Goal: Task Accomplishment & Management: Complete application form

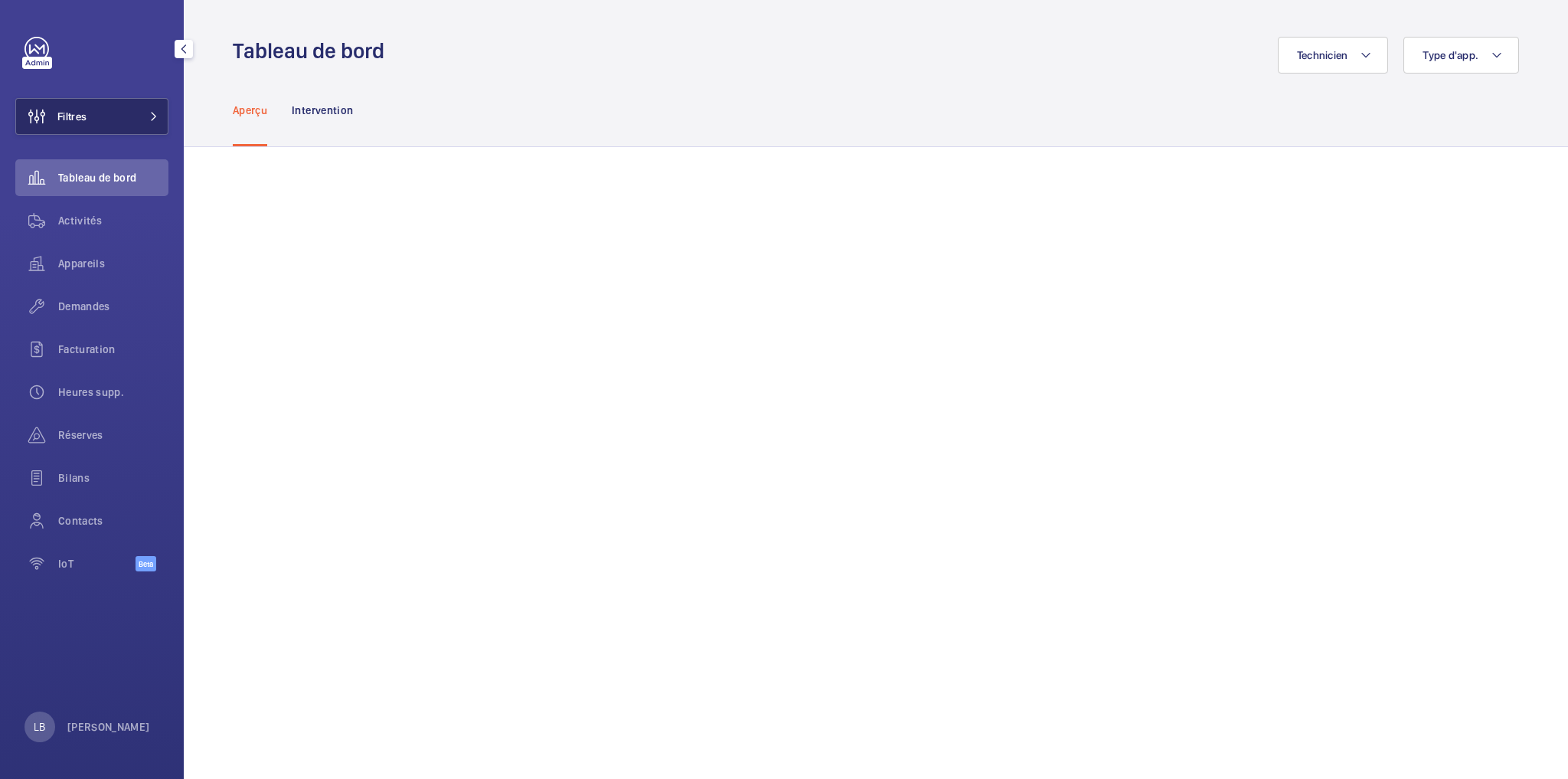
click at [99, 109] on button "Filtres" at bounding box center [92, 116] width 154 height 37
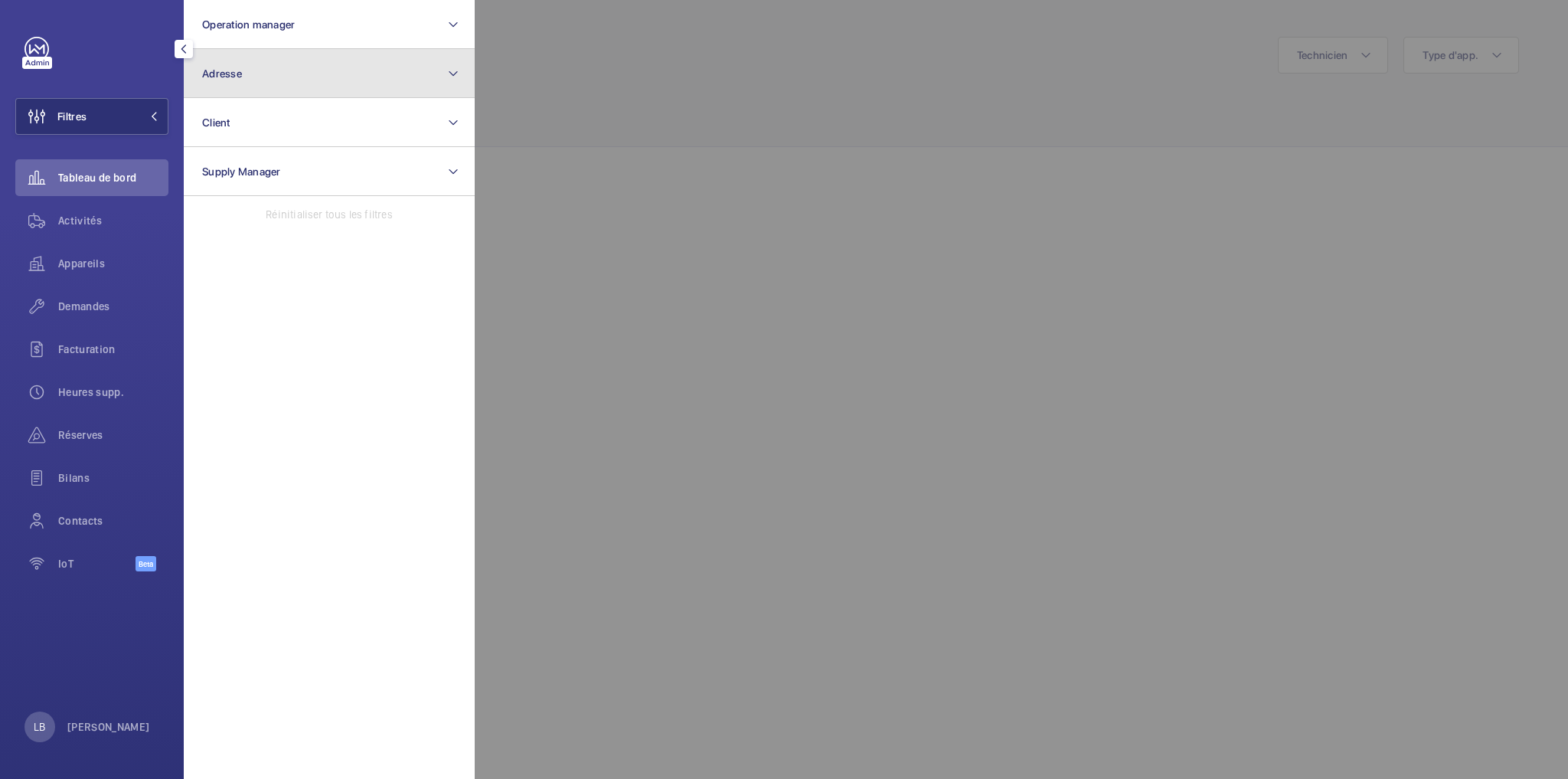
click at [274, 67] on button "Adresse" at bounding box center [329, 73] width 291 height 49
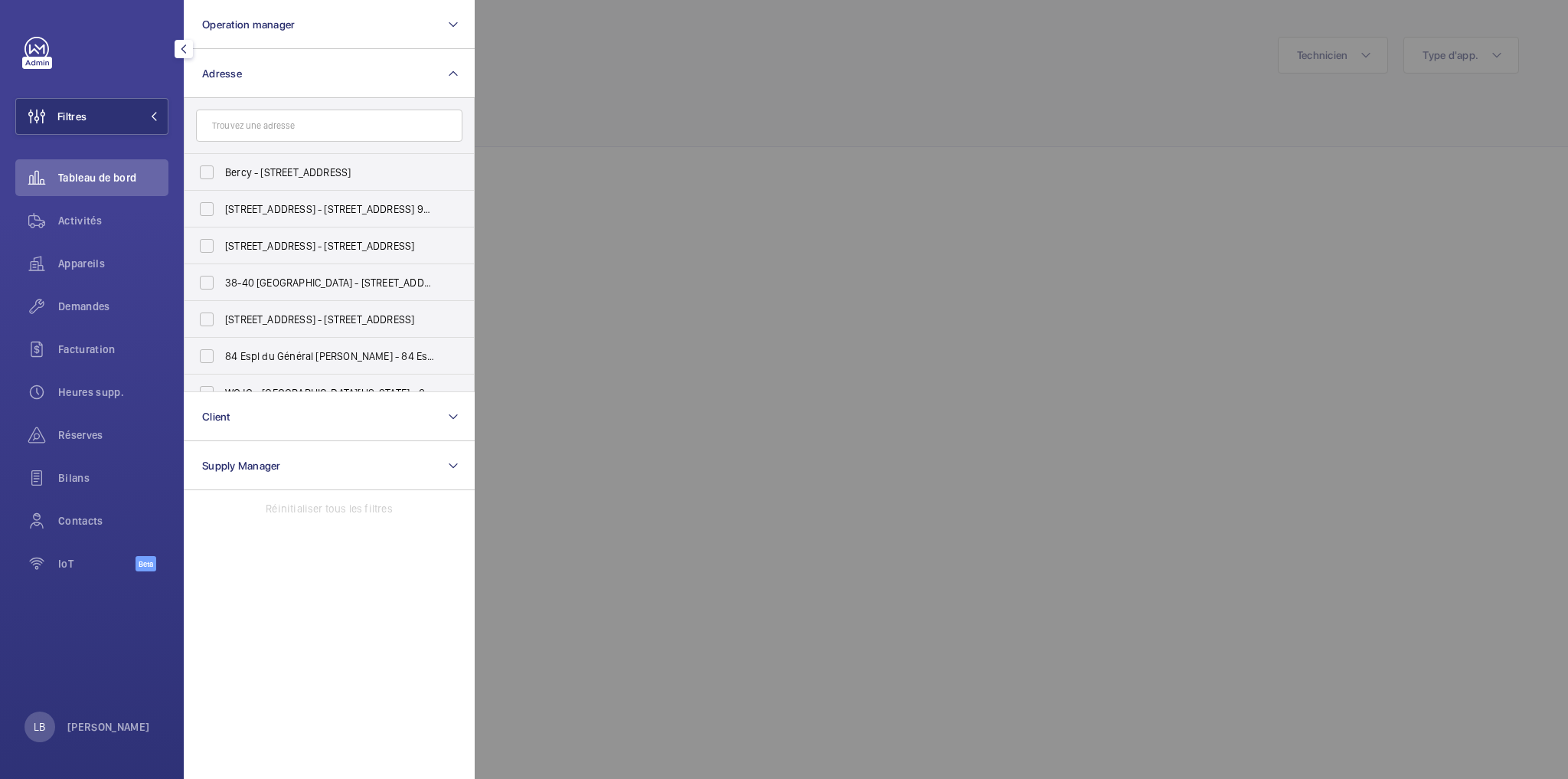
click at [269, 124] on input "text" at bounding box center [329, 125] width 266 height 32
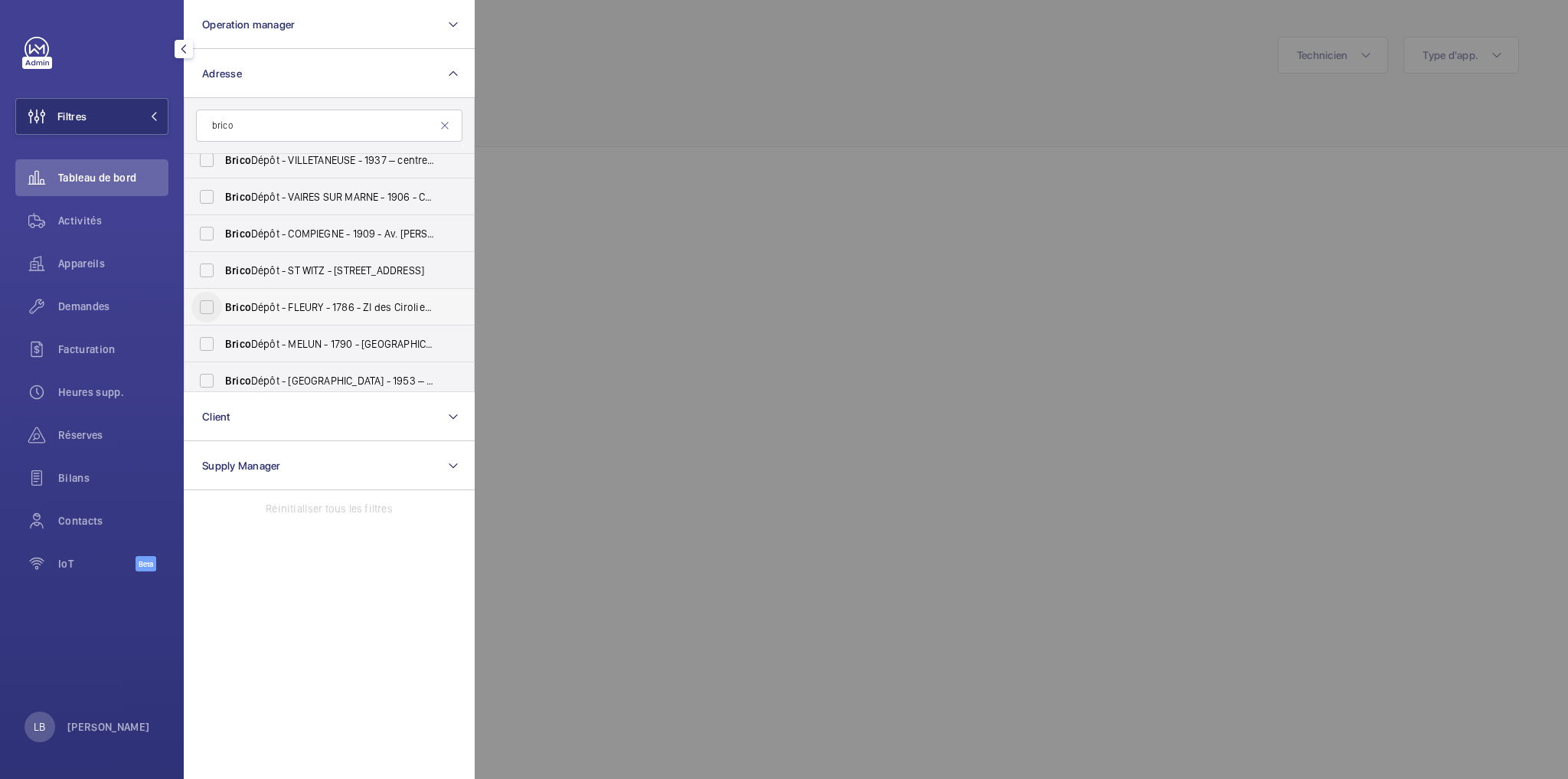
type input "brico"
click at [211, 307] on input "Brico Dépôt - FLEURY - 1786 - ZI des Ciroliers, FLEURY-MÉROGIS 91700" at bounding box center [206, 306] width 30 height 30
checkbox input "true"
click at [78, 240] on div "Activités" at bounding box center [92, 224] width 154 height 43
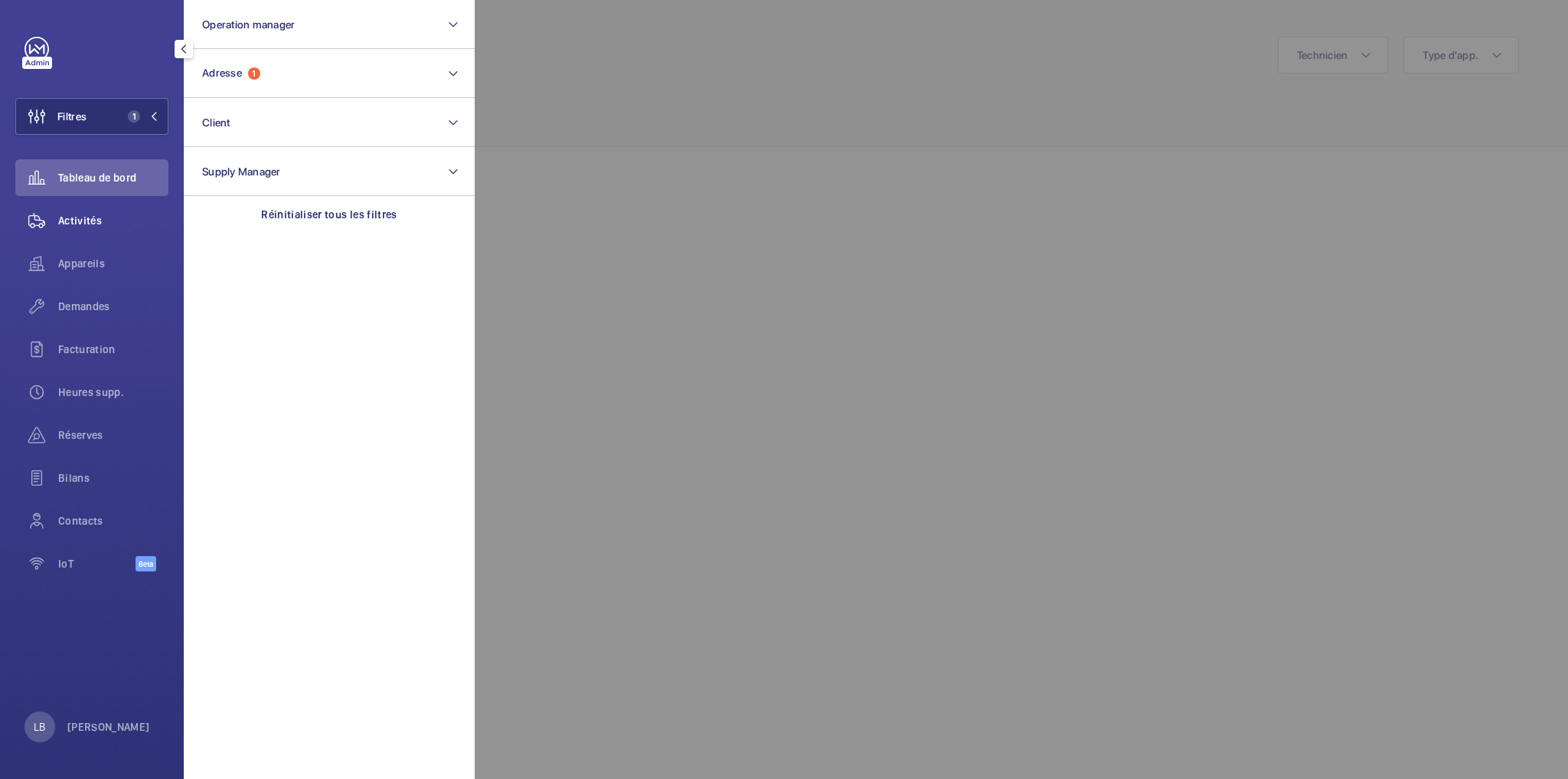
click at [73, 216] on span "Activités" at bounding box center [112, 221] width 111 height 16
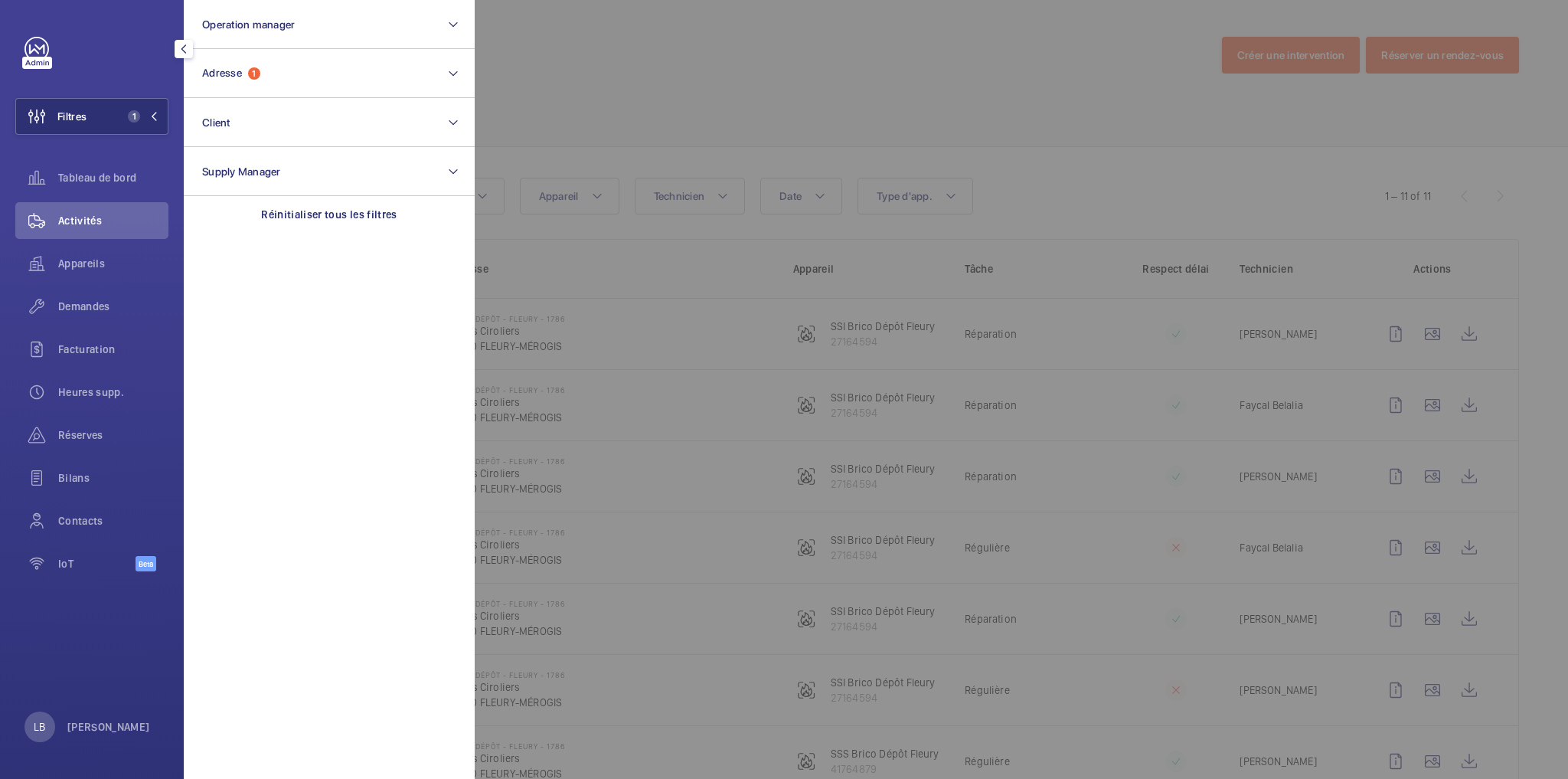
click at [821, 67] on div at bounding box center [1258, 390] width 1568 height 779
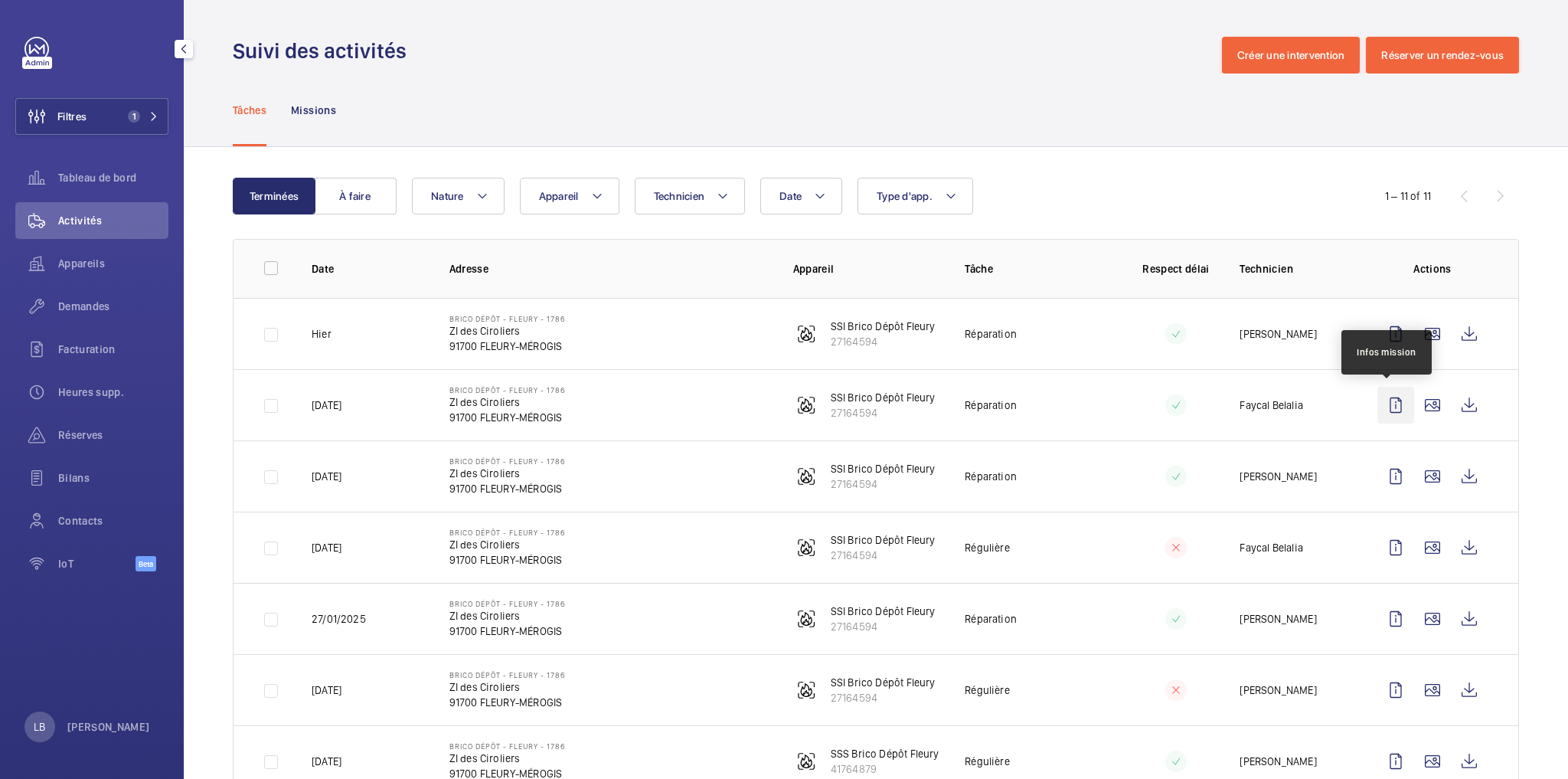
click at [1381, 406] on wm-front-icon-button at bounding box center [1396, 405] width 37 height 37
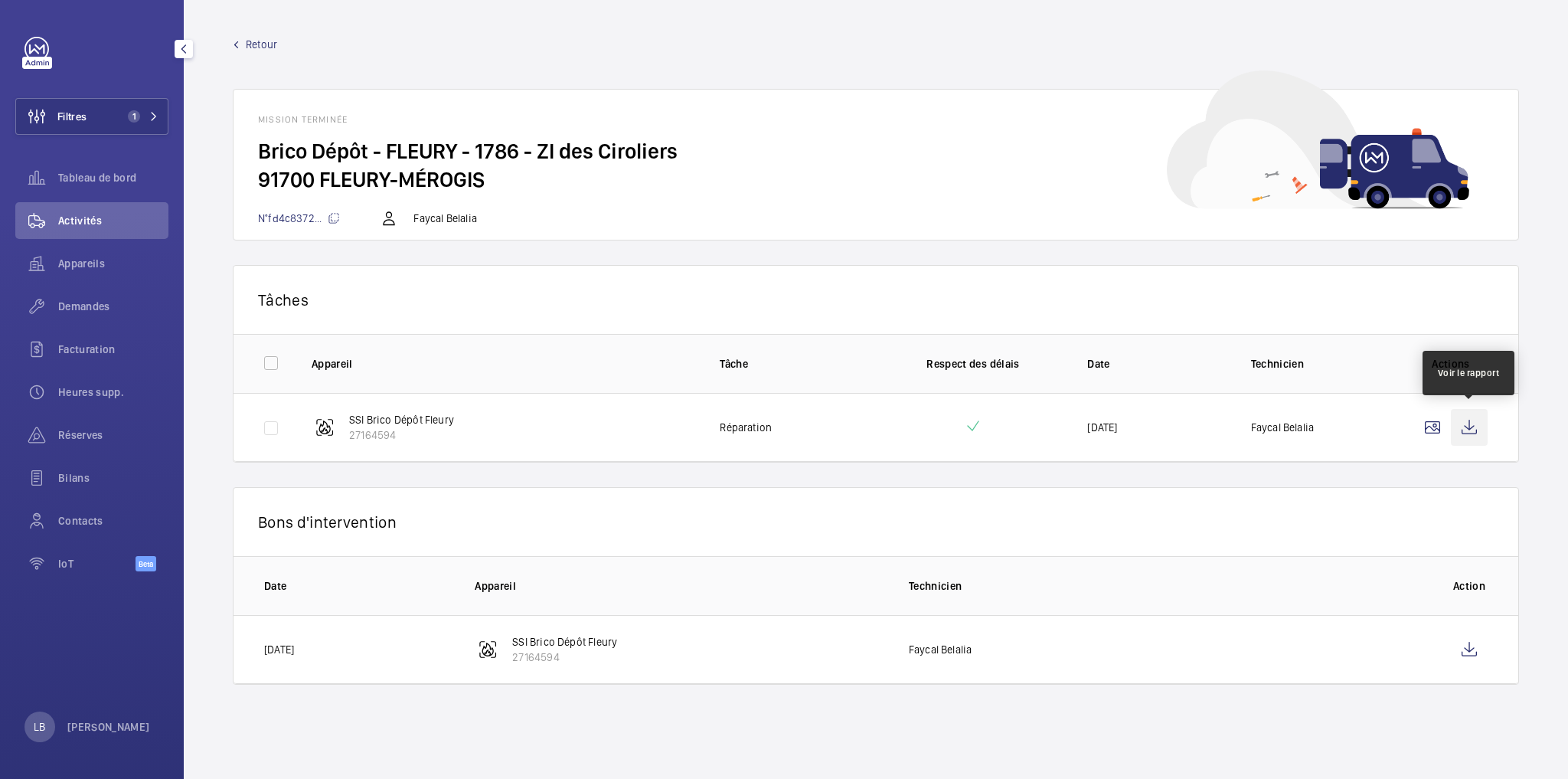
click at [1463, 433] on wm-front-icon-button at bounding box center [1469, 428] width 37 height 37
click at [721, 266] on wm-front-card-header "Tâches" at bounding box center [875, 300] width 1284 height 69
click at [255, 44] on span "Retour" at bounding box center [261, 45] width 31 height 16
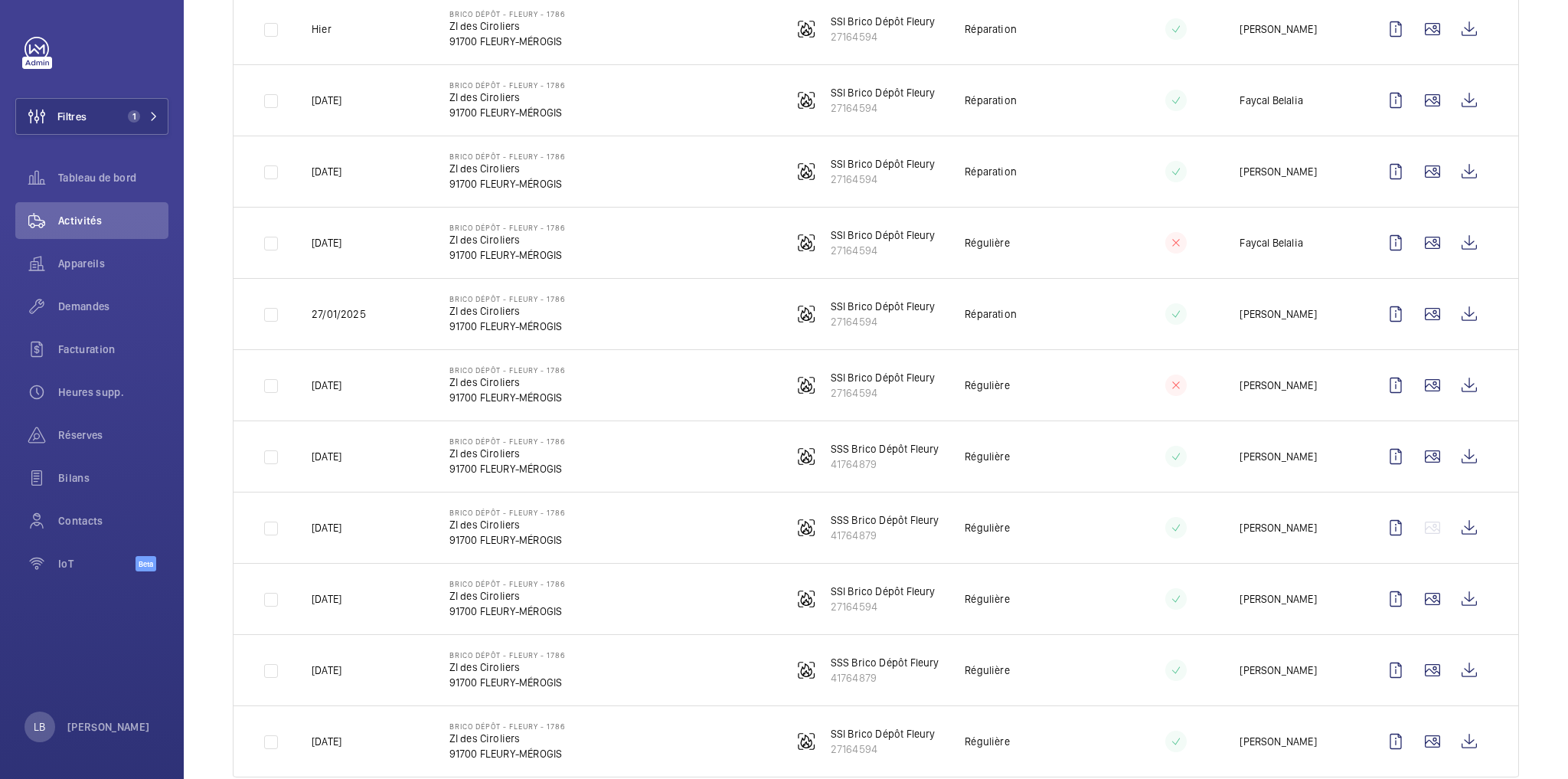
scroll to position [306, 0]
click at [1125, 454] on td at bounding box center [1164, 454] width 104 height 71
click at [1379, 669] on wm-front-icon-button at bounding box center [1396, 668] width 37 height 37
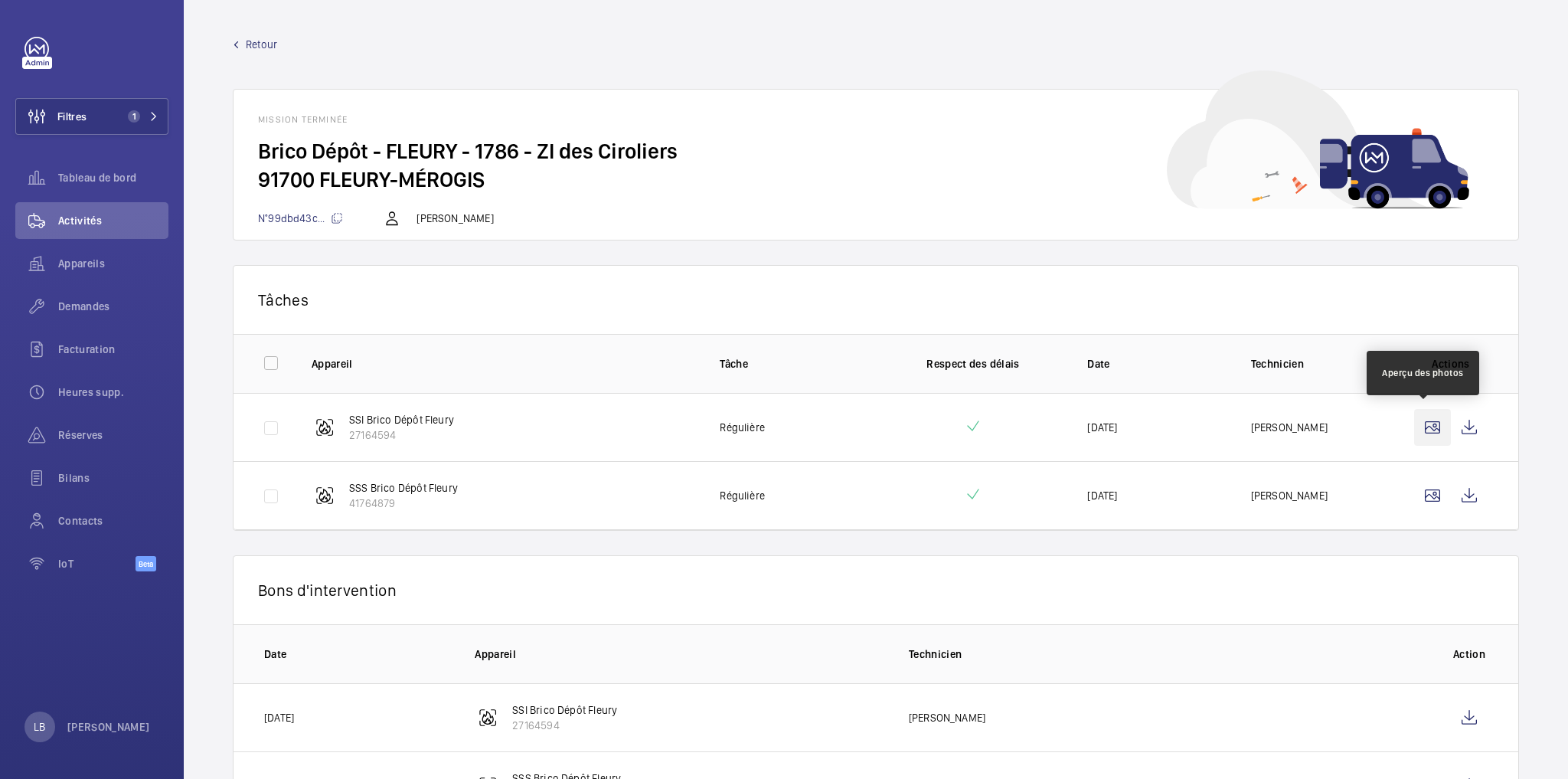
click at [1423, 427] on wm-front-icon-button at bounding box center [1433, 428] width 37 height 37
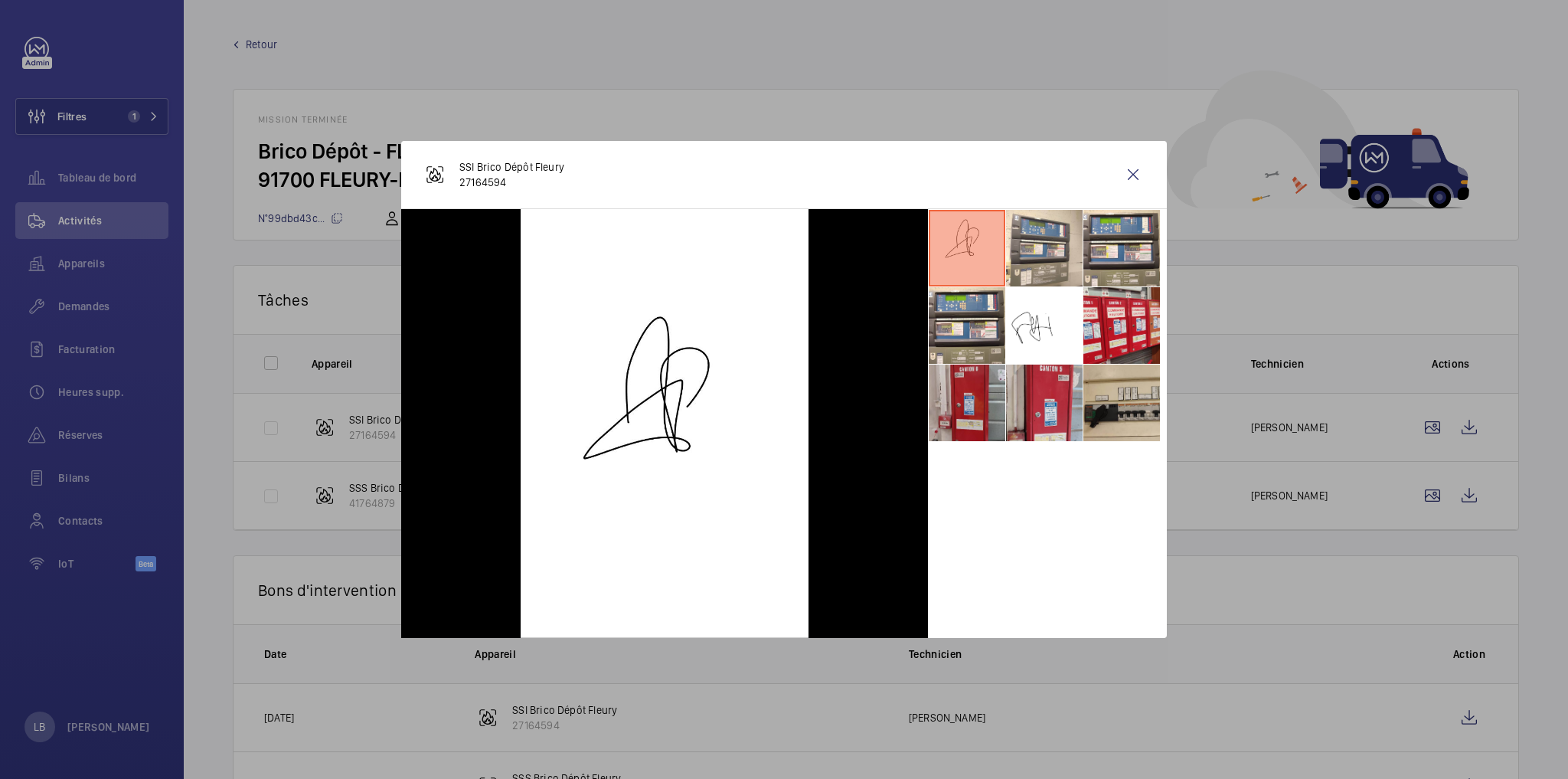
click at [1427, 484] on div at bounding box center [784, 390] width 1568 height 779
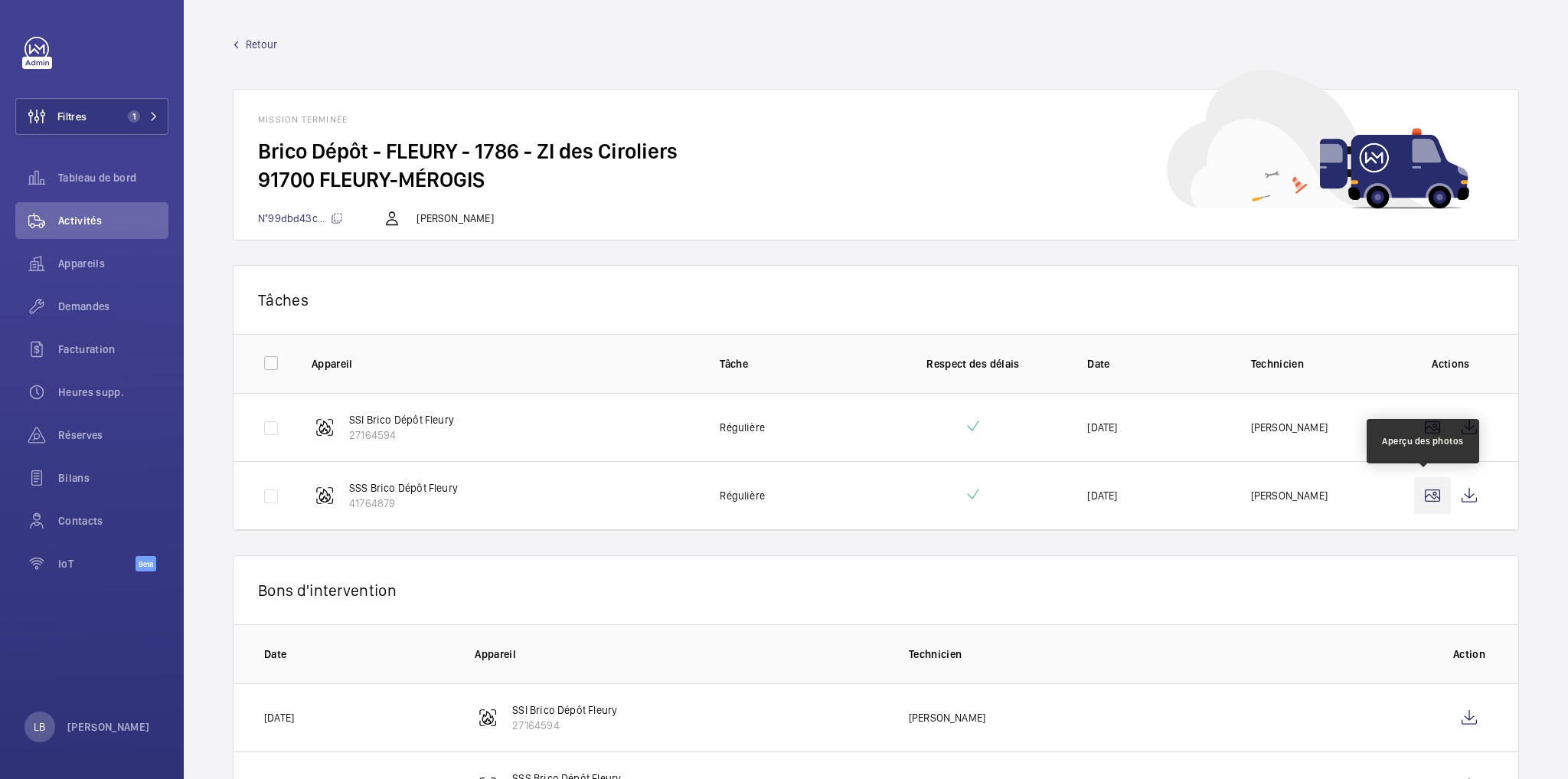
click at [1425, 498] on wm-front-icon-button at bounding box center [1433, 496] width 37 height 37
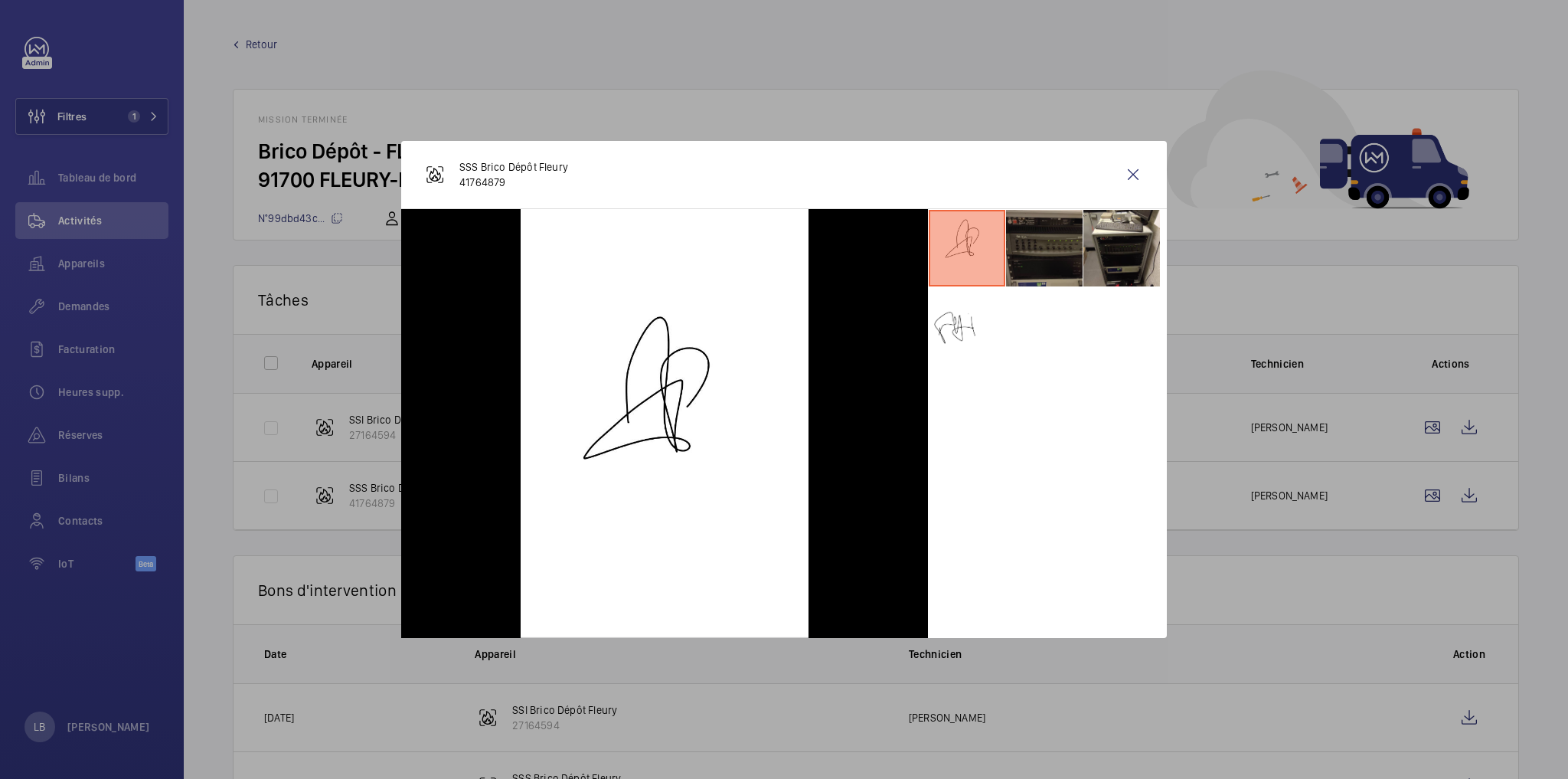
click at [1056, 255] on li at bounding box center [1044, 248] width 76 height 76
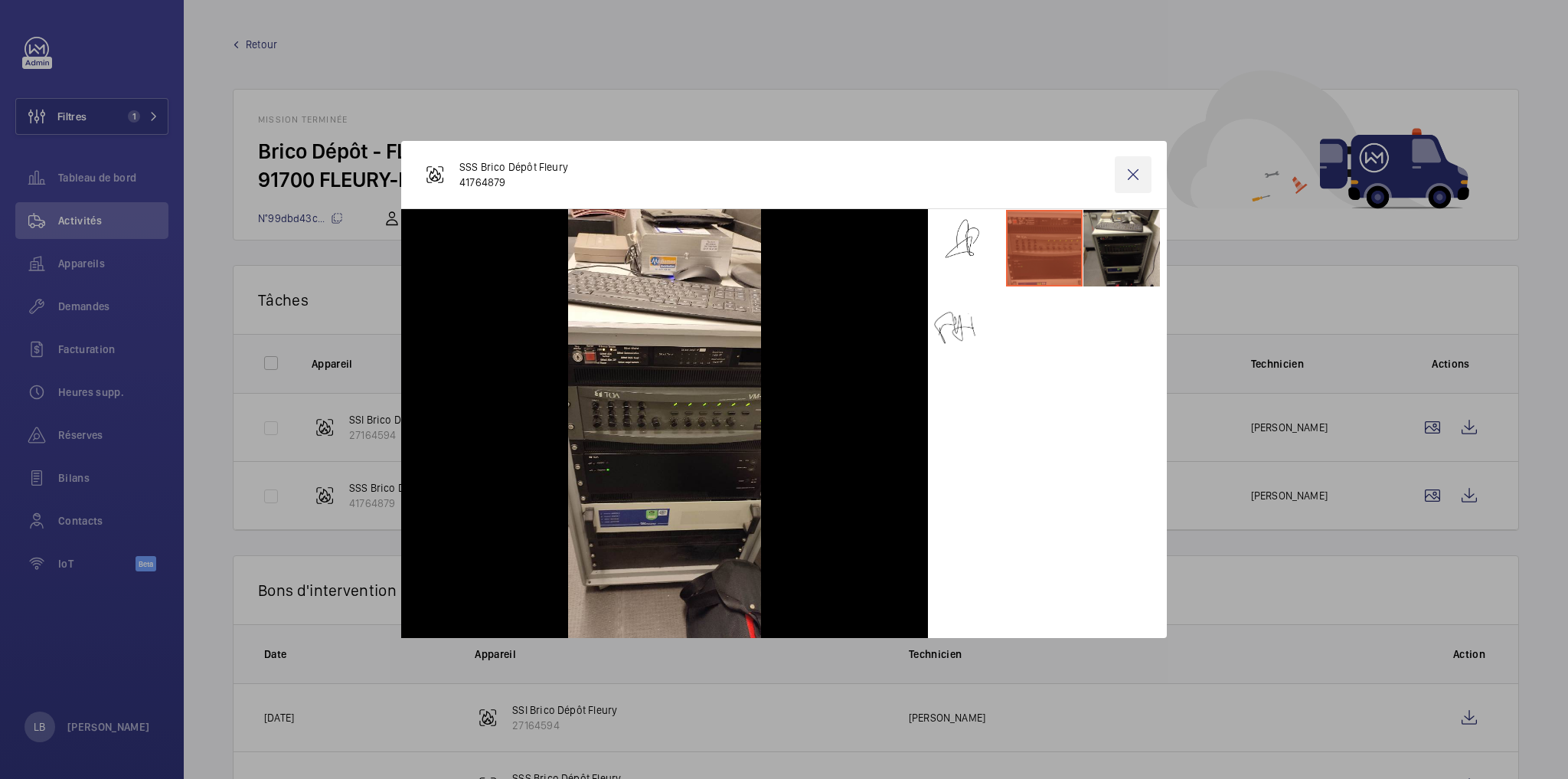
click at [1134, 173] on wm-front-icon-button at bounding box center [1134, 175] width 37 height 37
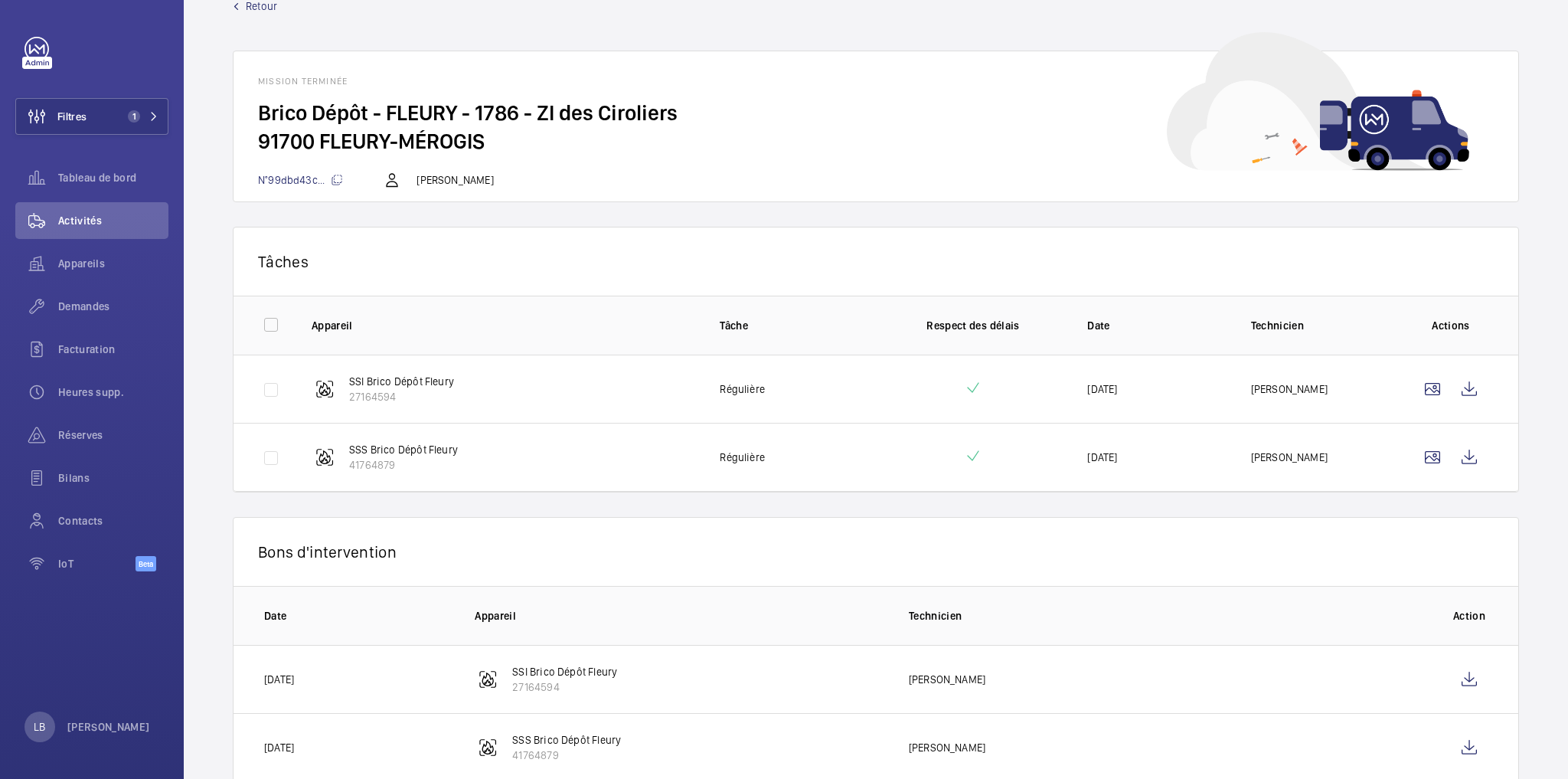
scroll to position [72, 0]
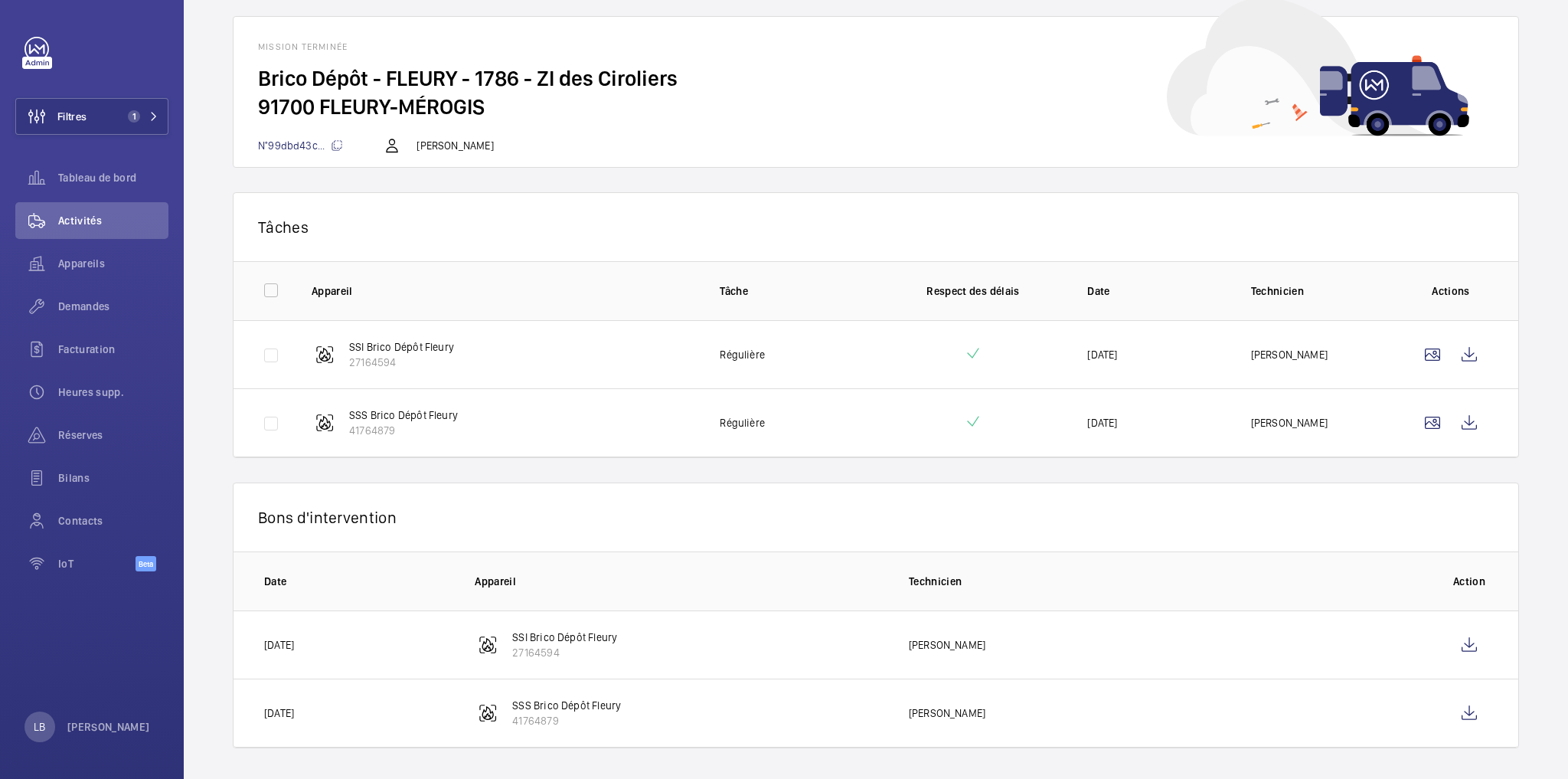
click at [676, 138] on div "N°99dbd43c... Faycel Hamimi" at bounding box center [875, 145] width 1235 height 19
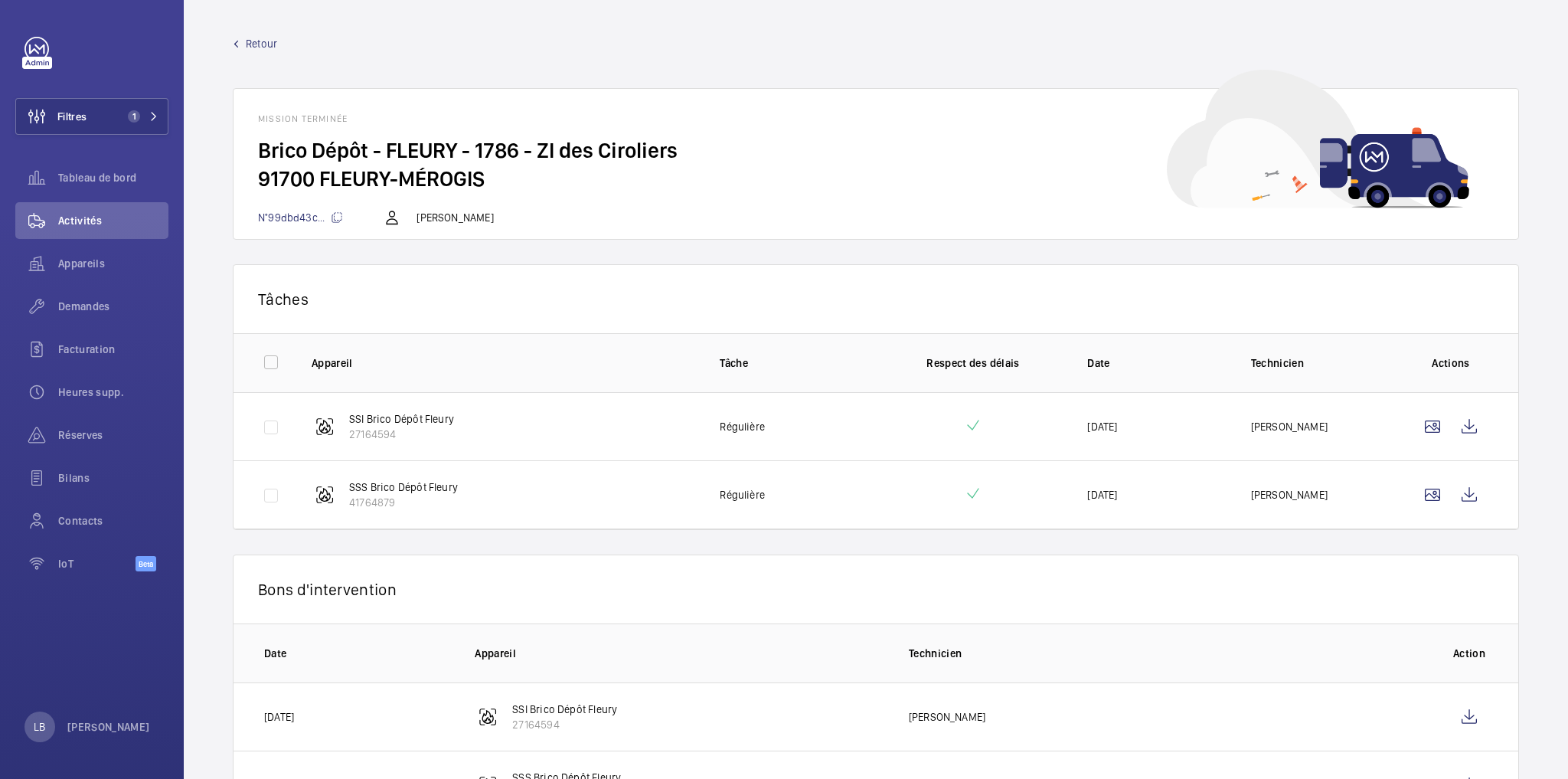
scroll to position [0, 0]
click at [247, 37] on span "Retour" at bounding box center [261, 45] width 31 height 16
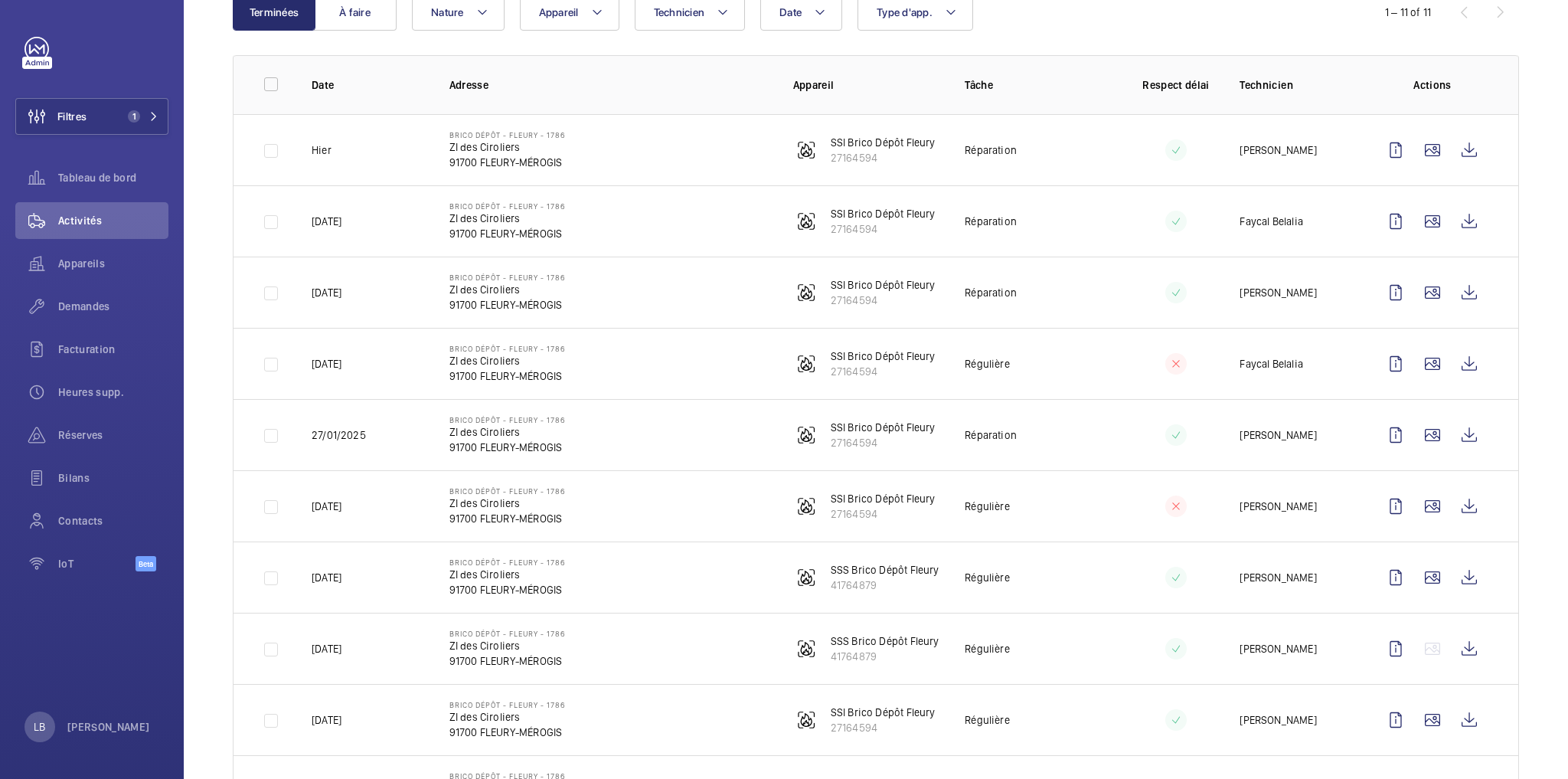
scroll to position [245, 0]
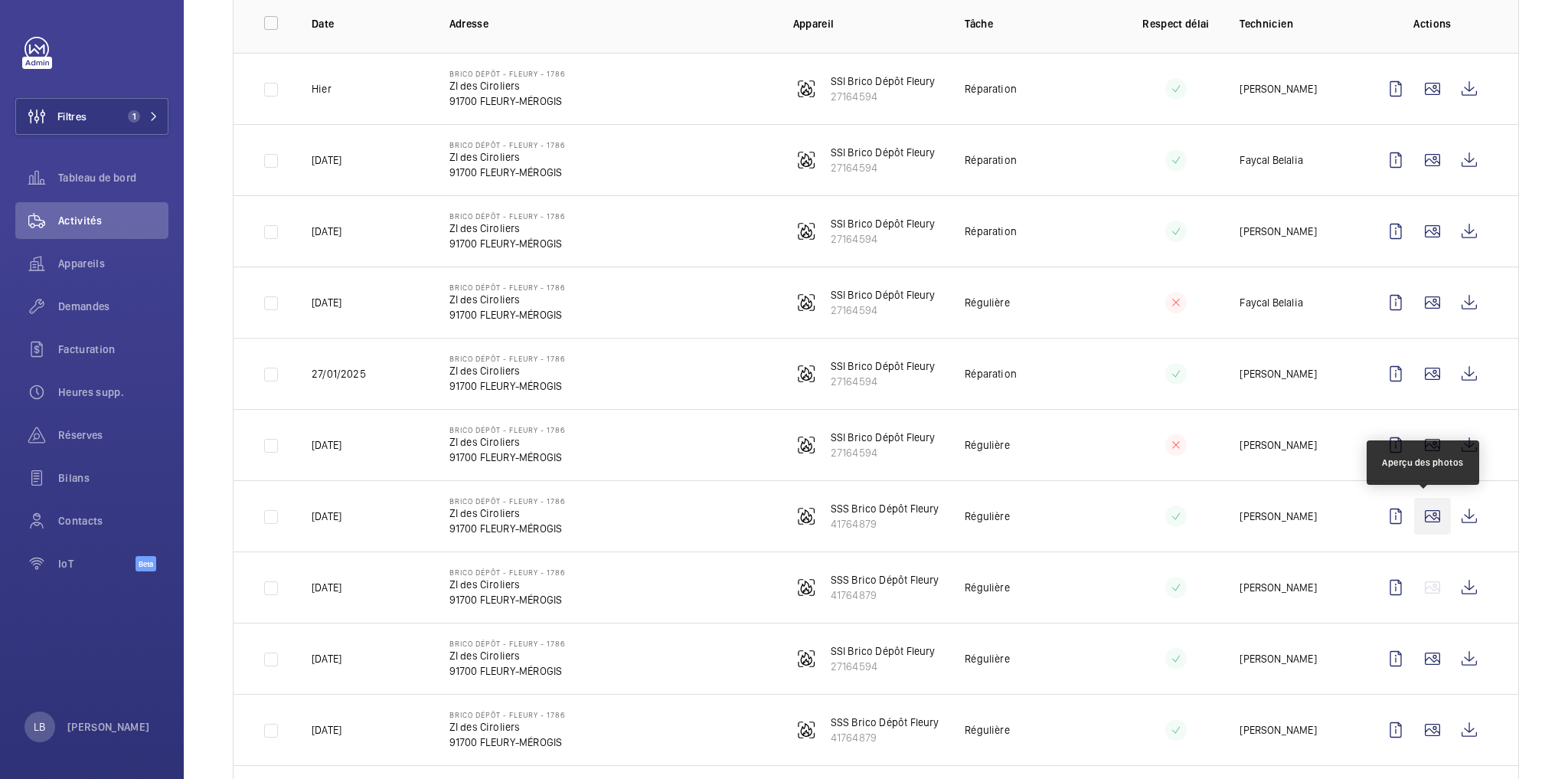
click at [1428, 519] on wm-front-icon-button at bounding box center [1433, 517] width 37 height 37
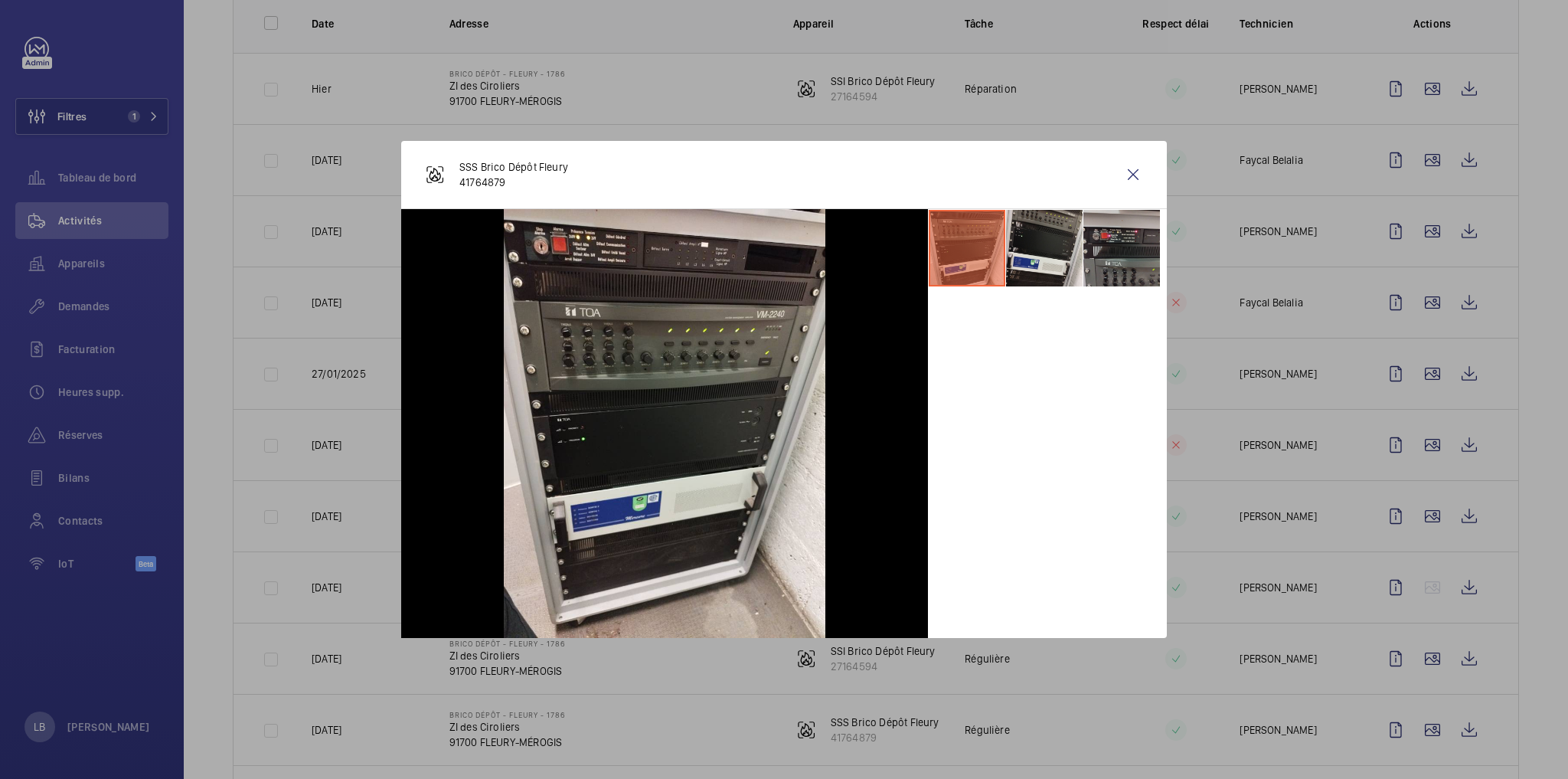
click at [1037, 484] on div at bounding box center [1048, 424] width 239 height 429
click at [1034, 252] on li at bounding box center [1044, 248] width 76 height 76
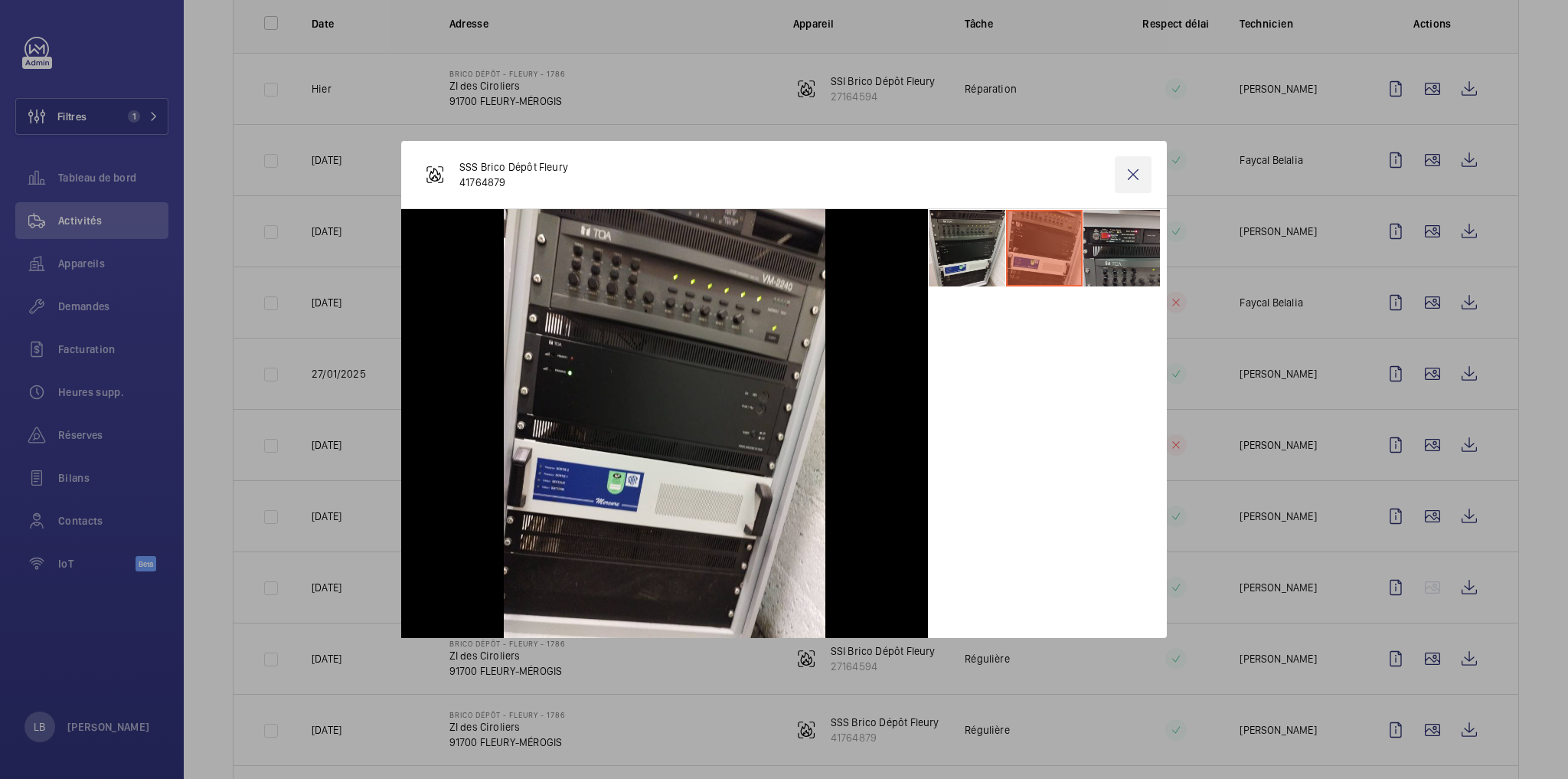
click at [1130, 175] on wm-front-icon-button at bounding box center [1134, 175] width 37 height 37
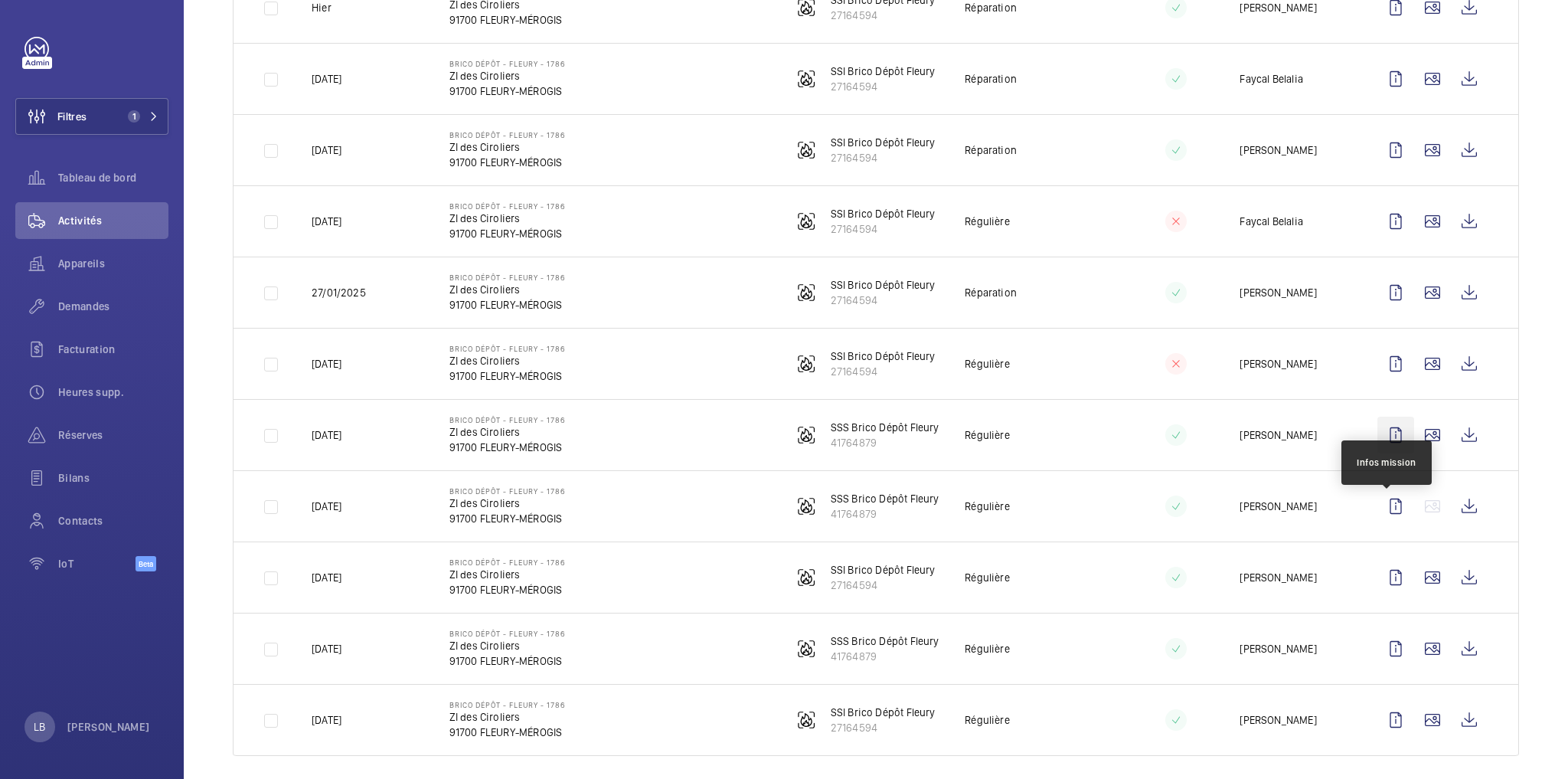
scroll to position [338, 0]
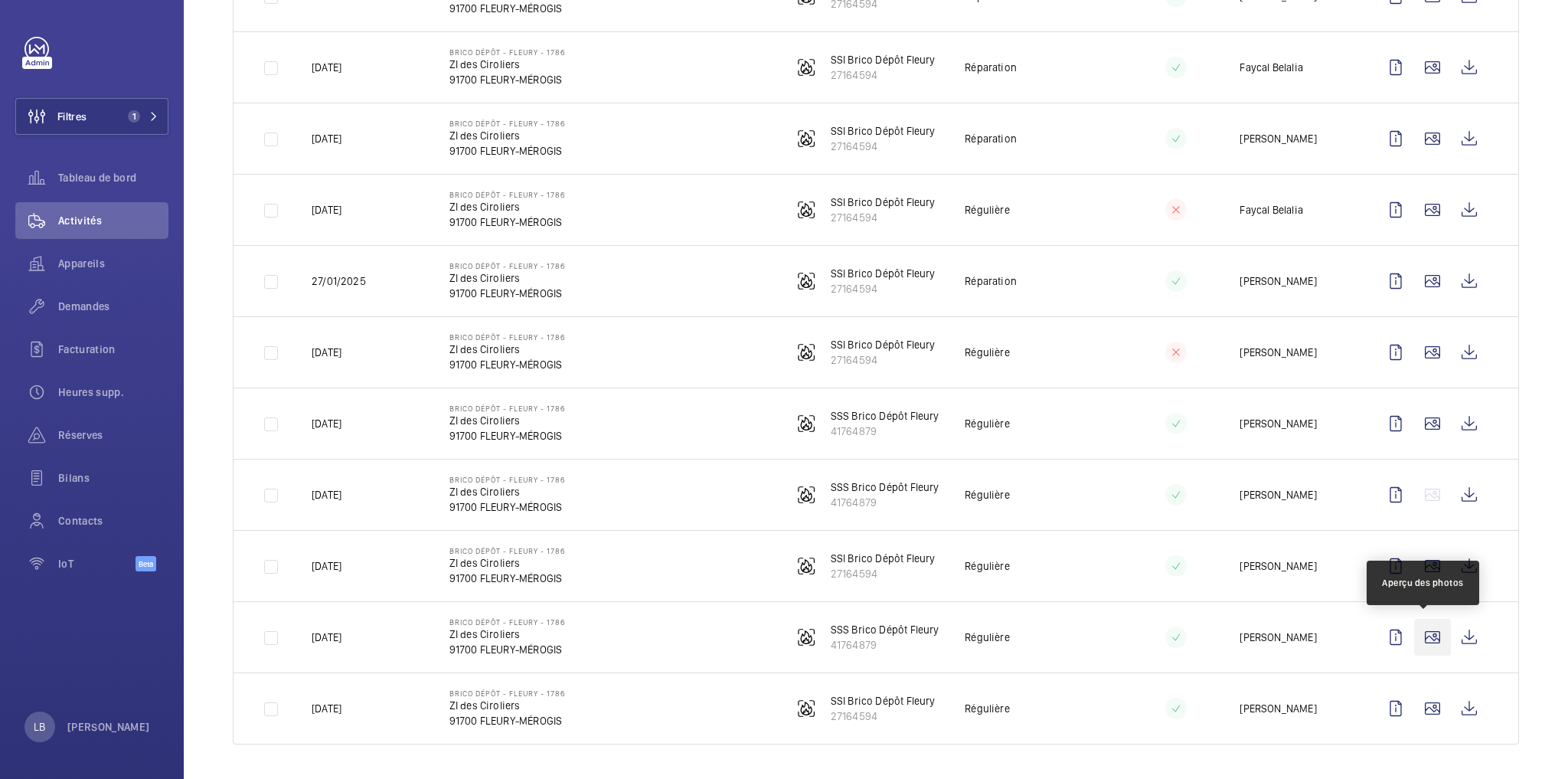
click at [1434, 629] on wm-front-icon-button at bounding box center [1433, 637] width 37 height 37
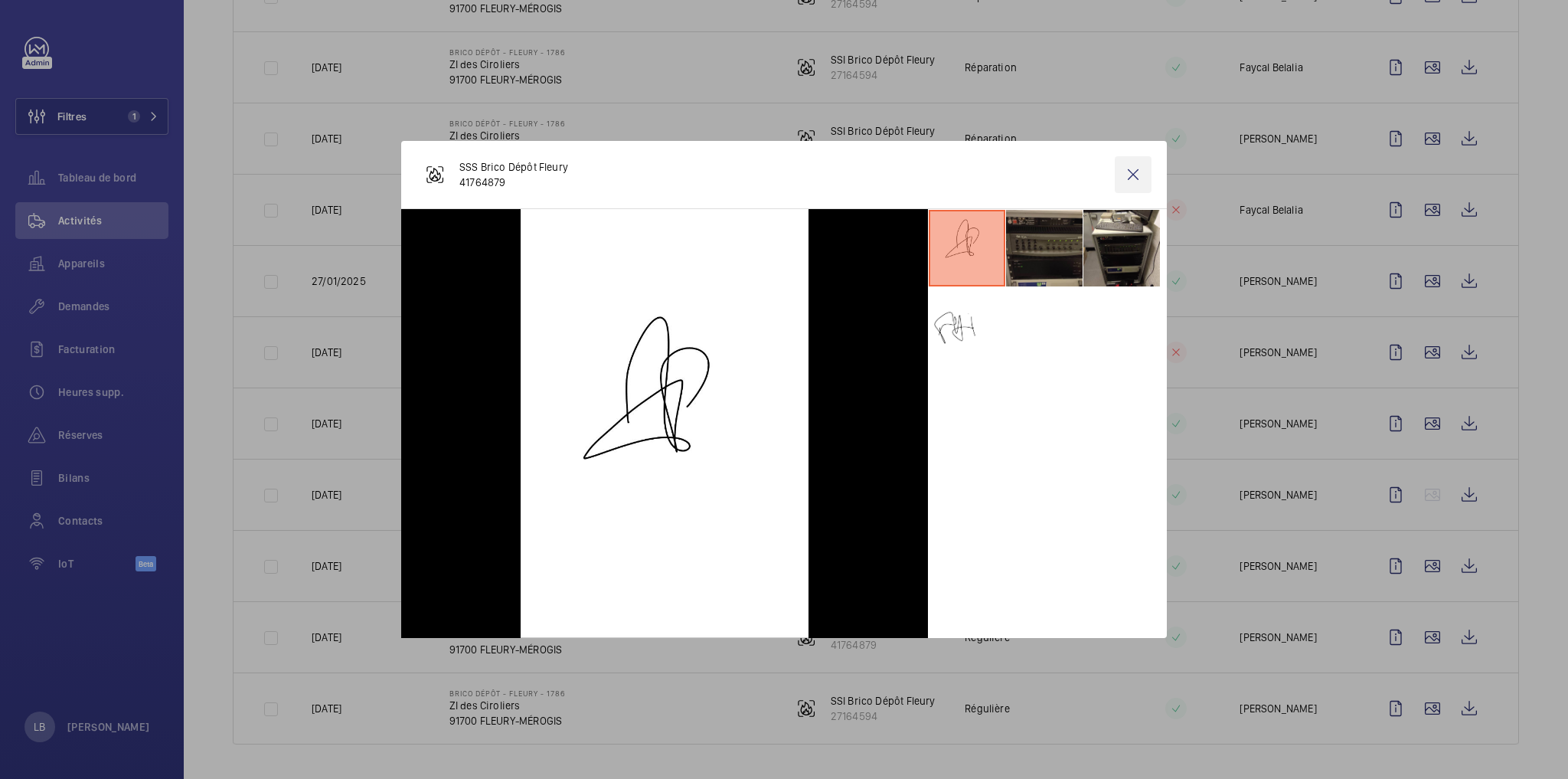
click at [1131, 183] on wm-front-icon-button at bounding box center [1134, 175] width 37 height 37
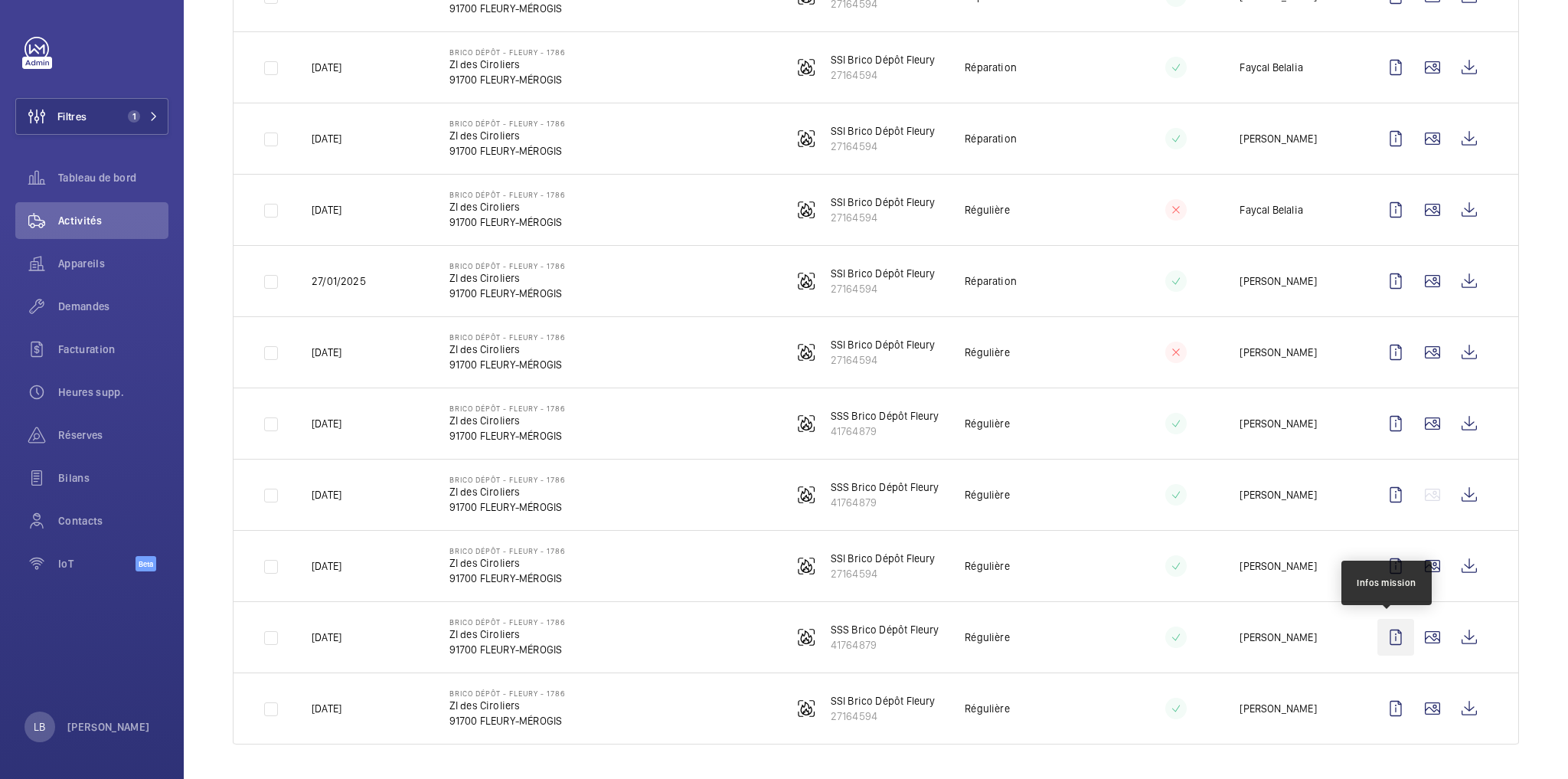
click at [1389, 647] on wm-front-icon-button at bounding box center [1396, 637] width 37 height 37
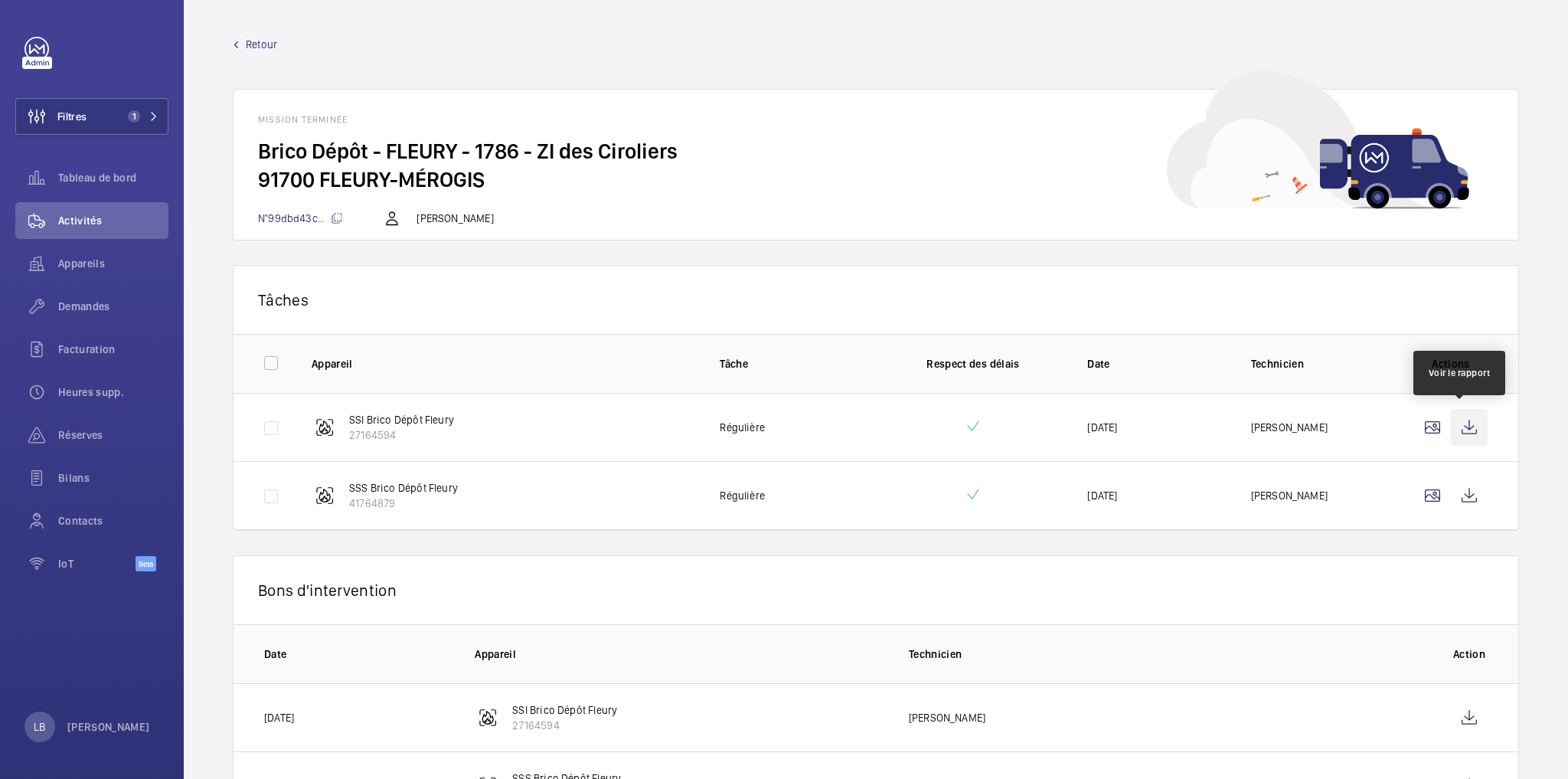
click at [1461, 428] on wm-front-icon-button at bounding box center [1469, 428] width 37 height 37
click at [1470, 494] on wm-front-icon-button at bounding box center [1469, 496] width 37 height 37
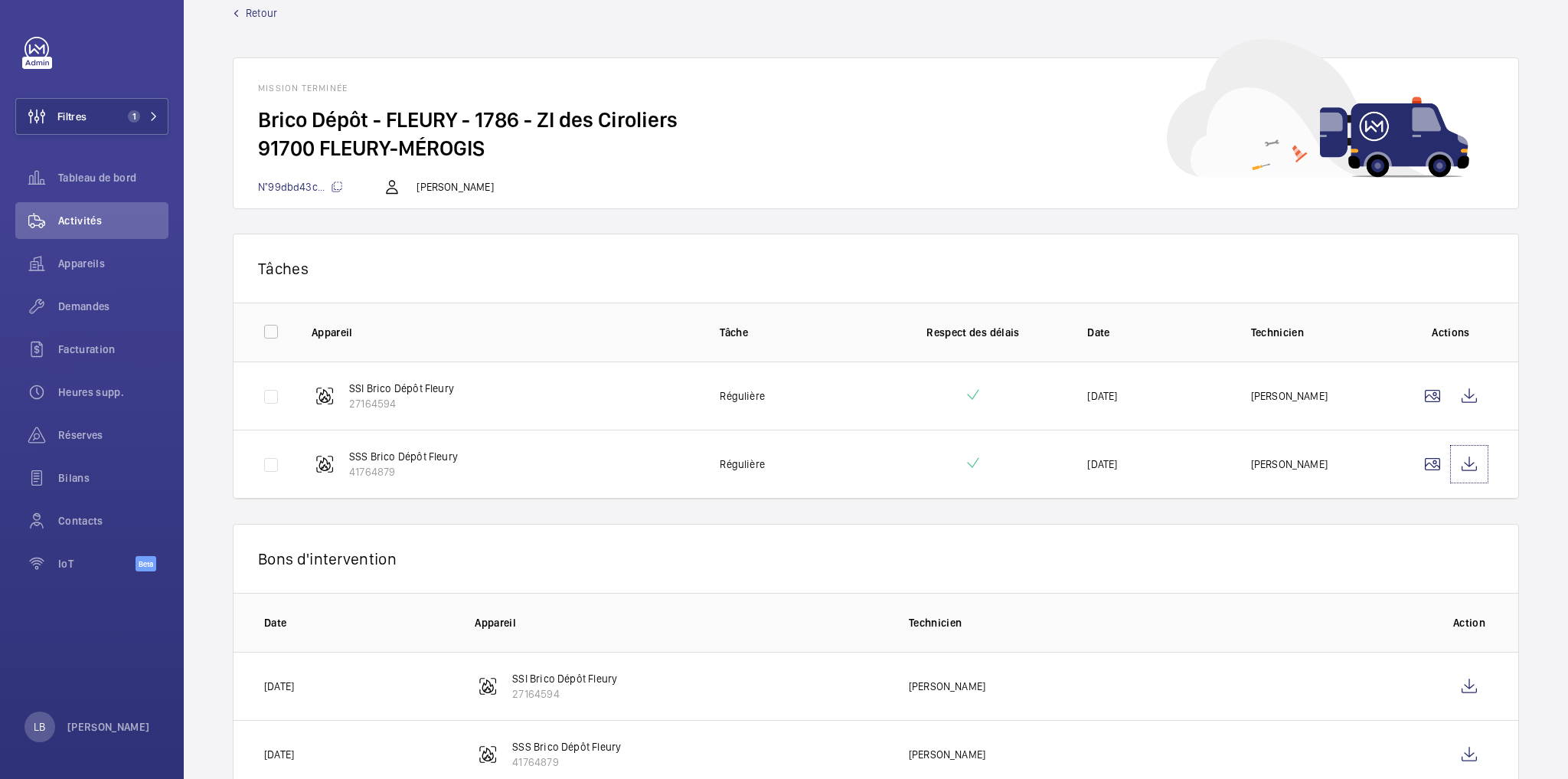
scroll to position [72, 0]
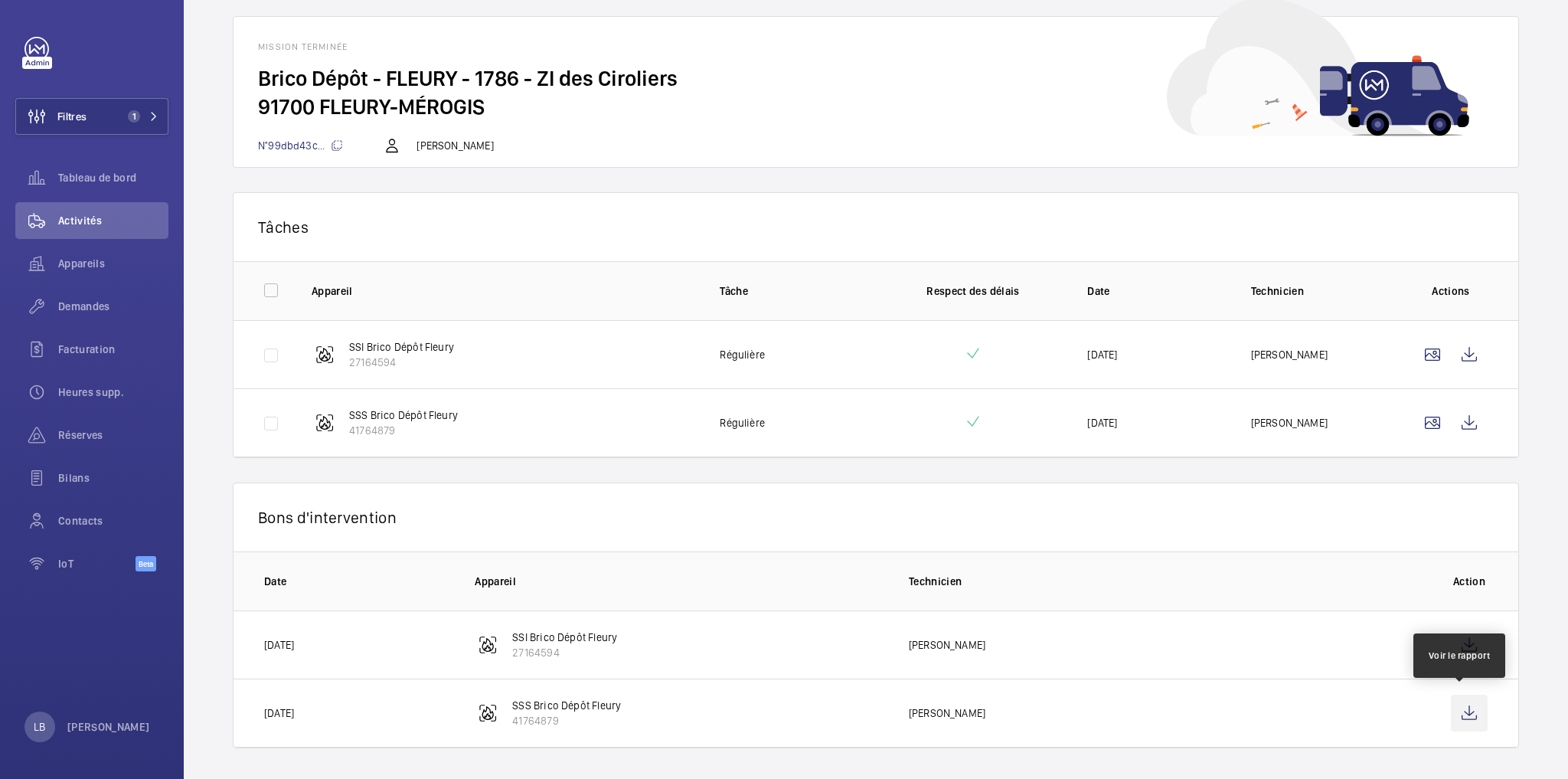
click at [1456, 707] on wm-front-icon-button at bounding box center [1469, 713] width 37 height 37
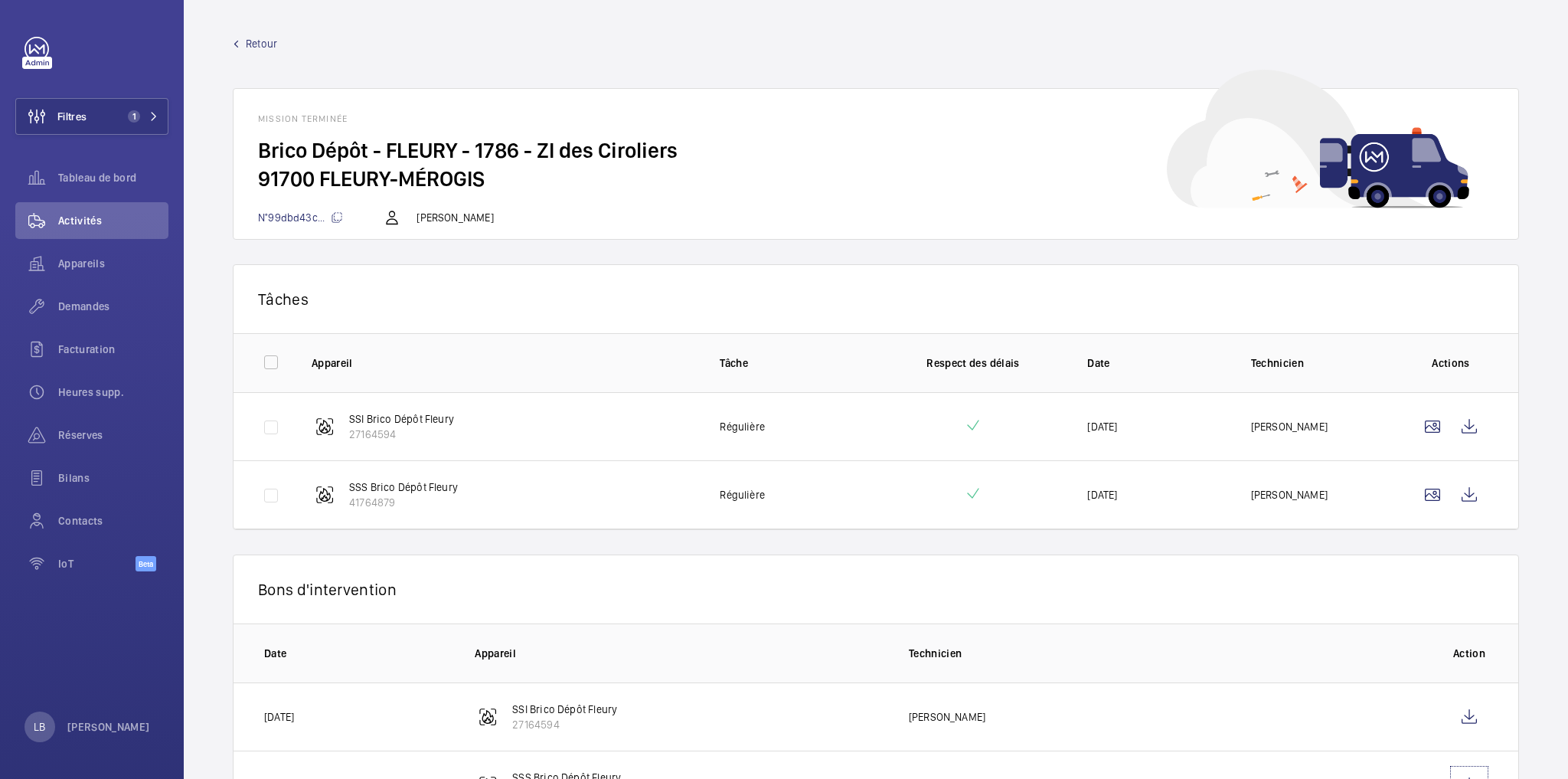
scroll to position [0, 0]
click at [246, 44] on span "Retour" at bounding box center [261, 45] width 31 height 16
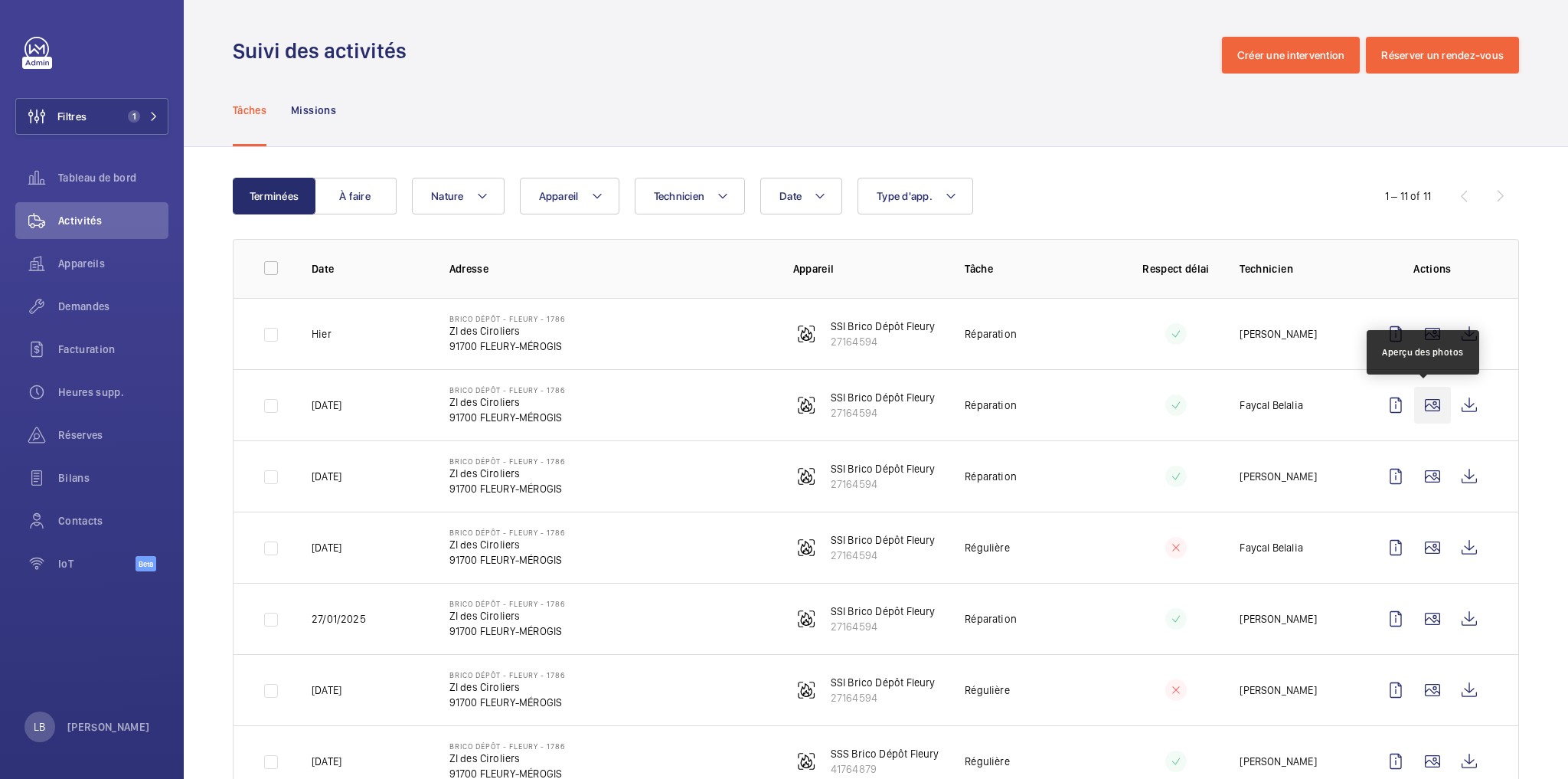
click at [1424, 394] on wm-front-icon-button at bounding box center [1433, 405] width 37 height 37
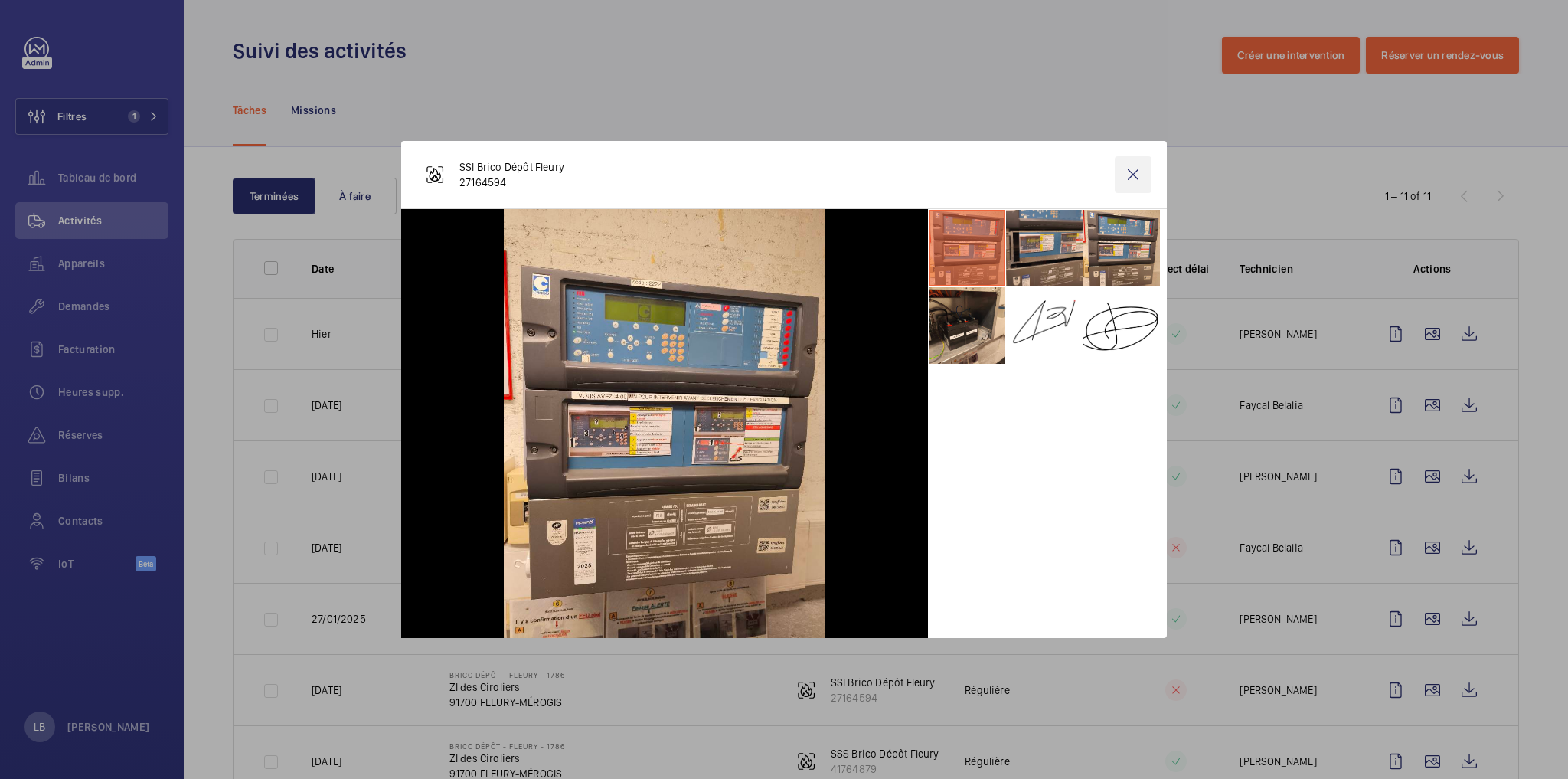
click at [1126, 170] on wm-front-icon-button at bounding box center [1134, 175] width 37 height 37
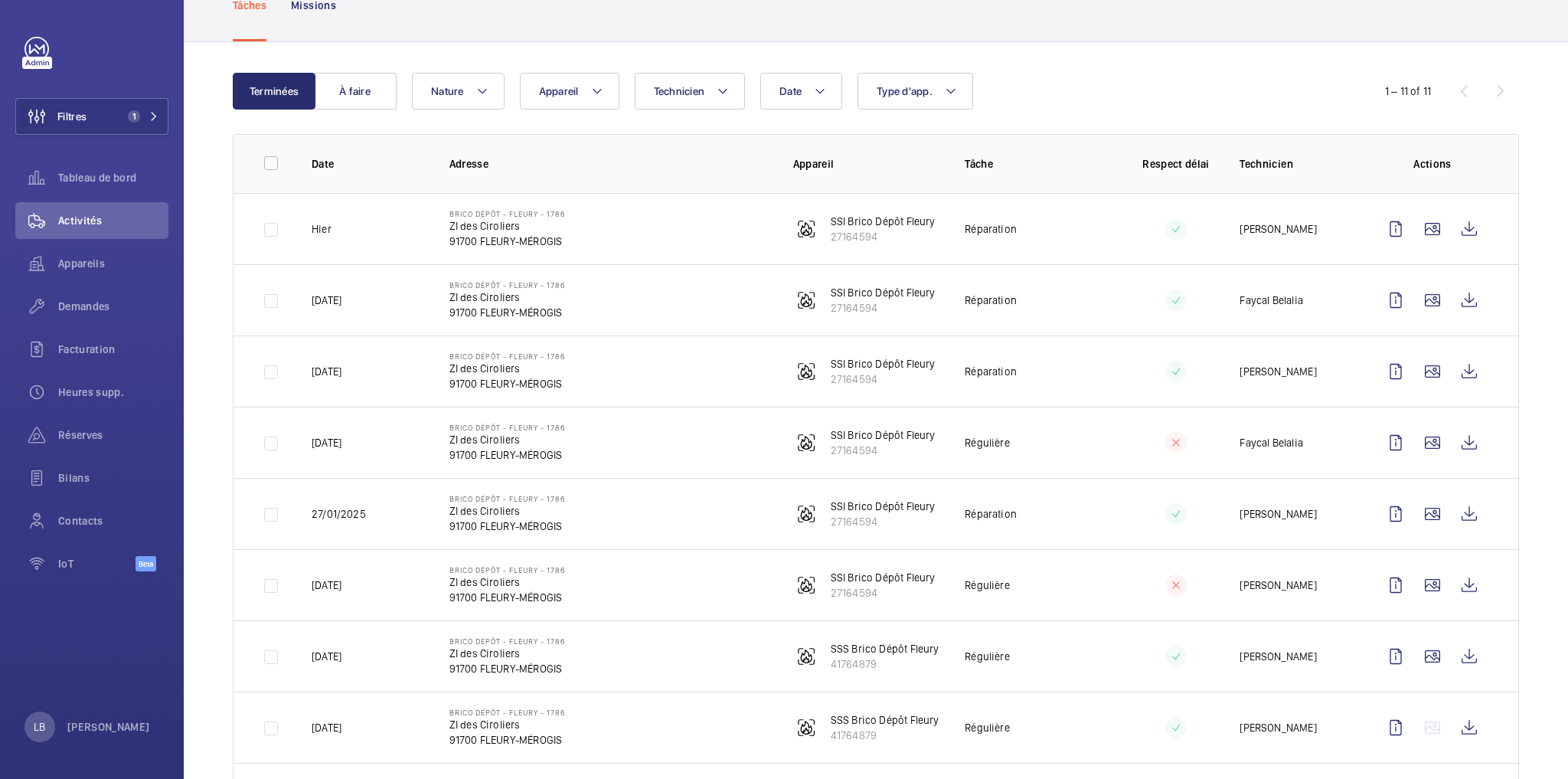
scroll to position [122, 0]
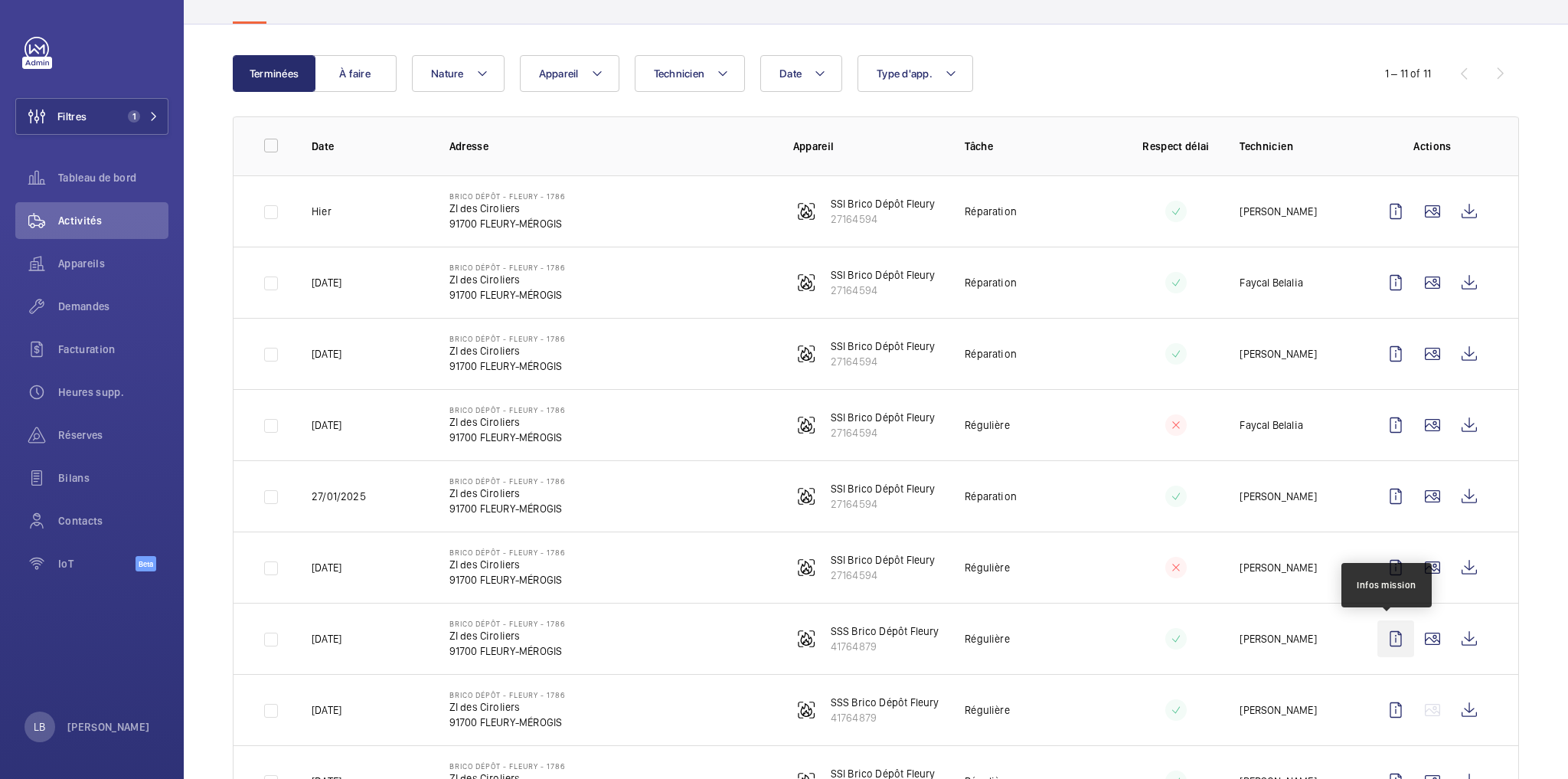
click at [1387, 638] on wm-front-icon-button at bounding box center [1396, 639] width 37 height 37
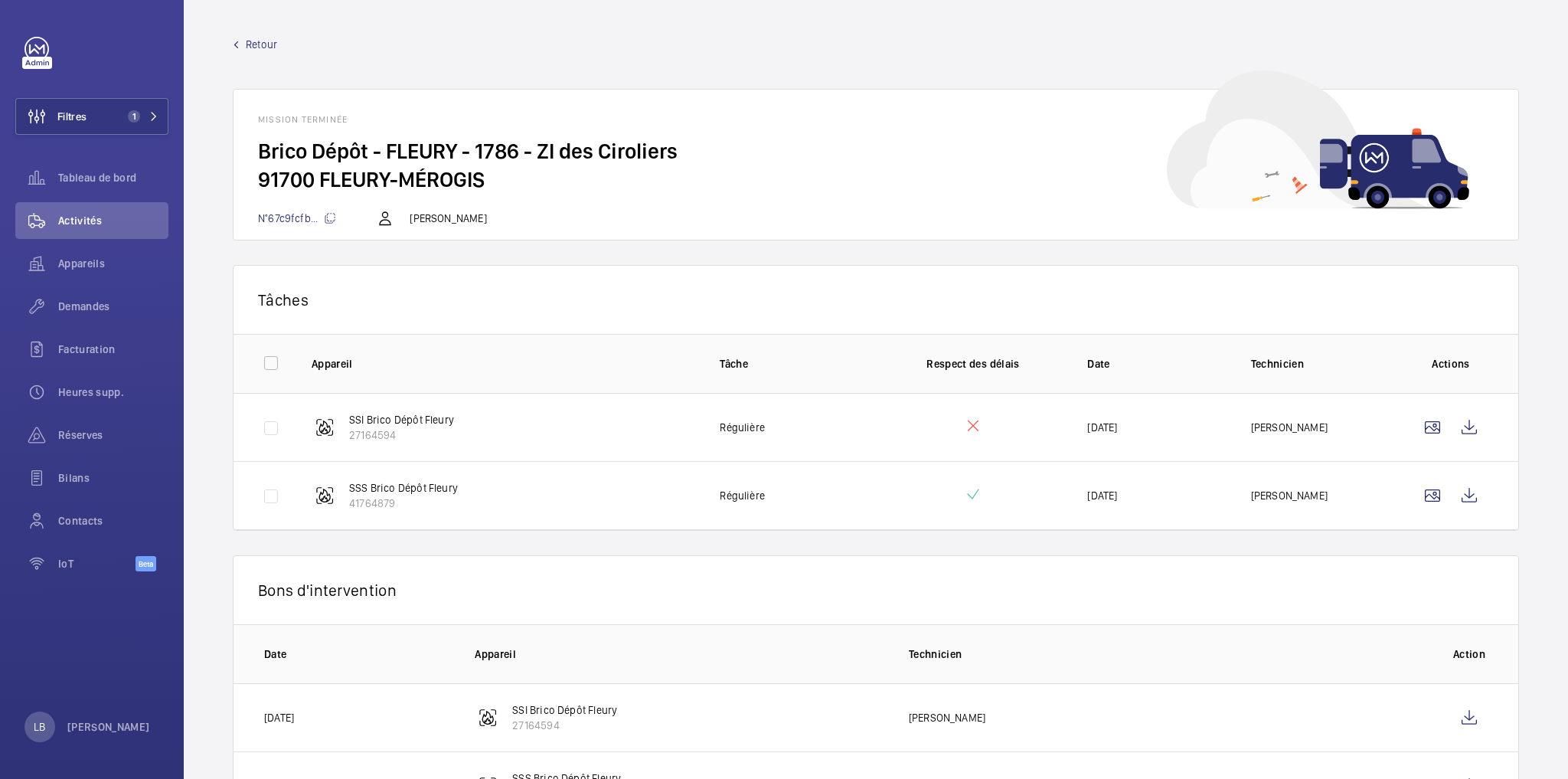
scroll to position [72, 0]
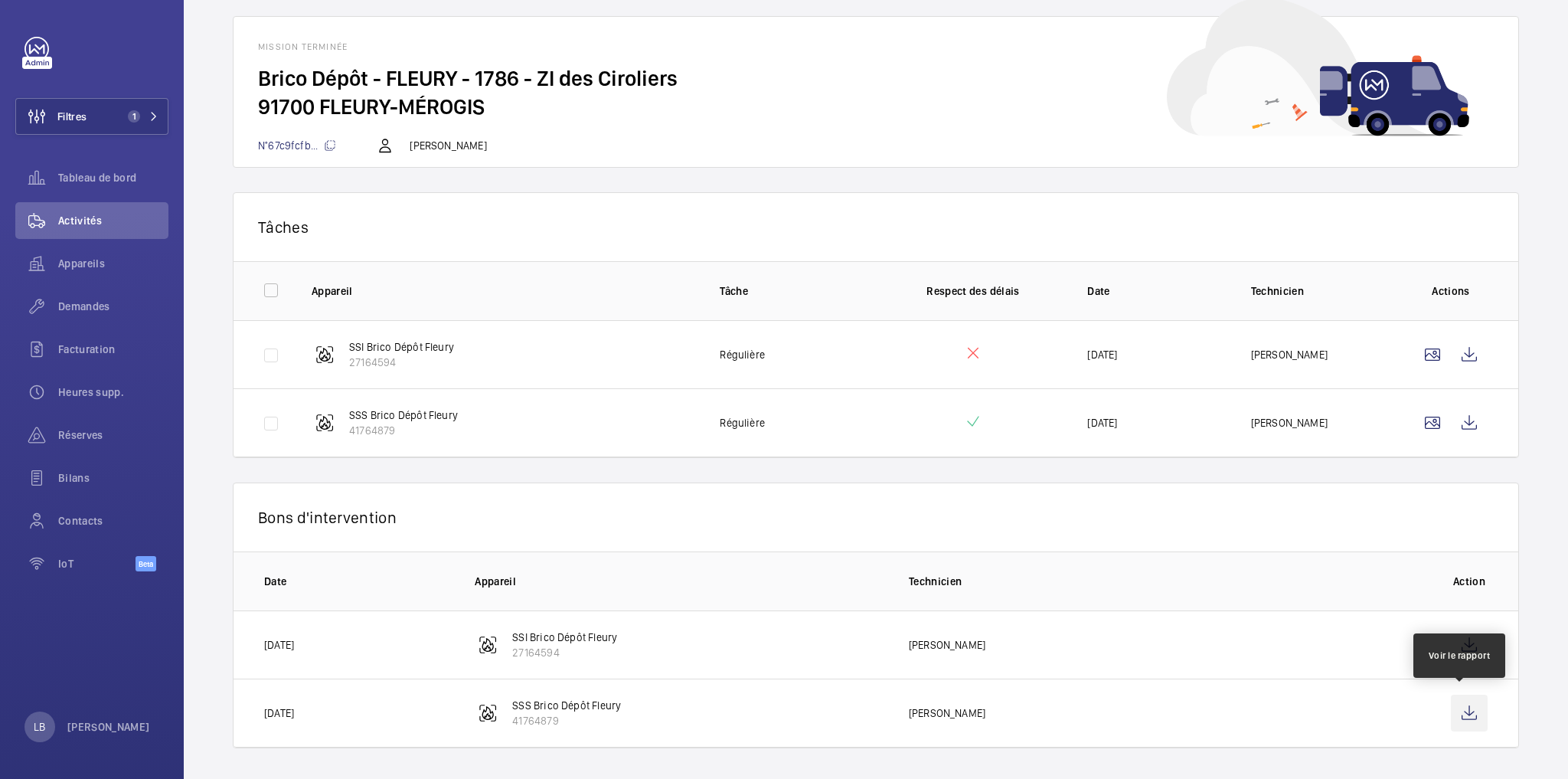
click at [1462, 704] on wm-front-icon-button at bounding box center [1469, 713] width 37 height 37
click at [1457, 422] on wm-front-icon-button at bounding box center [1469, 423] width 37 height 37
click at [79, 308] on span "Demandes" at bounding box center [112, 306] width 111 height 16
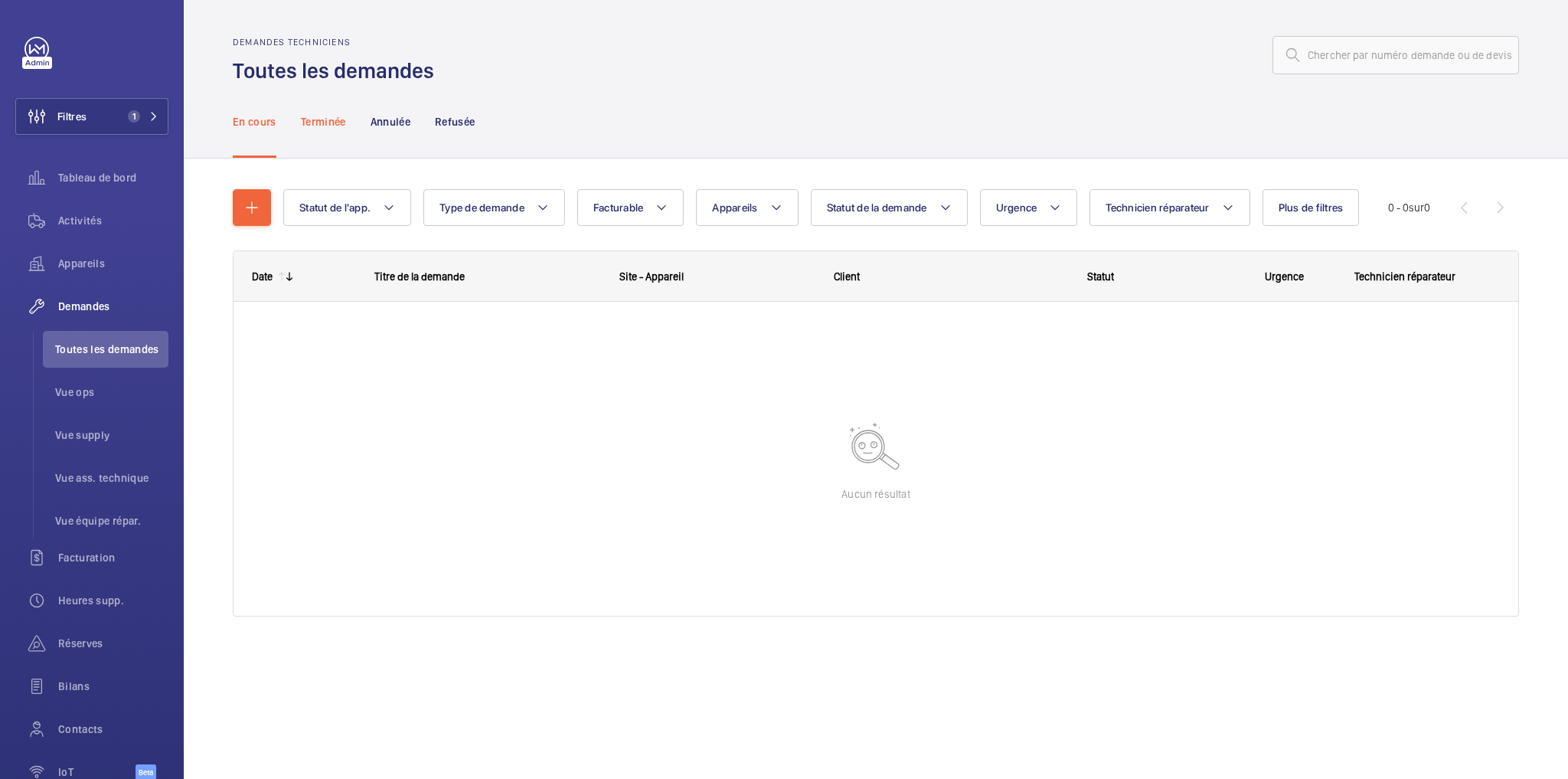
click at [322, 124] on p "Terminée" at bounding box center [324, 122] width 45 height 16
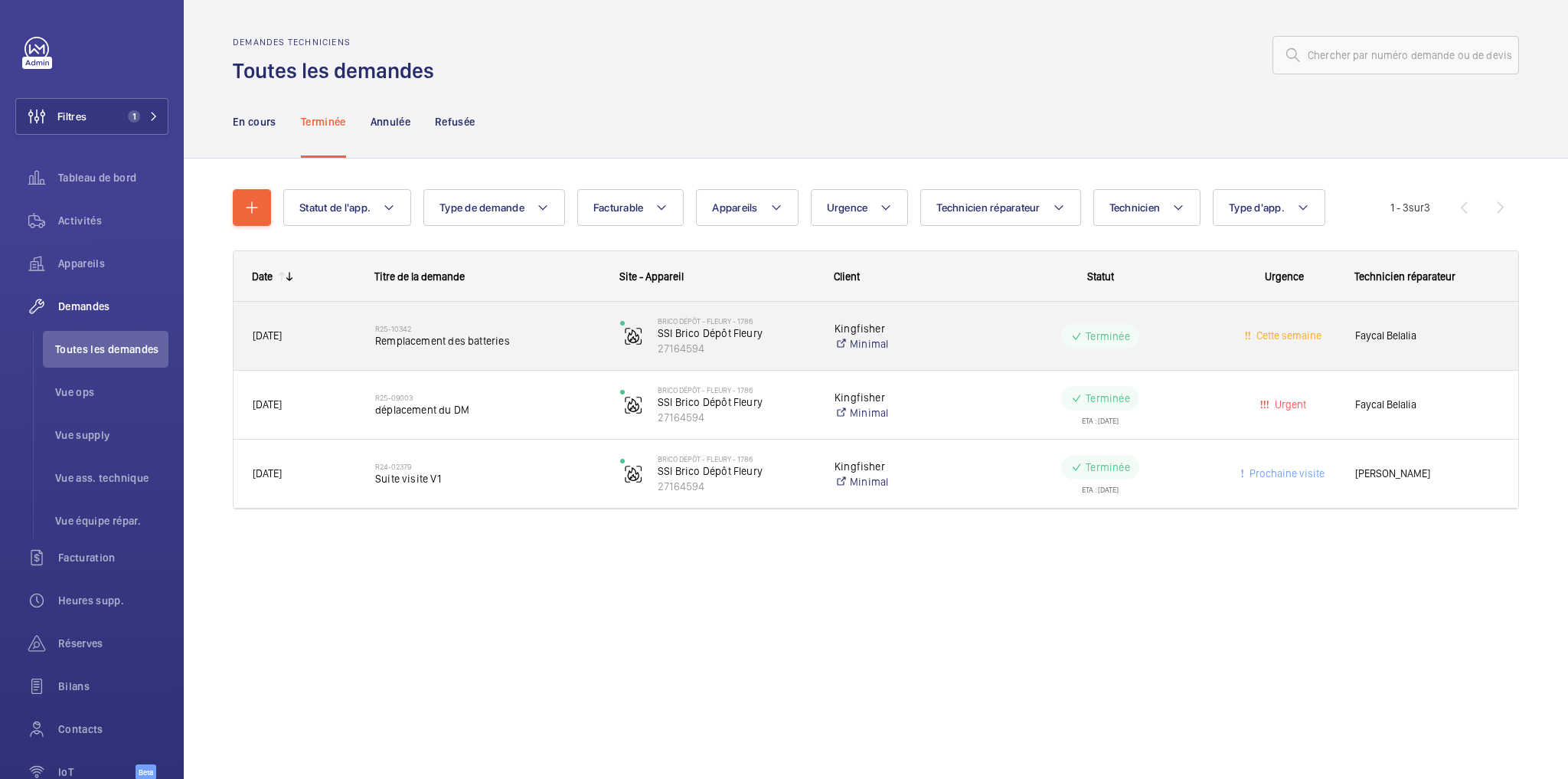
click at [1174, 339] on wm-front-pills-cell "Terminée" at bounding box center [1100, 336] width 225 height 24
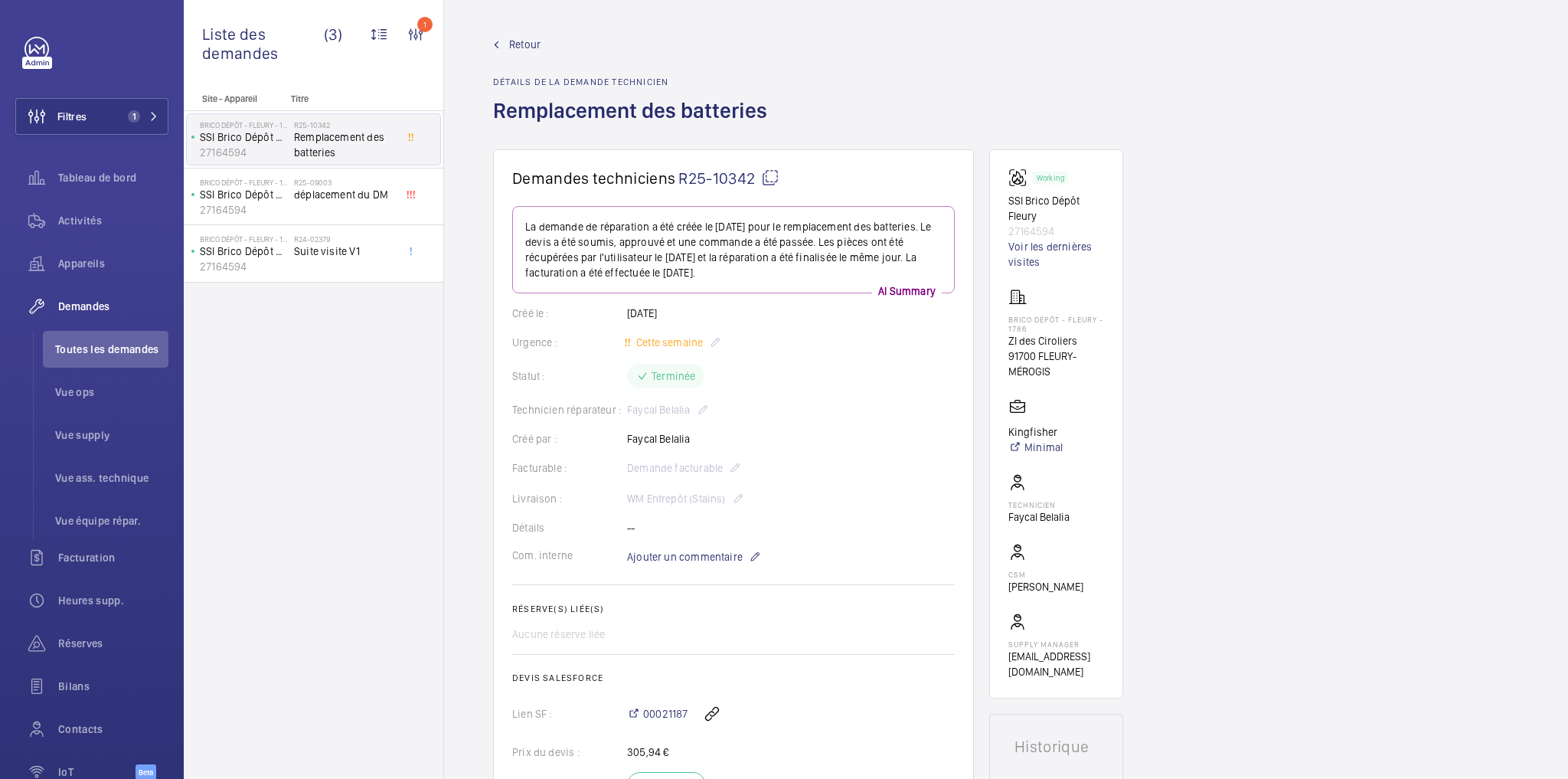
click at [520, 44] on span "Retour" at bounding box center [524, 45] width 31 height 16
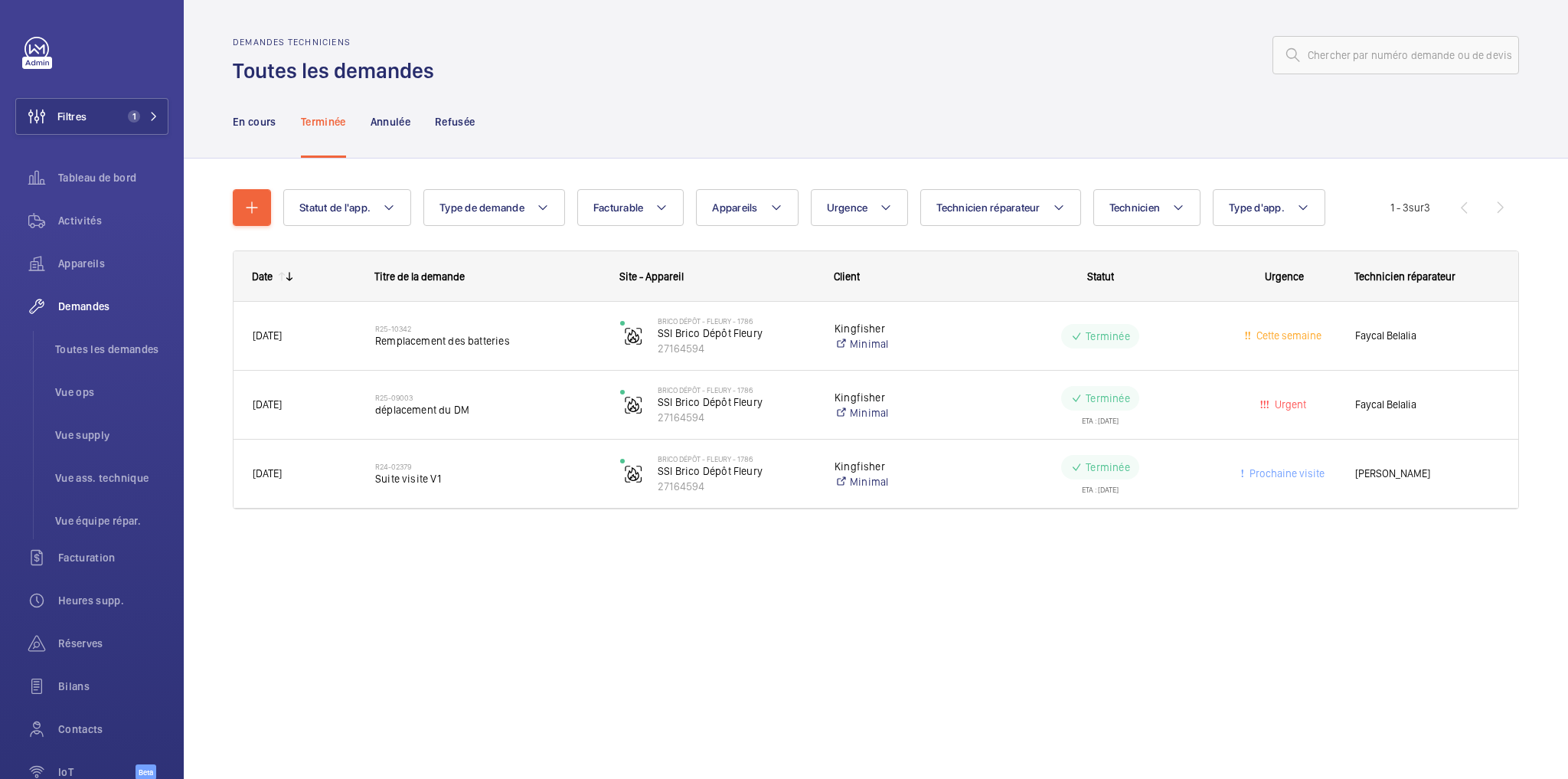
click at [960, 571] on div "Statut de l'app. Type de demande Facturable Appareils Urgence Technicien répara…" at bounding box center [875, 371] width 1384 height 425
click at [793, 568] on div "Statut de l'app. Type de demande Facturable Appareils Urgence Technicien répara…" at bounding box center [875, 371] width 1384 height 425
click at [829, 115] on div "En cours Terminée Annulée Refusée" at bounding box center [875, 121] width 1286 height 72
click at [121, 347] on span "Toutes les demandes" at bounding box center [112, 349] width 113 height 16
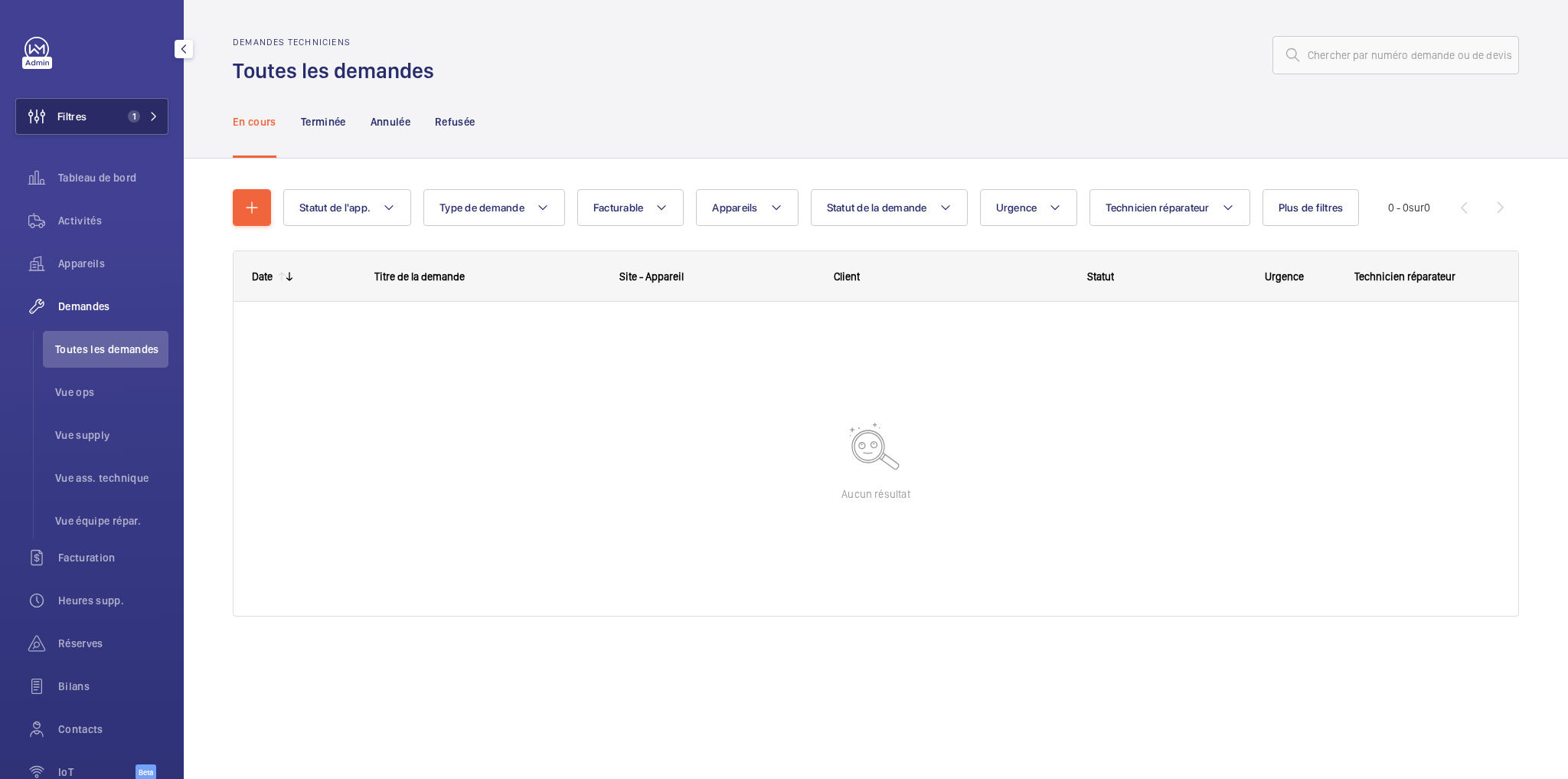
click at [101, 122] on button "Filtres 1" at bounding box center [92, 116] width 154 height 37
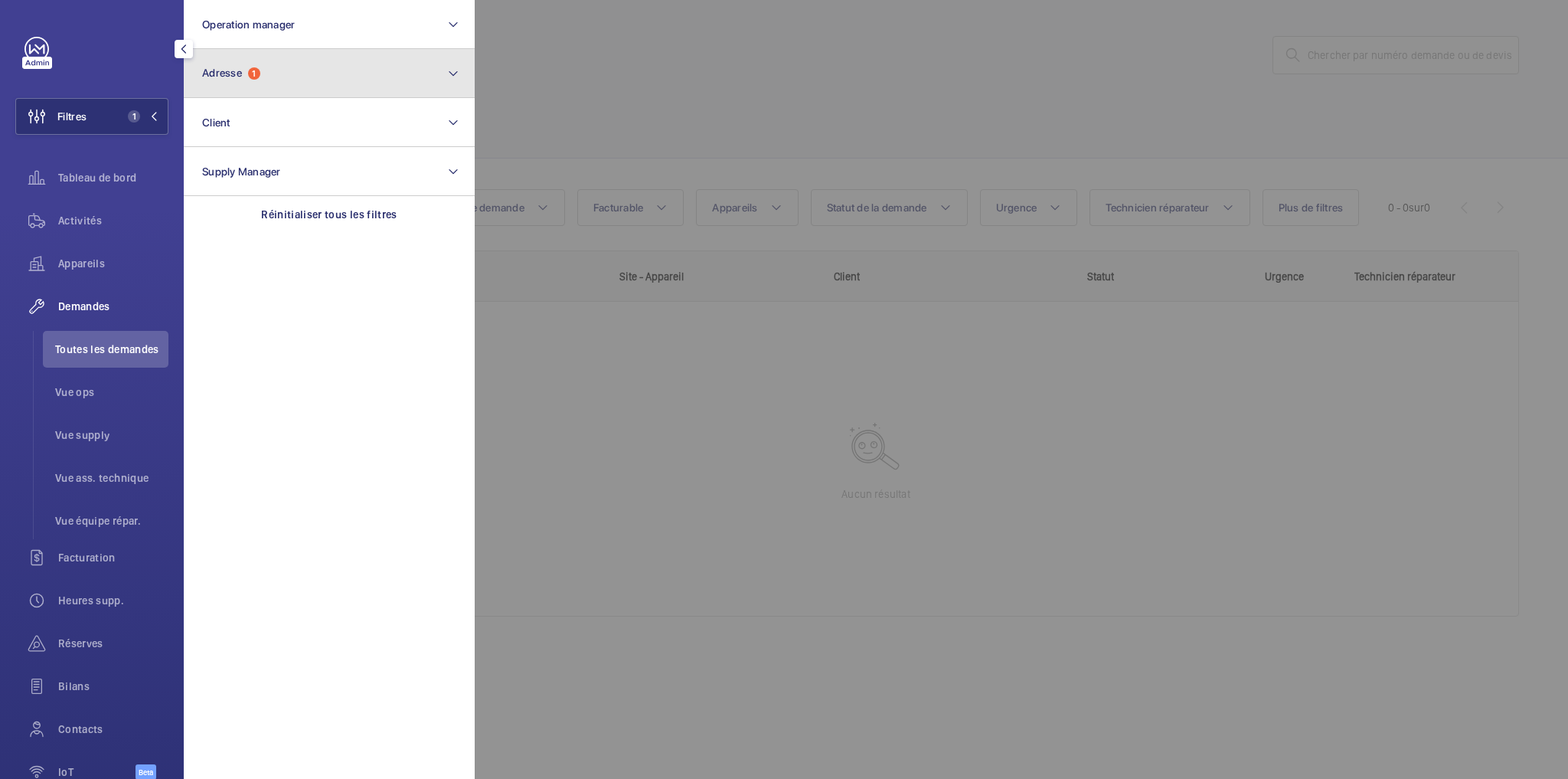
click at [227, 72] on span "Adresse" at bounding box center [222, 72] width 40 height 13
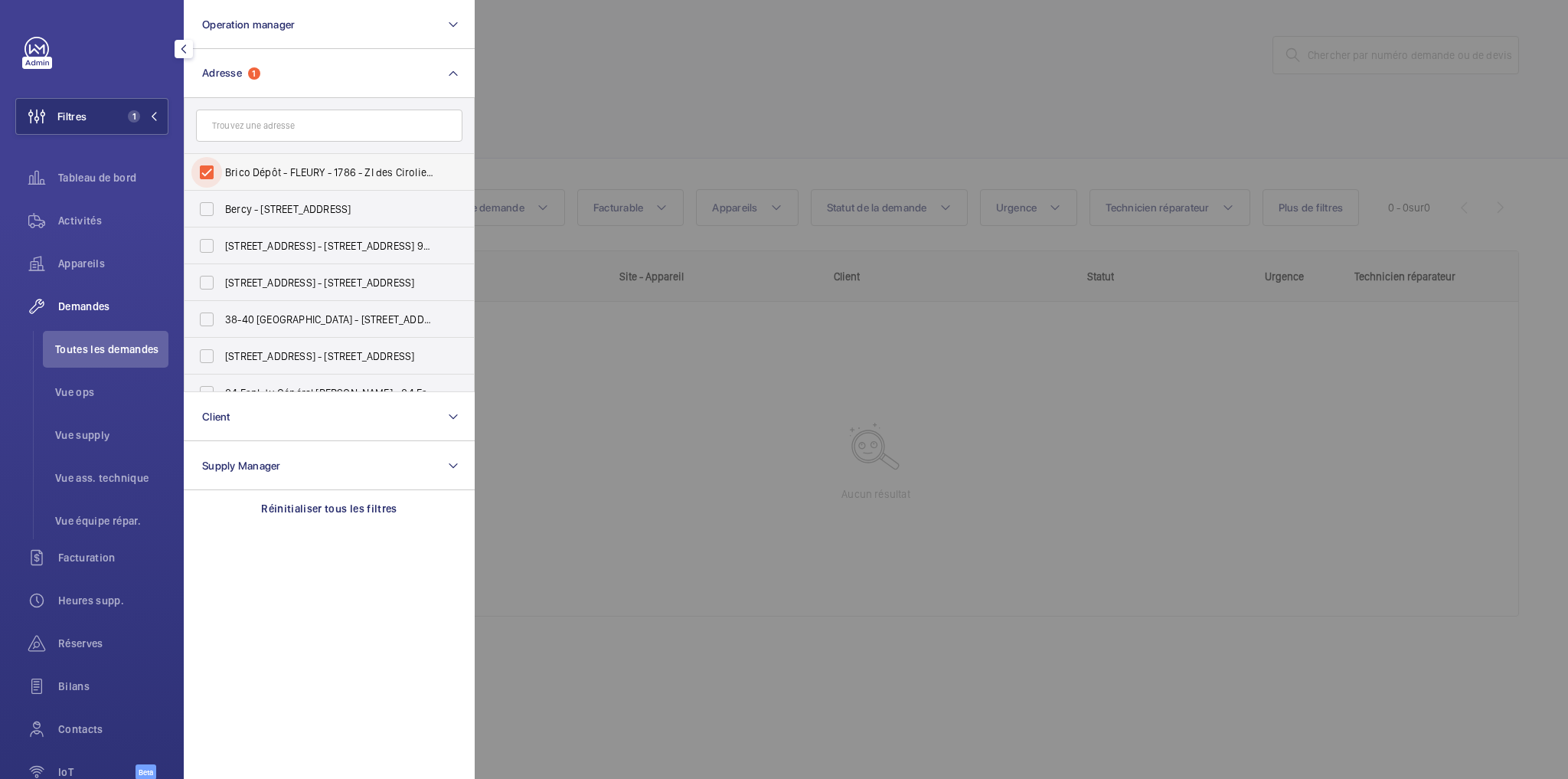
click at [202, 165] on input "Brico Dépôt - FLEURY - 1786 - ZI des Ciroliers, FLEURY-MÉROGIS 91700" at bounding box center [206, 171] width 30 height 30
checkbox input "false"
click at [252, 121] on input "text" at bounding box center [329, 125] width 266 height 32
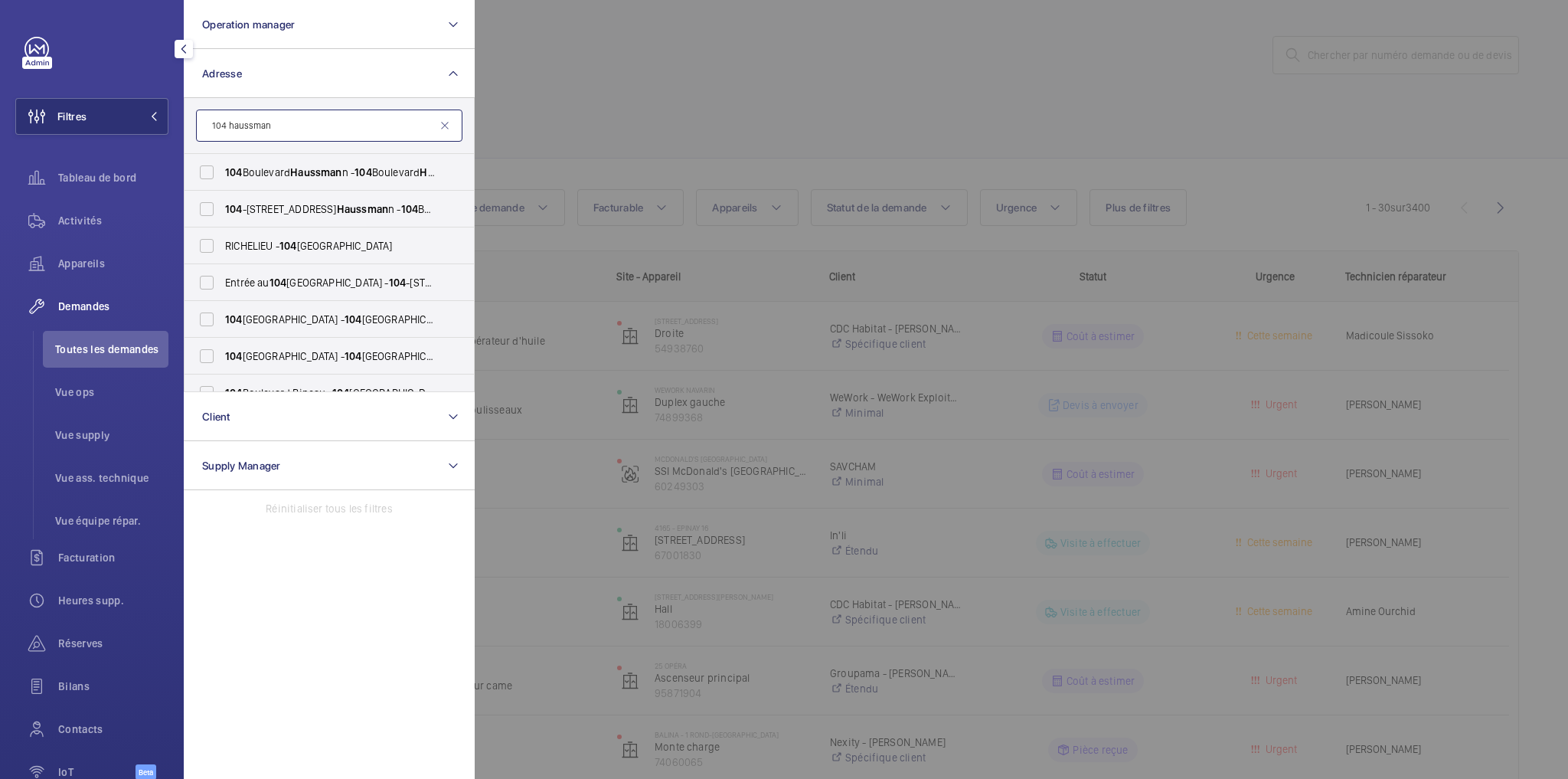
type input "104 haussman"
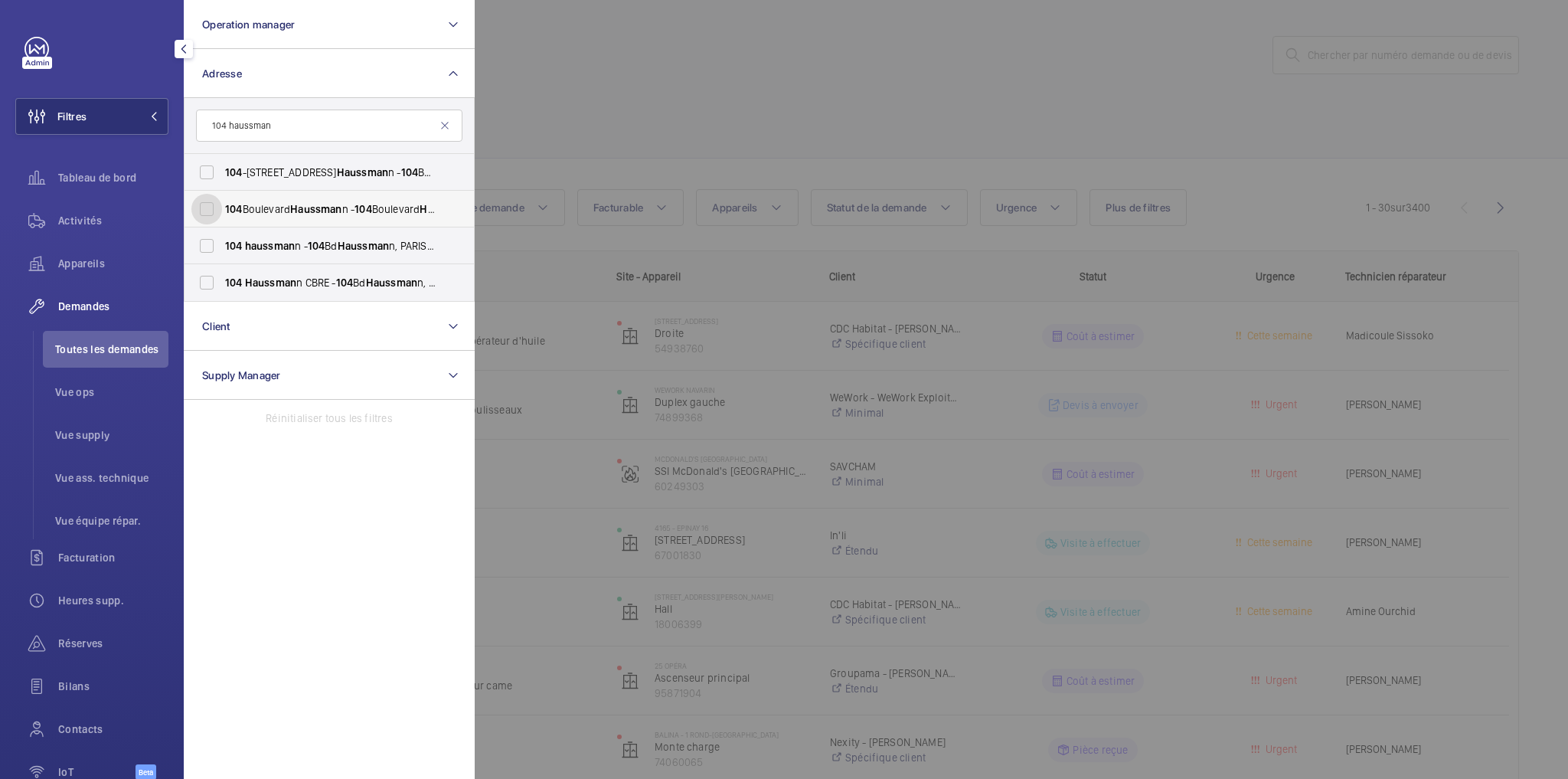
click at [205, 212] on input "104 Boulevard Haussman n - 104 Boulevard Haussman n, 75008 PARIS, PARIS 75008" at bounding box center [206, 208] width 30 height 30
checkbox input "true"
click at [202, 255] on input "104 haussman n - 104 Bd Haussman n, PARIS 75008" at bounding box center [206, 246] width 30 height 30
checkbox input "true"
click at [207, 282] on input "104 Haussman n CBRE - 104 Bd Haussman n, PARIS 75008" at bounding box center [206, 282] width 30 height 30
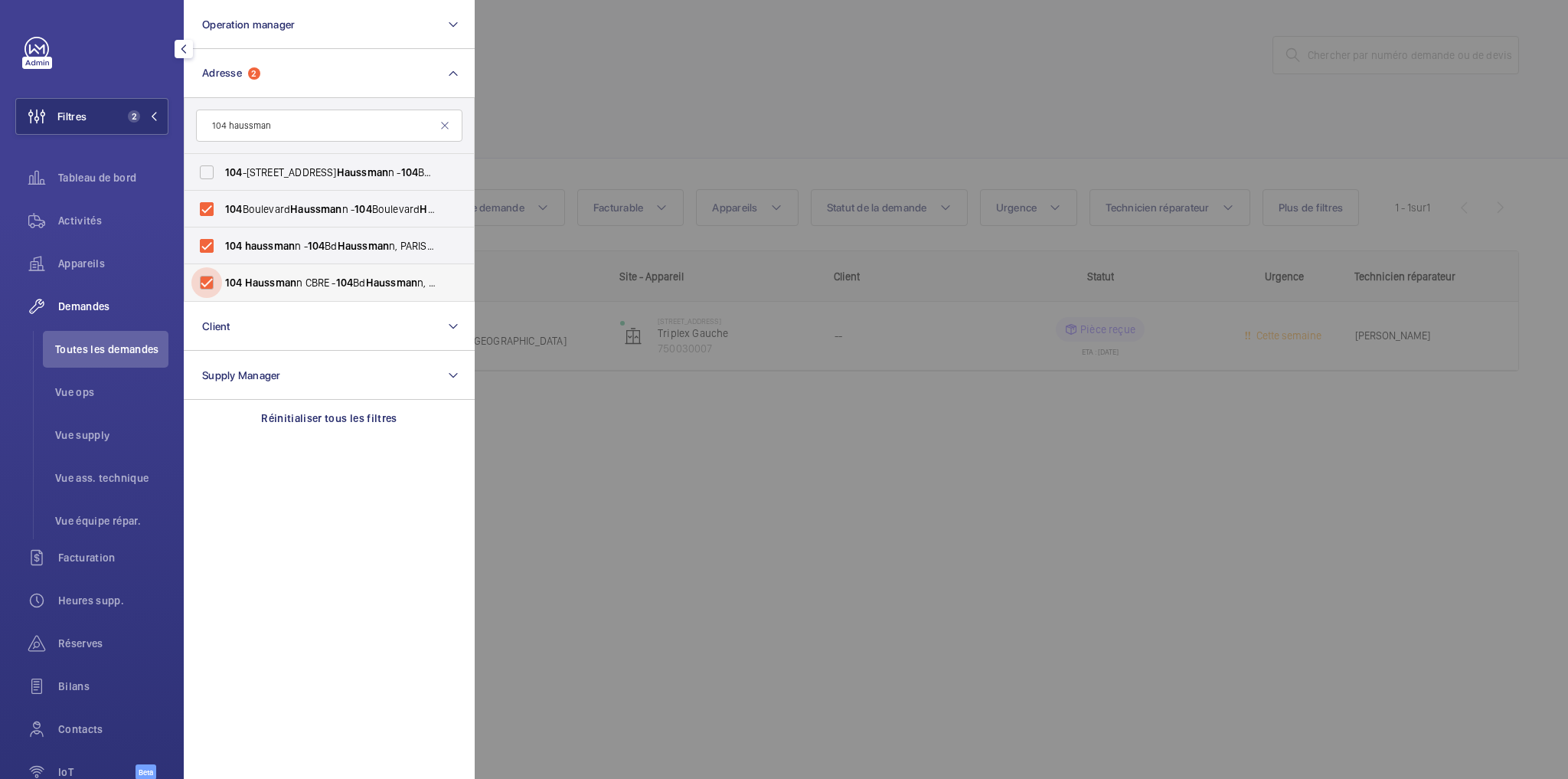
checkbox input "true"
click at [216, 174] on input "104 -110, Boulevard Haussman n - 104 Boulevard Haussman n, 75008 PARIS, PARIS 7…" at bounding box center [206, 171] width 30 height 30
checkbox input "true"
click at [645, 124] on div at bounding box center [1258, 390] width 1568 height 779
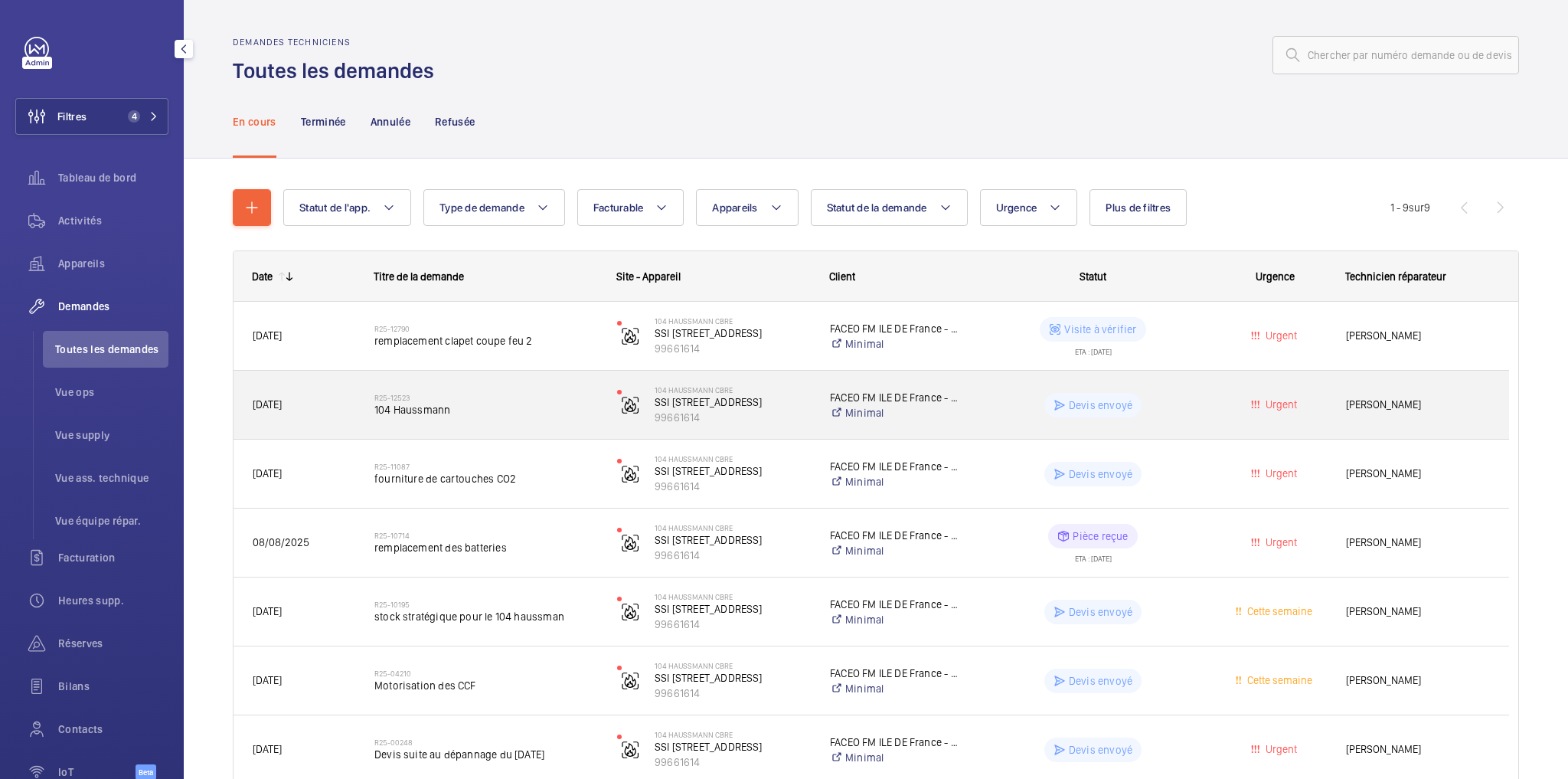
click at [1210, 406] on div "Urgent" at bounding box center [1266, 404] width 120 height 48
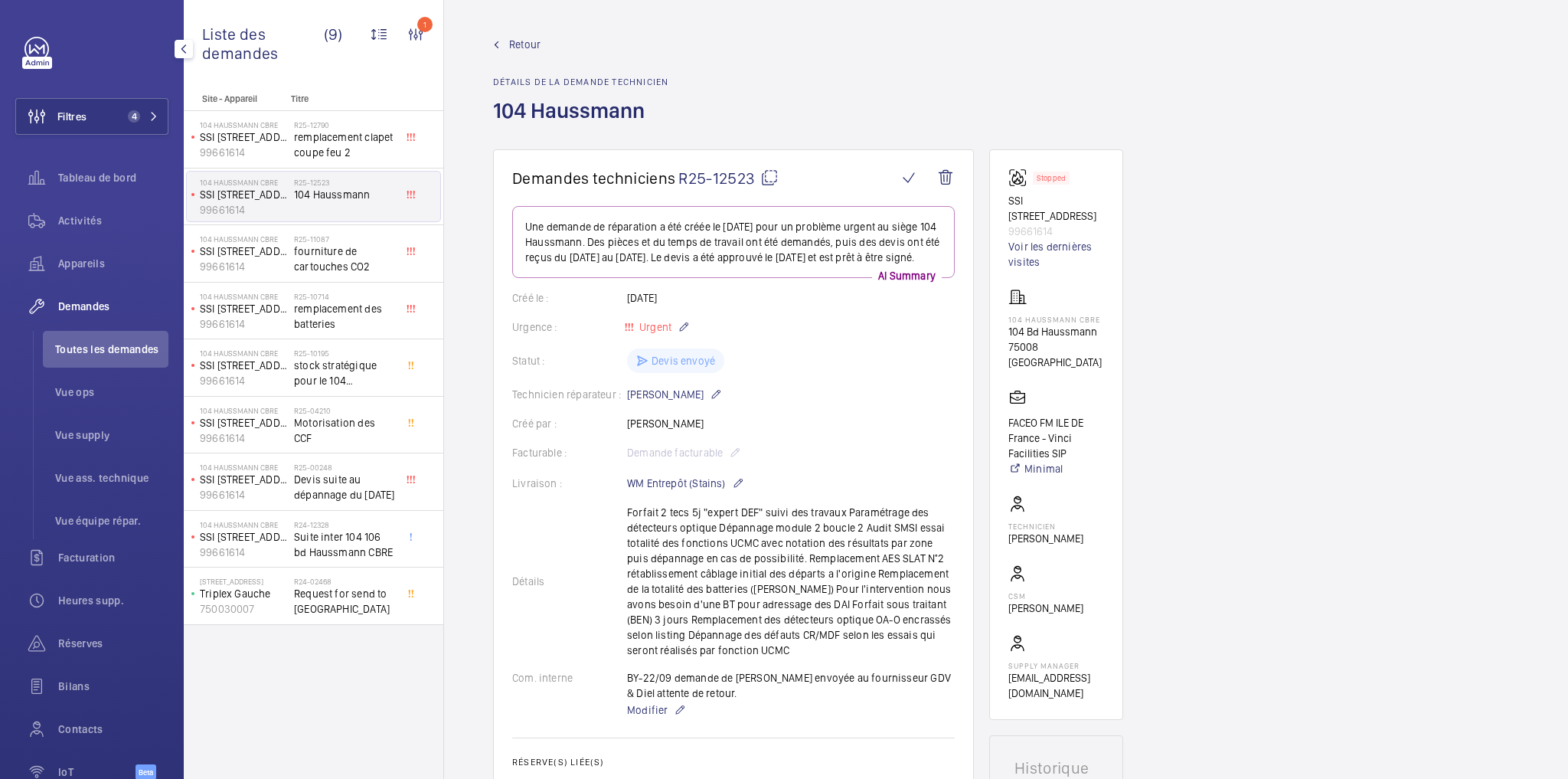
click at [519, 44] on span "Retour" at bounding box center [524, 45] width 31 height 16
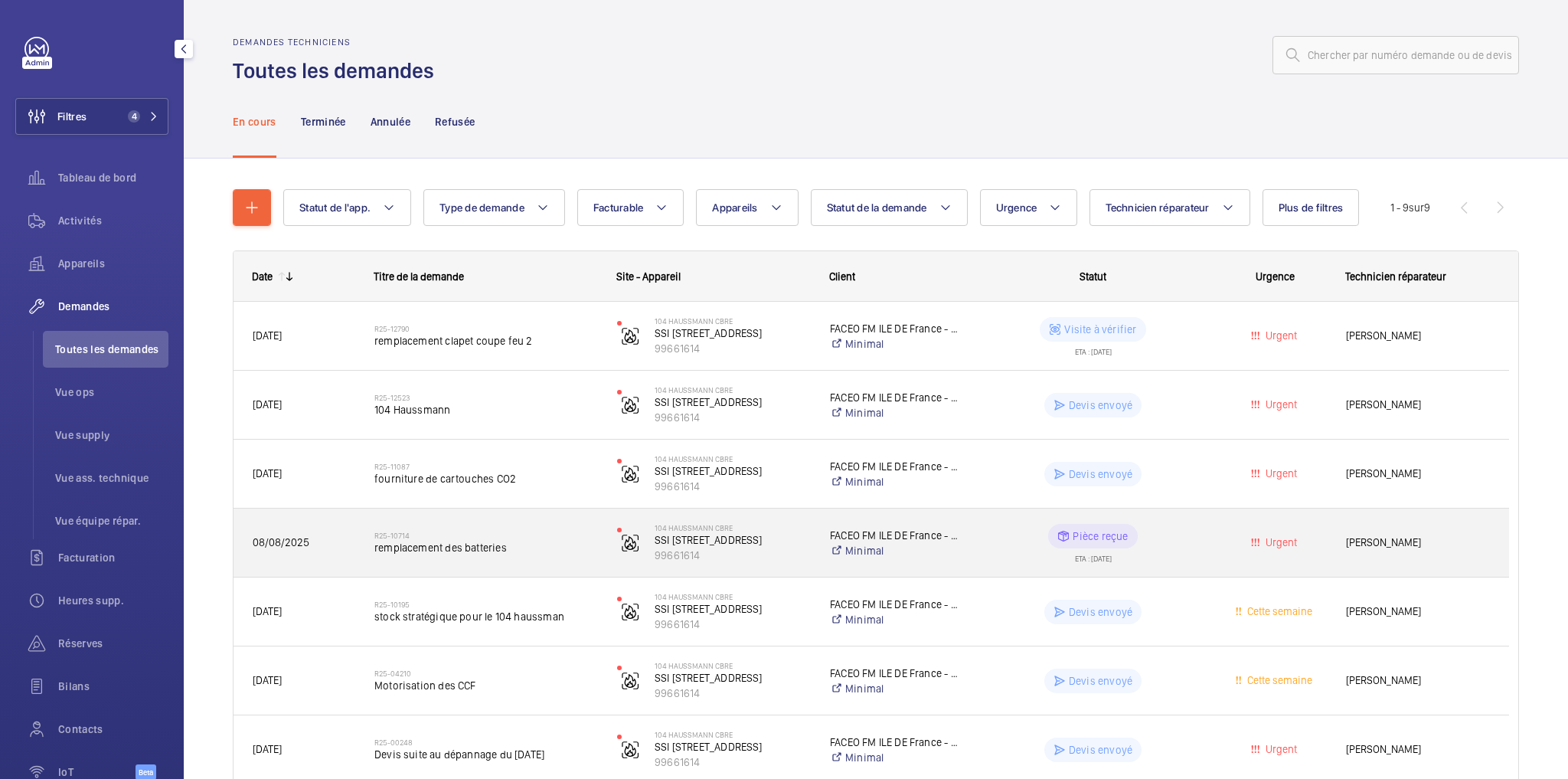
click at [1187, 527] on wm-front-pills-cell "Pièce reçue ETA : 26/09/2025" at bounding box center [1093, 542] width 223 height 38
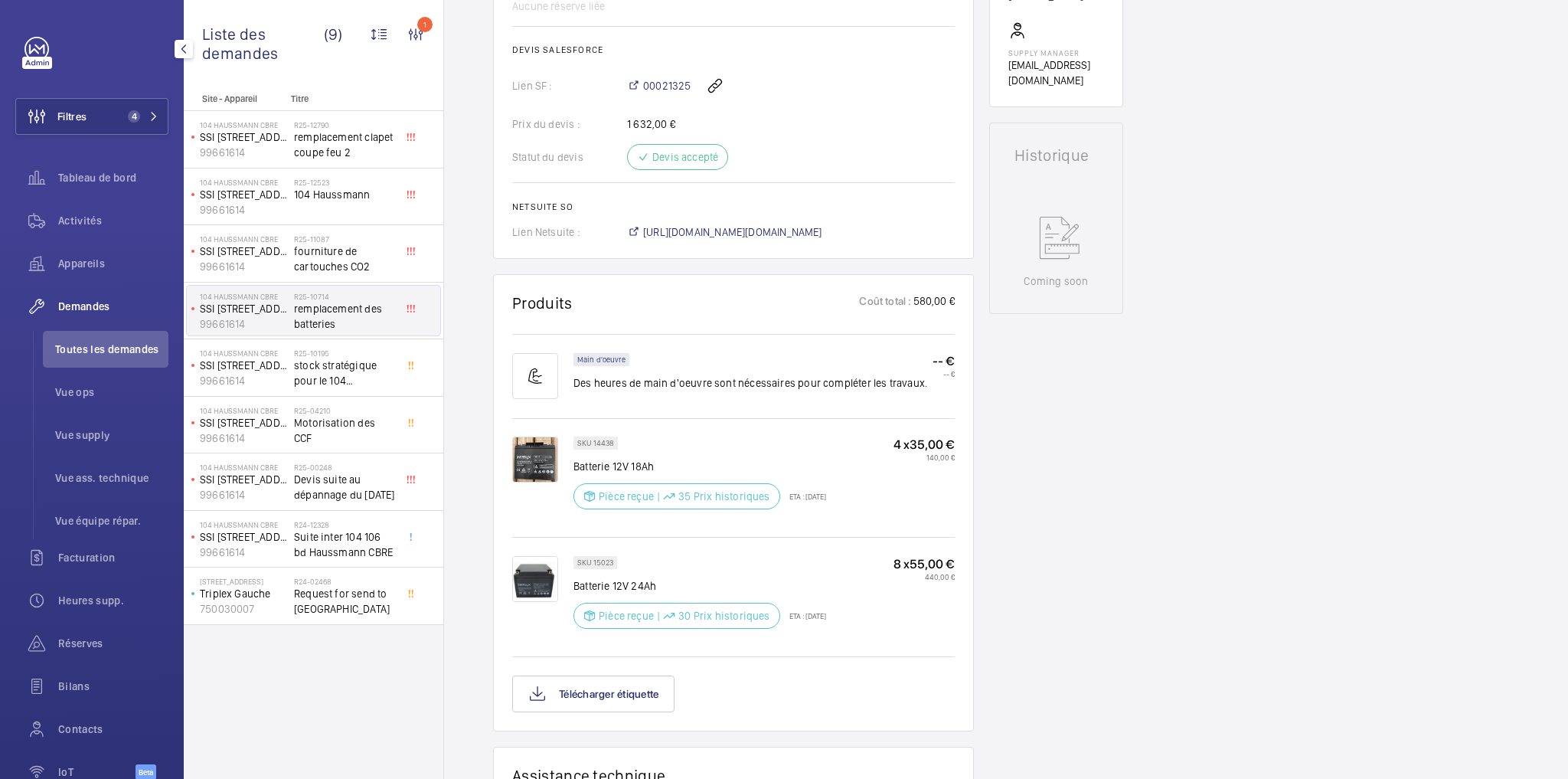
scroll to position [658, 0]
click at [784, 580] on p "Batterie 12V 24Ah" at bounding box center [699, 587] width 252 height 16
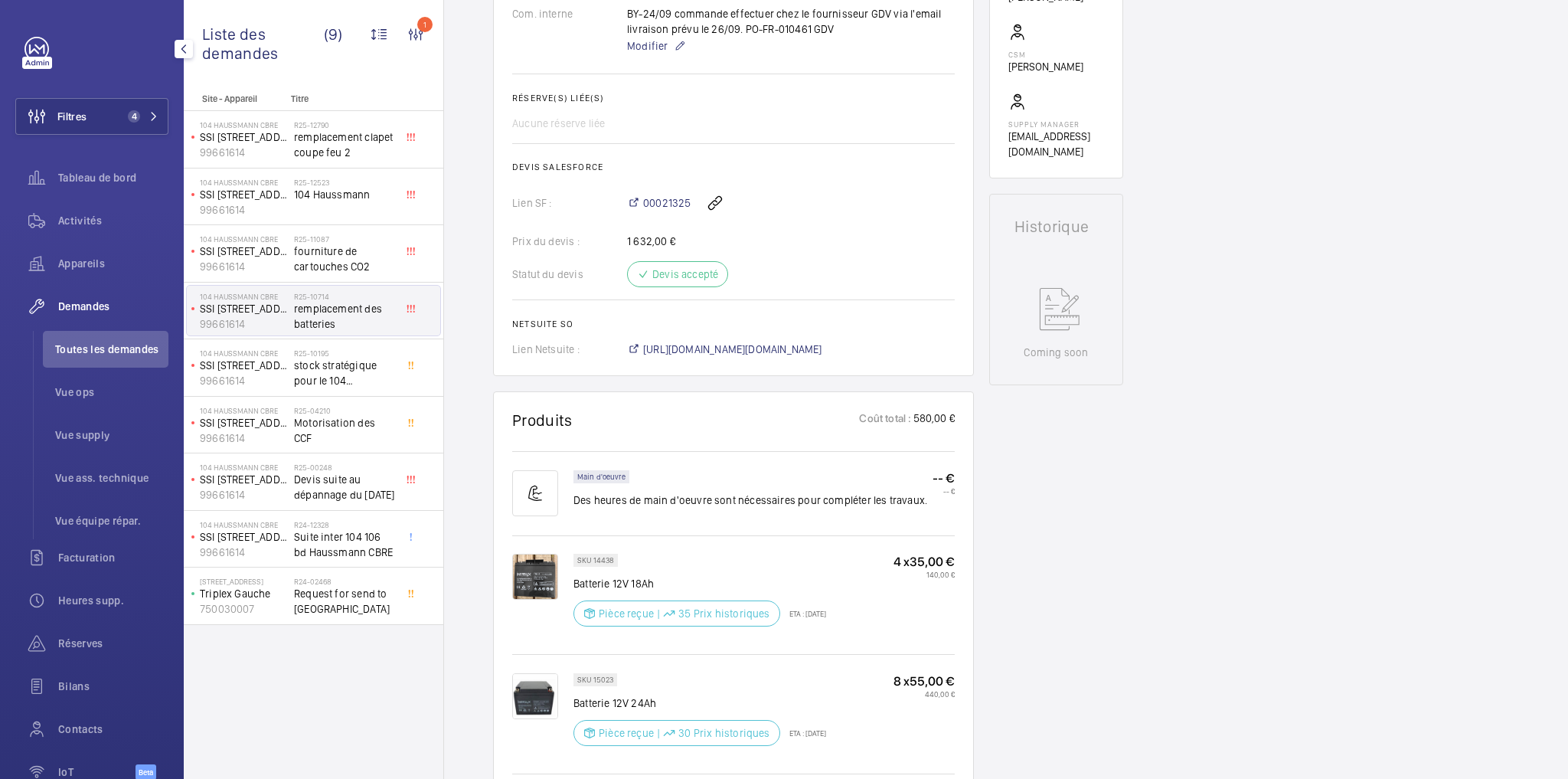
scroll to position [535, 0]
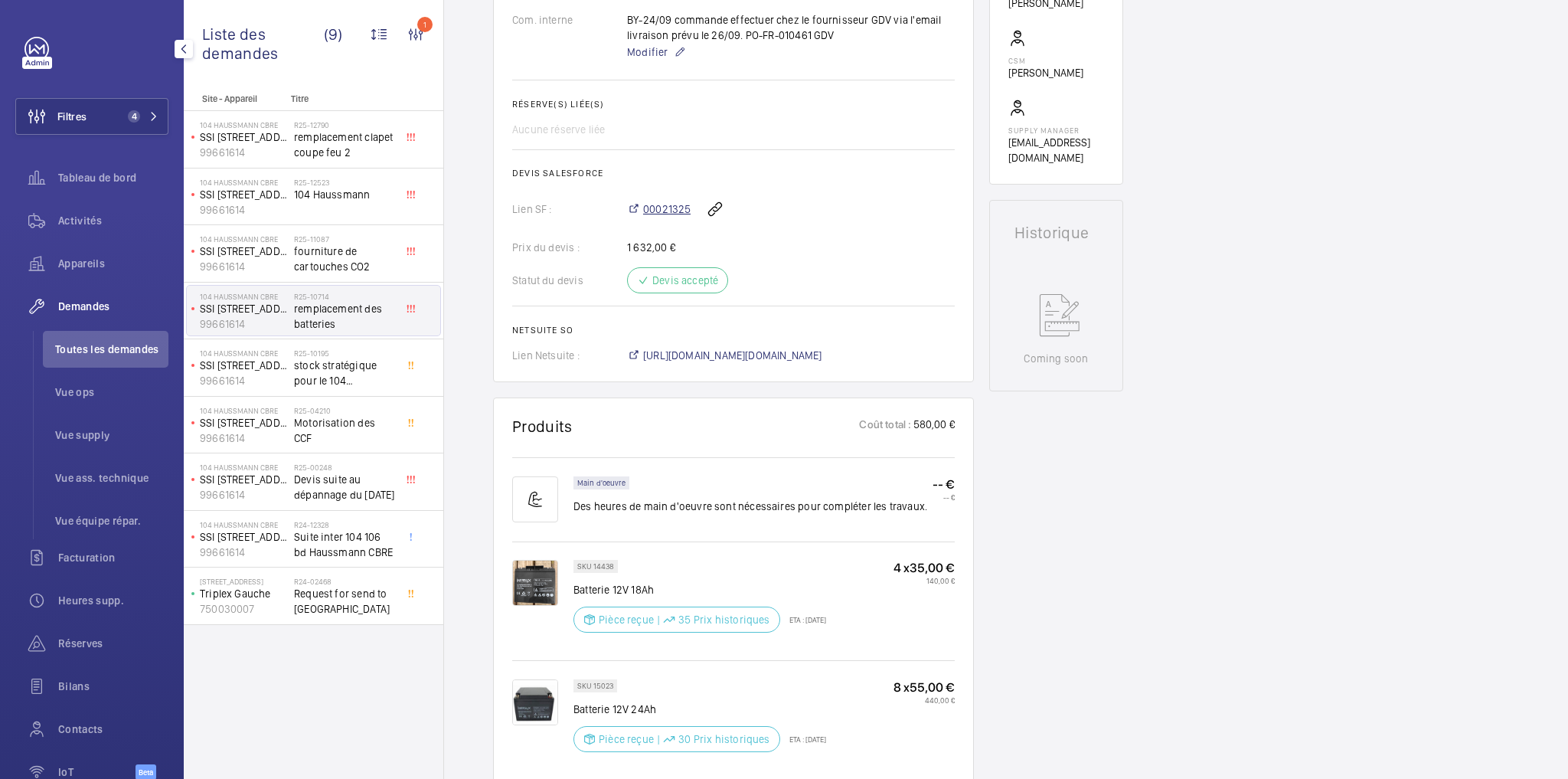
click at [668, 209] on span "00021325" at bounding box center [666, 209] width 48 height 16
click at [1215, 347] on div "Demandes techniciens R25-10714 La demande de réparation a été créée le 08/08/20…" at bounding box center [1006, 514] width 1124 height 1800
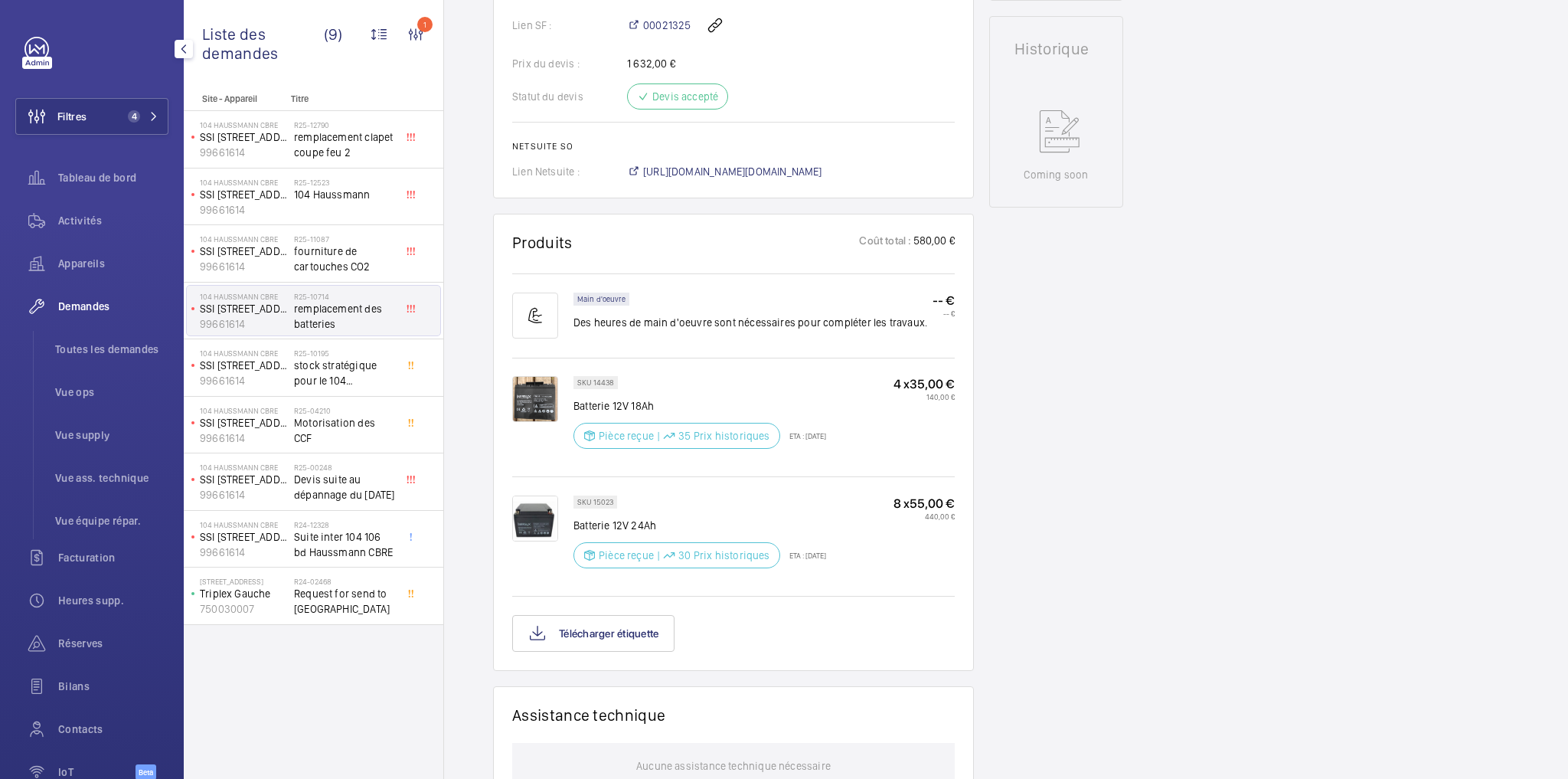
click at [182, 48] on mat-icon "button" at bounding box center [183, 49] width 19 height 13
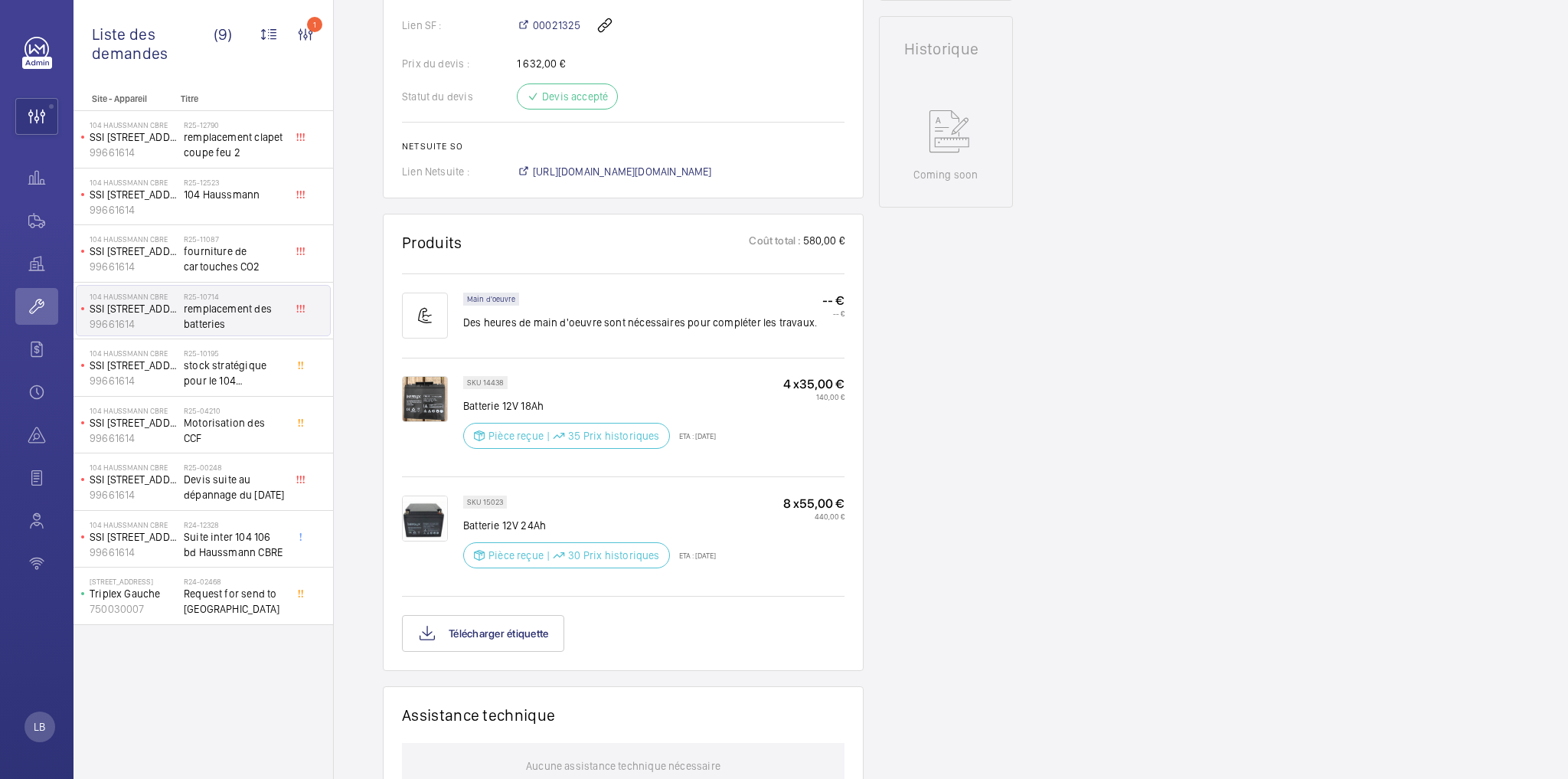
drag, startPoint x: 353, startPoint y: 203, endPoint x: 221, endPoint y: 23, distance: 223.2
click at [353, 202] on div "Demandes techniciens R25-10714 La demande de réparation a été créée le 08/08/20…" at bounding box center [951, 330] width 1234 height 1800
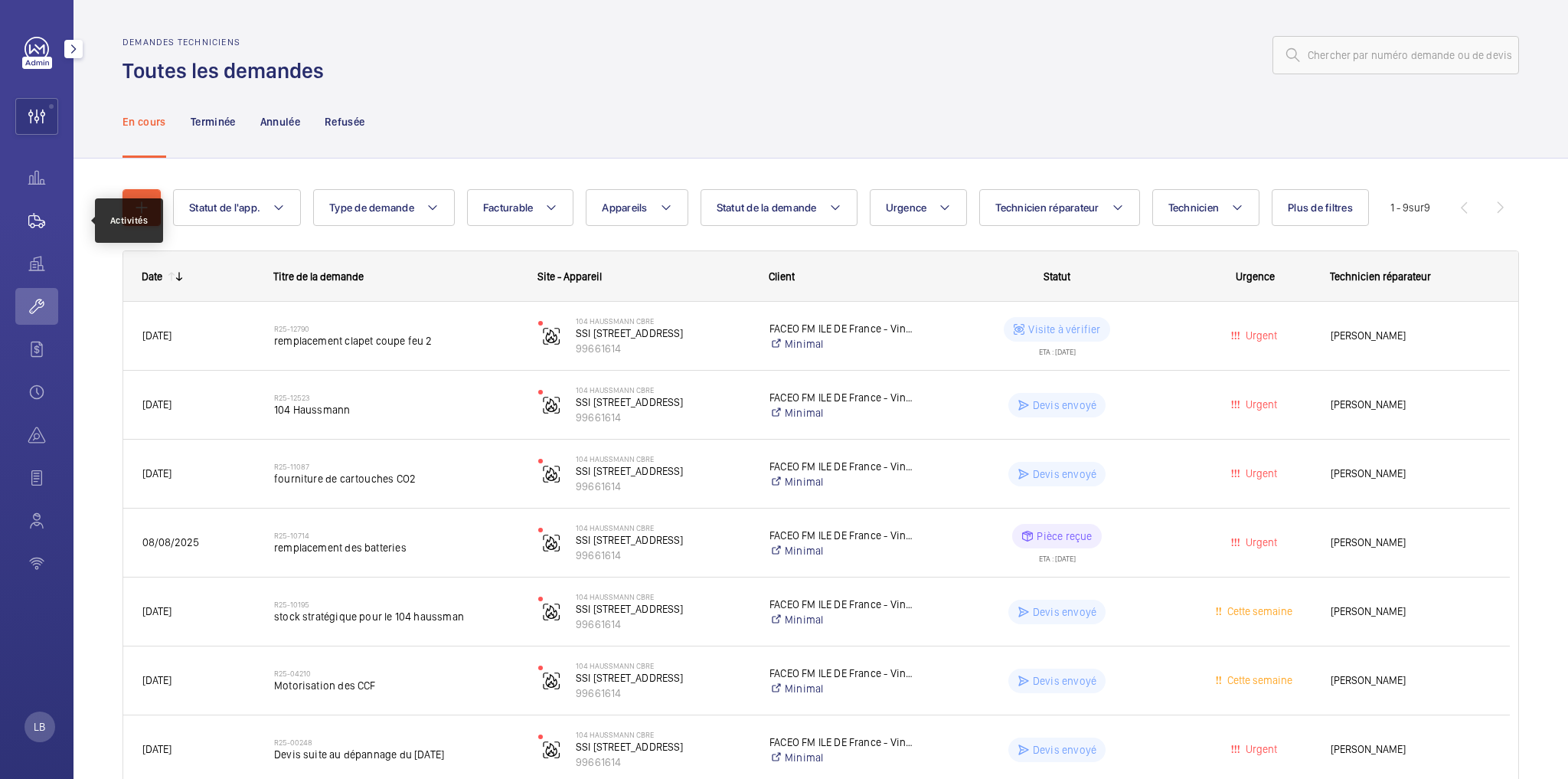
click at [37, 221] on wm-front-icon-button at bounding box center [37, 221] width 43 height 37
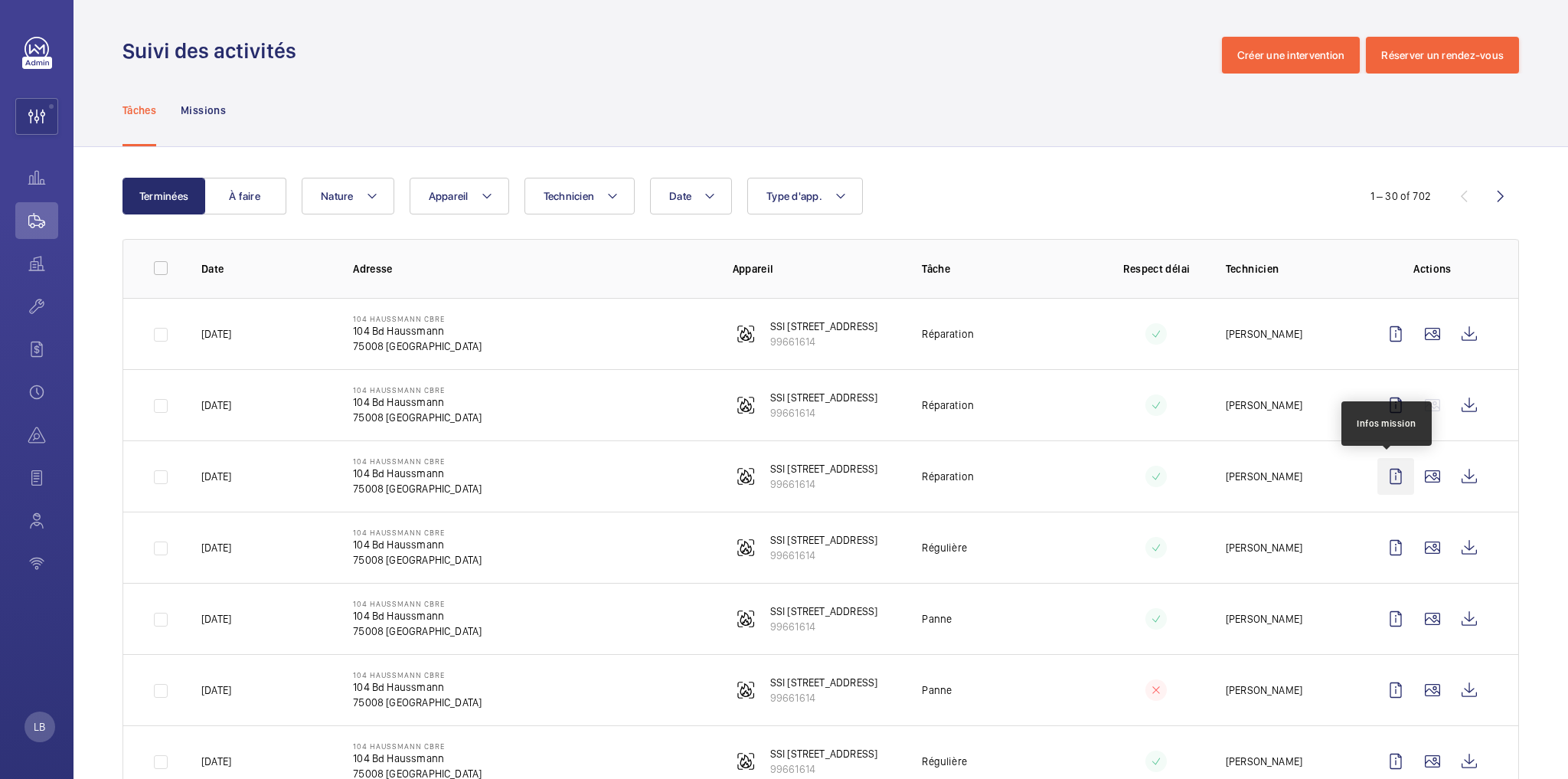
click at [1386, 481] on wm-front-icon-button at bounding box center [1396, 477] width 37 height 37
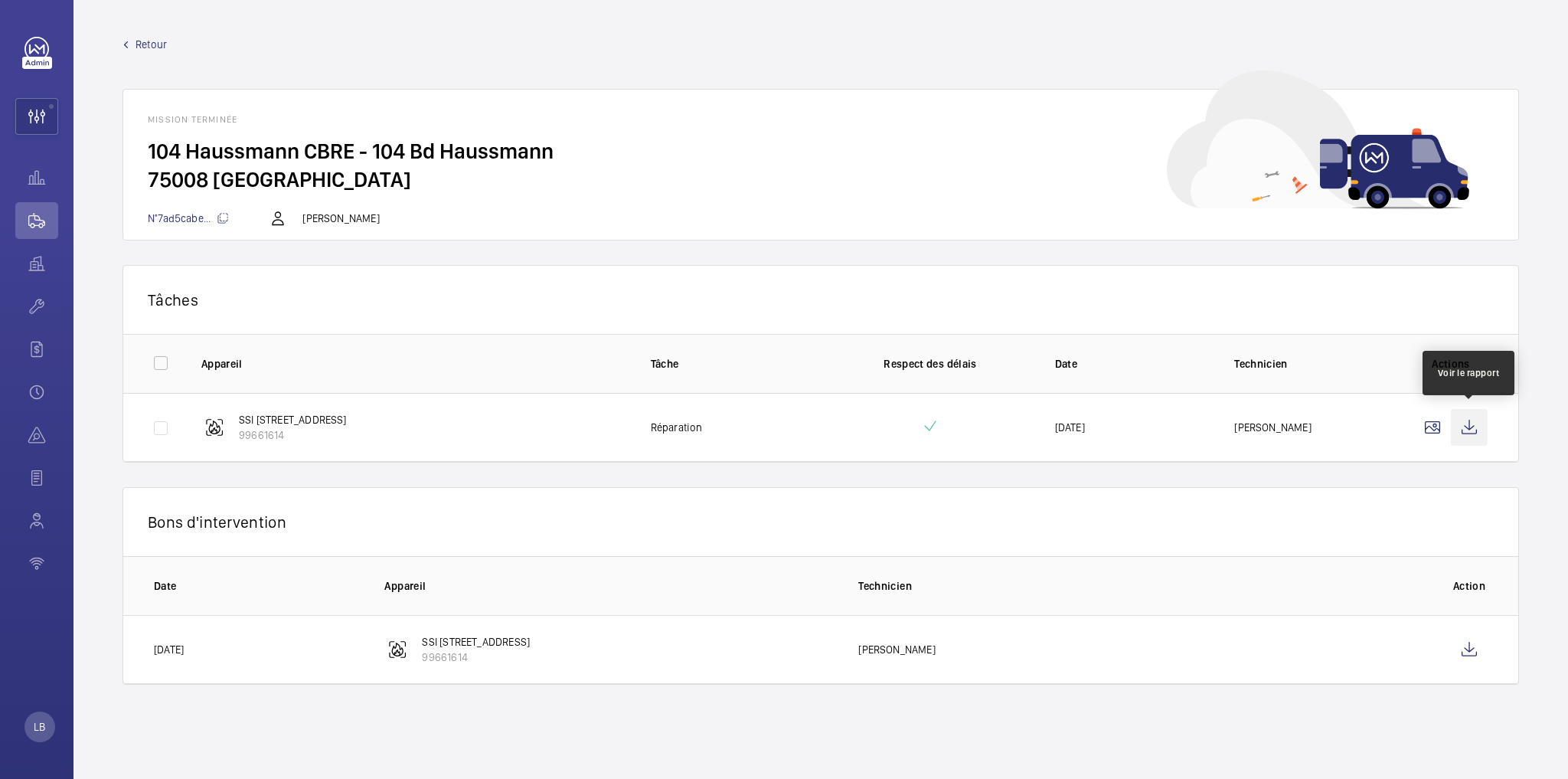
click at [1460, 424] on wm-front-icon-button at bounding box center [1469, 428] width 37 height 37
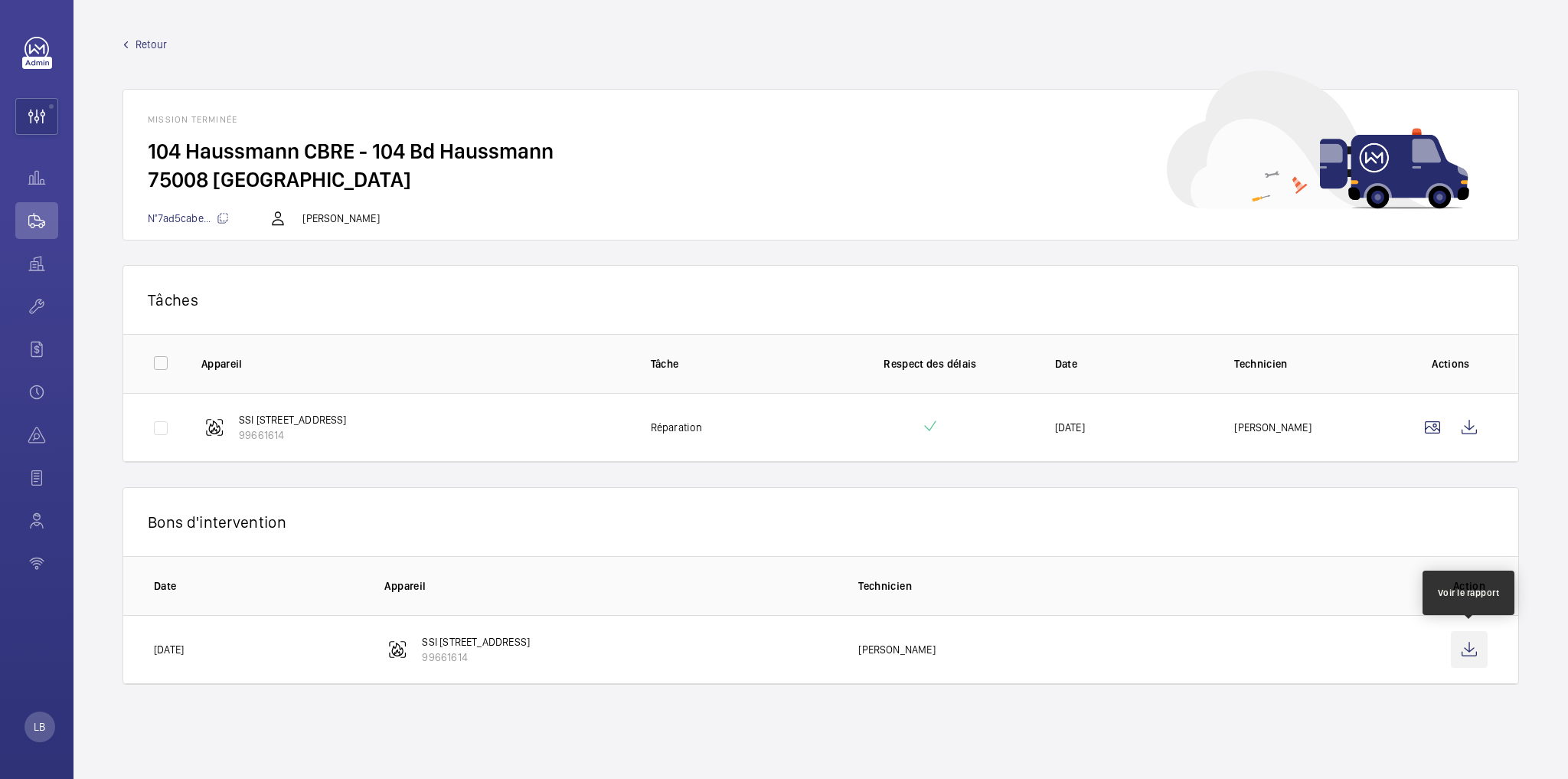
click at [1467, 639] on wm-front-icon-button at bounding box center [1469, 650] width 37 height 37
click at [37, 115] on wm-front-icon-button at bounding box center [36, 116] width 41 height 37
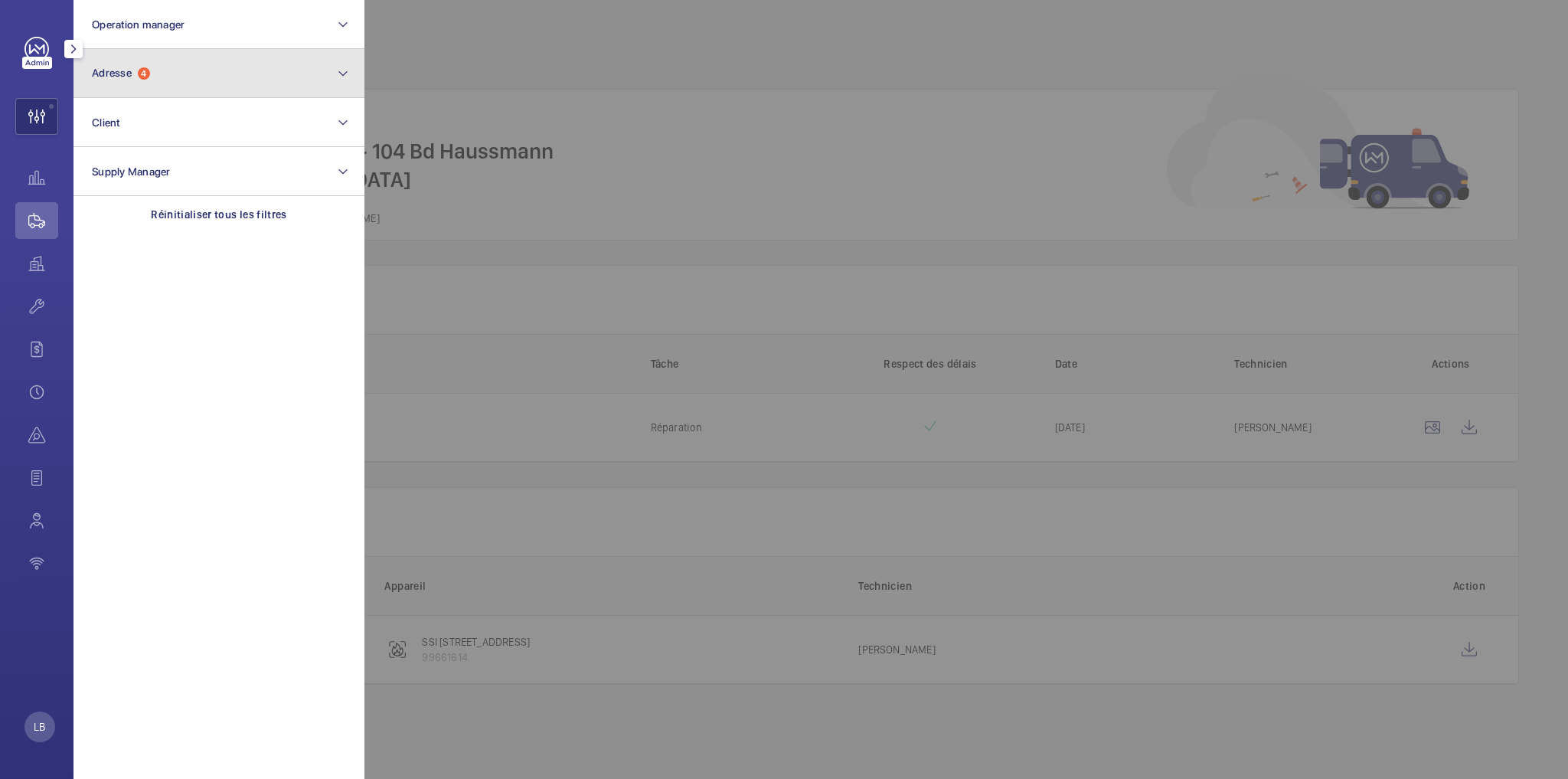
click at [196, 62] on button "Adresse 4" at bounding box center [218, 73] width 291 height 49
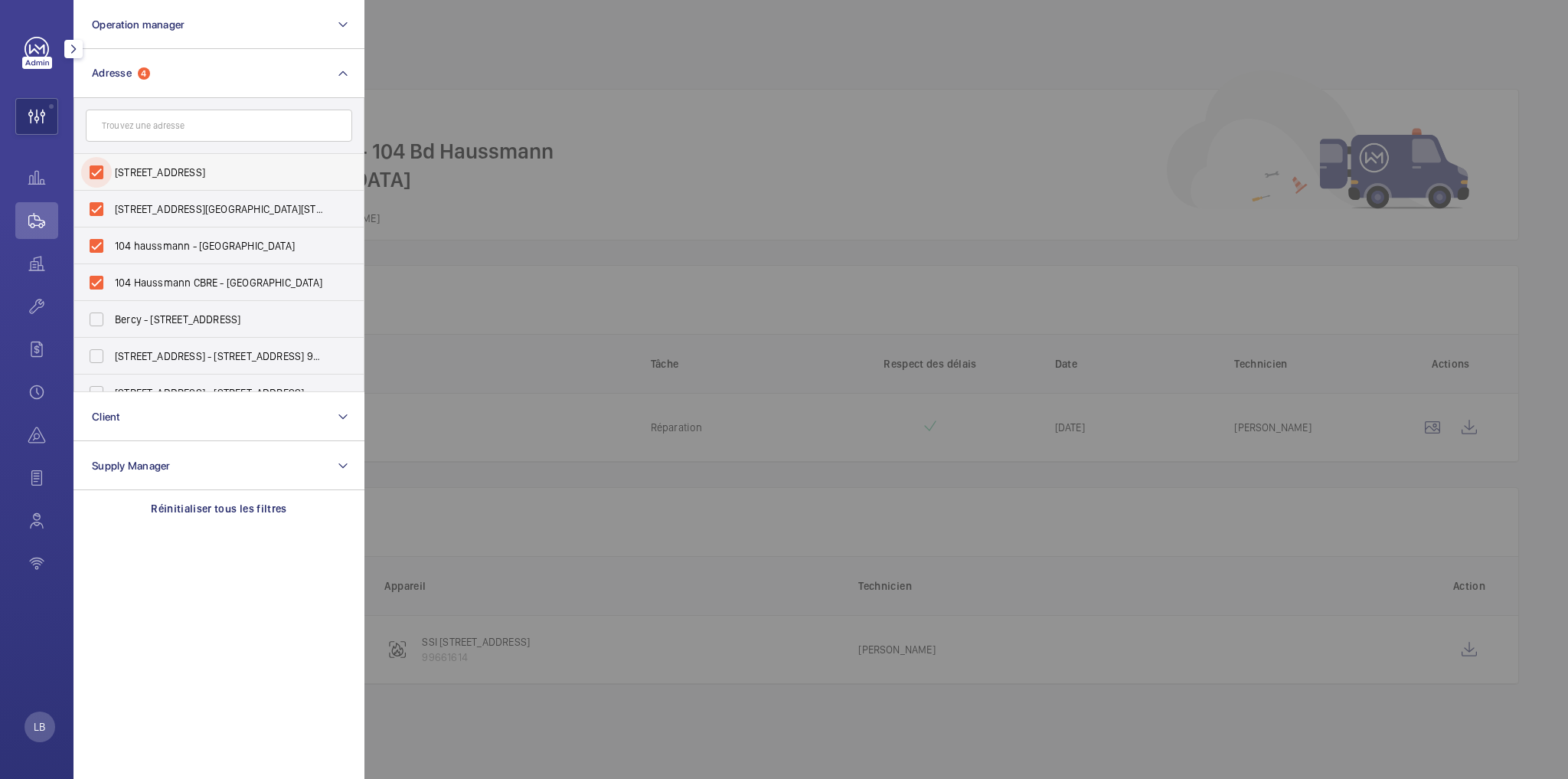
click at [101, 170] on input "104-110, Boulevard Haussmann - 104 Boulevard Haussmann, 75008 PARIS, PARIS 75008" at bounding box center [96, 171] width 30 height 30
checkbox input "false"
click at [93, 207] on input "104 Boulevard Haussmann - 104 Boulevard Haussmann, 75008 PARIS, PARIS 75008" at bounding box center [96, 208] width 30 height 30
checkbox input "false"
drag, startPoint x: 90, startPoint y: 245, endPoint x: 90, endPoint y: 260, distance: 15.0
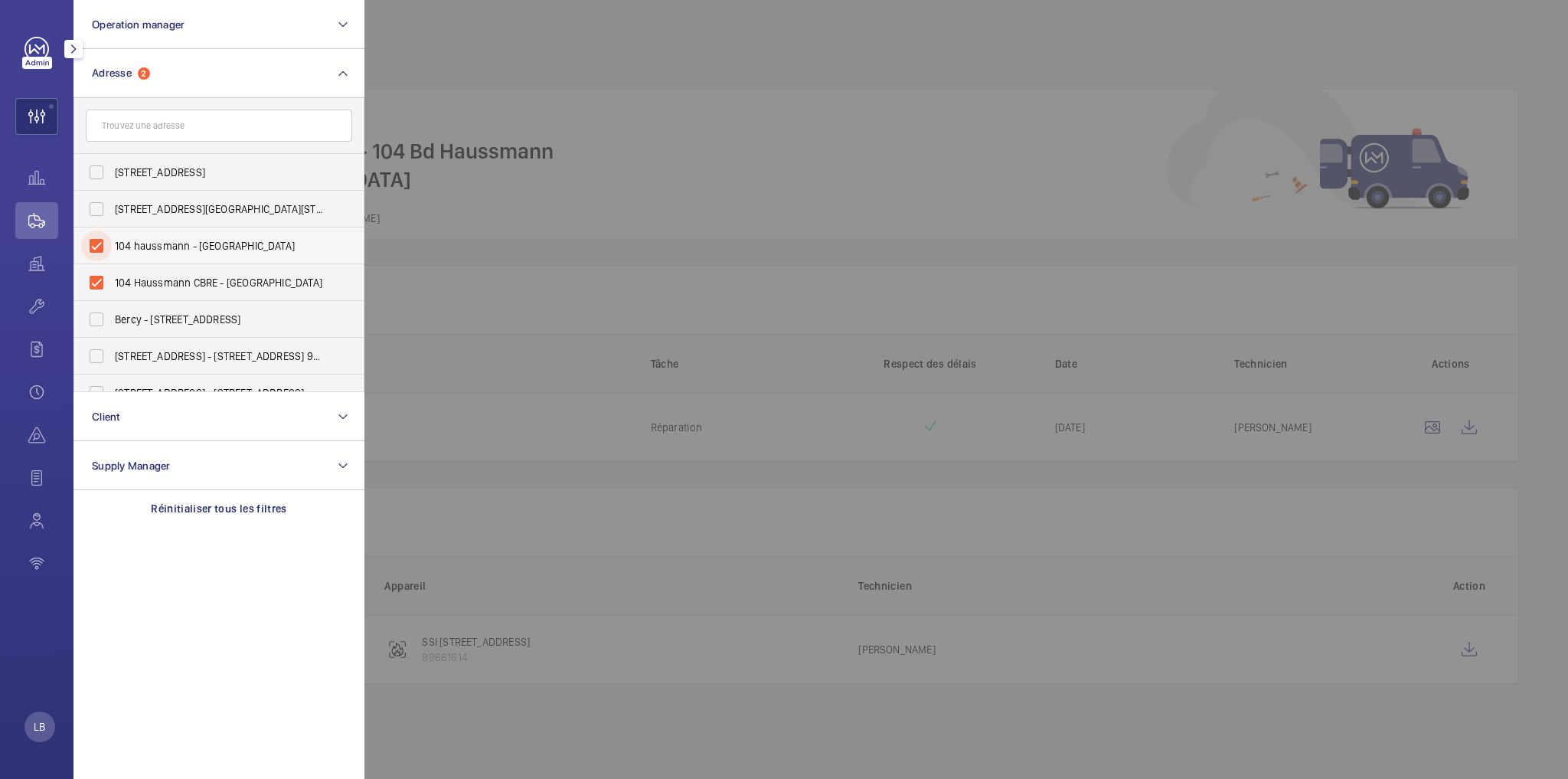
click at [90, 246] on input "104 haussmann - 104 Bd Haussmann, PARIS 75008" at bounding box center [96, 246] width 30 height 30
checkbox input "false"
click at [91, 284] on input "104 Haussmann CBRE - 104 Bd Haussmann, PARIS 75008" at bounding box center [96, 282] width 30 height 30
checkbox input "false"
click at [170, 127] on input "text" at bounding box center [219, 125] width 266 height 32
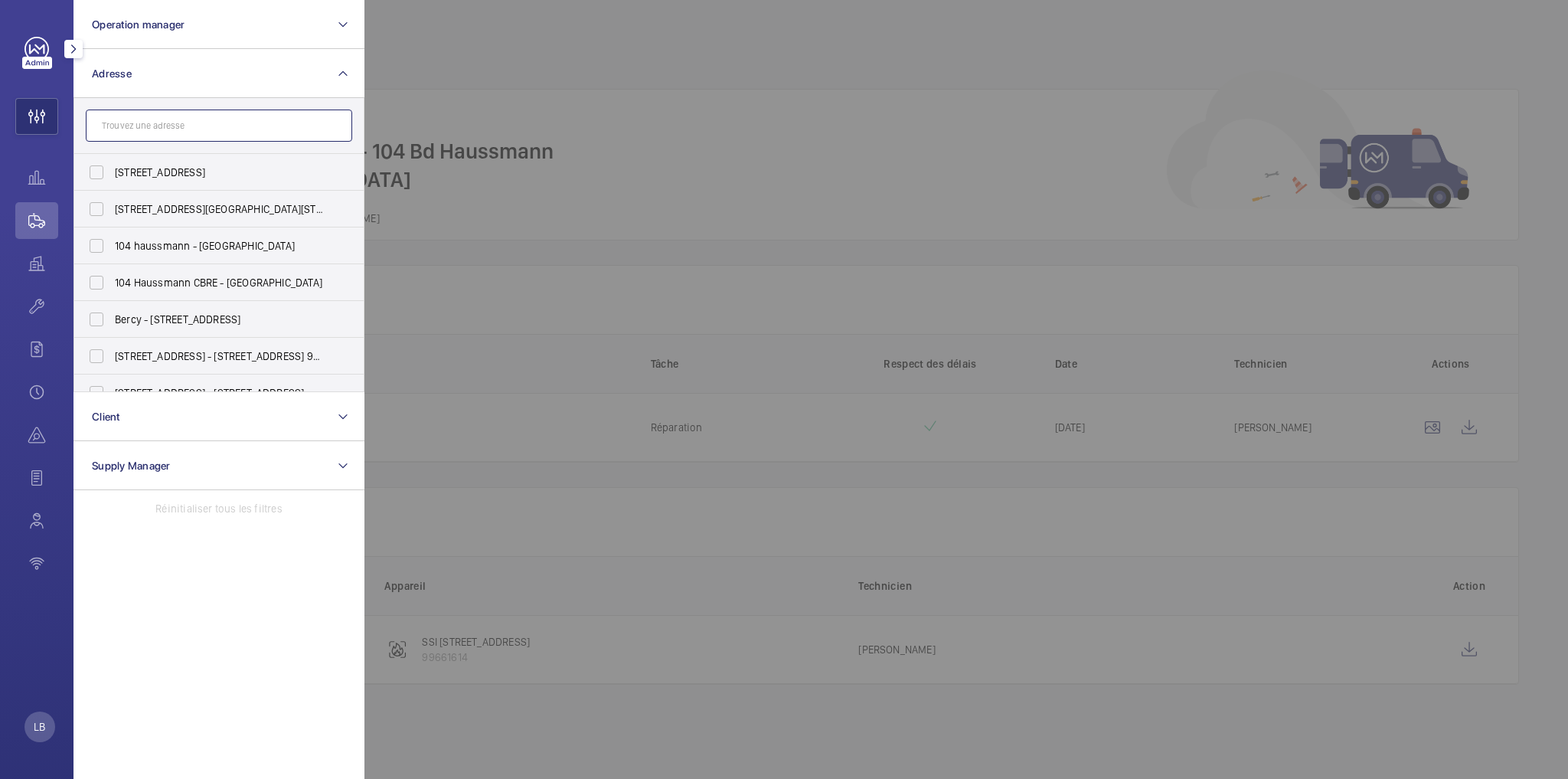
click at [212, 117] on input "text" at bounding box center [219, 125] width 266 height 32
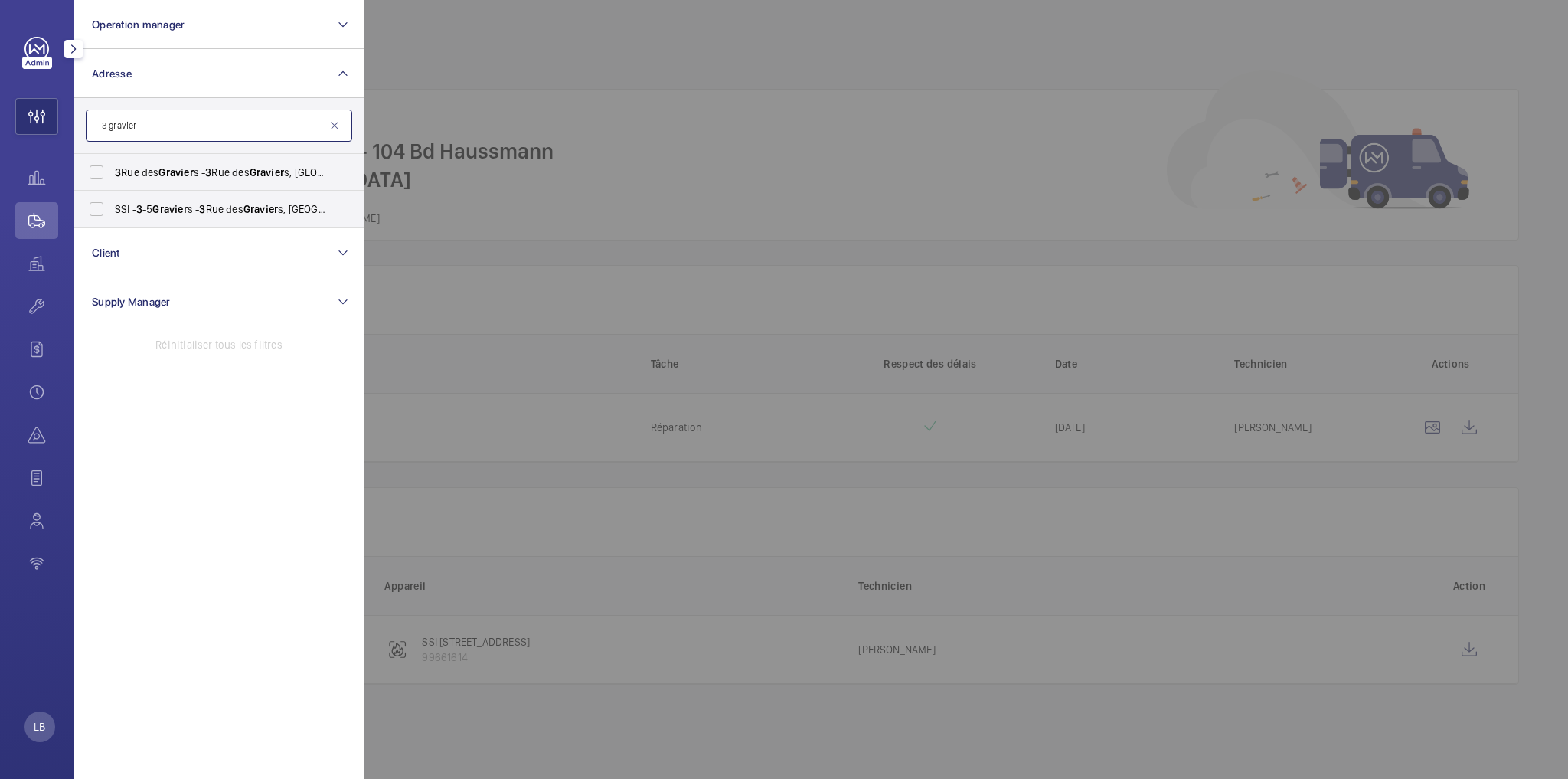
type input "3 gravier"
click at [99, 213] on input "SSI - 3 -5 Gravier s - 3 Rue des Gravier s, NEUILLY-SUR-SEINE 92200" at bounding box center [96, 208] width 30 height 30
checkbox input "true"
click at [101, 167] on input "3 Rue des Gravier s - 3 Rue des Gravier s, 92200 NEUILLY-SUR-SEINE, NEUILLY-SUR…" at bounding box center [96, 171] width 30 height 30
checkbox input "true"
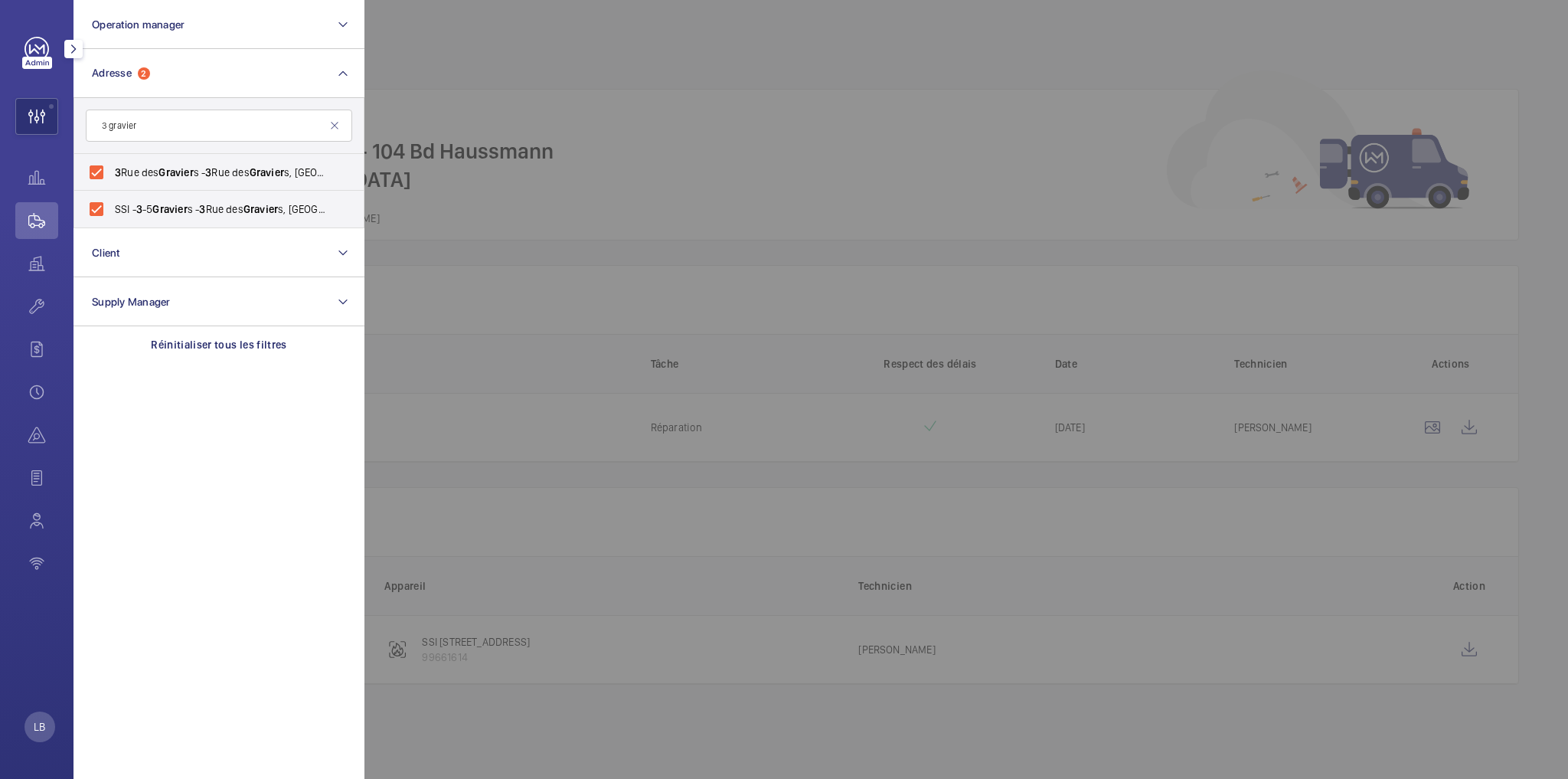
click at [658, 90] on div at bounding box center [1148, 390] width 1568 height 779
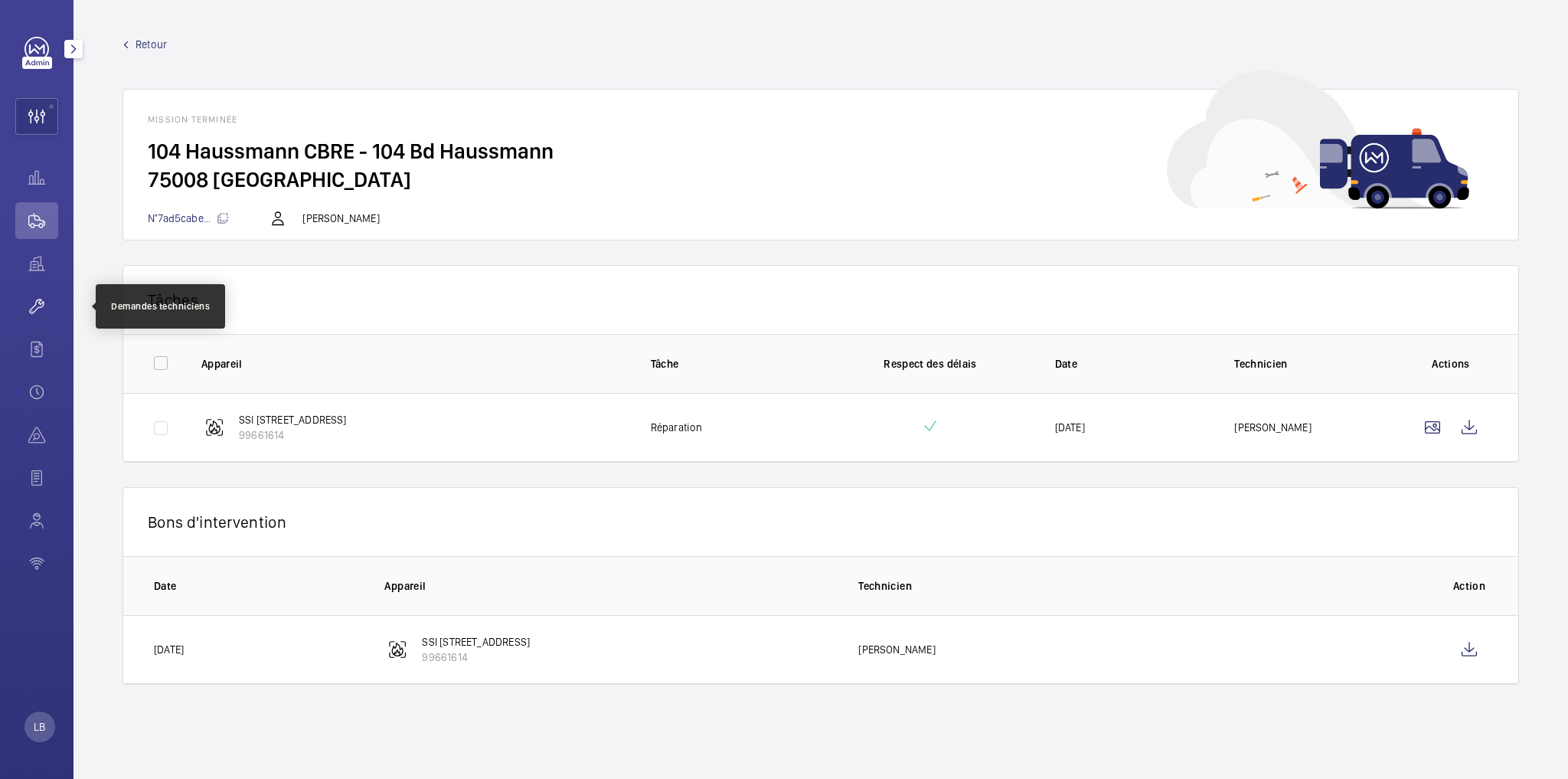
click at [26, 319] on wm-front-icon-button at bounding box center [37, 306] width 43 height 37
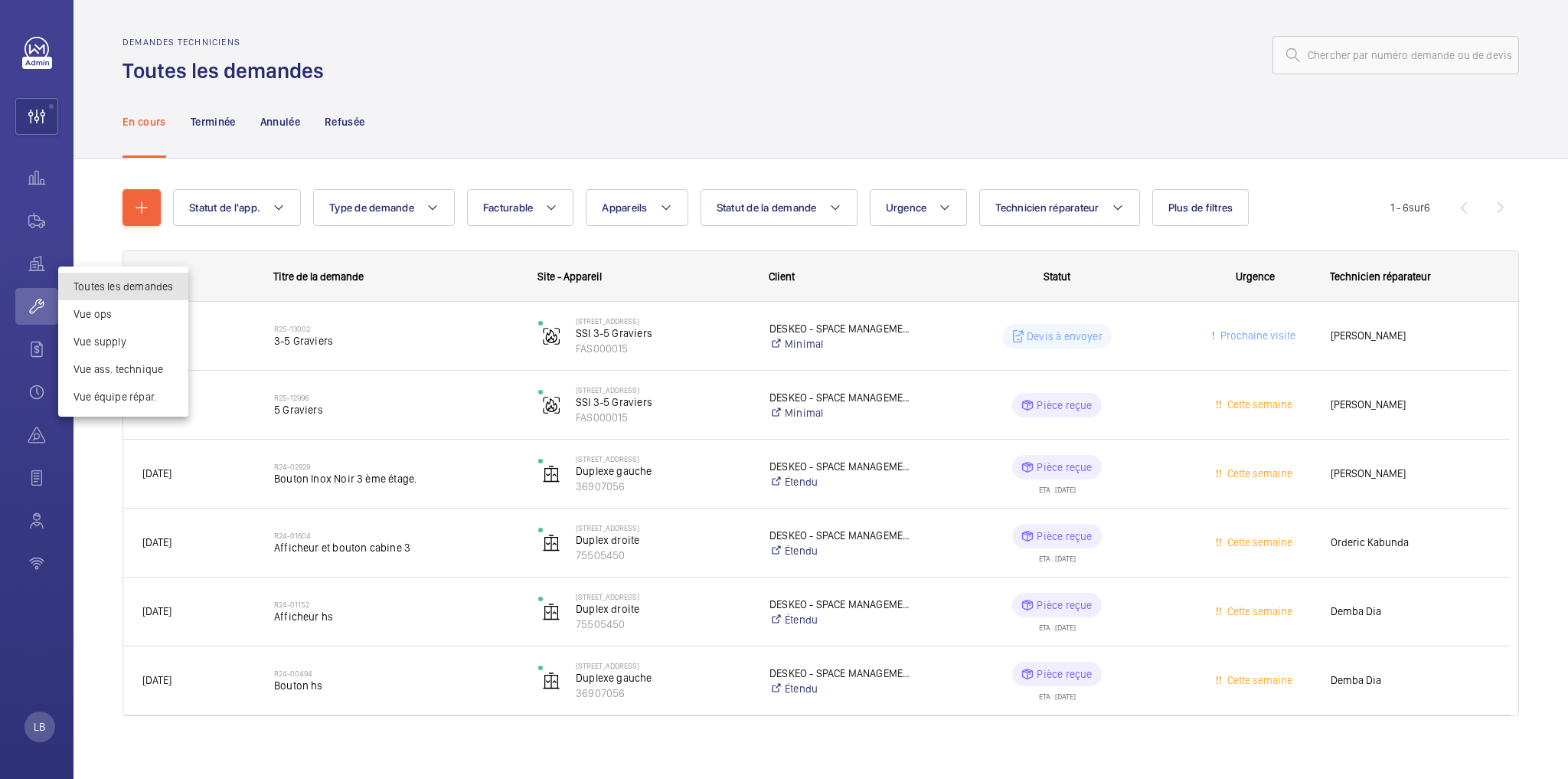
click at [1139, 335] on div at bounding box center [784, 390] width 1568 height 779
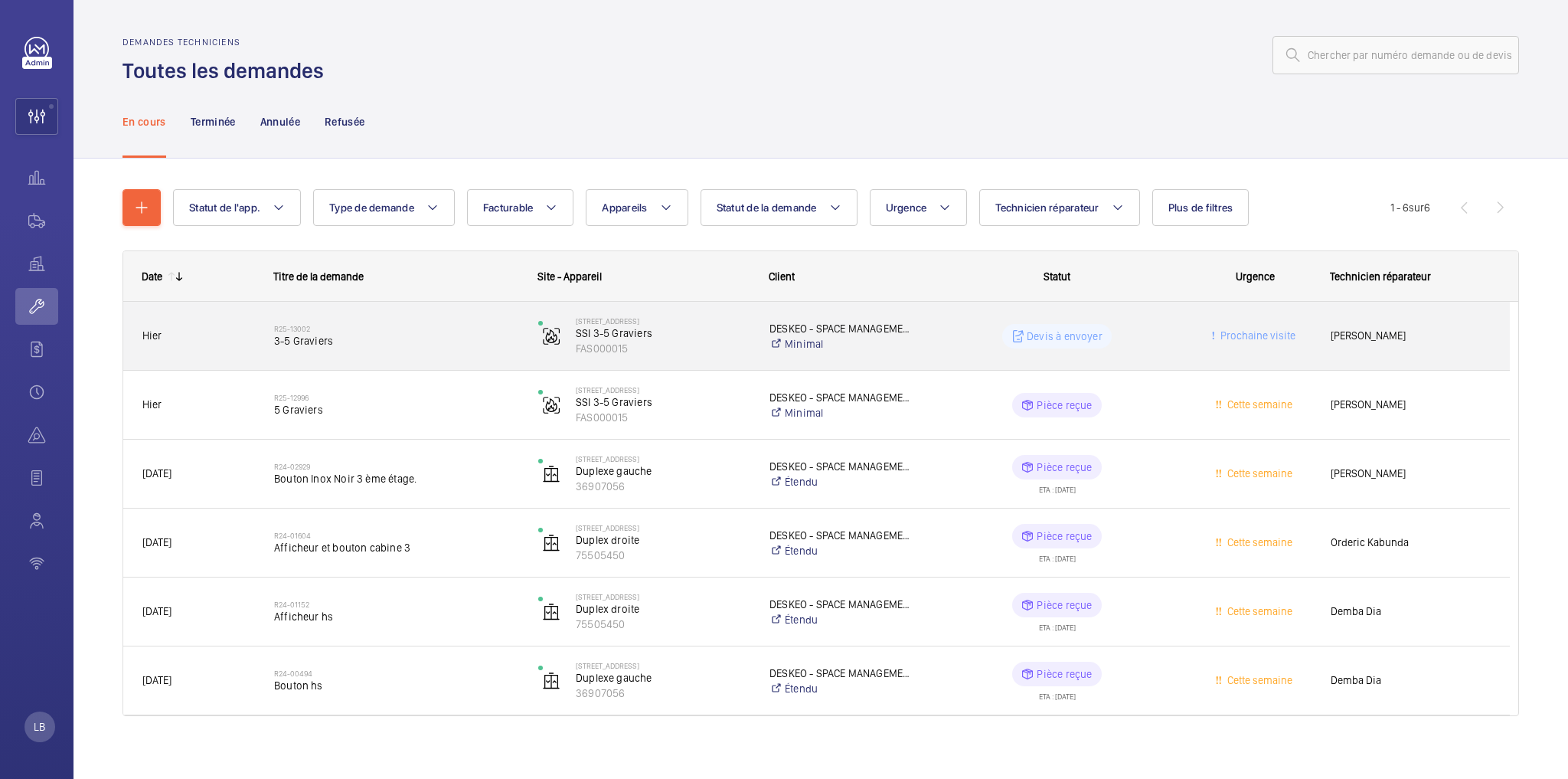
click at [1178, 342] on wm-front-pills-cell "Devis à envoyer" at bounding box center [1057, 336] width 245 height 24
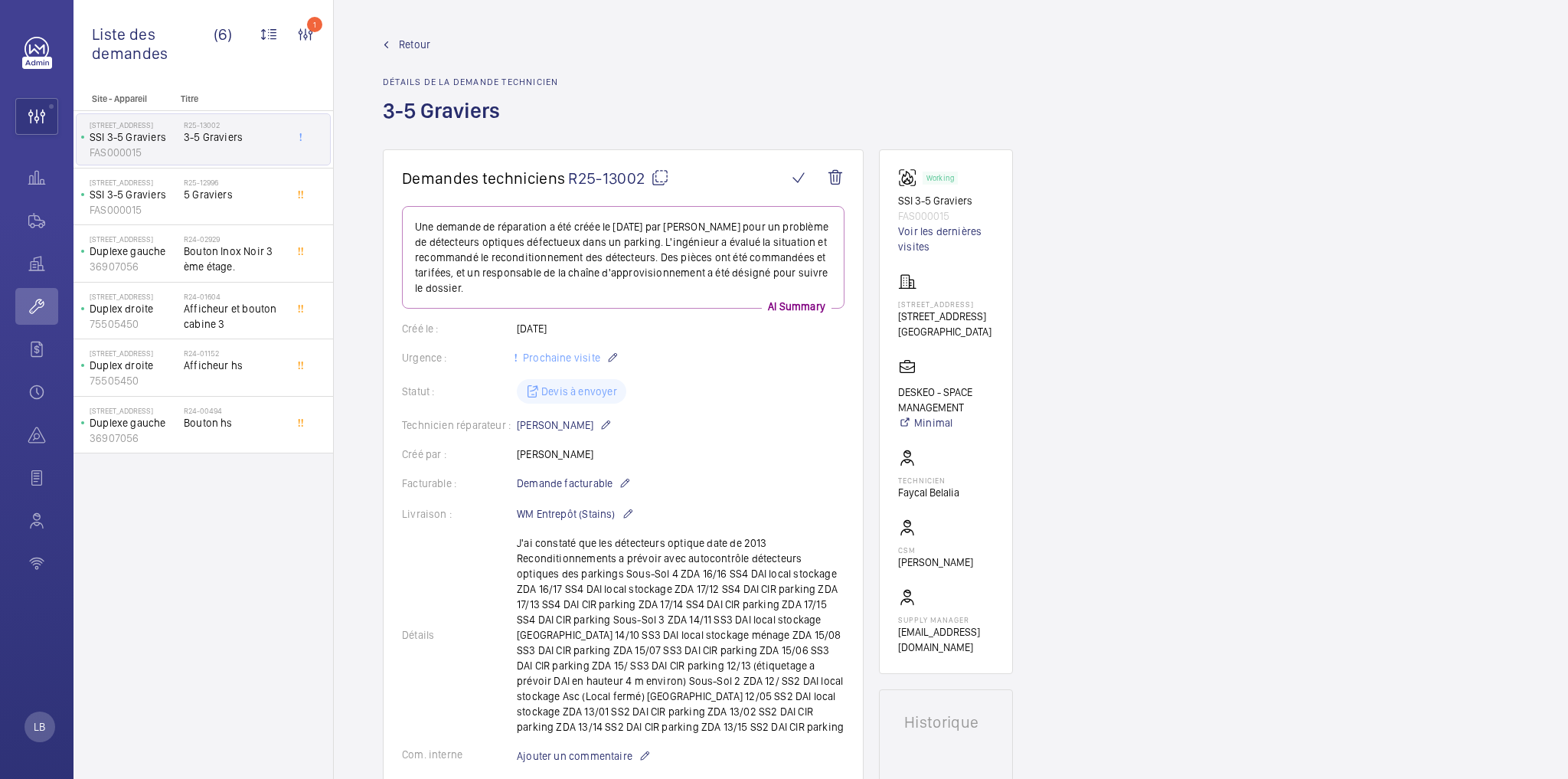
click at [395, 48] on link "Retour" at bounding box center [470, 45] width 175 height 16
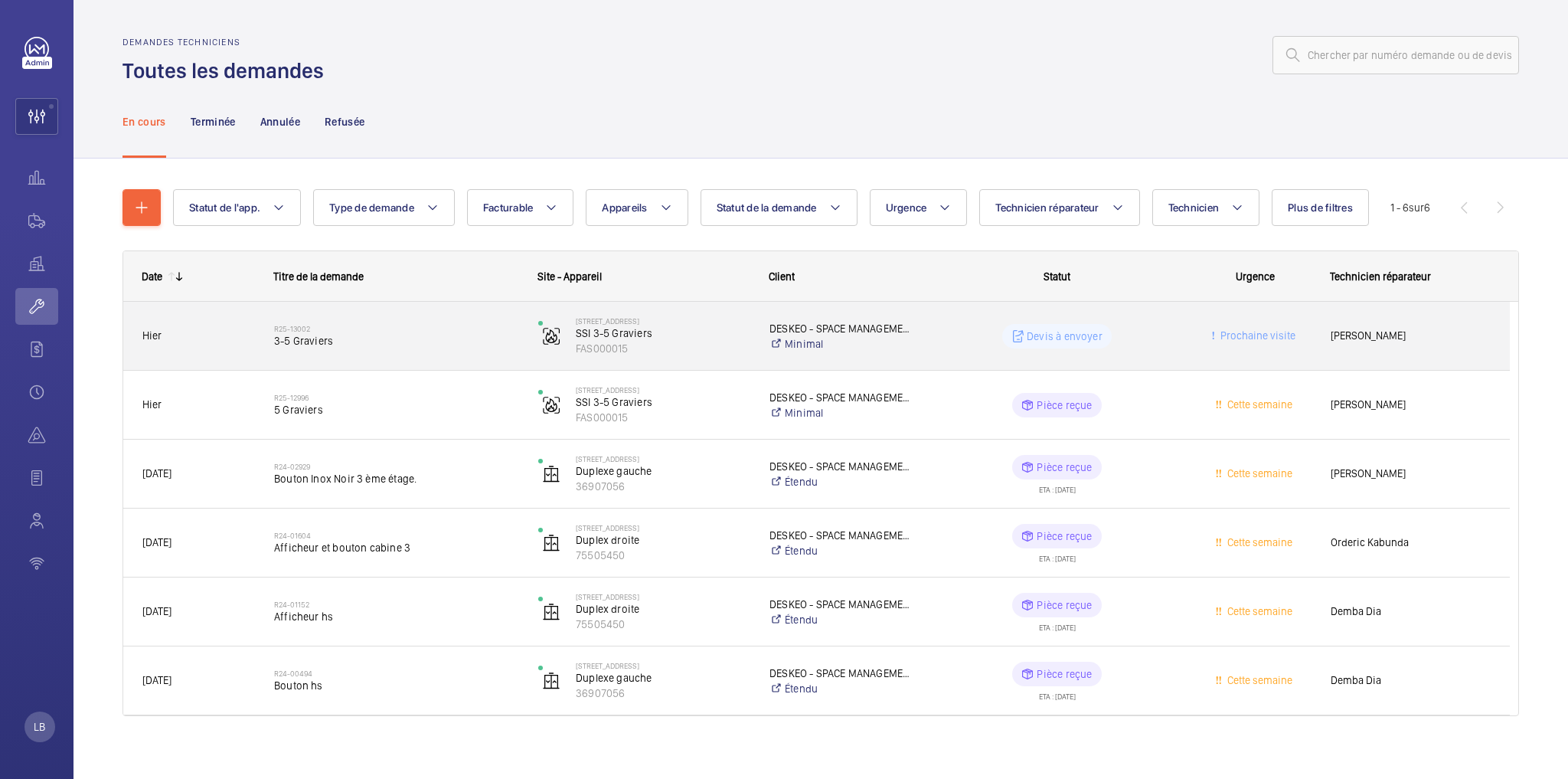
click at [1158, 342] on wm-front-pills-cell "Devis à envoyer" at bounding box center [1057, 336] width 245 height 24
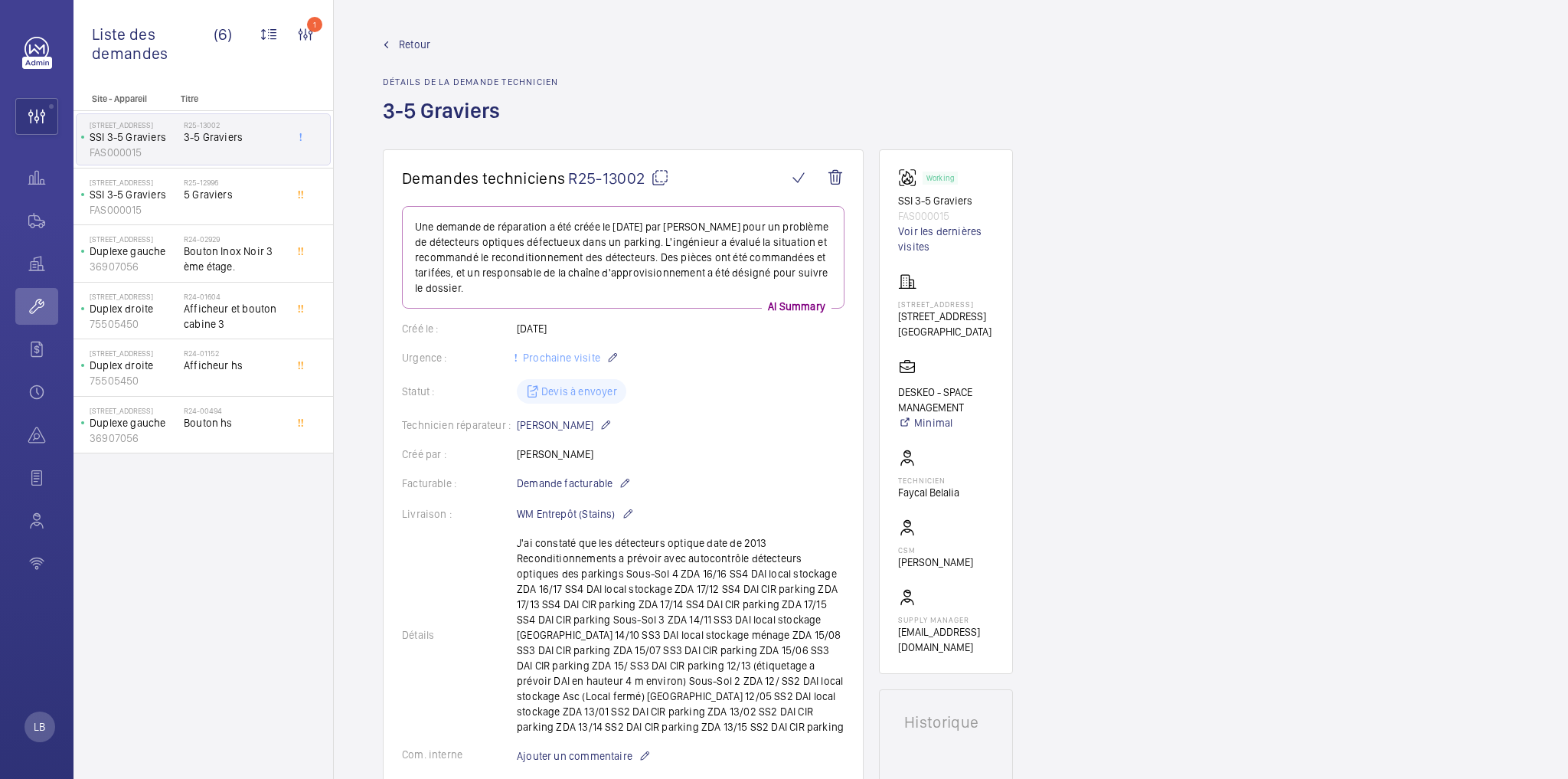
click at [409, 43] on span "Retour" at bounding box center [415, 45] width 31 height 16
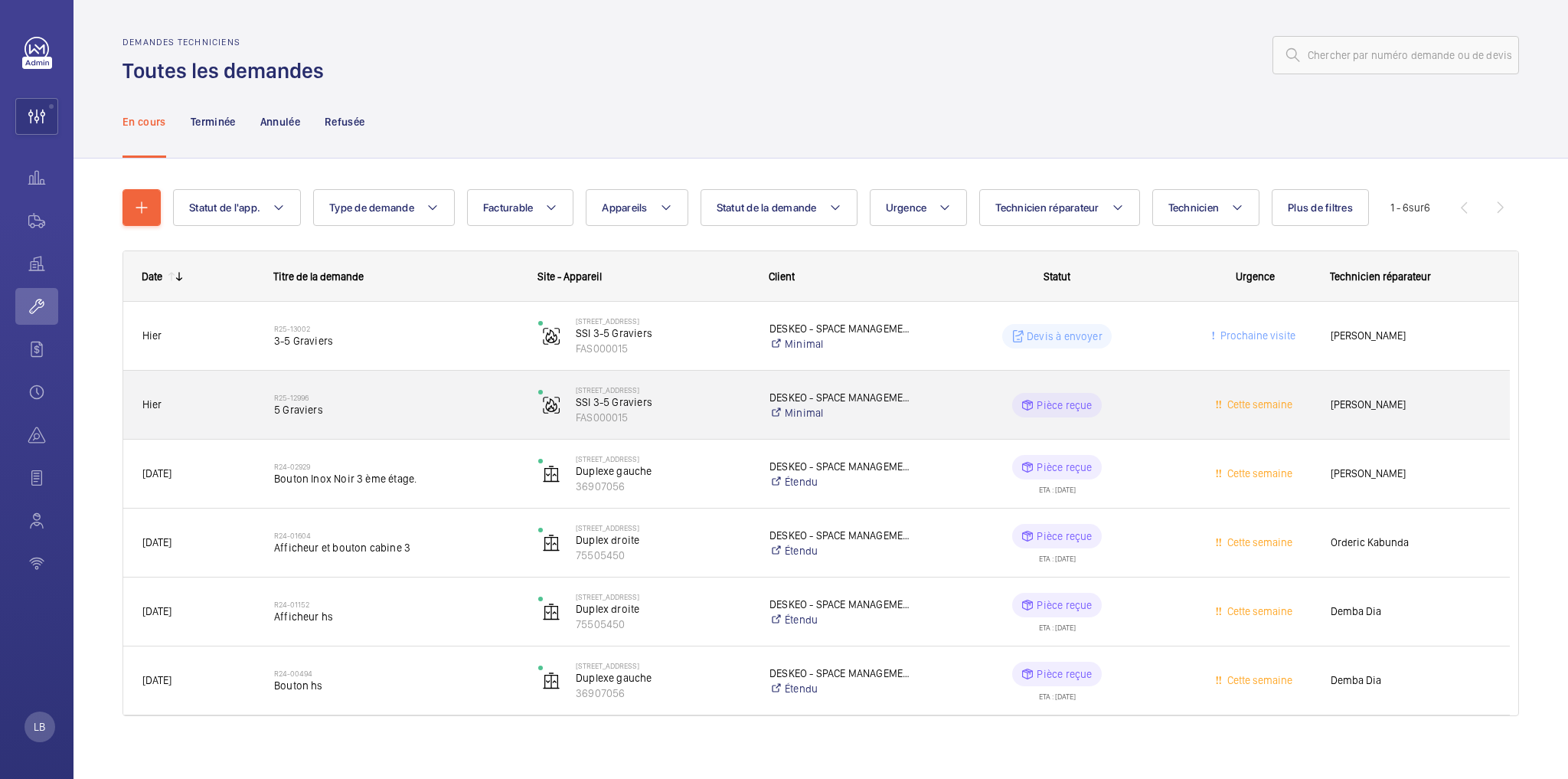
click at [1161, 399] on wm-front-pills-cell "Pièce reçue" at bounding box center [1057, 405] width 245 height 24
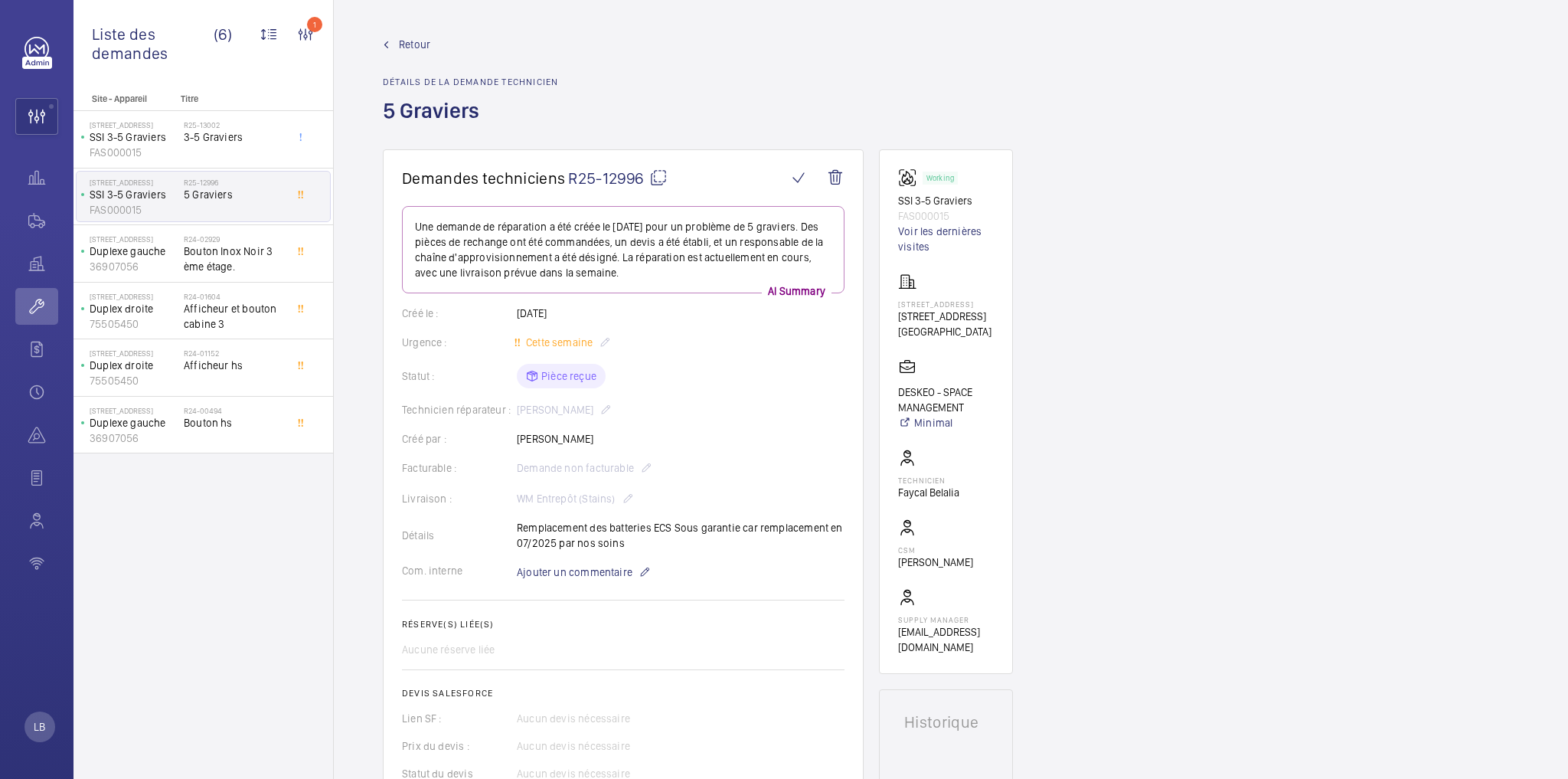
click at [396, 50] on link "Retour" at bounding box center [470, 45] width 175 height 16
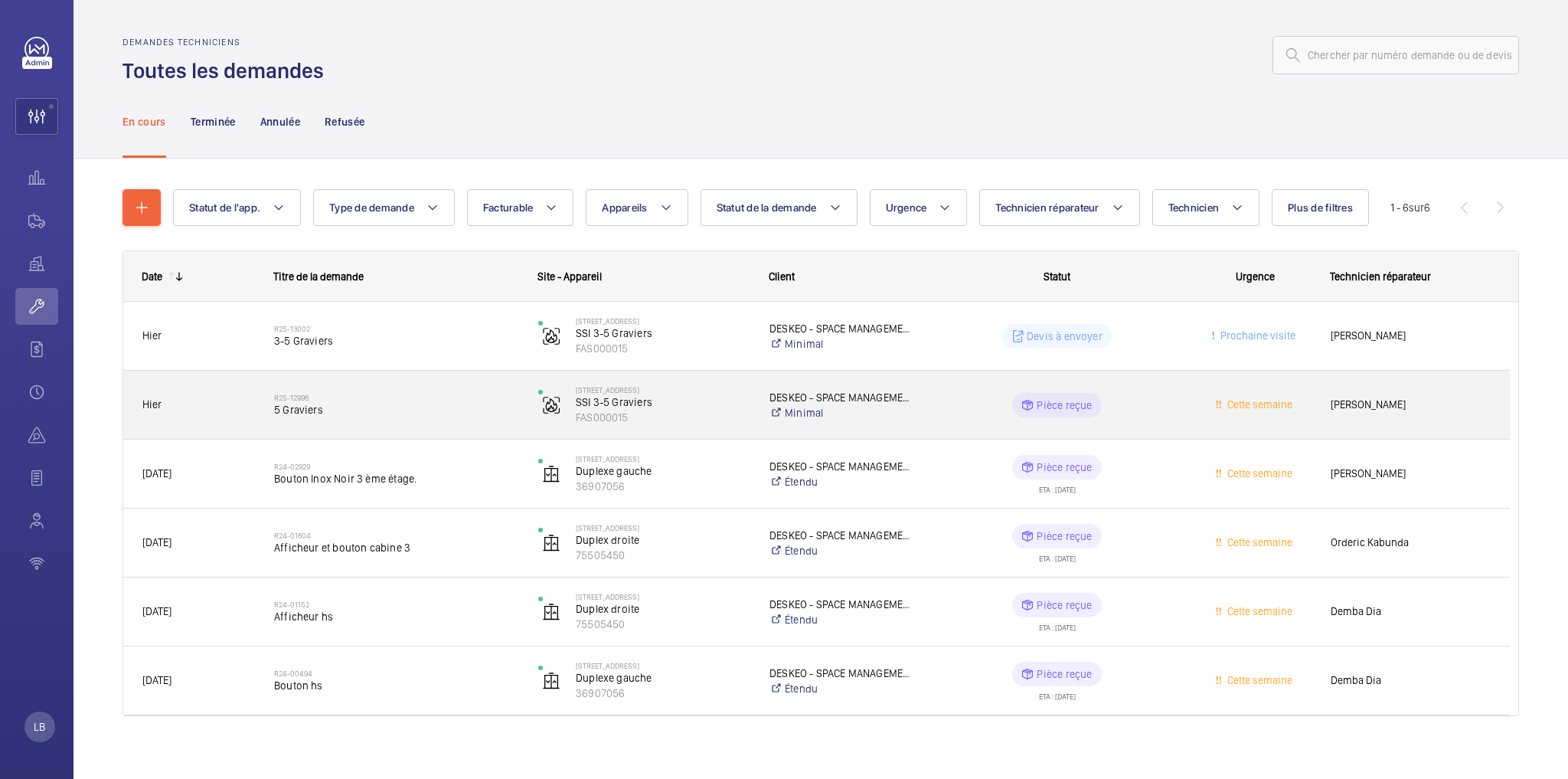
click at [1194, 406] on div "Cette semaine" at bounding box center [1245, 404] width 130 height 48
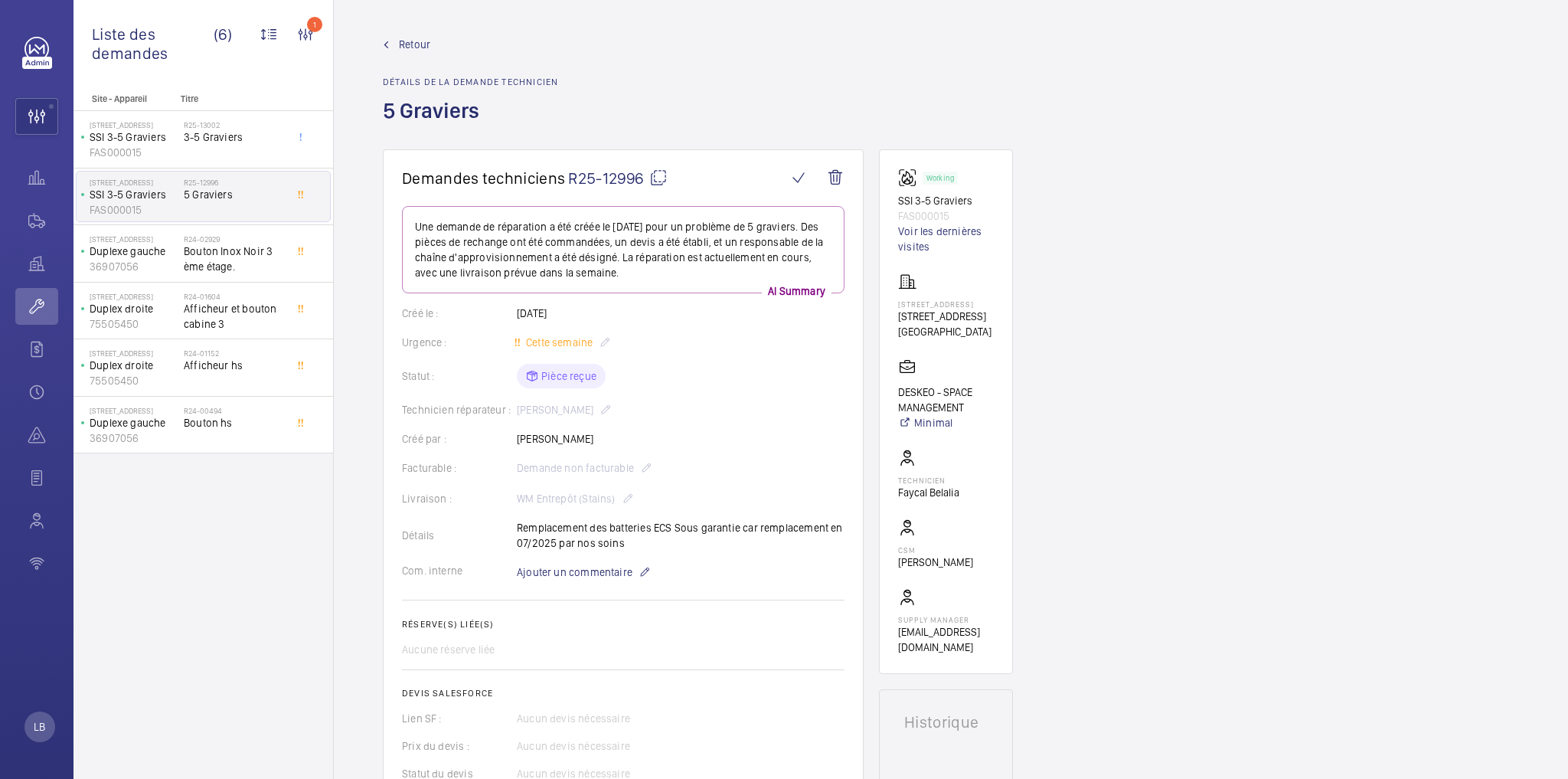
click at [710, 398] on wm-front-card-body "Une demande de réparation a été créée le 29 septembre 2025 pour un problème de …" at bounding box center [623, 528] width 442 height 645
click at [394, 45] on link "Retour" at bounding box center [470, 45] width 175 height 16
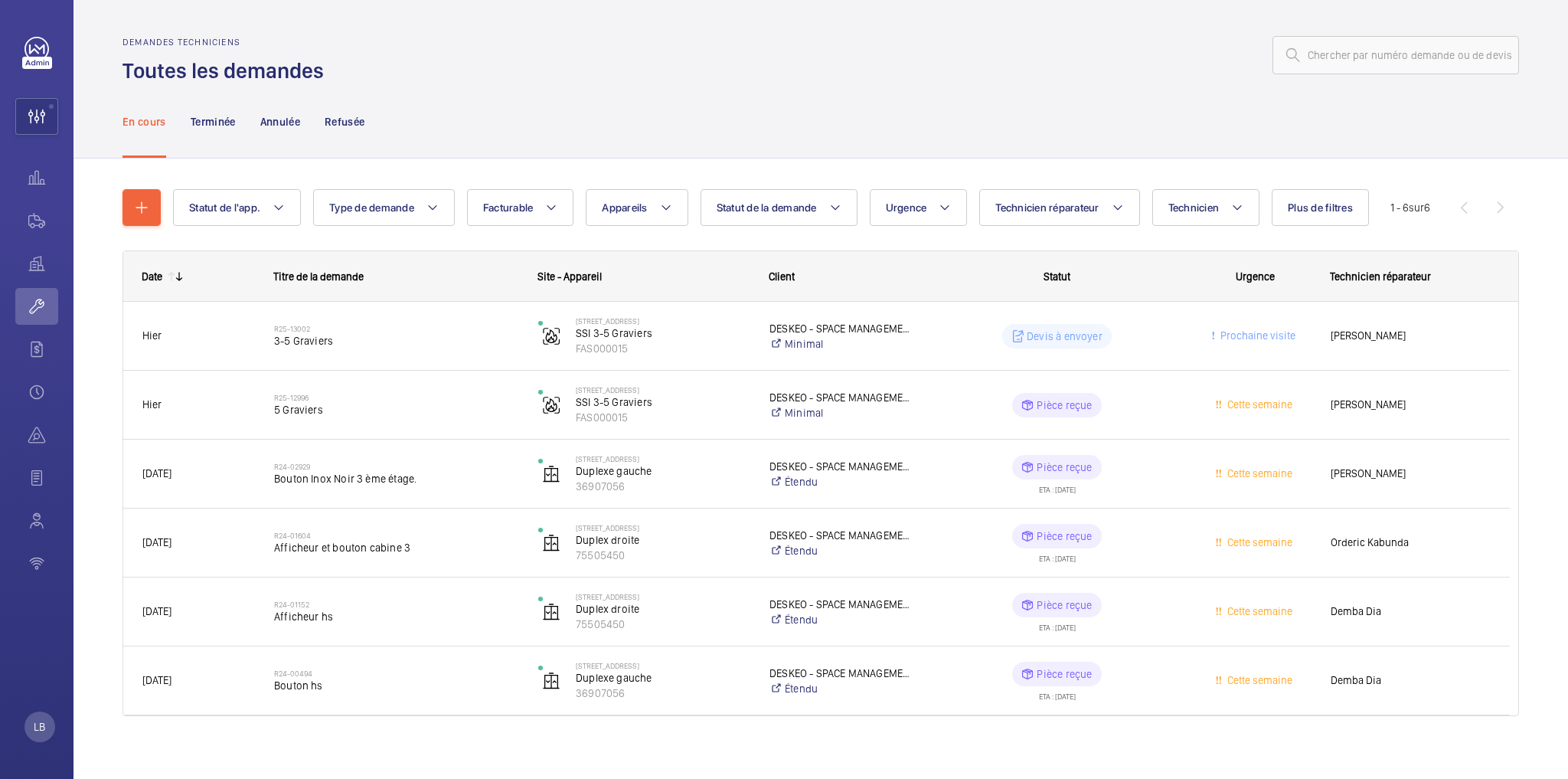
click at [442, 51] on div at bounding box center [925, 56] width 1186 height 37
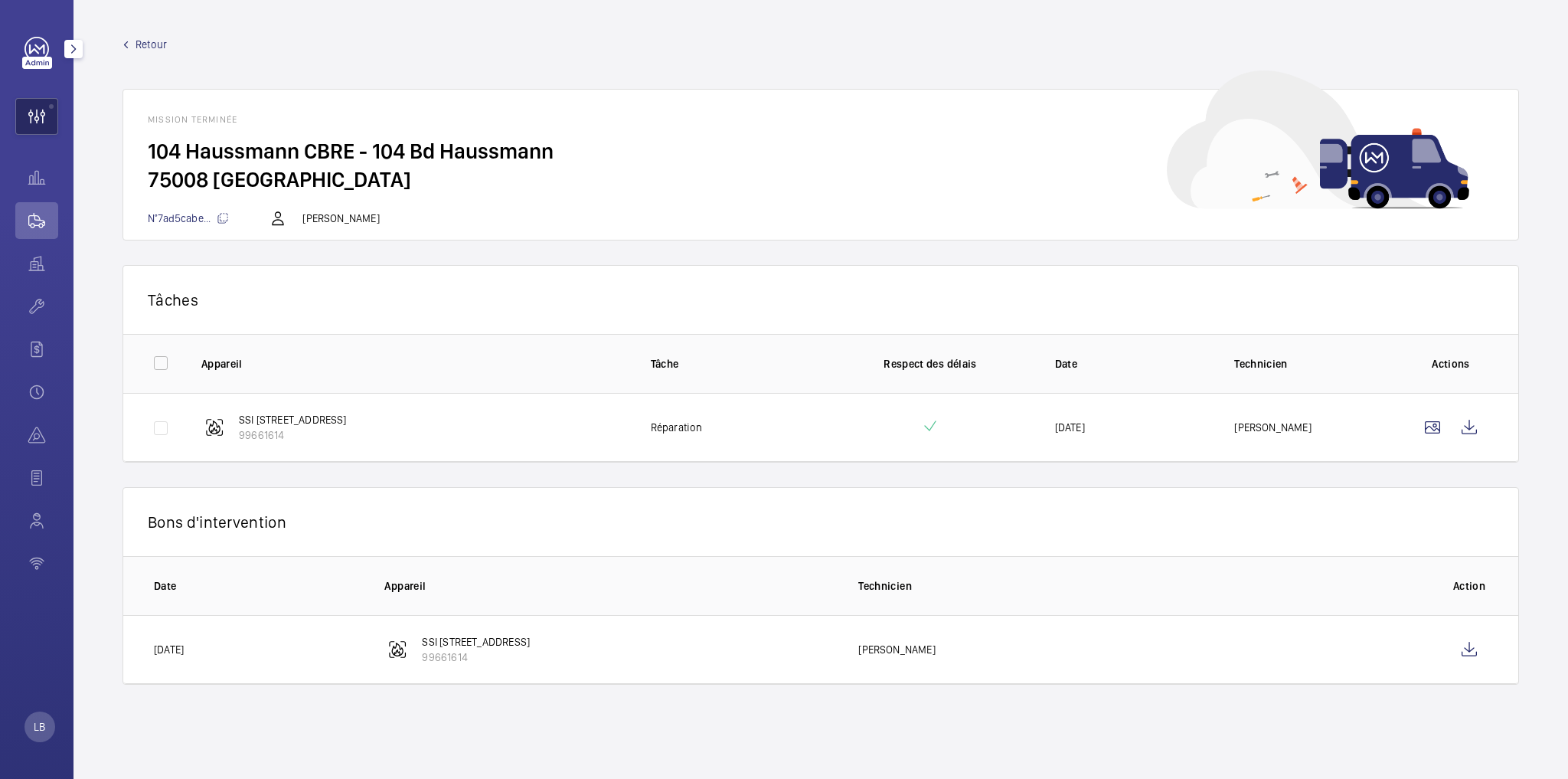
click at [21, 115] on wm-front-icon-button at bounding box center [36, 116] width 41 height 37
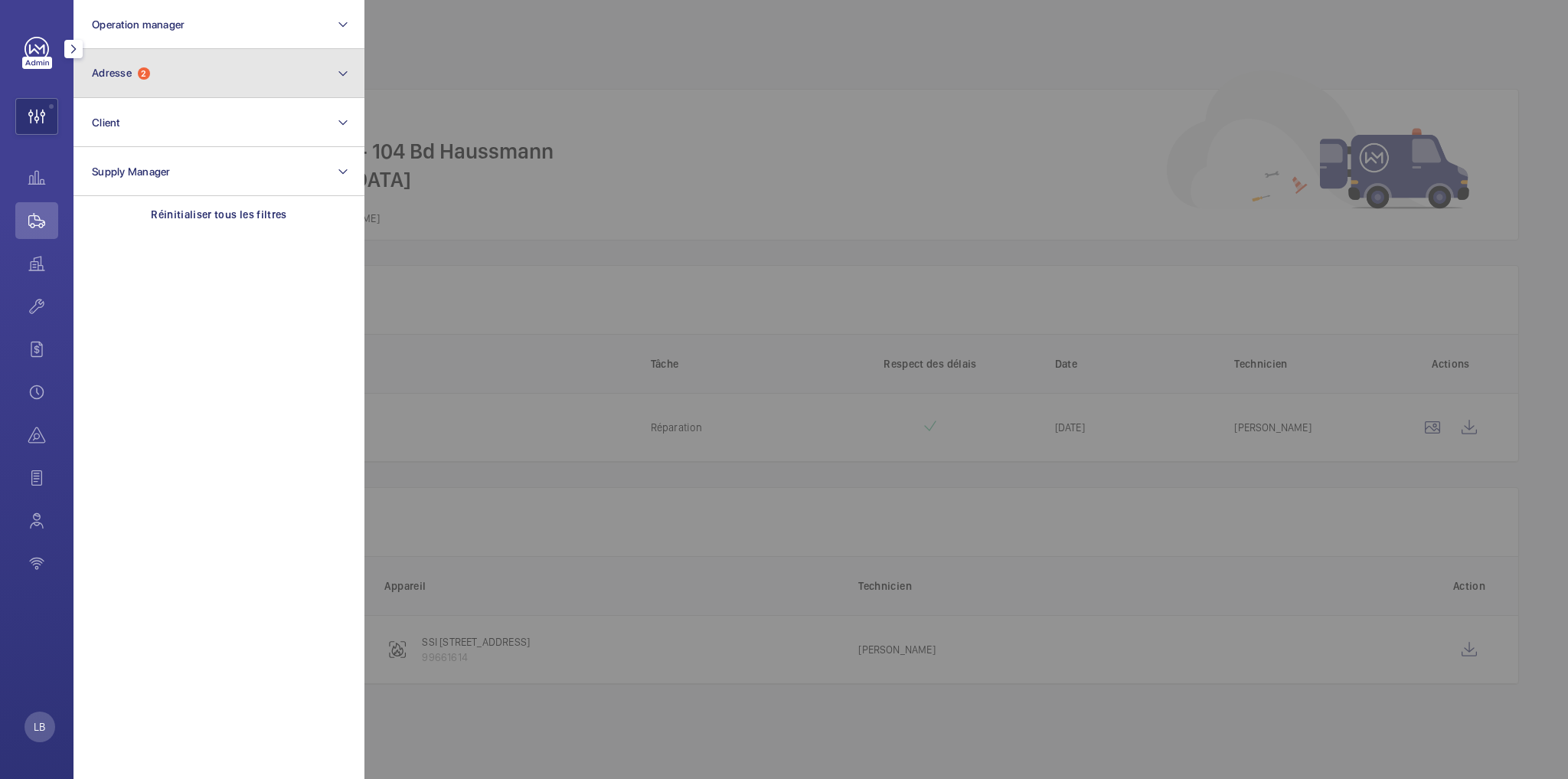
click at [128, 69] on span "Adresse" at bounding box center [112, 72] width 40 height 13
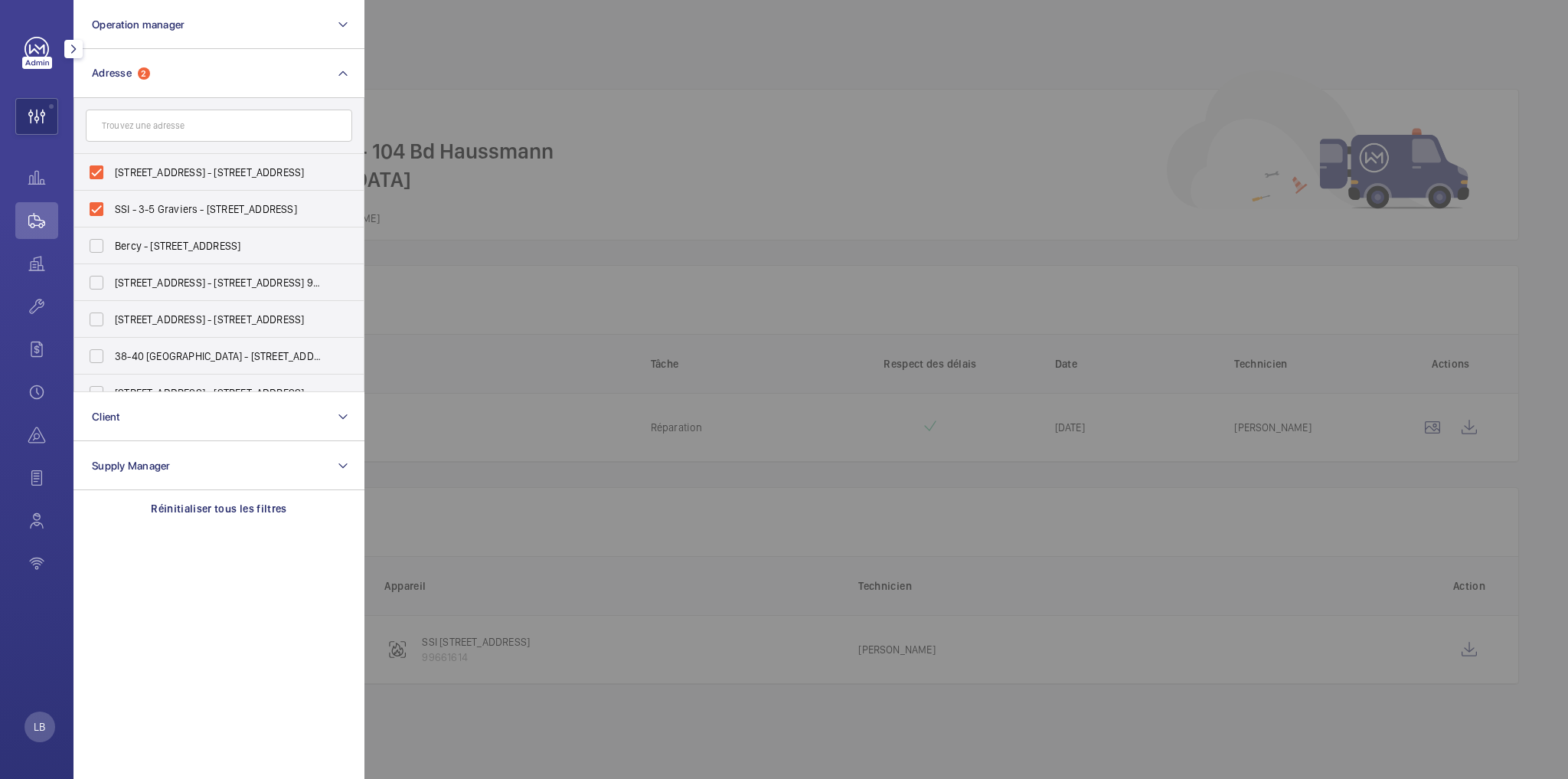
click at [32, 219] on wm-front-icon-button at bounding box center [37, 221] width 43 height 37
click at [34, 309] on wm-front-icon-button at bounding box center [37, 306] width 43 height 37
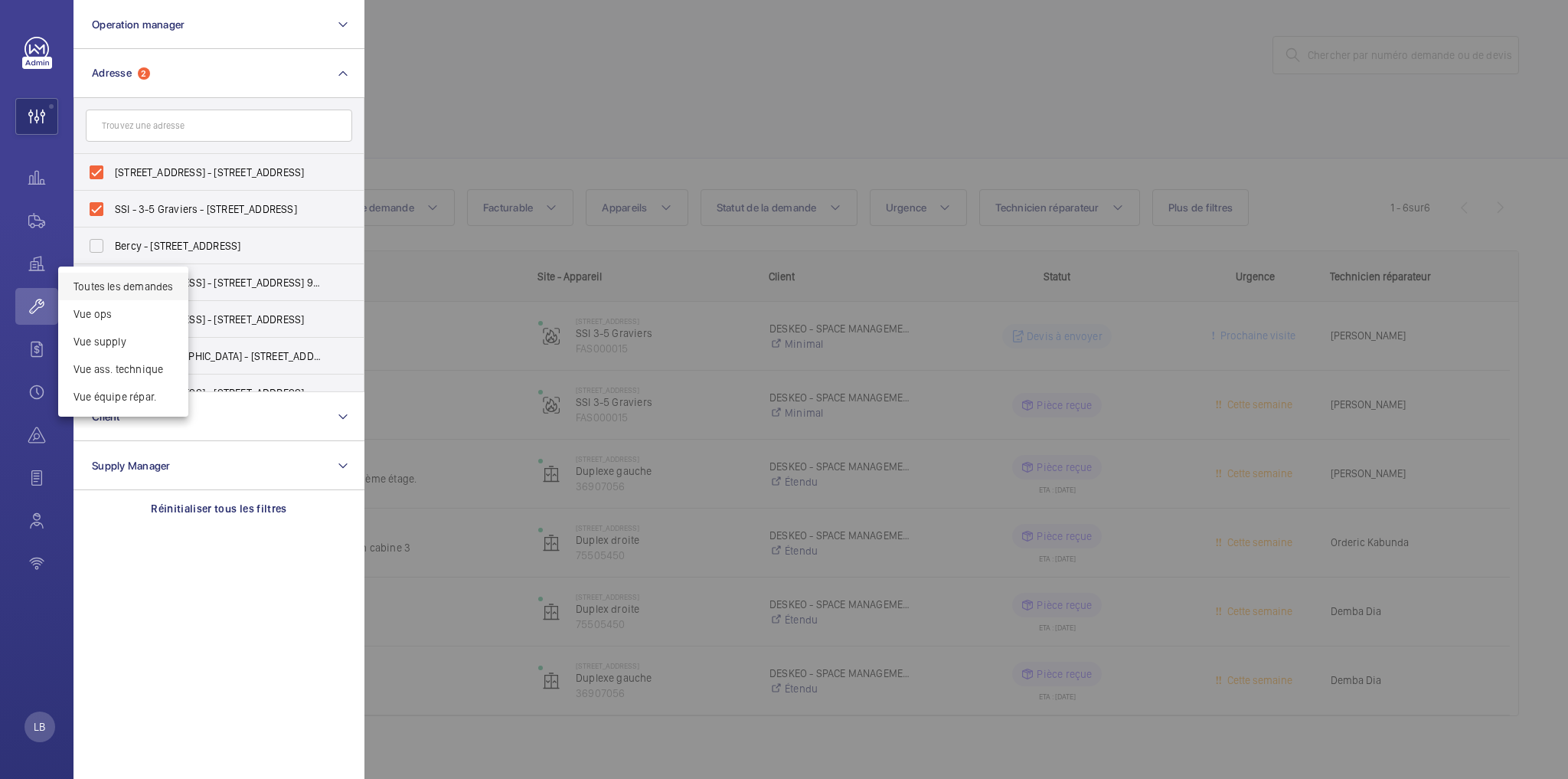
click at [30, 220] on div at bounding box center [784, 390] width 1568 height 779
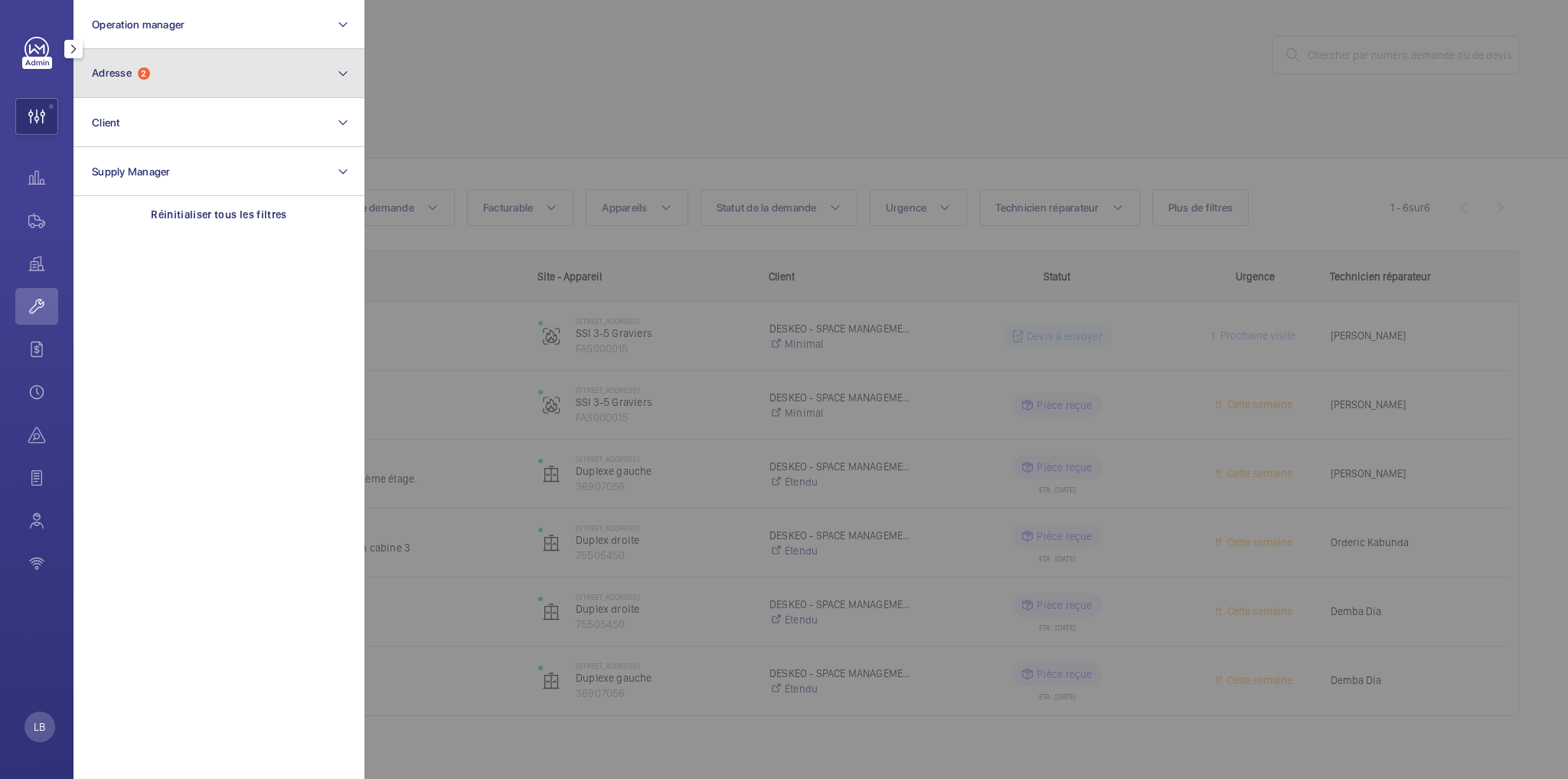
click at [143, 57] on button "Adresse 2" at bounding box center [218, 73] width 291 height 49
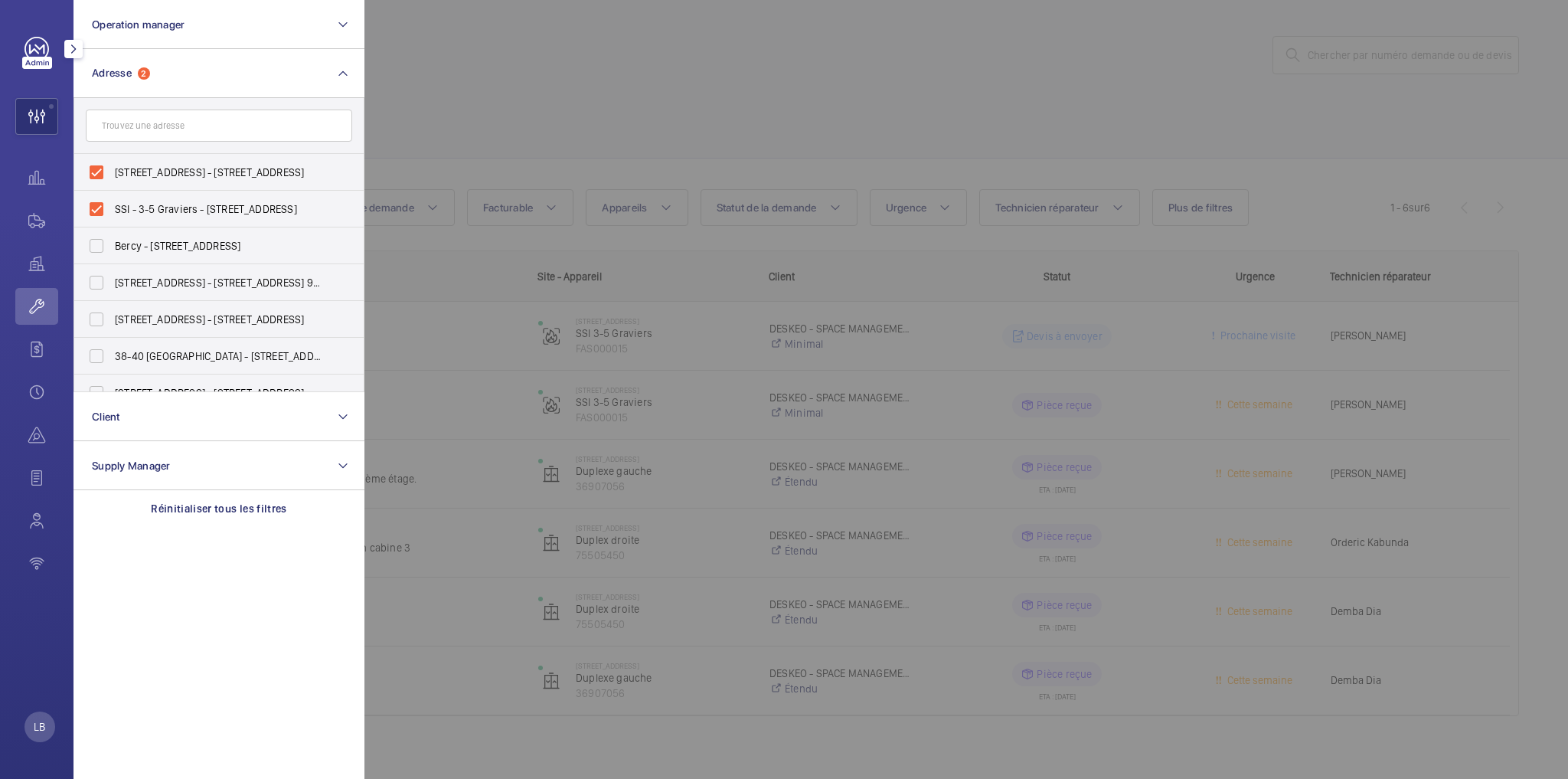
click at [876, 80] on div at bounding box center [1148, 390] width 1568 height 779
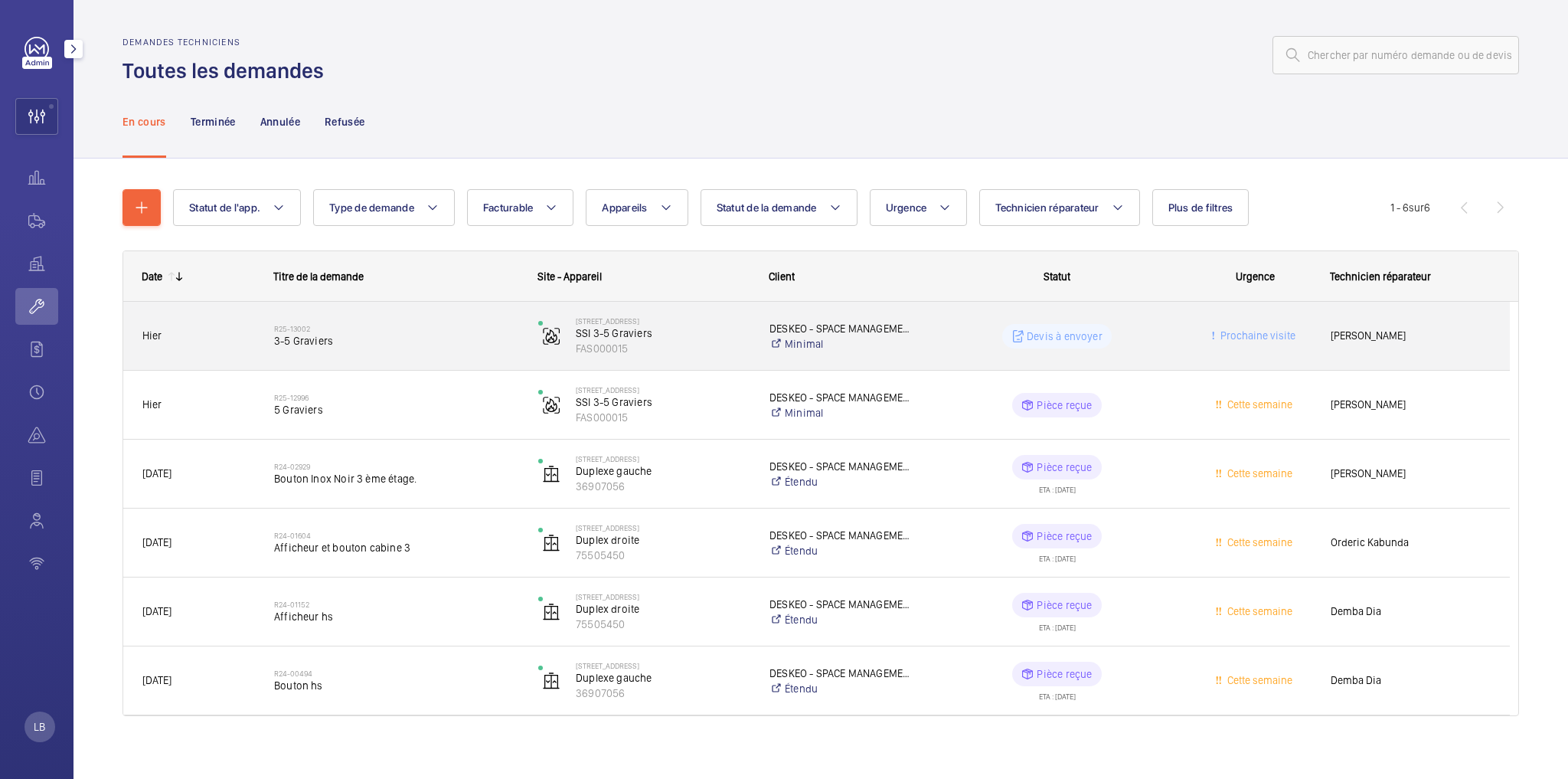
click at [1153, 325] on wm-front-pills-cell "Devis à envoyer" at bounding box center [1057, 336] width 245 height 24
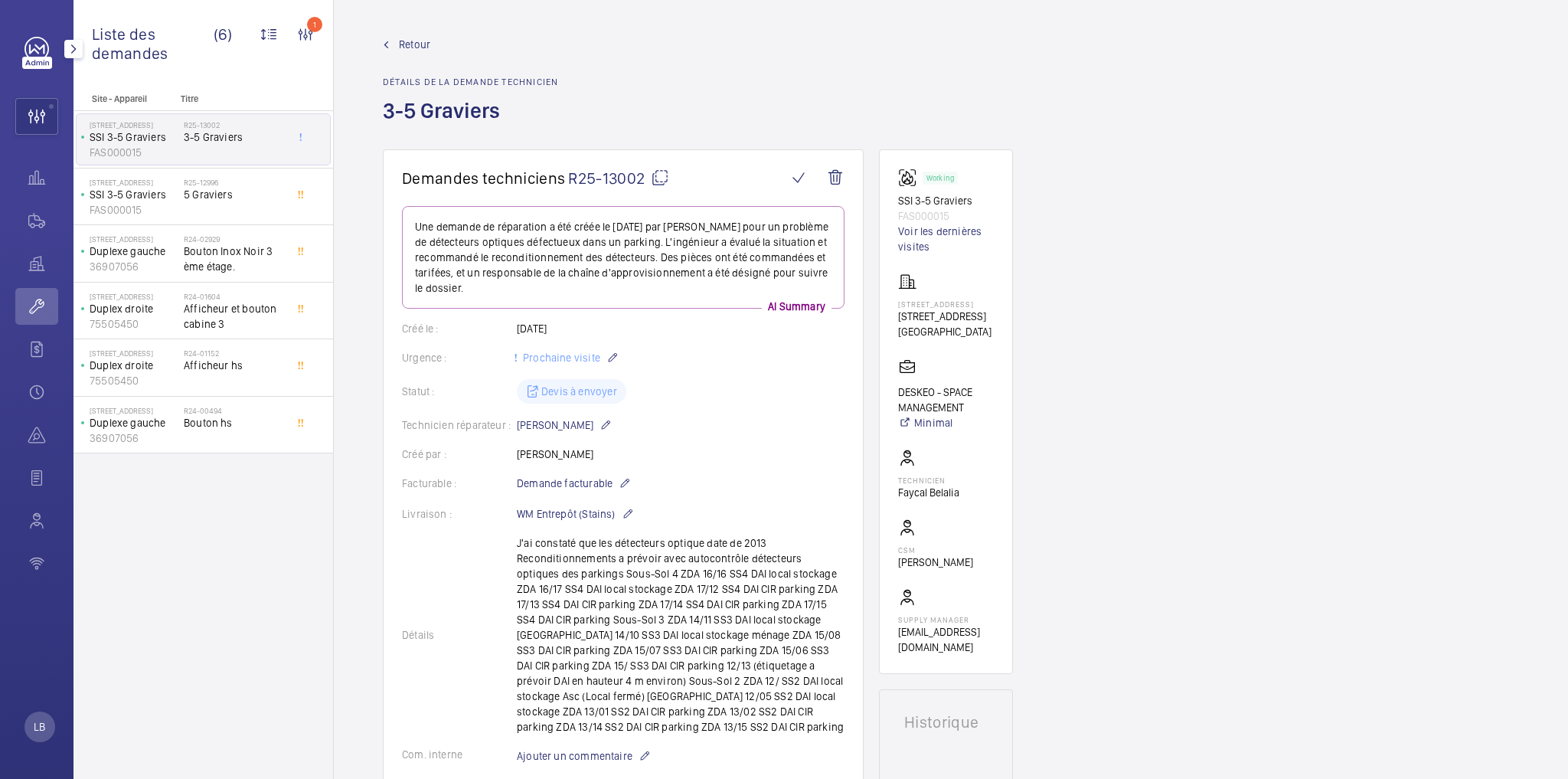
click at [407, 41] on span "Retour" at bounding box center [415, 45] width 31 height 16
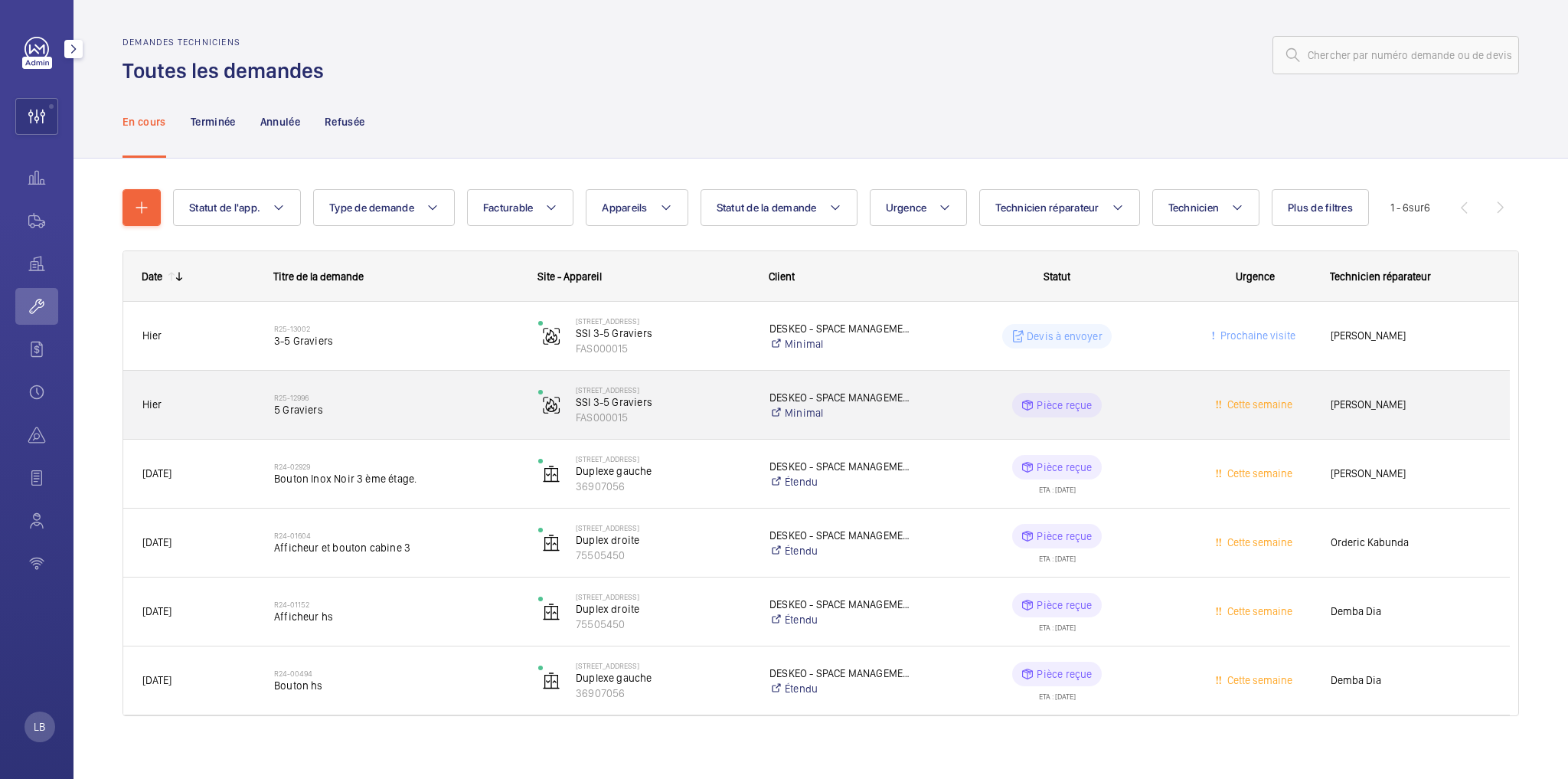
click at [1152, 396] on wm-front-pills-cell "Pièce reçue" at bounding box center [1057, 405] width 245 height 24
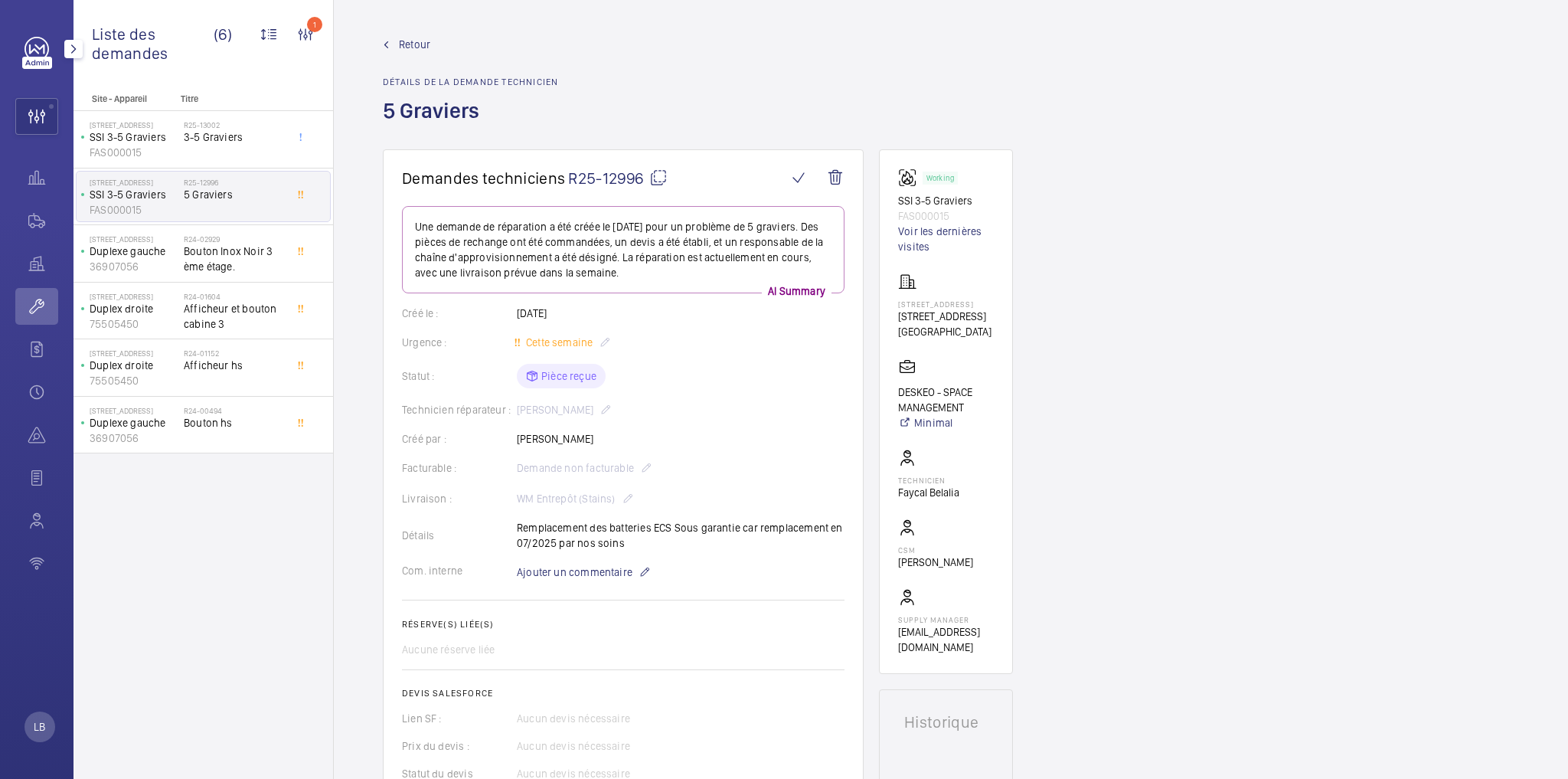
click at [399, 44] on span "Retour" at bounding box center [415, 45] width 31 height 16
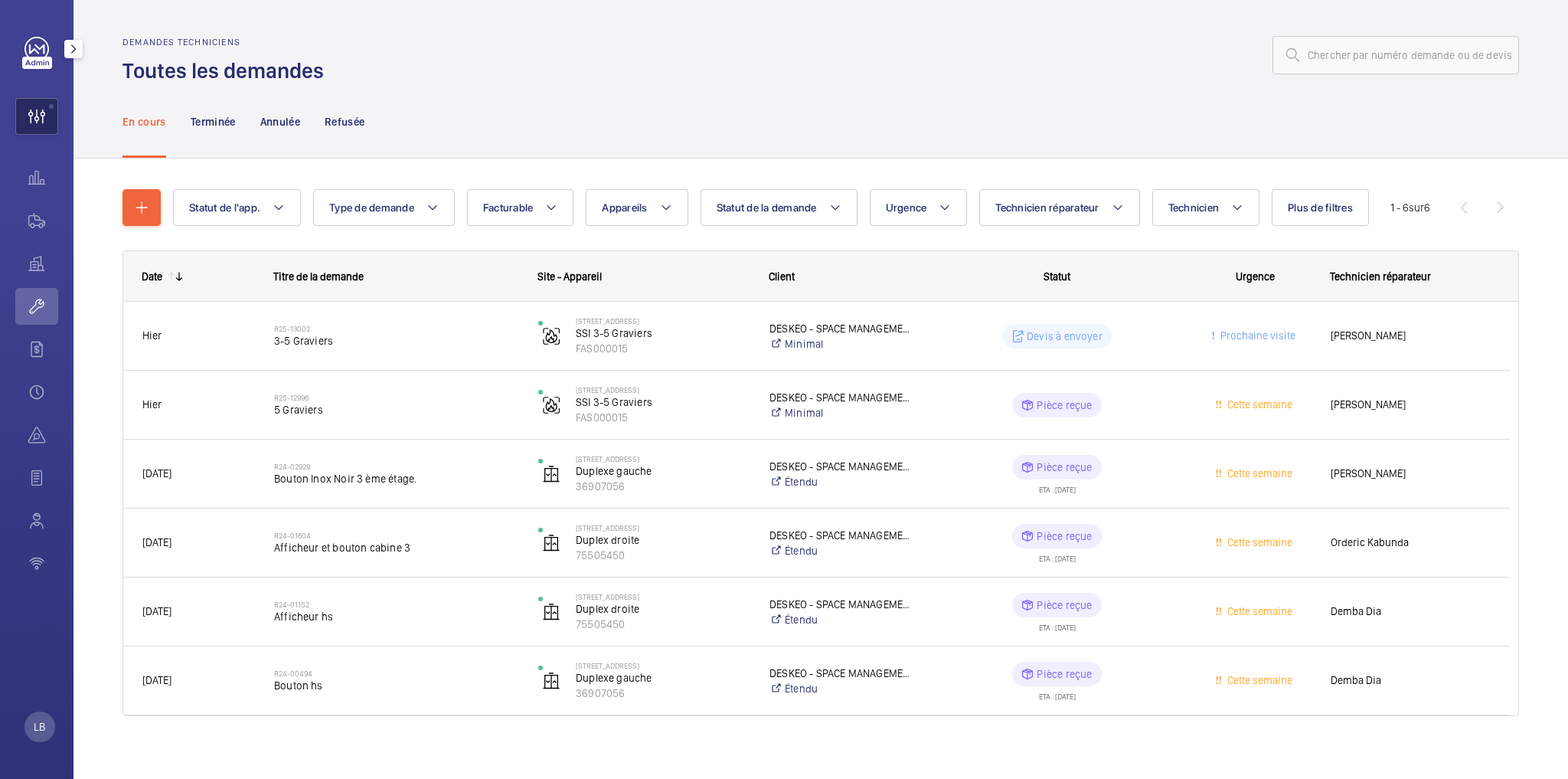
click at [25, 114] on wm-front-icon-button at bounding box center [36, 116] width 41 height 37
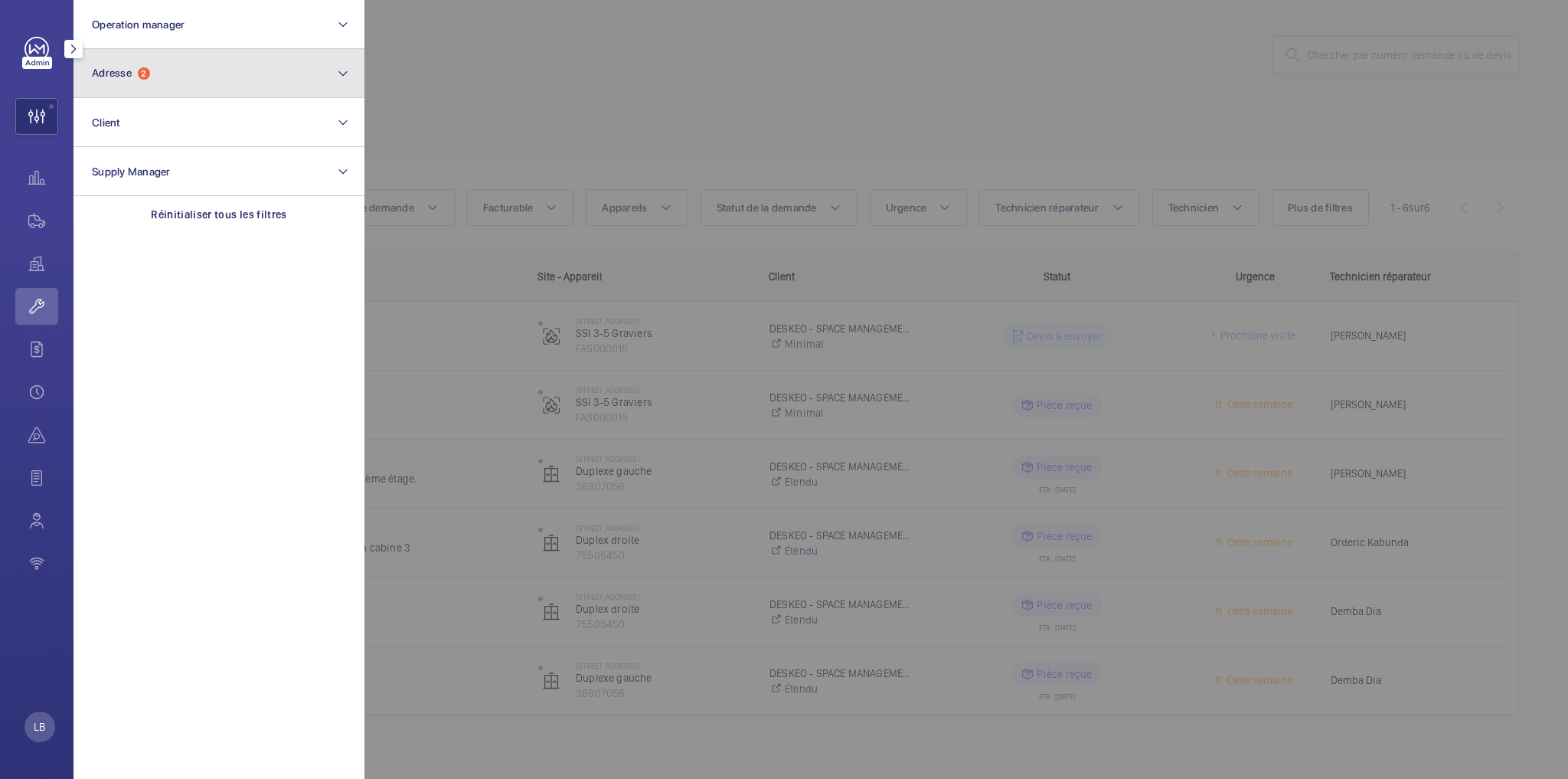
click at [154, 71] on button "Adresse 2" at bounding box center [218, 73] width 291 height 49
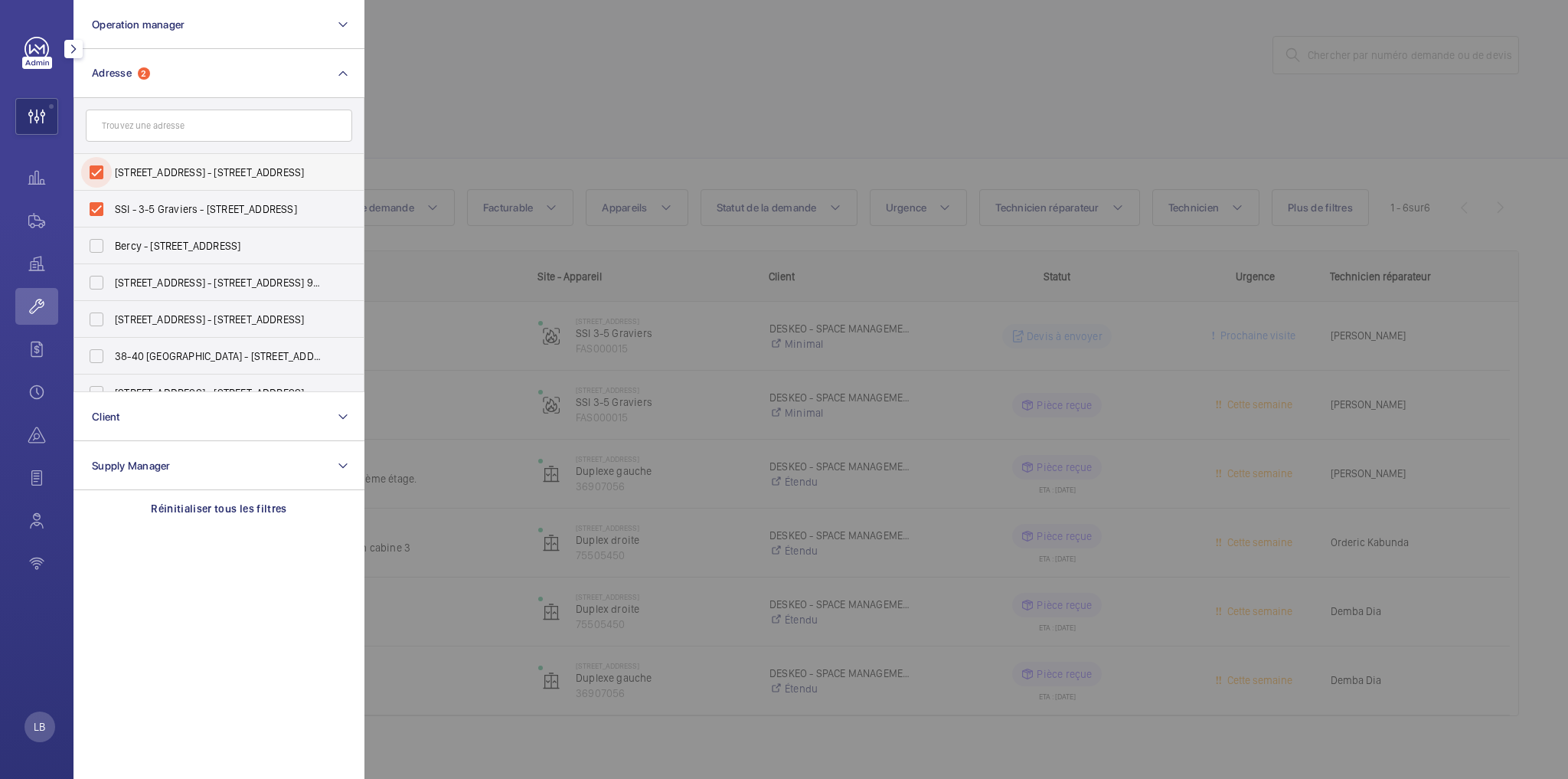
click at [100, 171] on input "3 Rue des Graviers - 3 Rue des Graviers, 92200 NEUILLY-SUR-SEINE, NEUILLY-SUR-S…" at bounding box center [96, 171] width 30 height 30
checkbox input "false"
click at [91, 213] on input "SSI - 3-5 Graviers - 3 Rue des Graviers, NEUILLY-SUR-SEINE 92200" at bounding box center [96, 208] width 30 height 30
checkbox input "false"
click at [523, 89] on div at bounding box center [1148, 390] width 1568 height 779
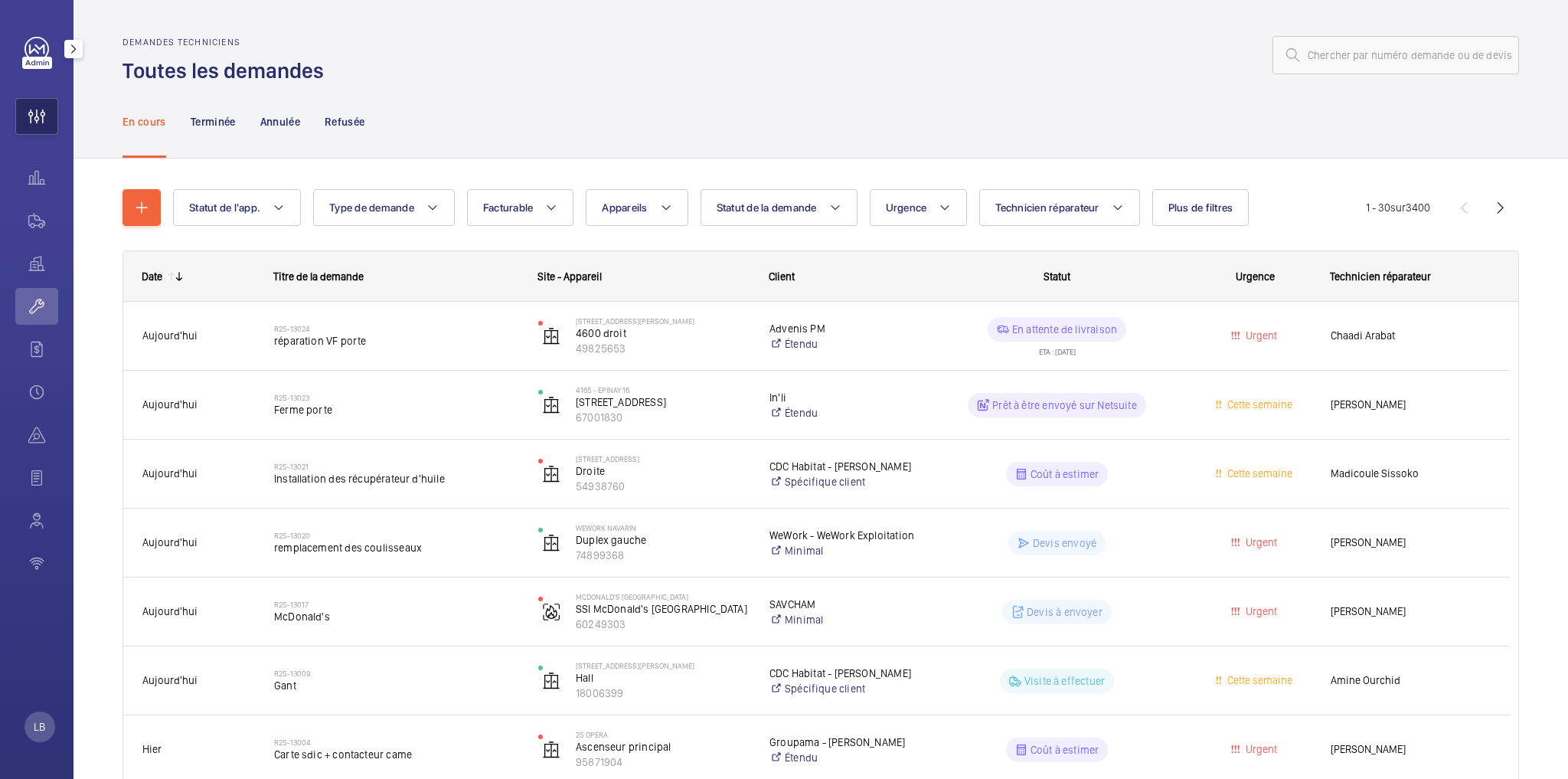
click at [37, 111] on wm-front-icon-button at bounding box center [36, 116] width 41 height 37
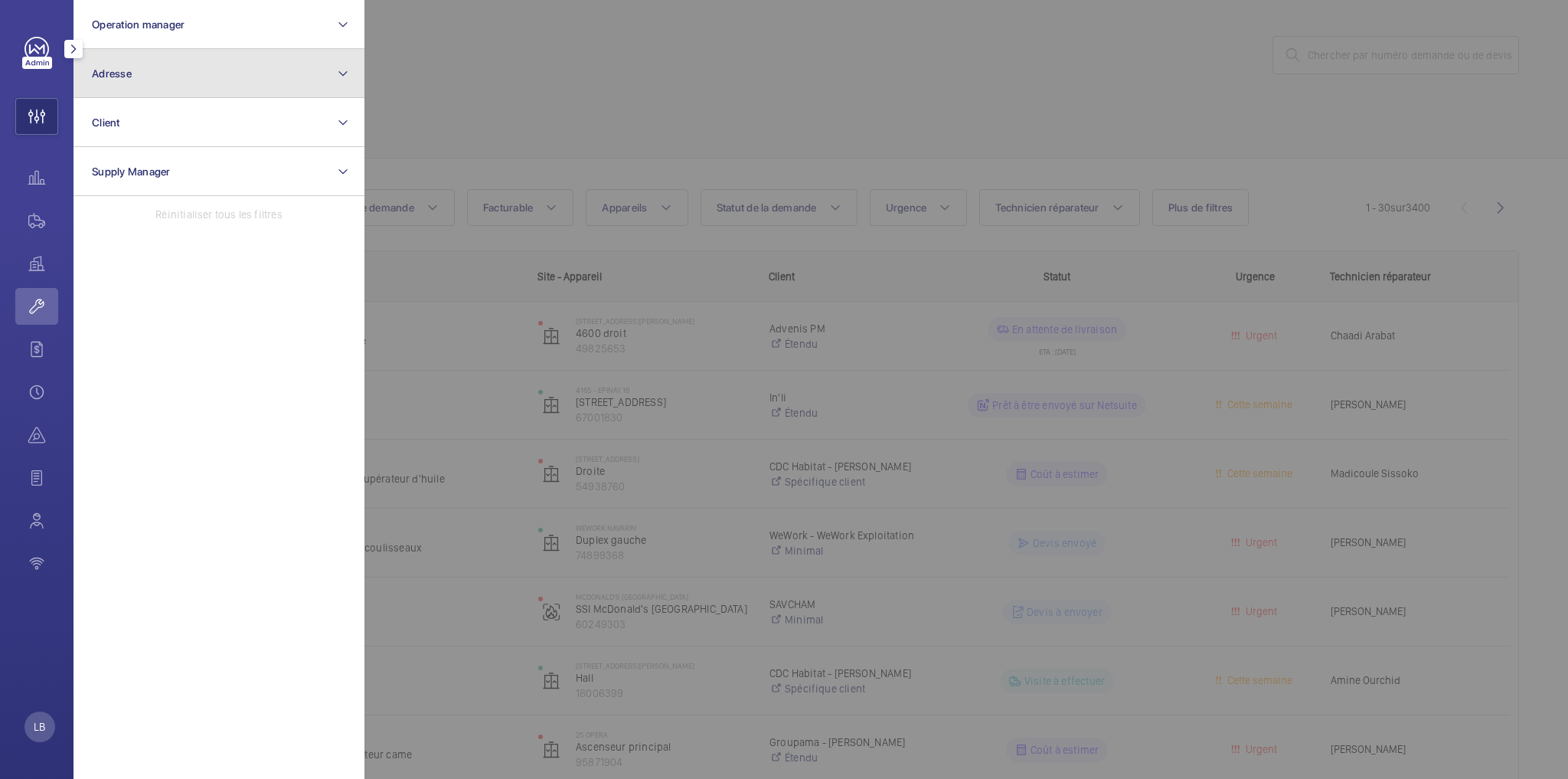
click at [114, 72] on span "Adresse" at bounding box center [112, 73] width 40 height 13
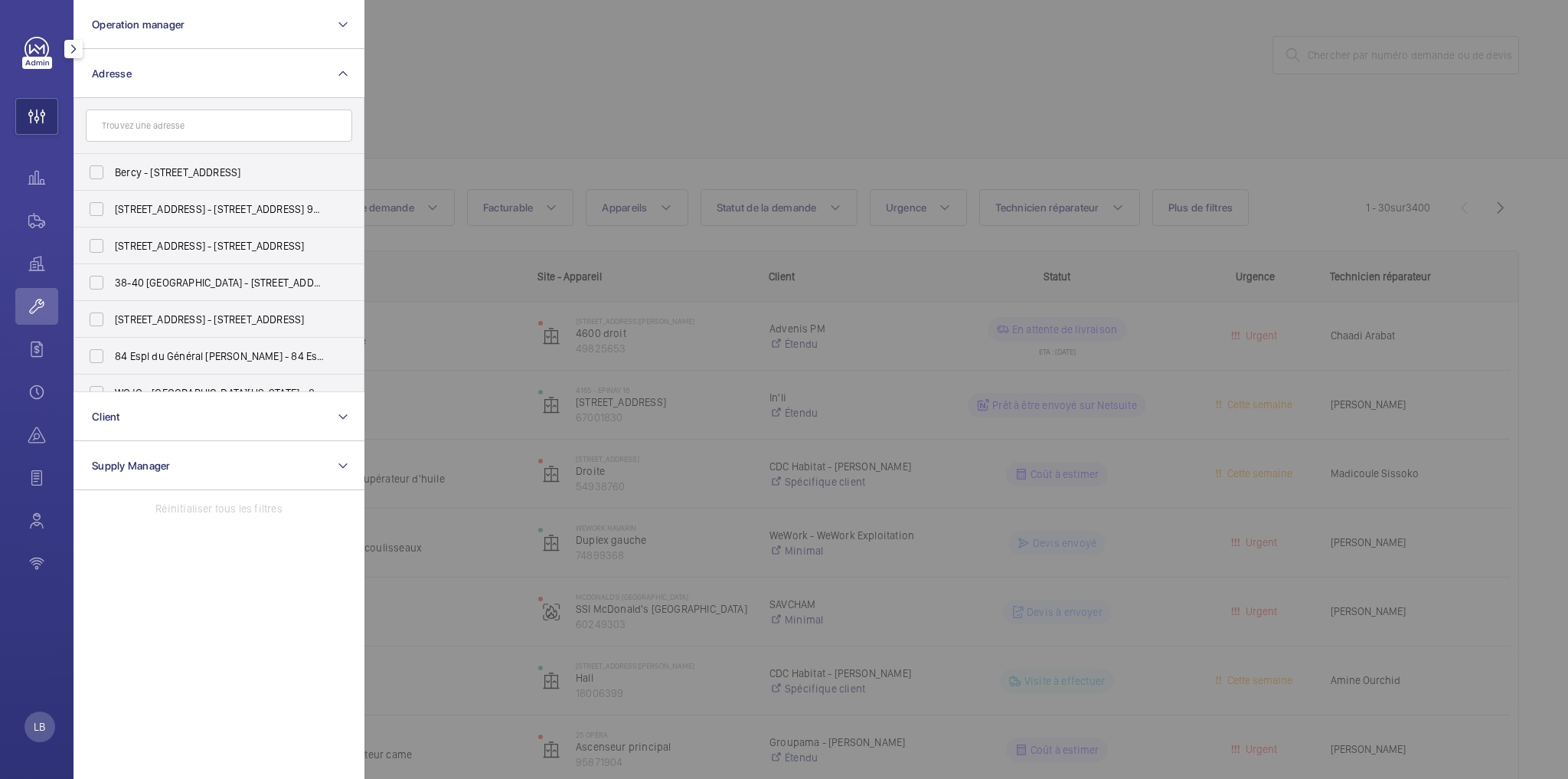
click at [141, 128] on input "text" at bounding box center [219, 125] width 266 height 32
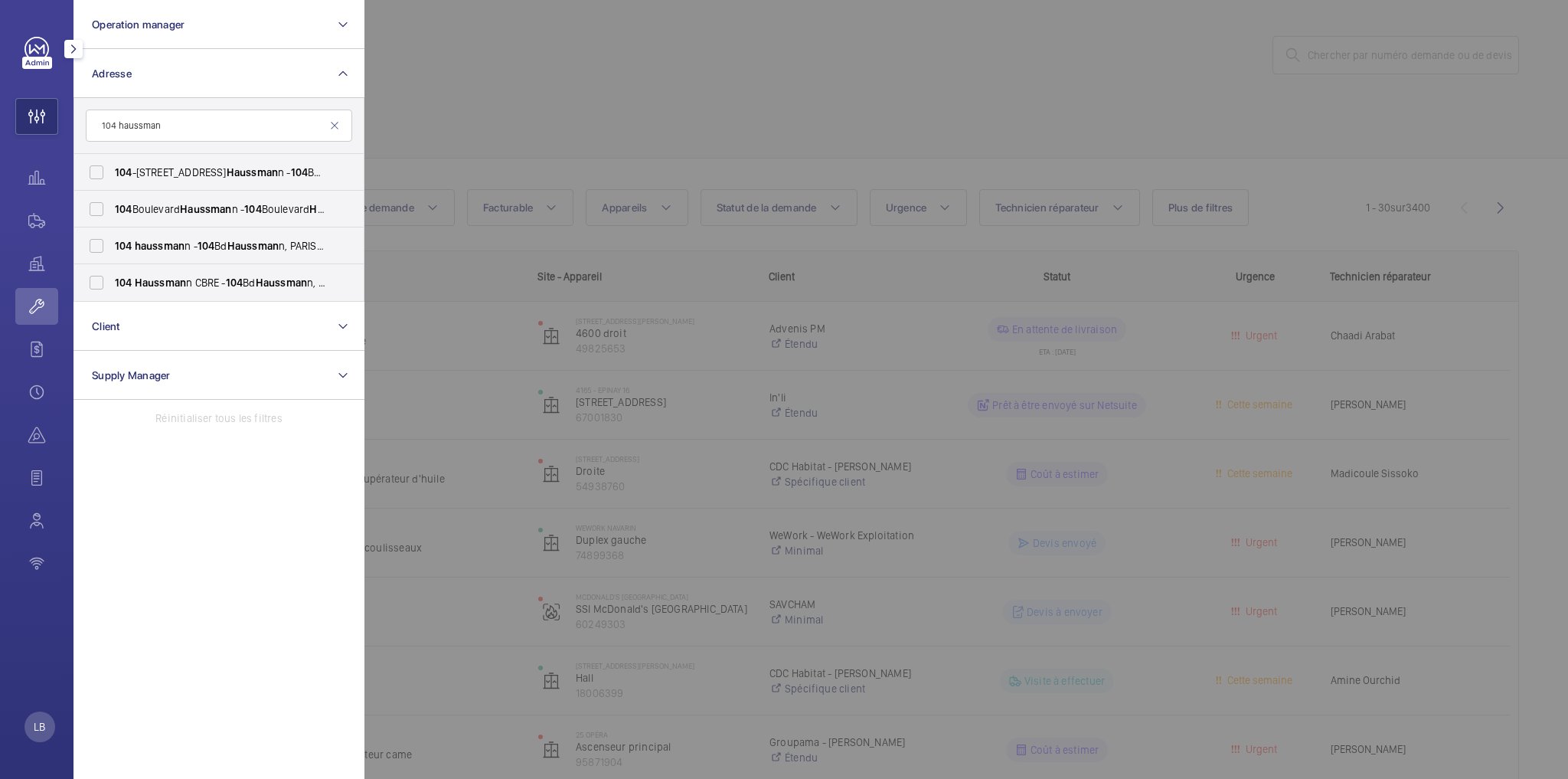
type input "104 haussman"
drag, startPoint x: 99, startPoint y: 249, endPoint x: 96, endPoint y: 279, distance: 30.1
click at [99, 251] on input "104 haussman n - 104 Bd Haussman n, PARIS 75008" at bounding box center [96, 246] width 30 height 30
checkbox input "true"
click at [96, 279] on input "104 Haussman n CBRE - 104 Bd Haussman n, PARIS 75008" at bounding box center [96, 282] width 30 height 30
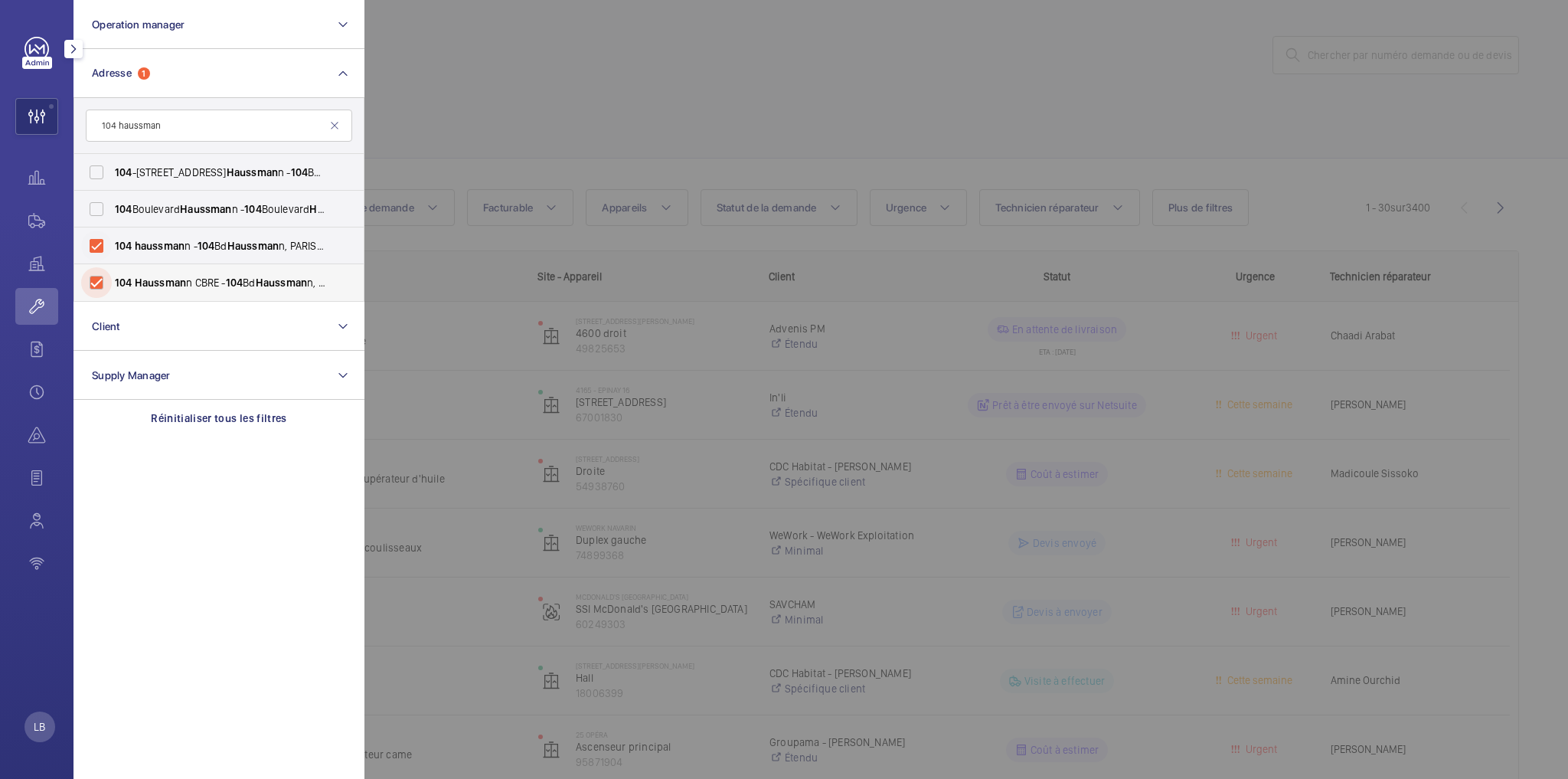
checkbox input "true"
click at [606, 69] on div at bounding box center [1148, 390] width 1568 height 779
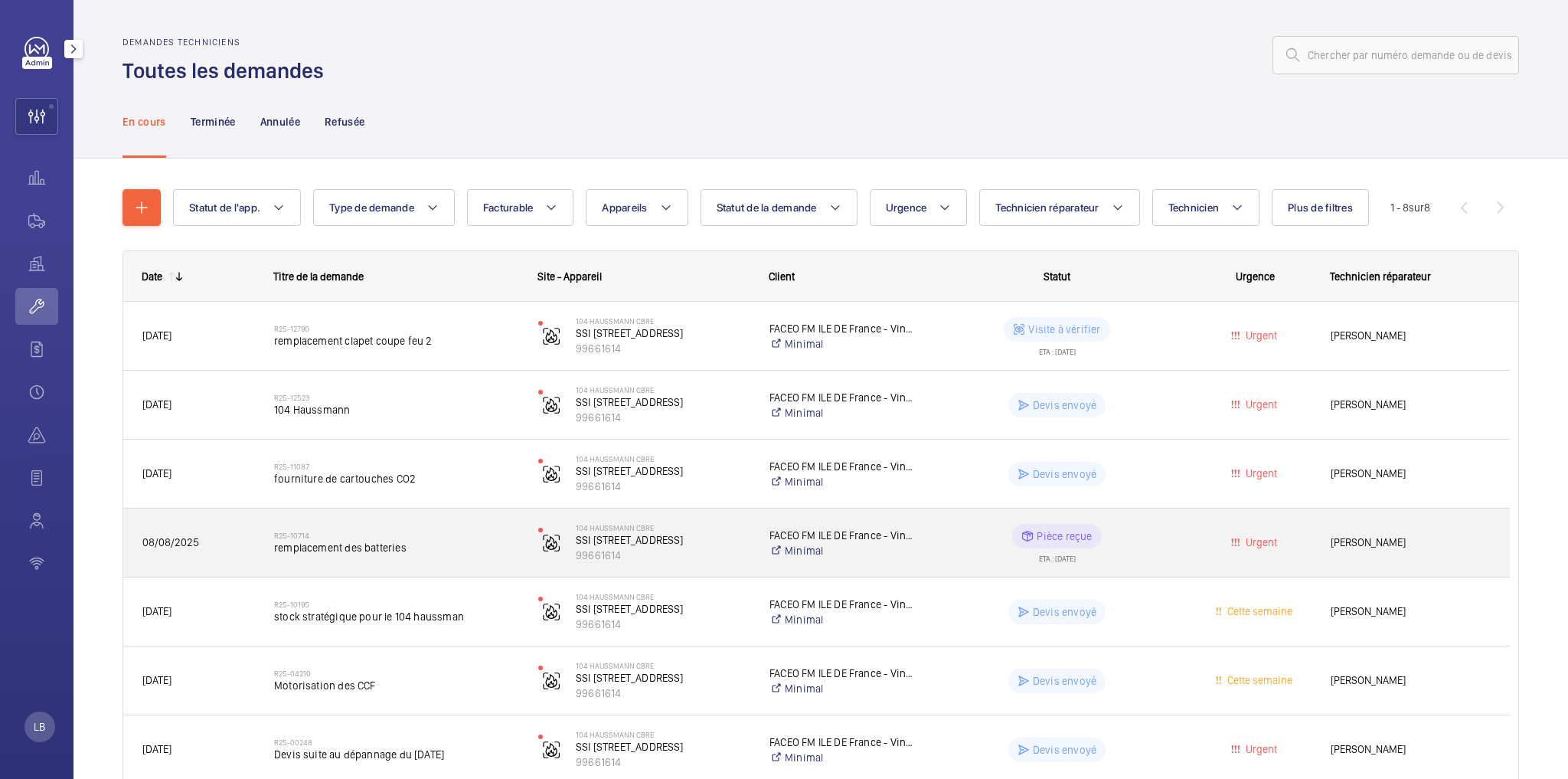
click at [1201, 534] on span "Urgent" at bounding box center [1255, 543] width 112 height 18
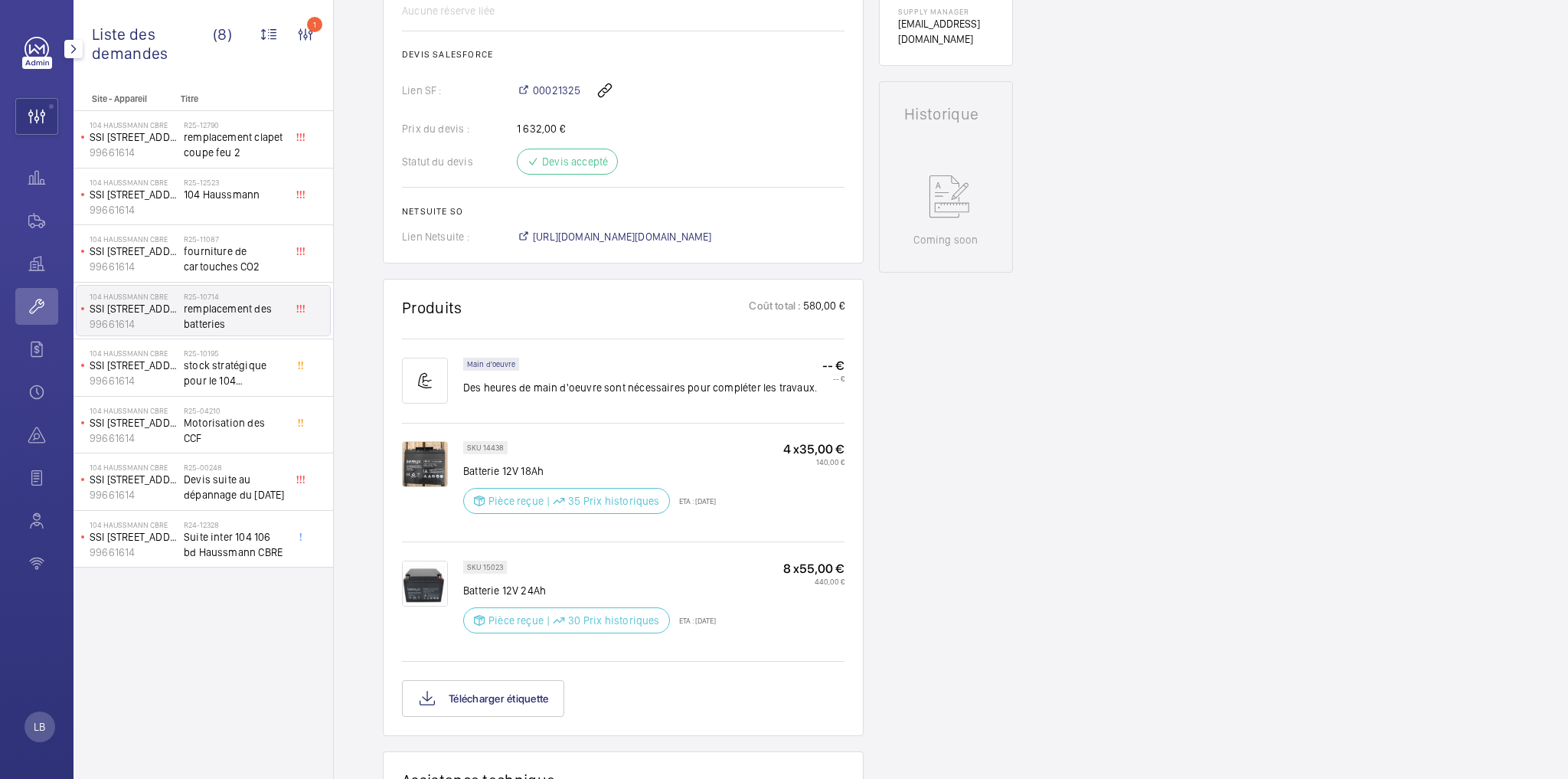
scroll to position [674, 0]
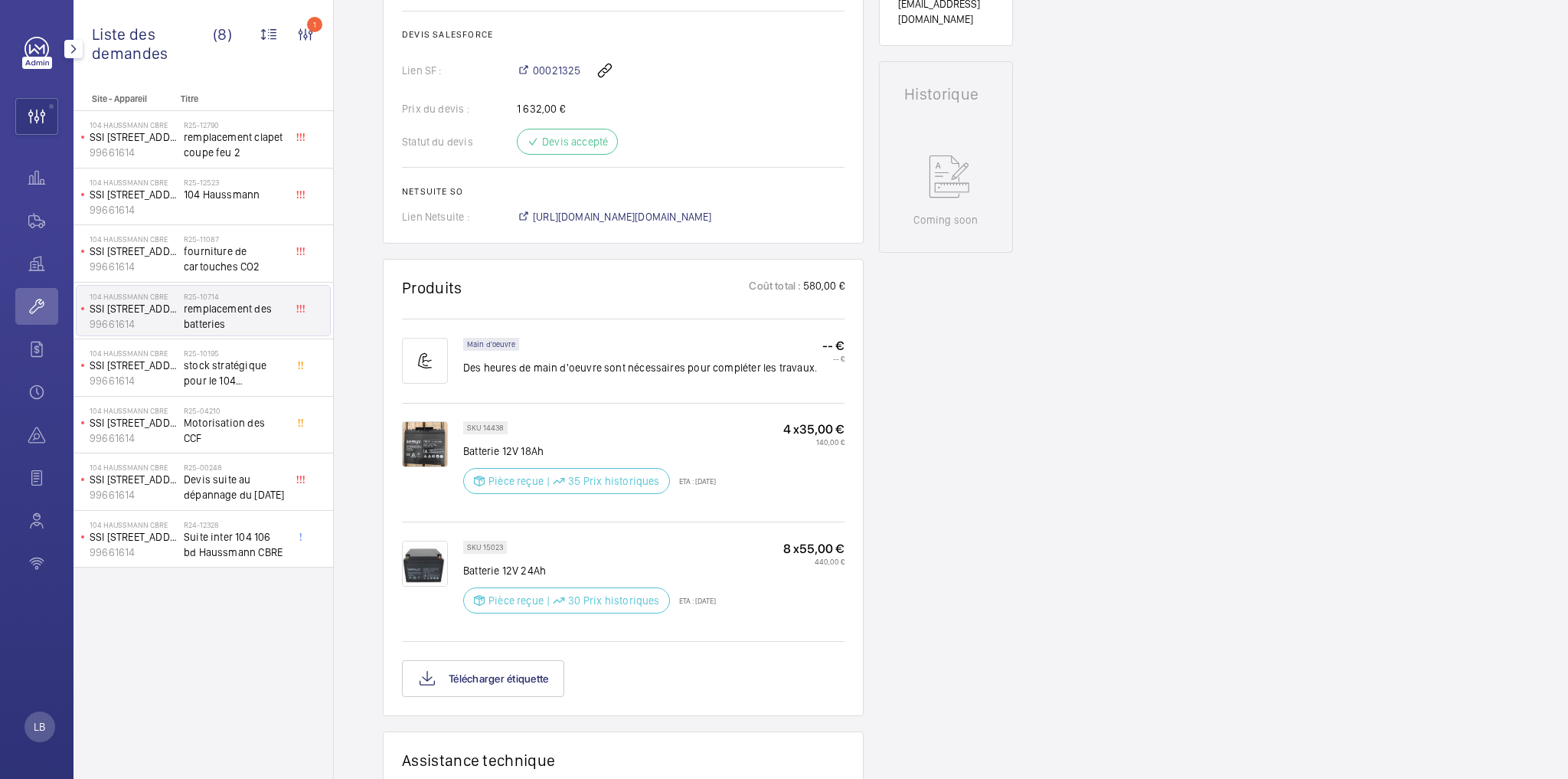
click at [1069, 440] on div "Demandes techniciens R25-10714 La demande de réparation a été créée le 08/08/20…" at bounding box center [951, 375] width 1234 height 1800
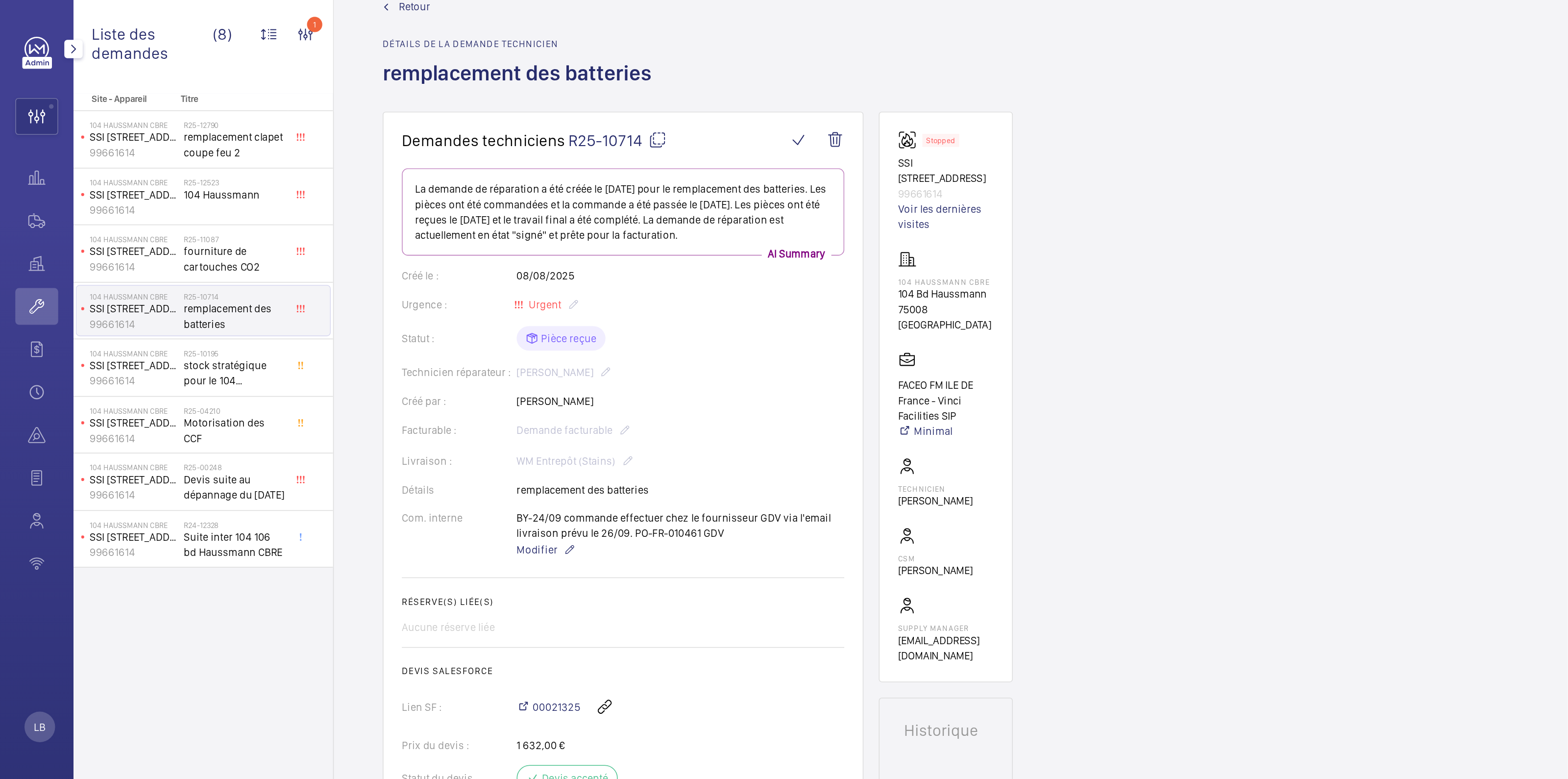
scroll to position [0, 0]
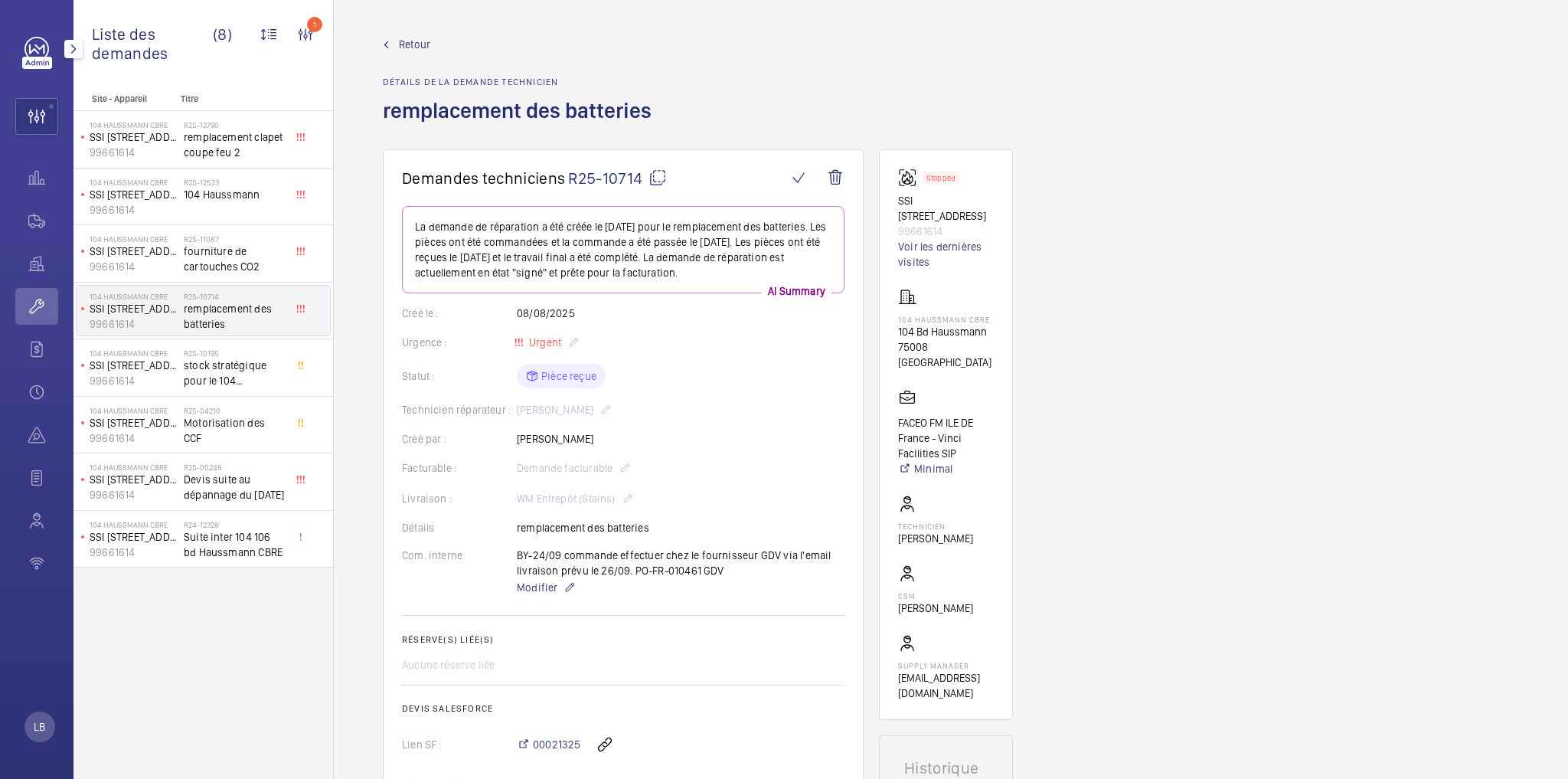
click at [659, 176] on mat-icon at bounding box center [657, 177] width 19 height 19
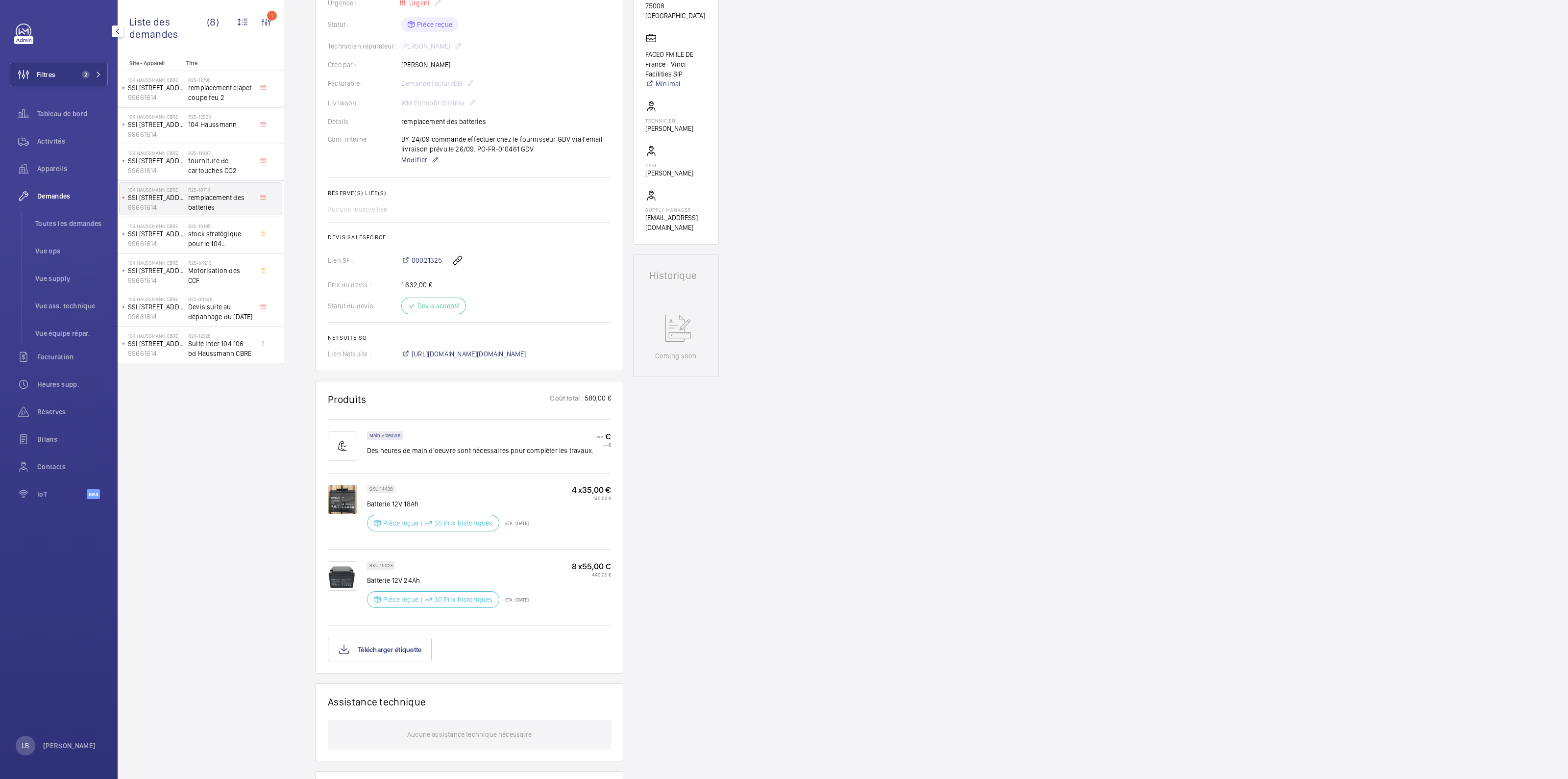
scroll to position [306, 0]
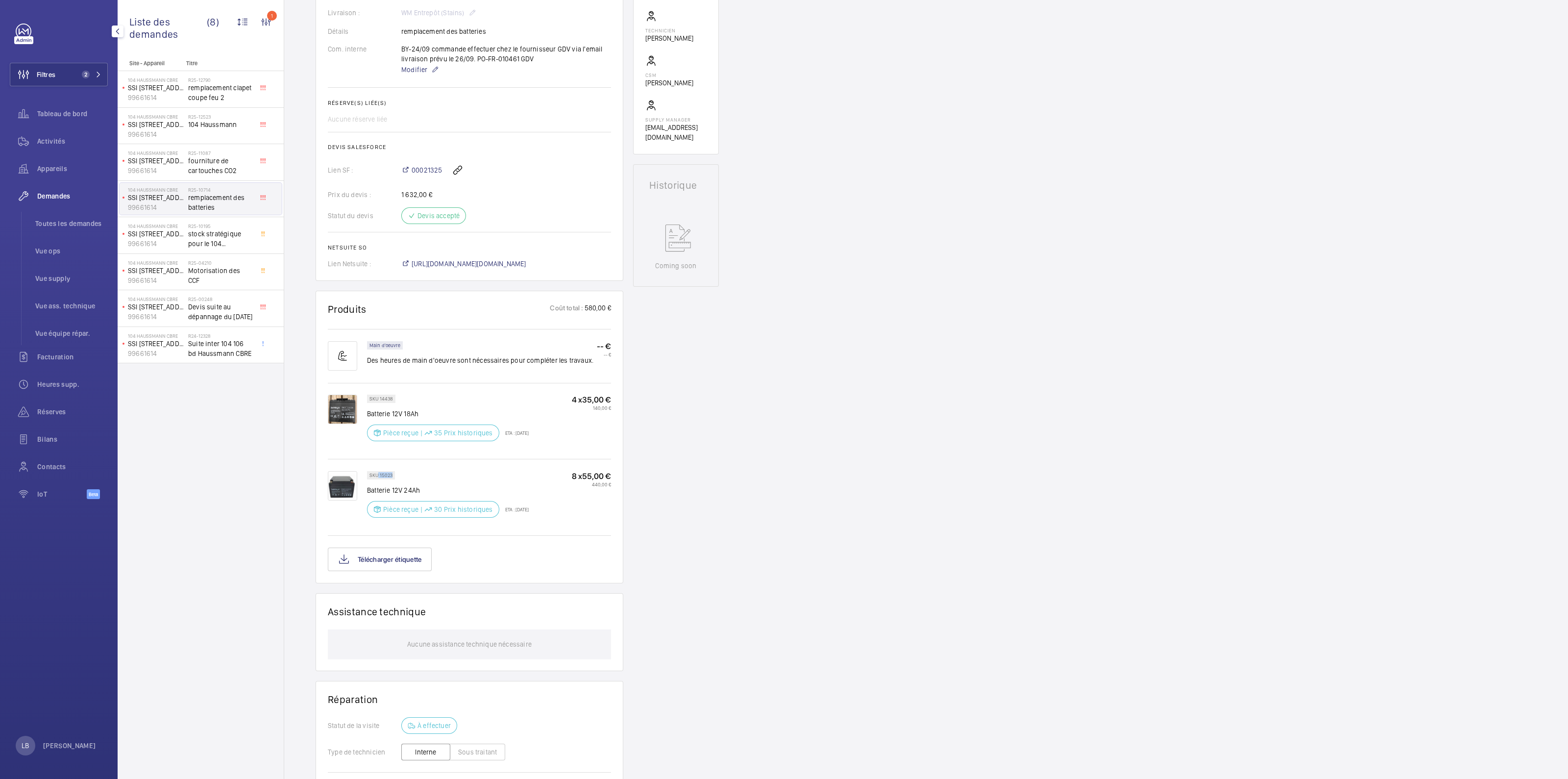
drag, startPoint x: 379, startPoint y: 472, endPoint x: 416, endPoint y: 477, distance: 37.3
click at [416, 477] on div "SKU 15023 Batterie 12V 24Ah Pièce reçue | 30 Prix historiques ETA : 26 sept. 20…" at bounding box center [448, 497] width 161 height 53
copy p "15023"
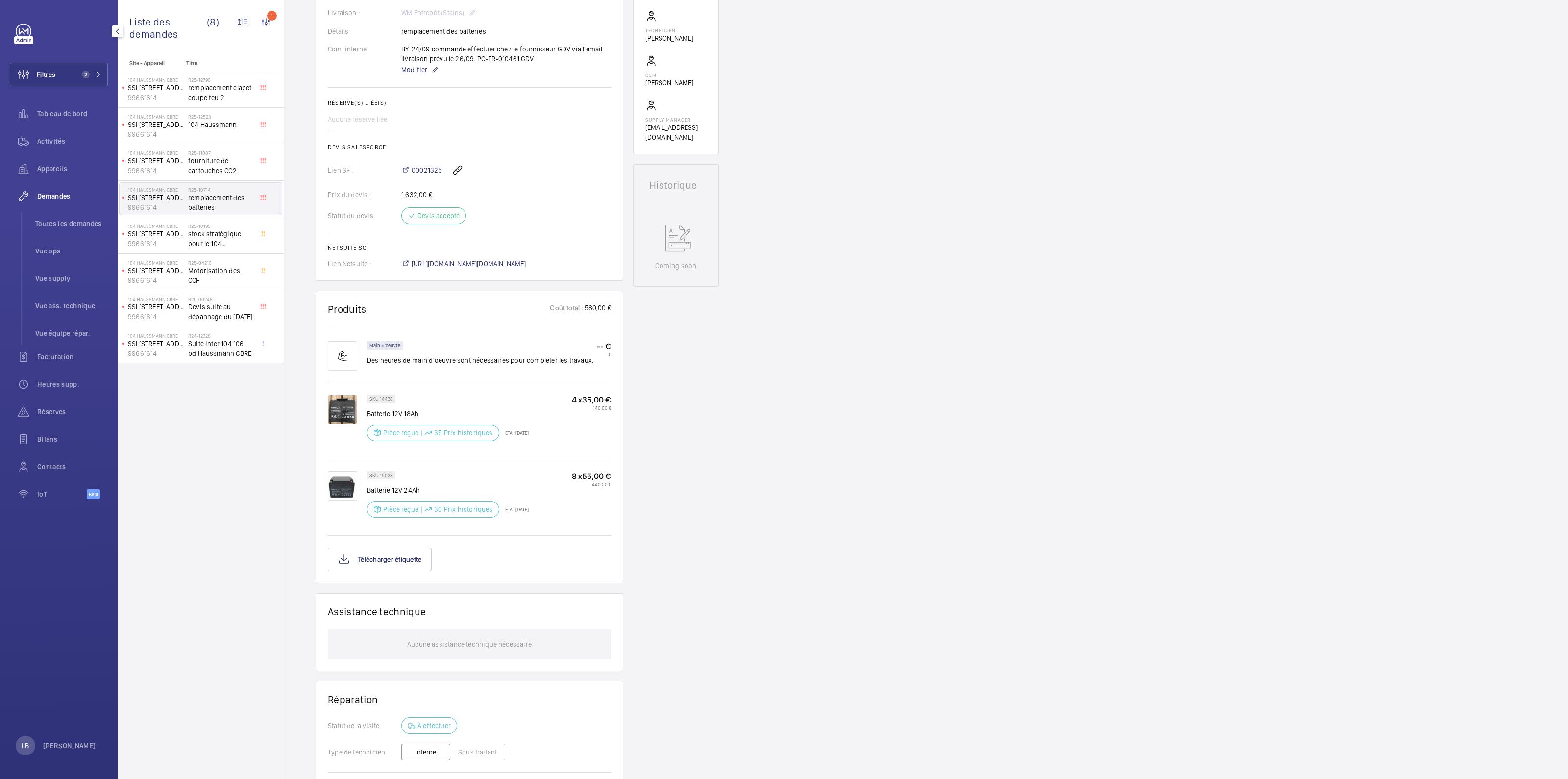
click at [815, 498] on div "Demandes techniciens R25-10714 La demande de réparation a été créée le 08/08/20…" at bounding box center [926, 364] width 1284 height 1152
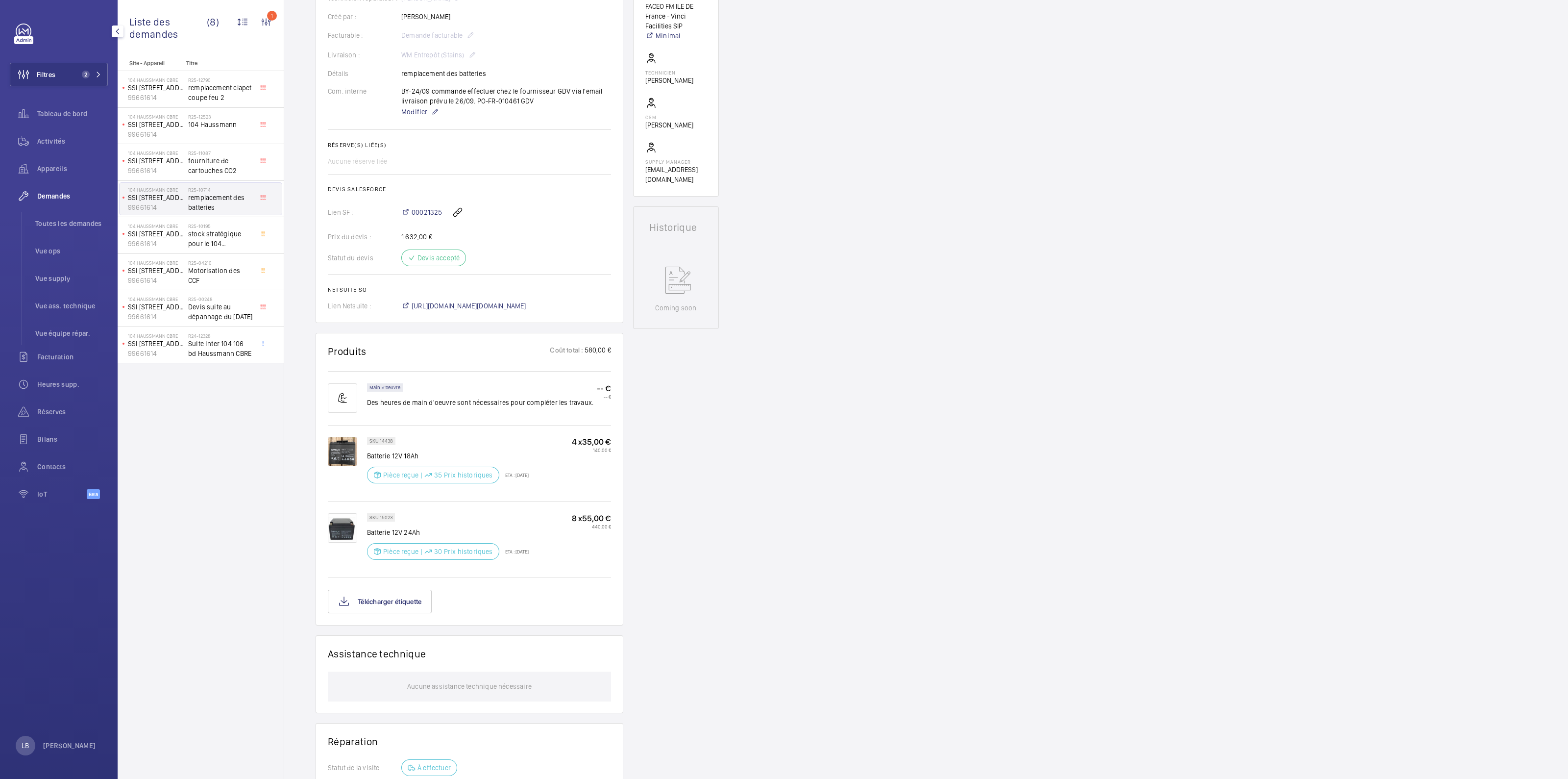
scroll to position [245, 0]
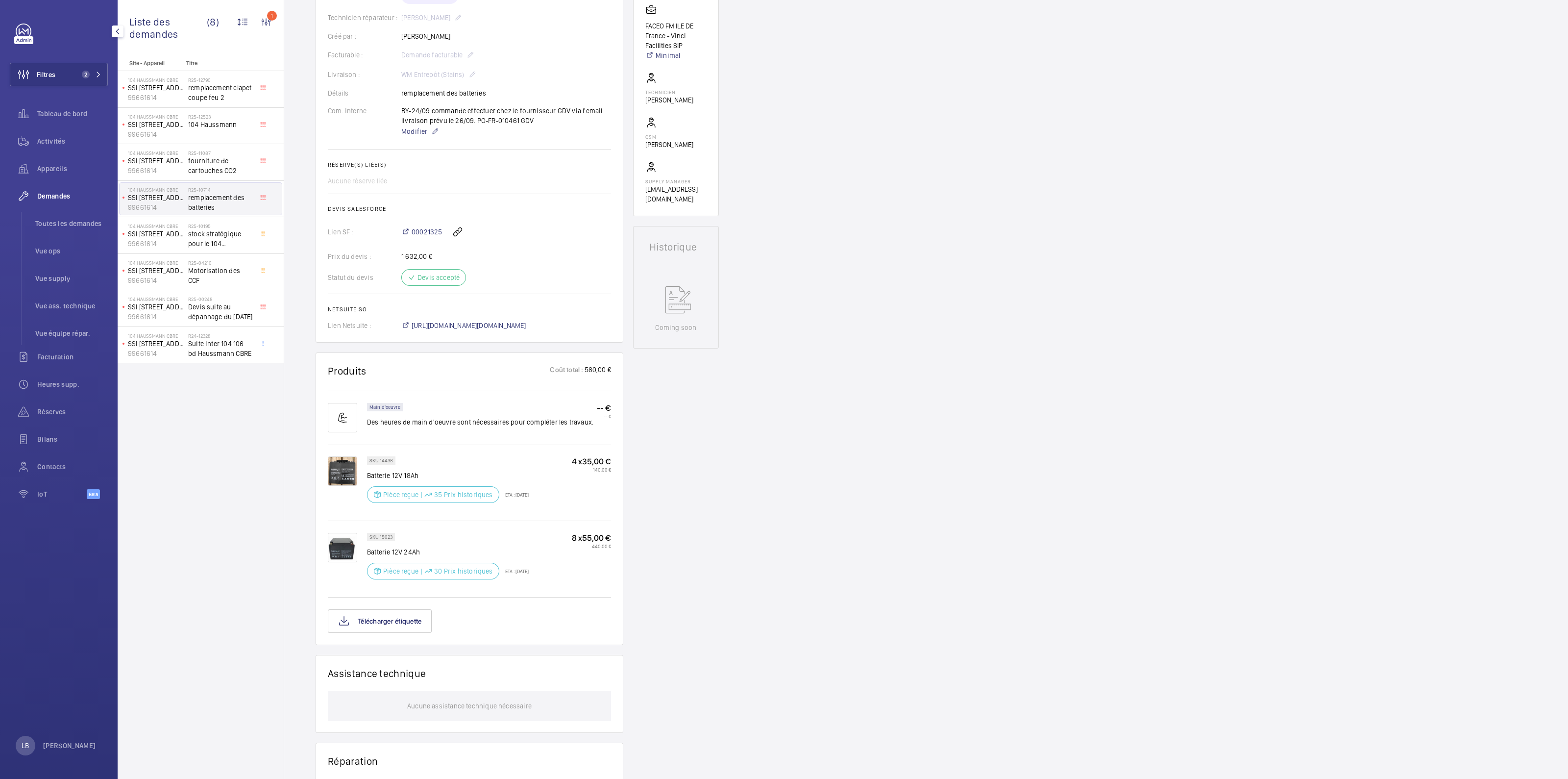
click at [783, 498] on div "Demandes techniciens R25-10714 La demande de réparation a été créée le 08/08/20…" at bounding box center [926, 426] width 1284 height 1152
drag, startPoint x: 585, startPoint y: 369, endPoint x: 597, endPoint y: 369, distance: 12.0
click at [597, 369] on p "580,00 €" at bounding box center [597, 371] width 28 height 13
copy p "580"
click at [752, 479] on div "Demandes techniciens R25-10714 La demande de réparation a été créée le 08/08/20…" at bounding box center [926, 426] width 1284 height 1152
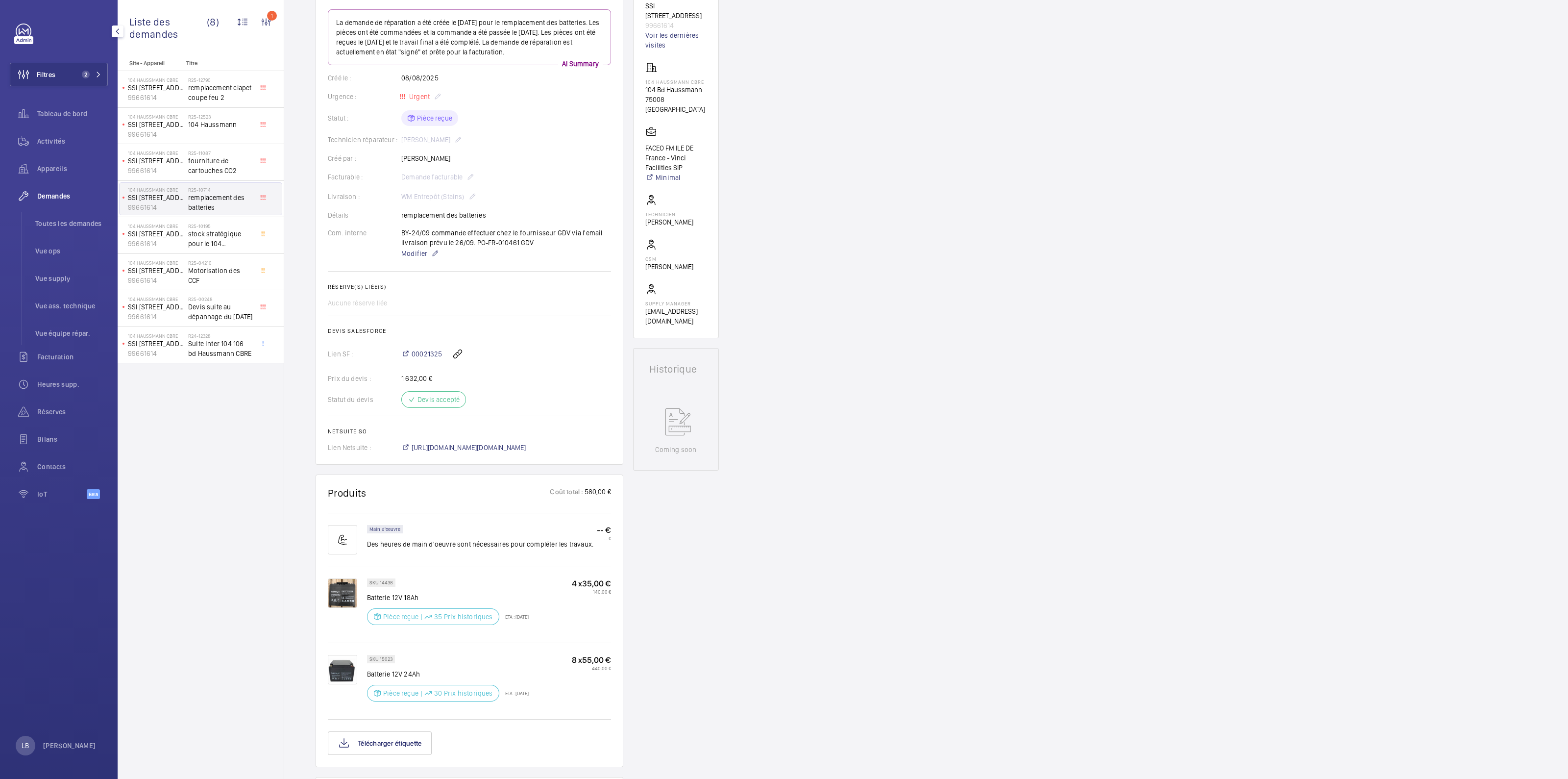
scroll to position [122, 0]
click at [426, 350] on span "00021325" at bounding box center [426, 354] width 31 height 10
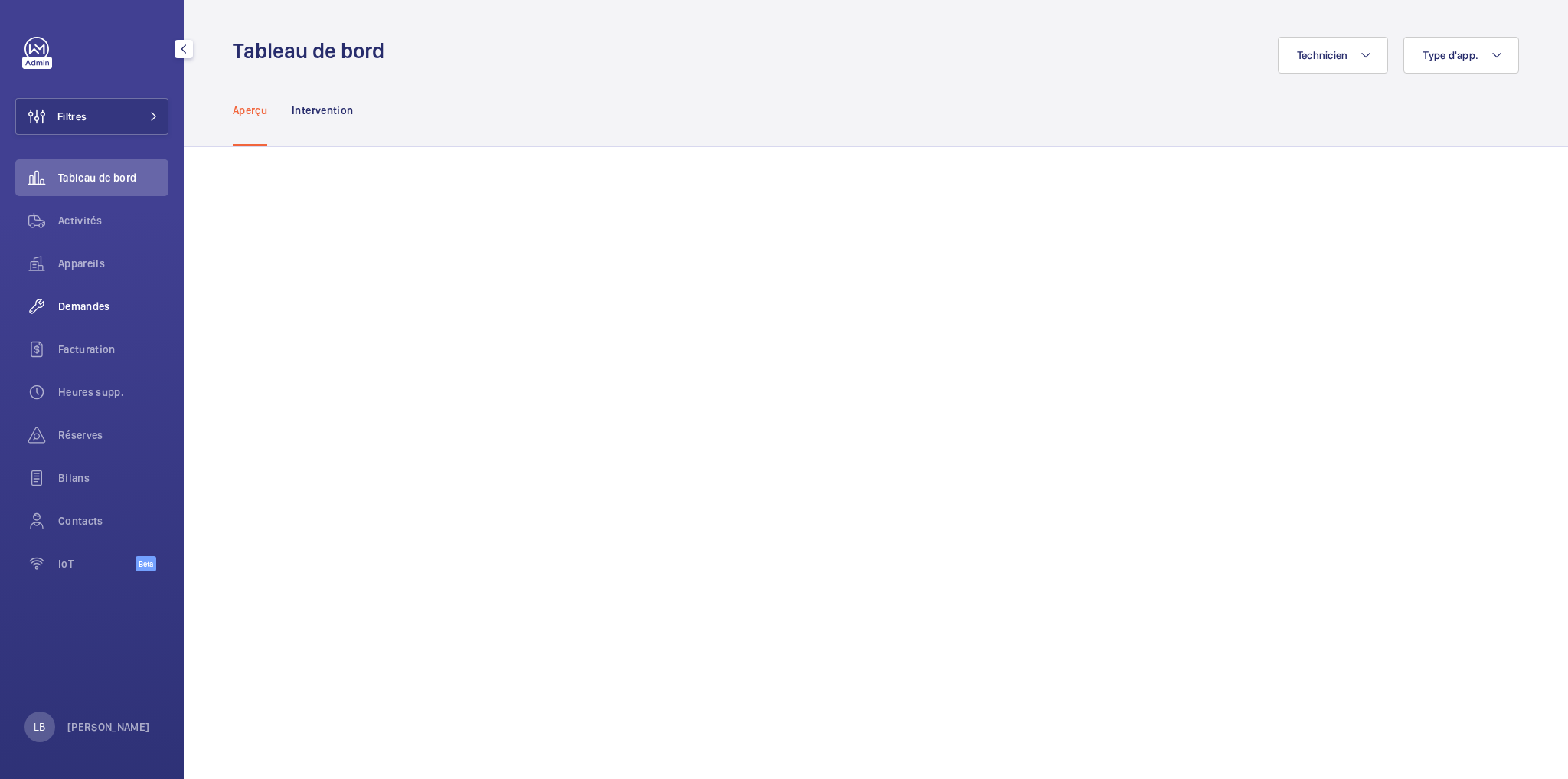
click at [92, 301] on span "Demandes" at bounding box center [112, 306] width 111 height 16
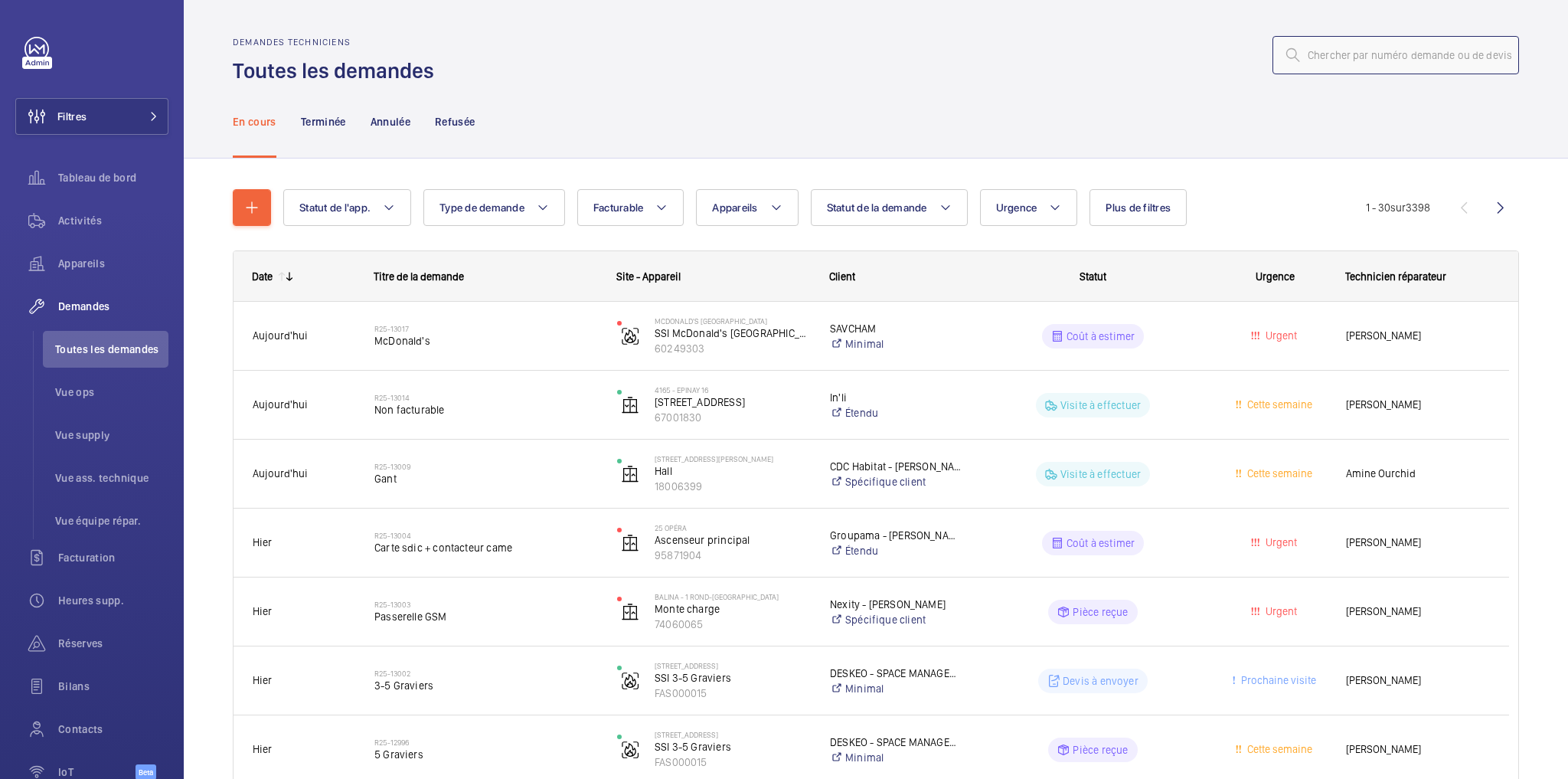
click at [1330, 70] on input "text" at bounding box center [1396, 55] width 246 height 38
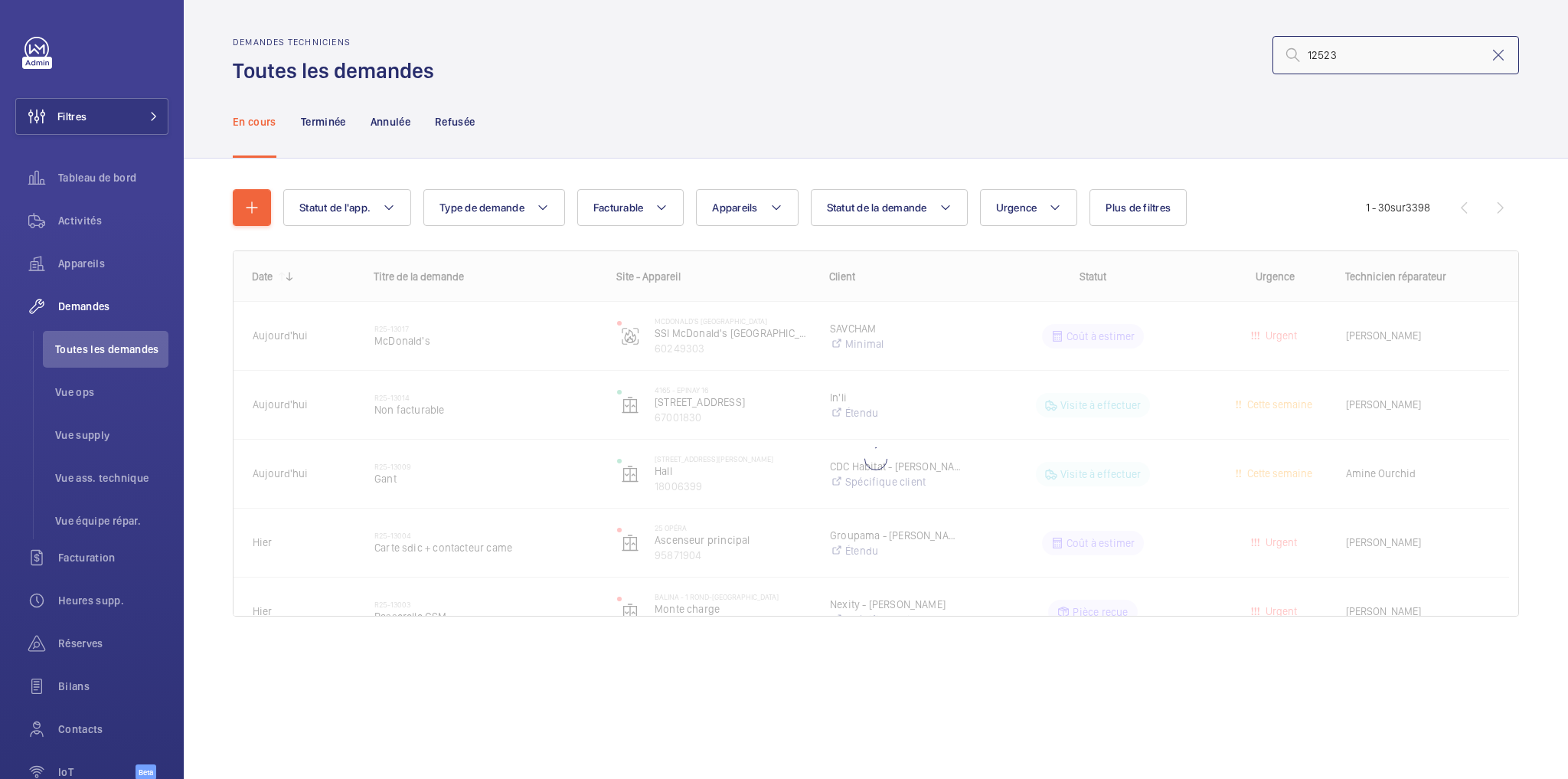
type input "12523"
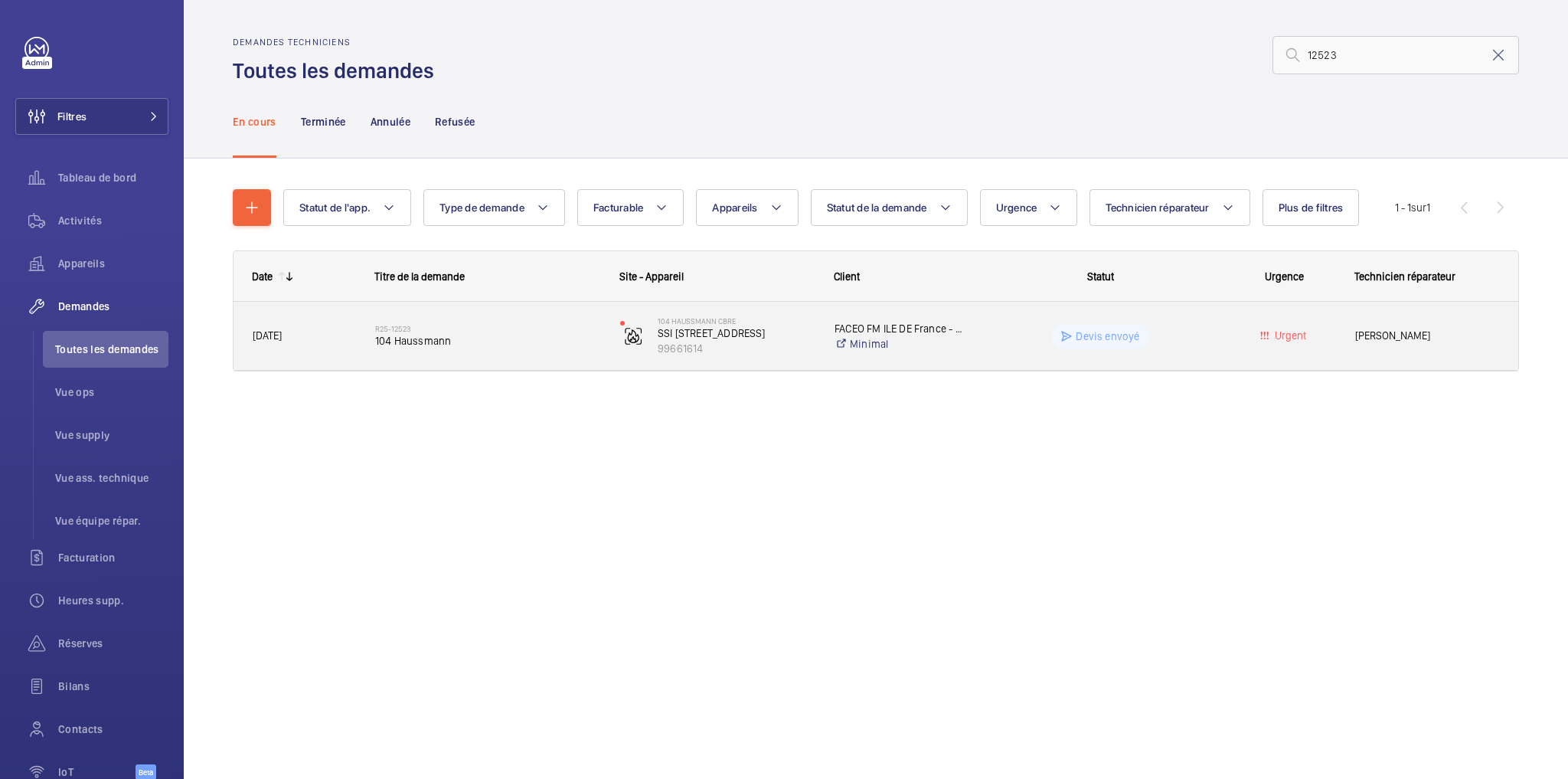
click at [1204, 329] on wm-front-pills-cell "Devis envoyé" at bounding box center [1100, 336] width 225 height 24
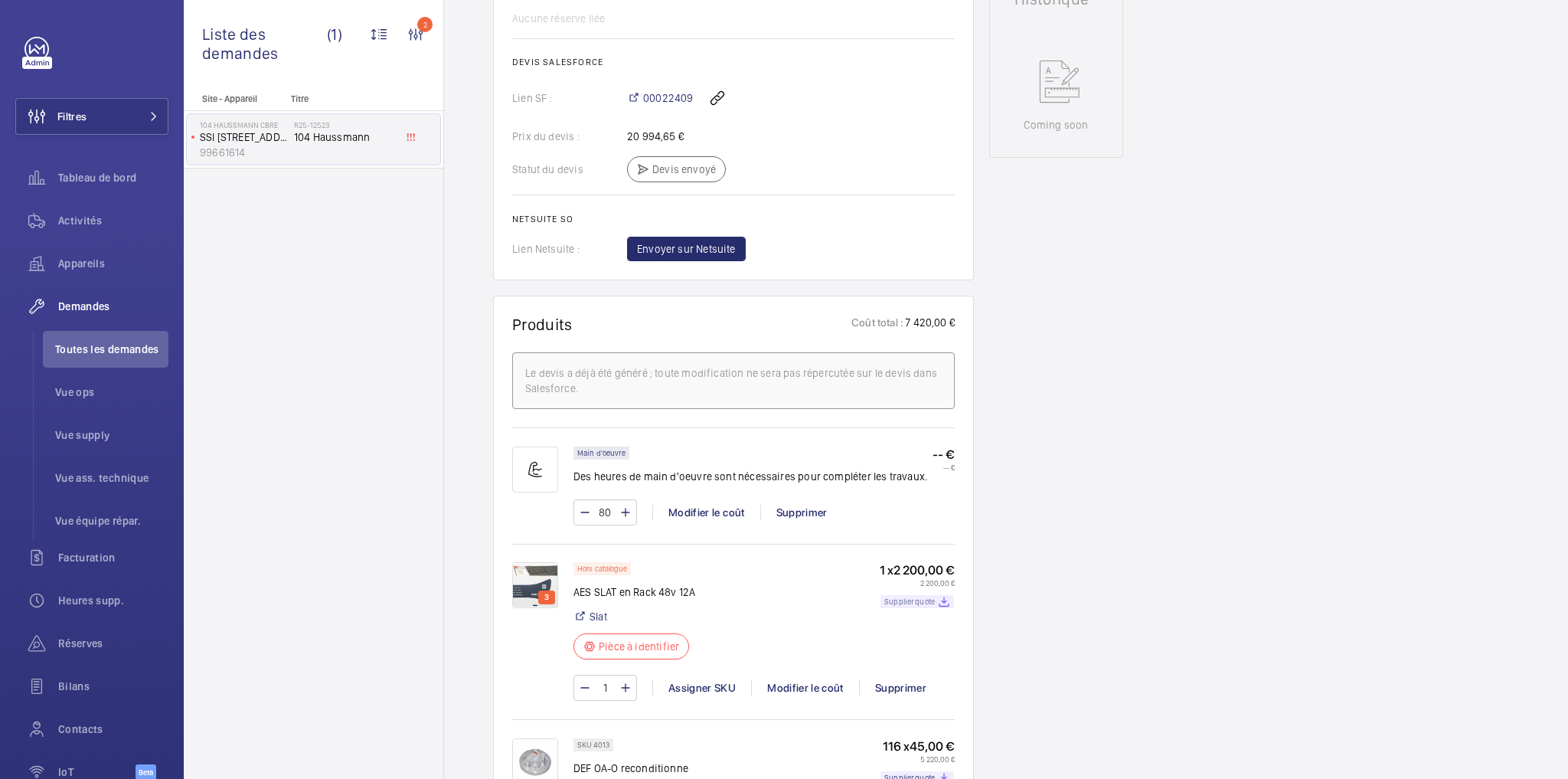
scroll to position [950, 0]
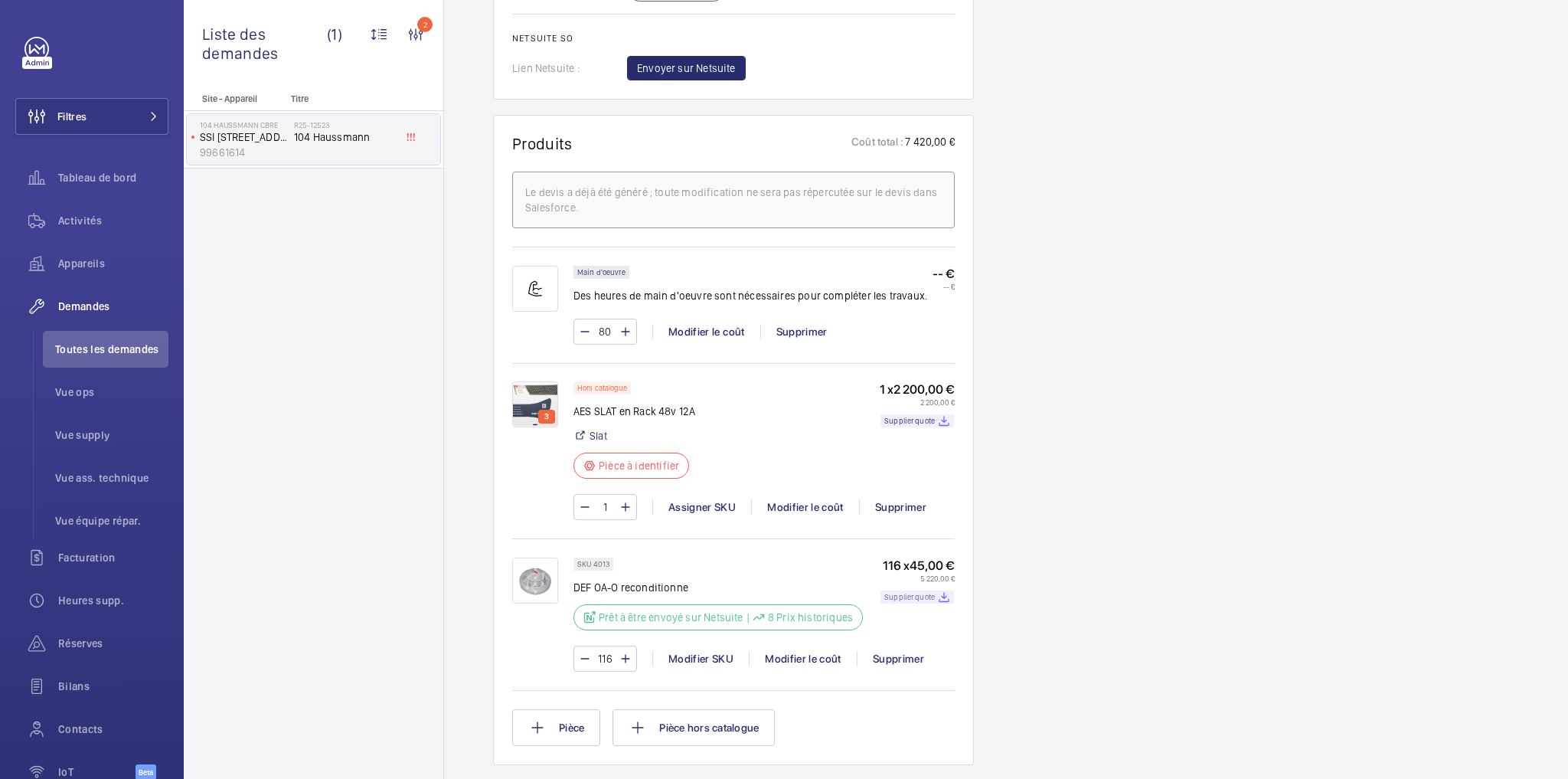
click at [902, 600] on p "Supplier quote" at bounding box center [910, 596] width 51 height 5
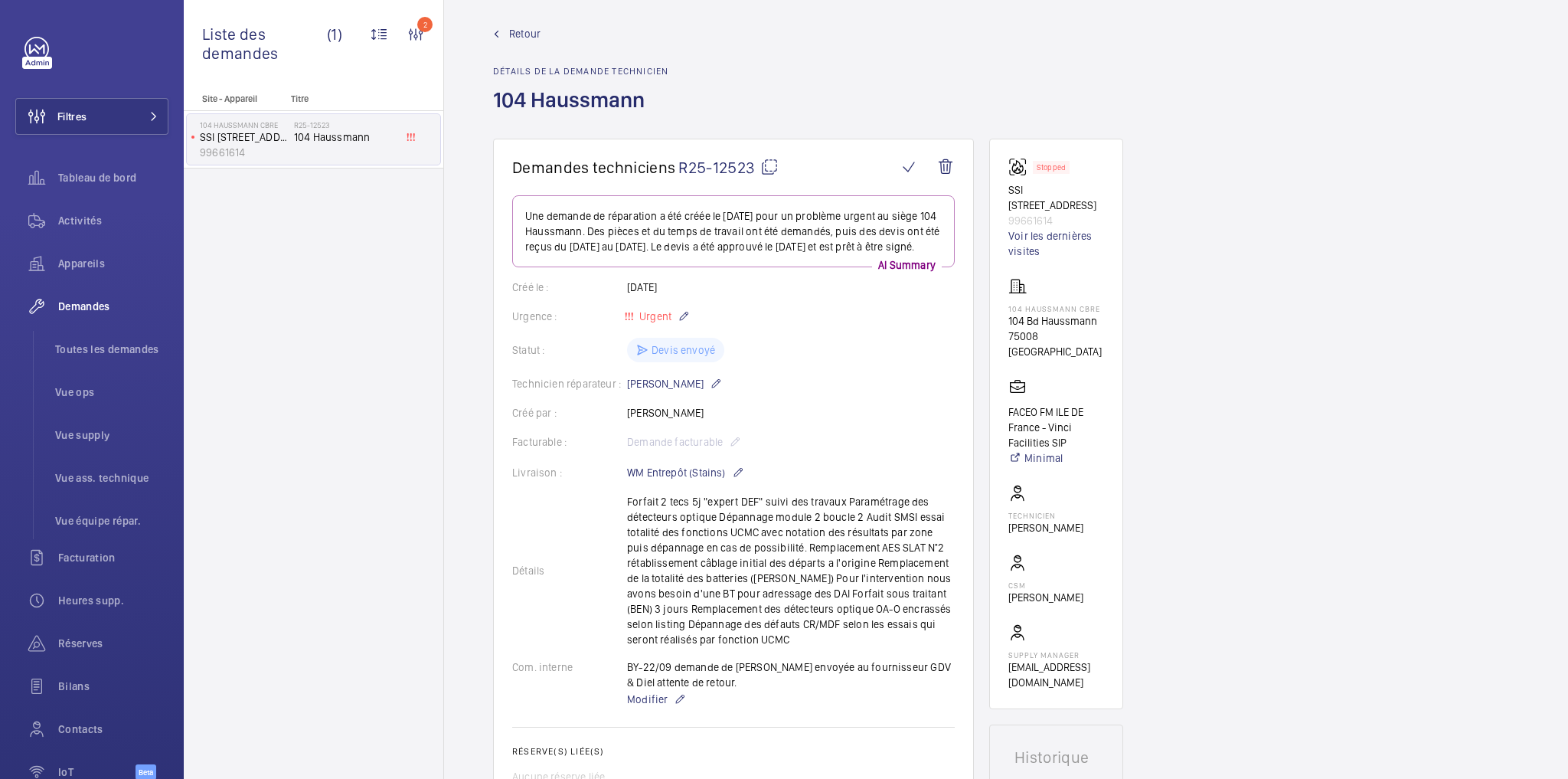
scroll to position [0, 0]
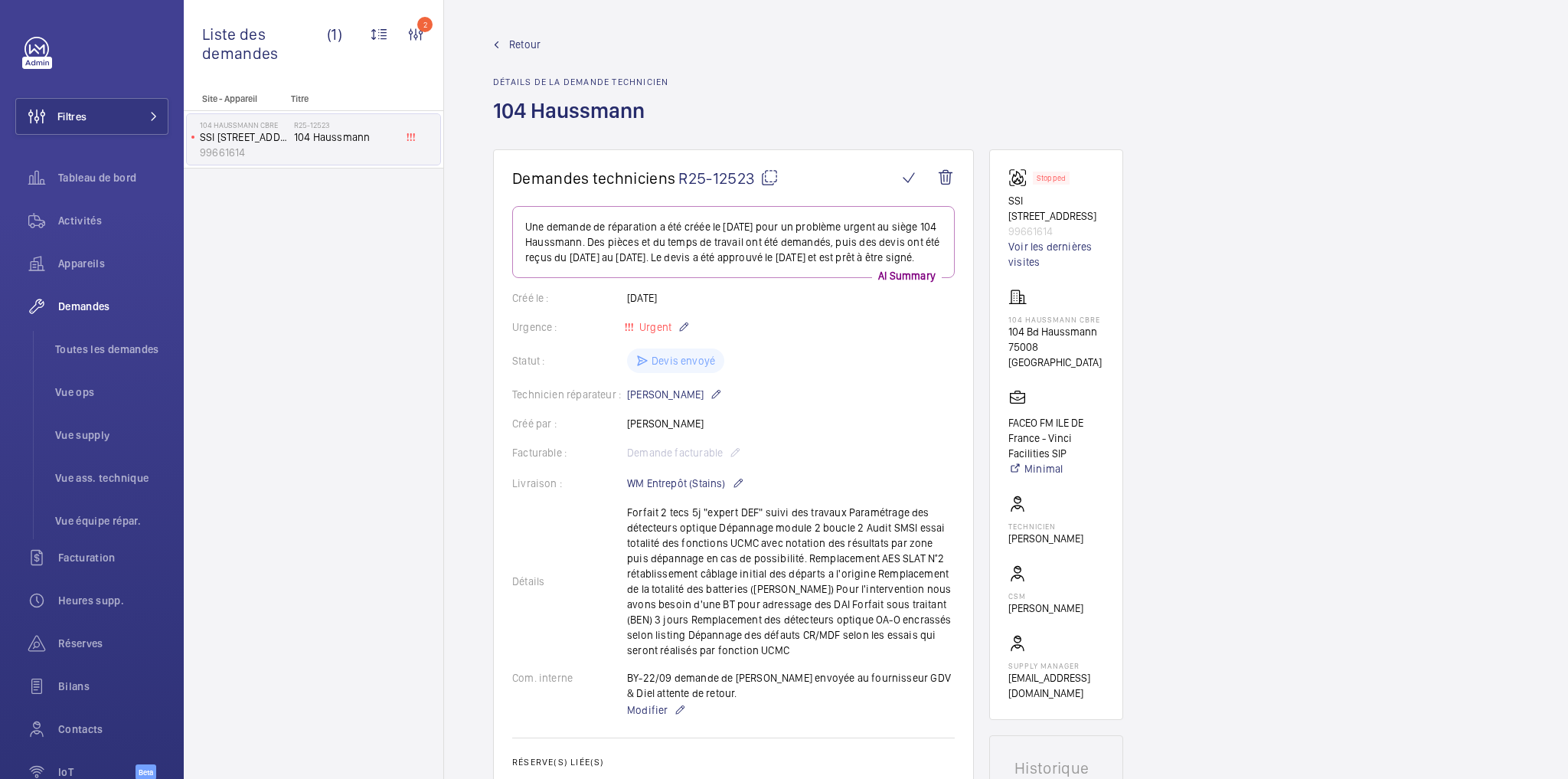
click at [519, 32] on wm-front-admin-header "Retour Détails de la demande technicien 104 Haussmann" at bounding box center [1006, 74] width 1124 height 150
click at [530, 47] on span "Retour" at bounding box center [524, 45] width 31 height 16
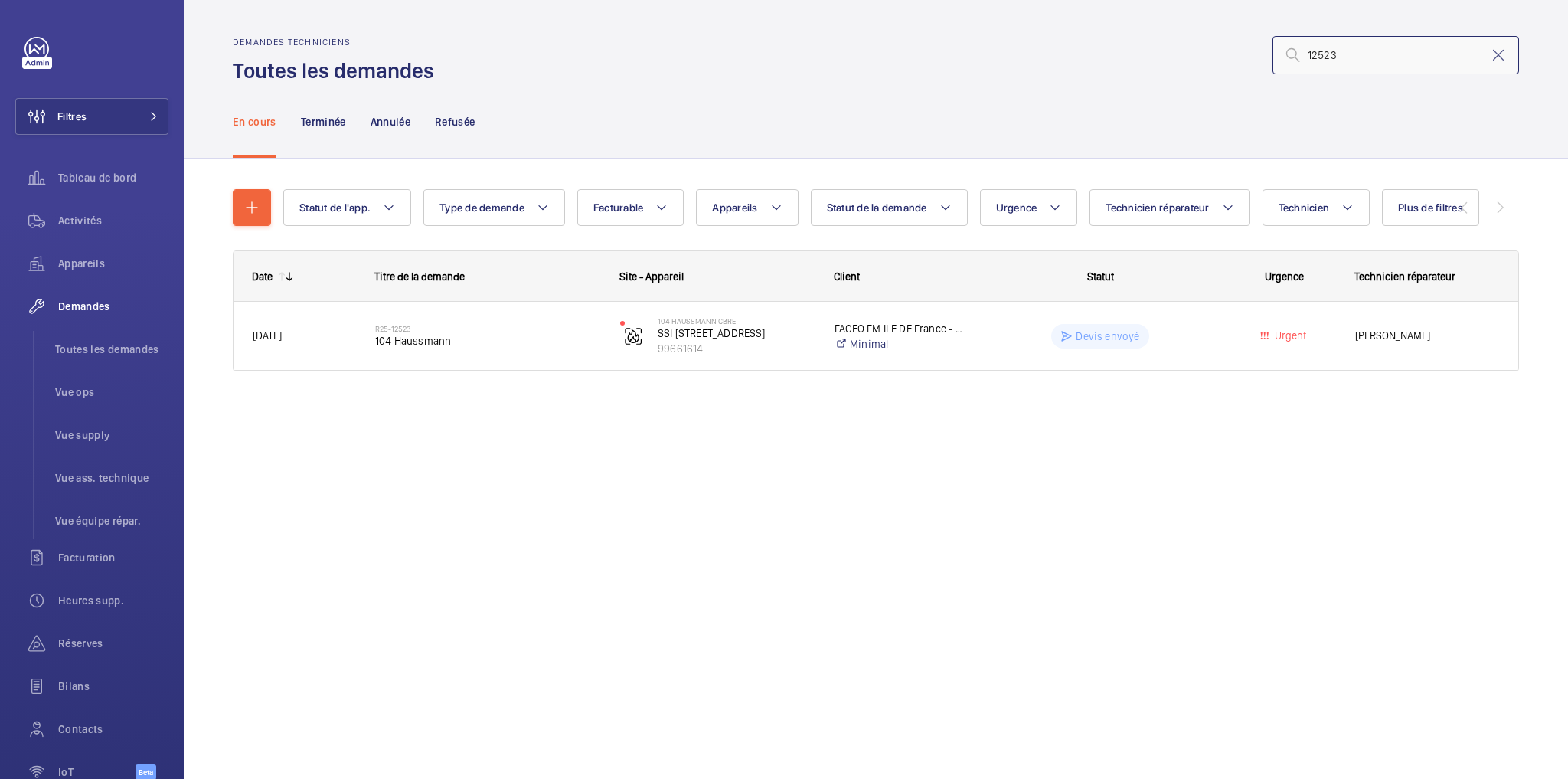
click at [1358, 51] on input "12523" at bounding box center [1396, 55] width 246 height 38
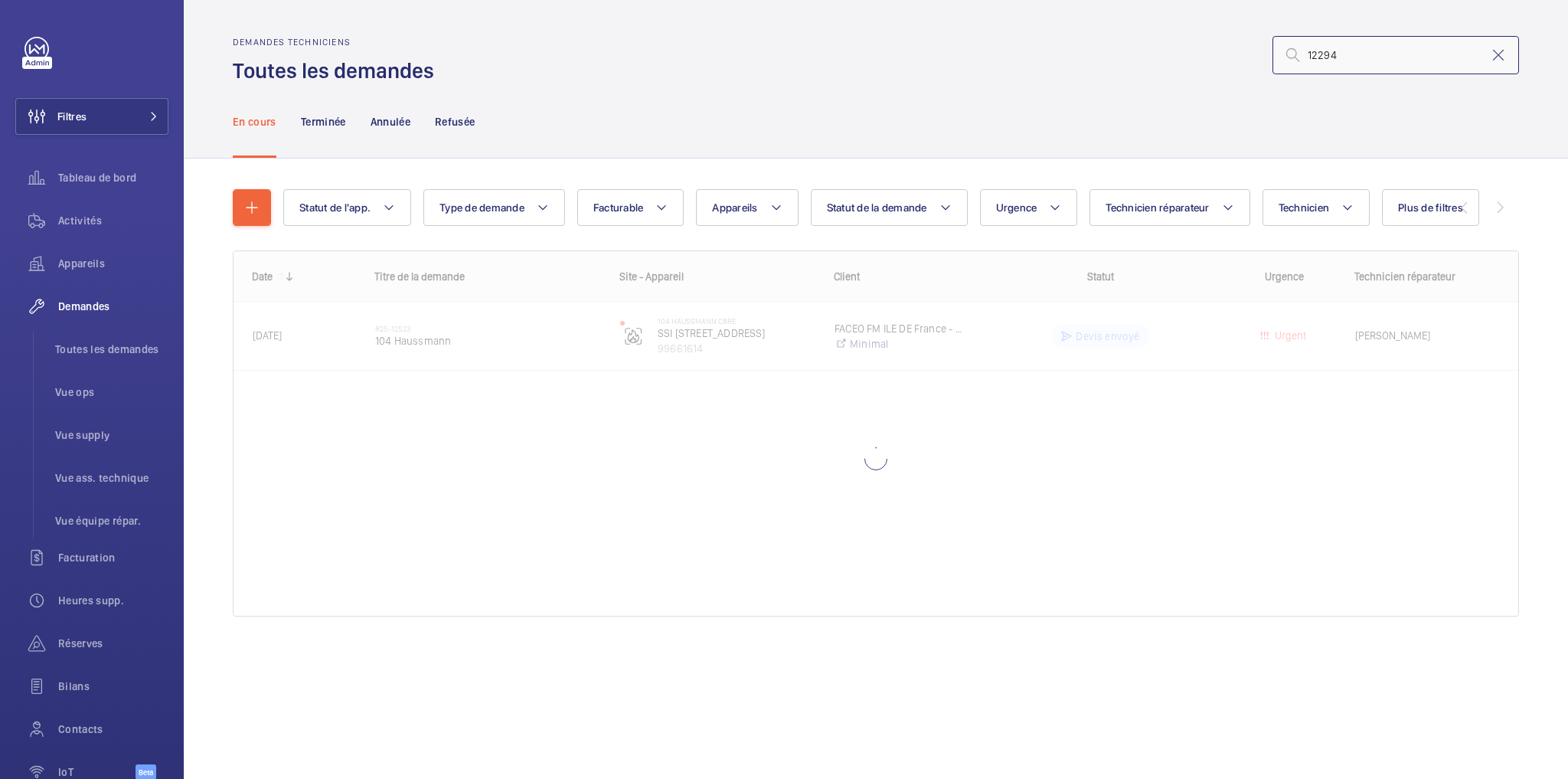
type input "12294"
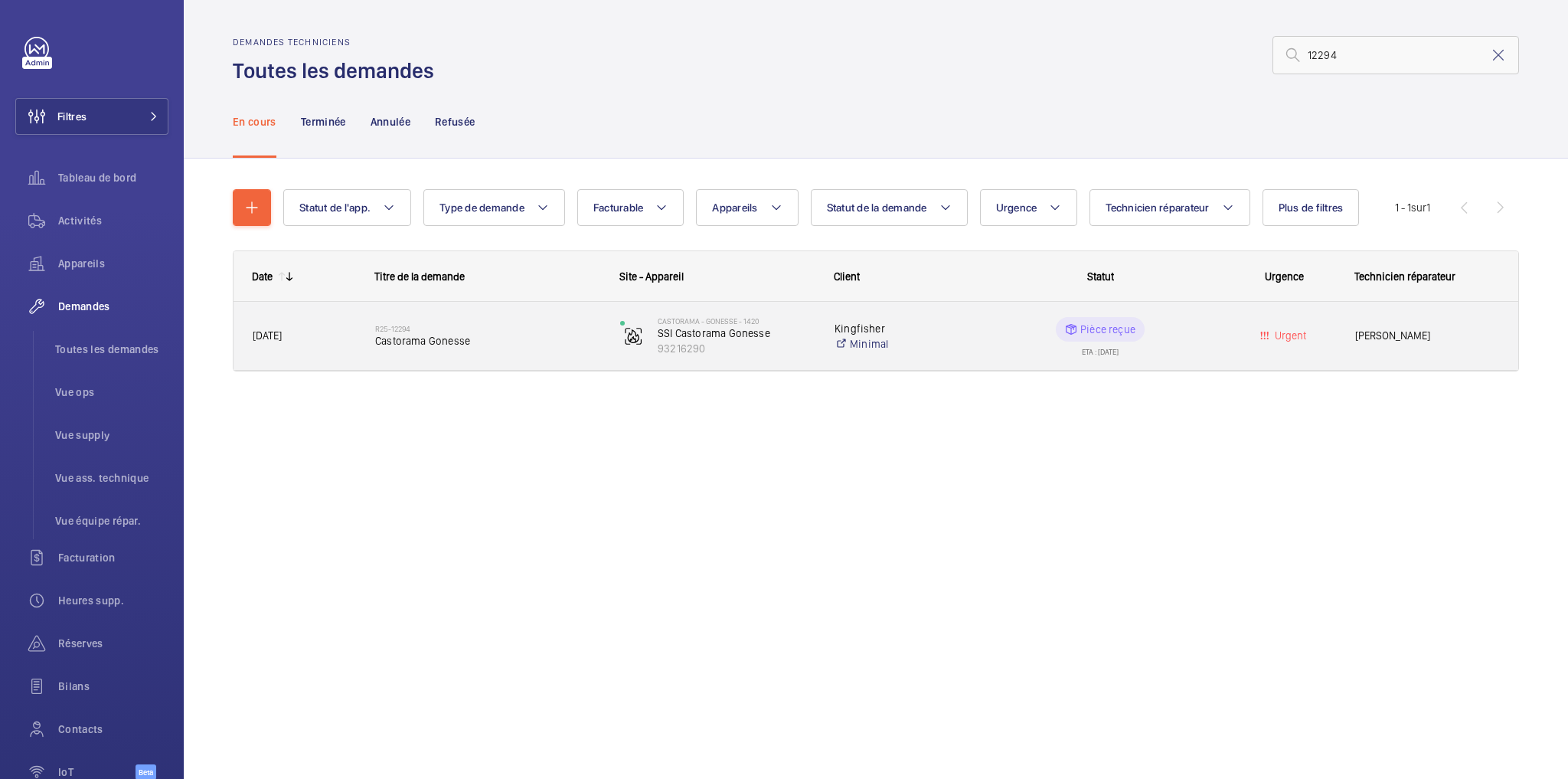
click at [1196, 319] on wm-front-pills-cell "Pièce reçue ETA : 29/09/2025" at bounding box center [1100, 336] width 225 height 38
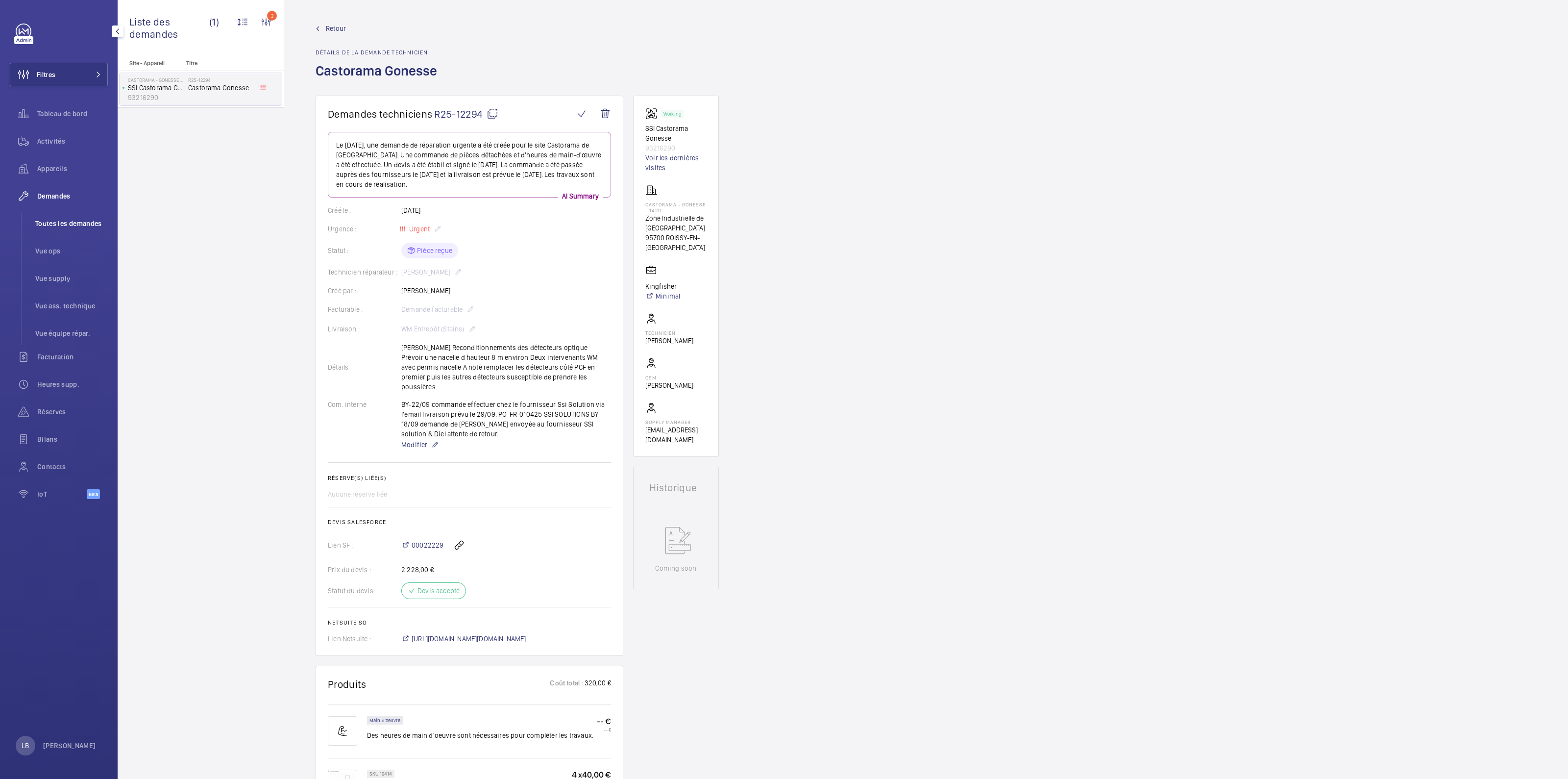
click at [62, 227] on span "Toutes les demandes" at bounding box center [71, 224] width 73 height 10
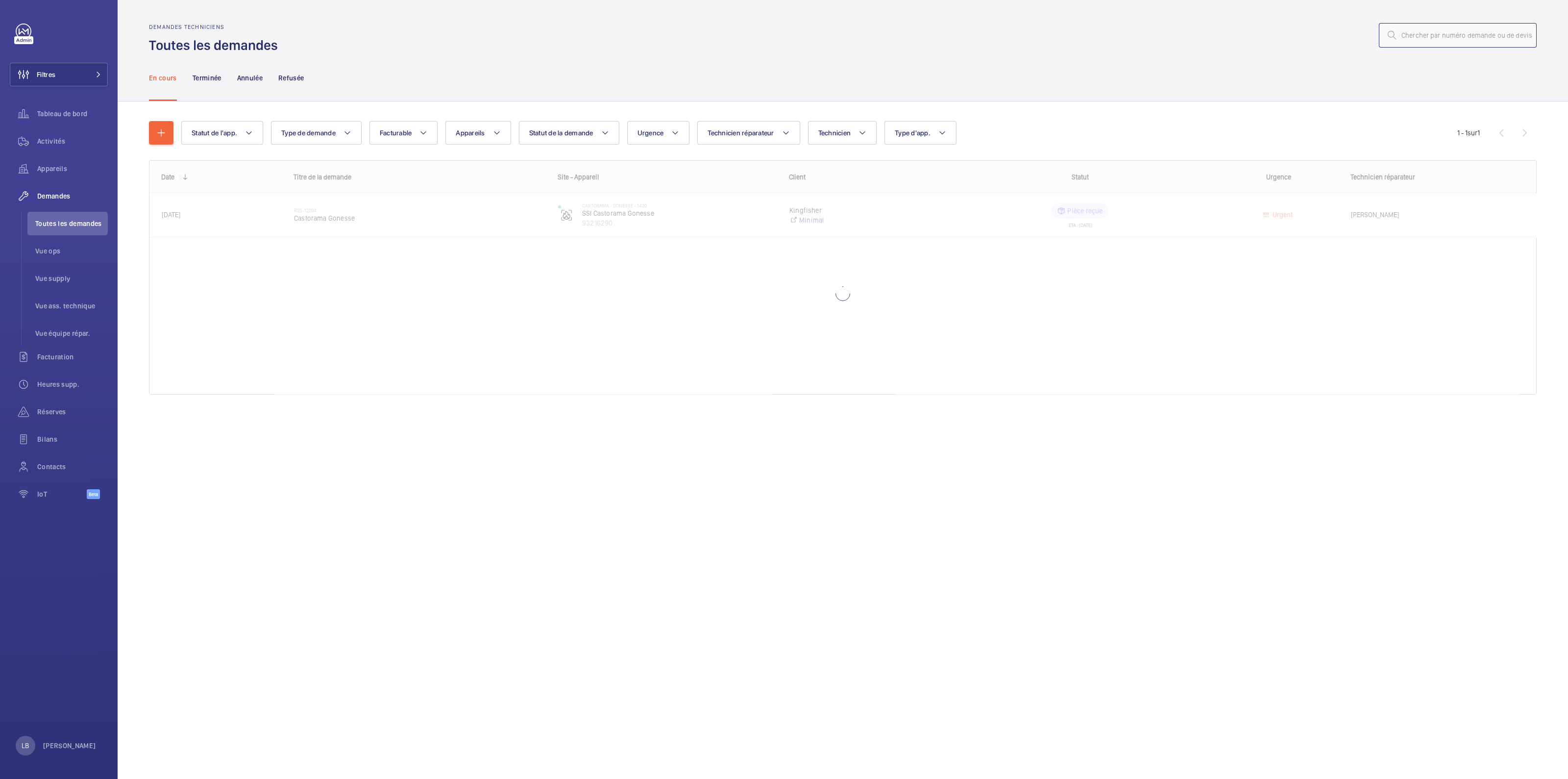
click at [1003, 29] on input "text" at bounding box center [1457, 35] width 158 height 24
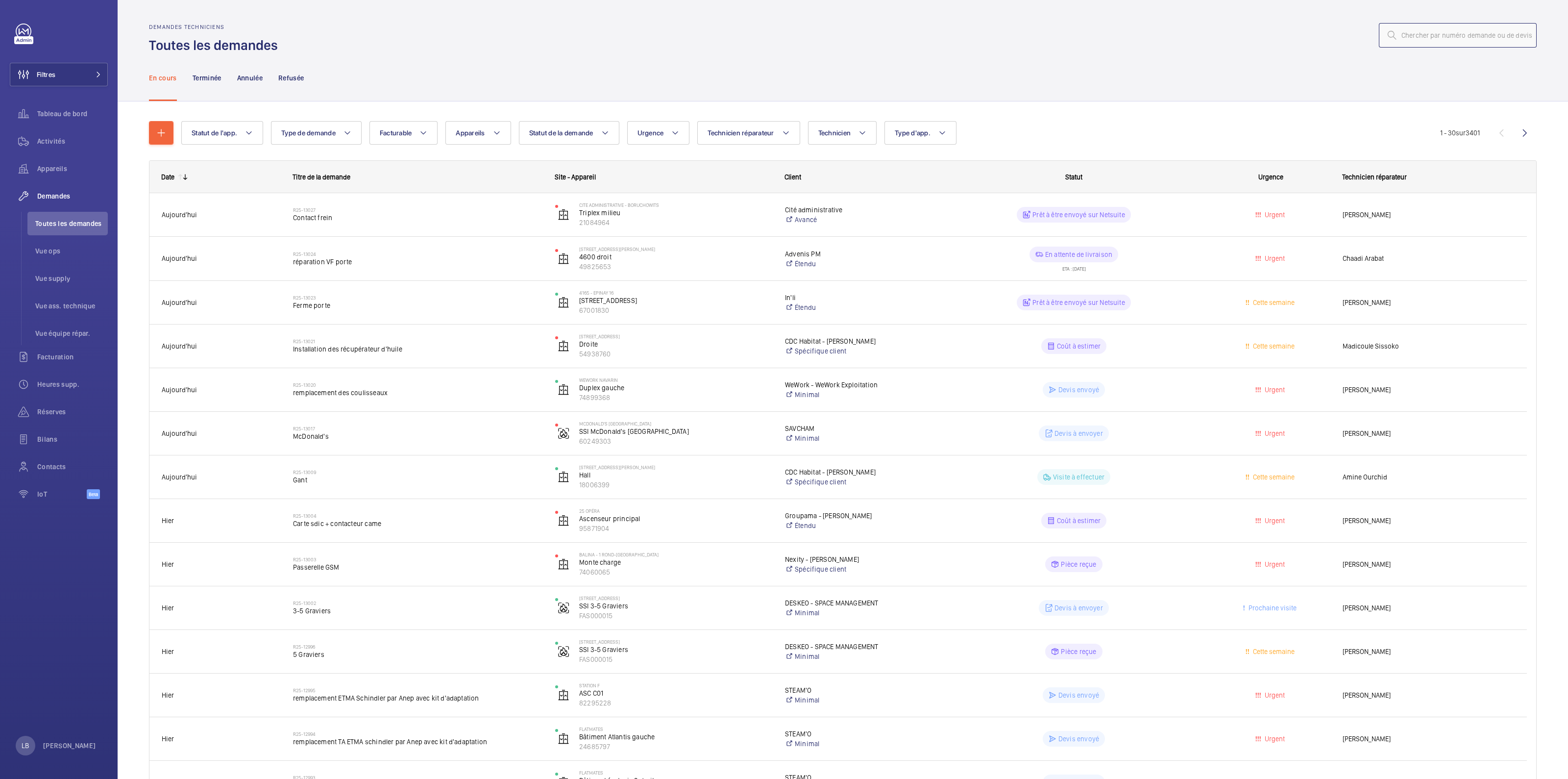
paste input "15023"
type input "15023"
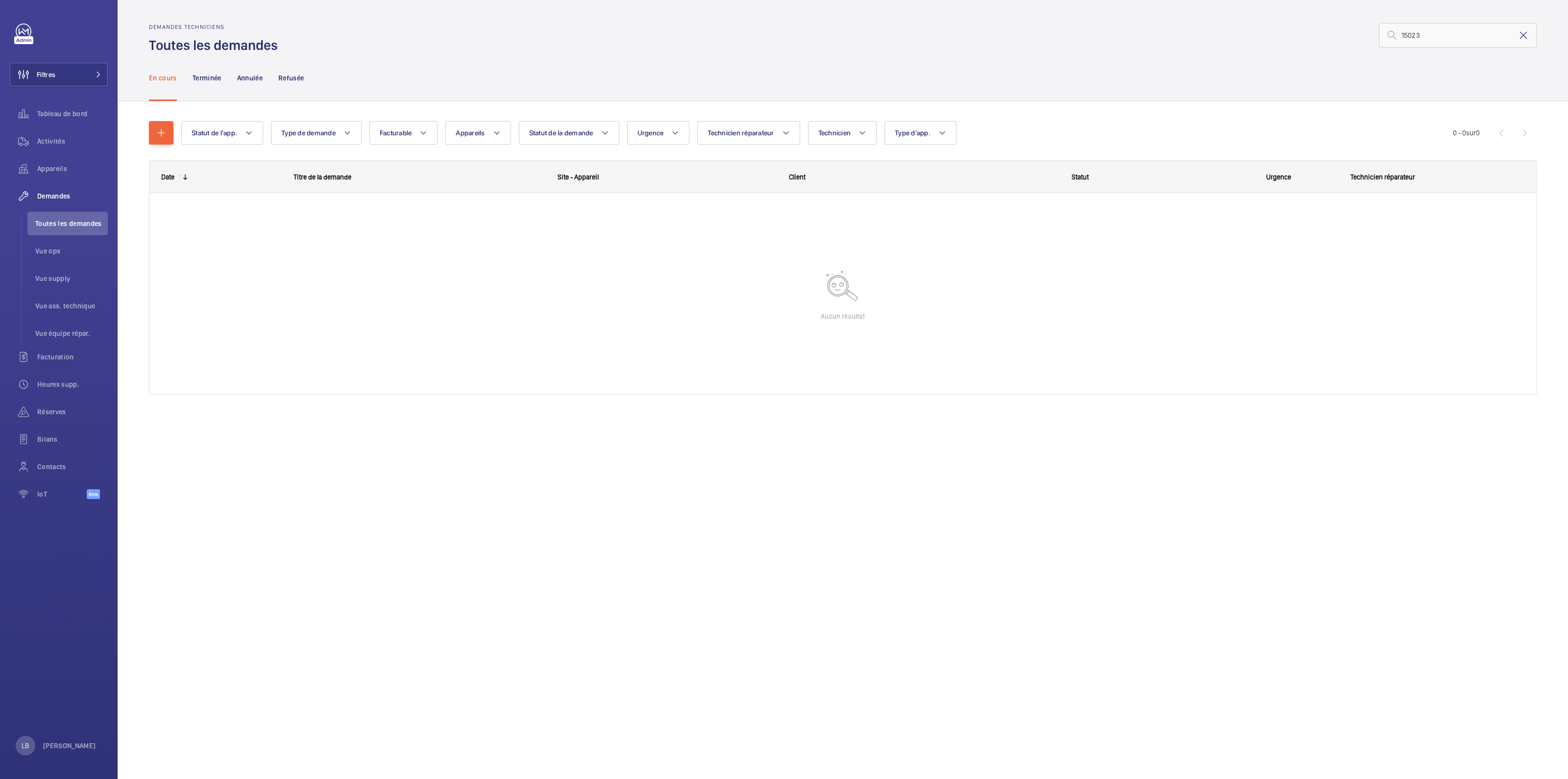
click at [1003, 35] on mat-icon at bounding box center [1523, 35] width 12 height 12
click at [161, 121] on button "button" at bounding box center [161, 133] width 24 height 24
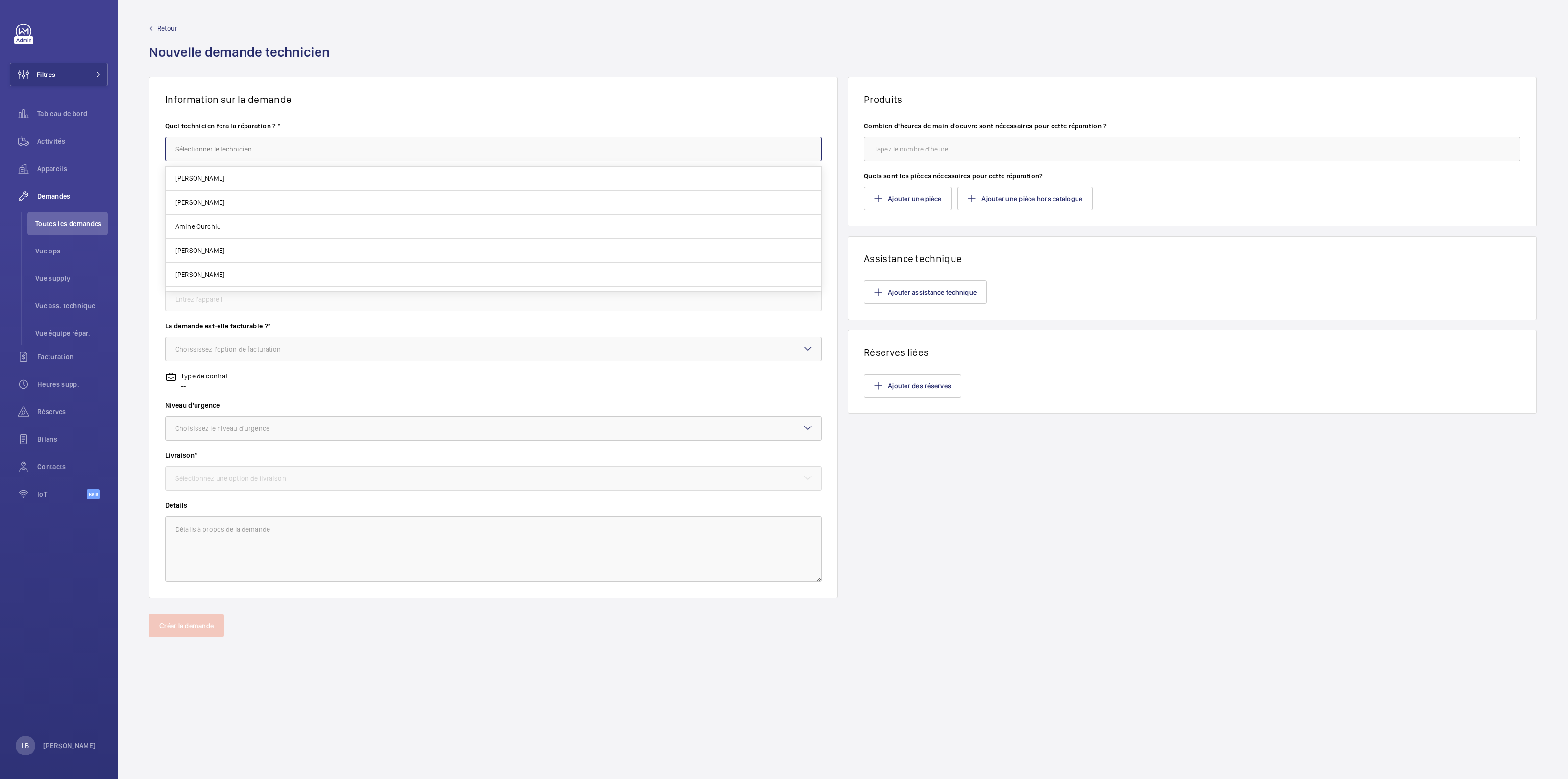
click at [223, 157] on input "text" at bounding box center [493, 148] width 657 height 24
click at [245, 173] on mat-option "[PERSON_NAME]" at bounding box center [493, 178] width 655 height 24
type input "[PERSON_NAME]"
click at [249, 199] on input "text" at bounding box center [493, 199] width 657 height 24
type input "batterie supplémentaire pour AES dans le petit local"
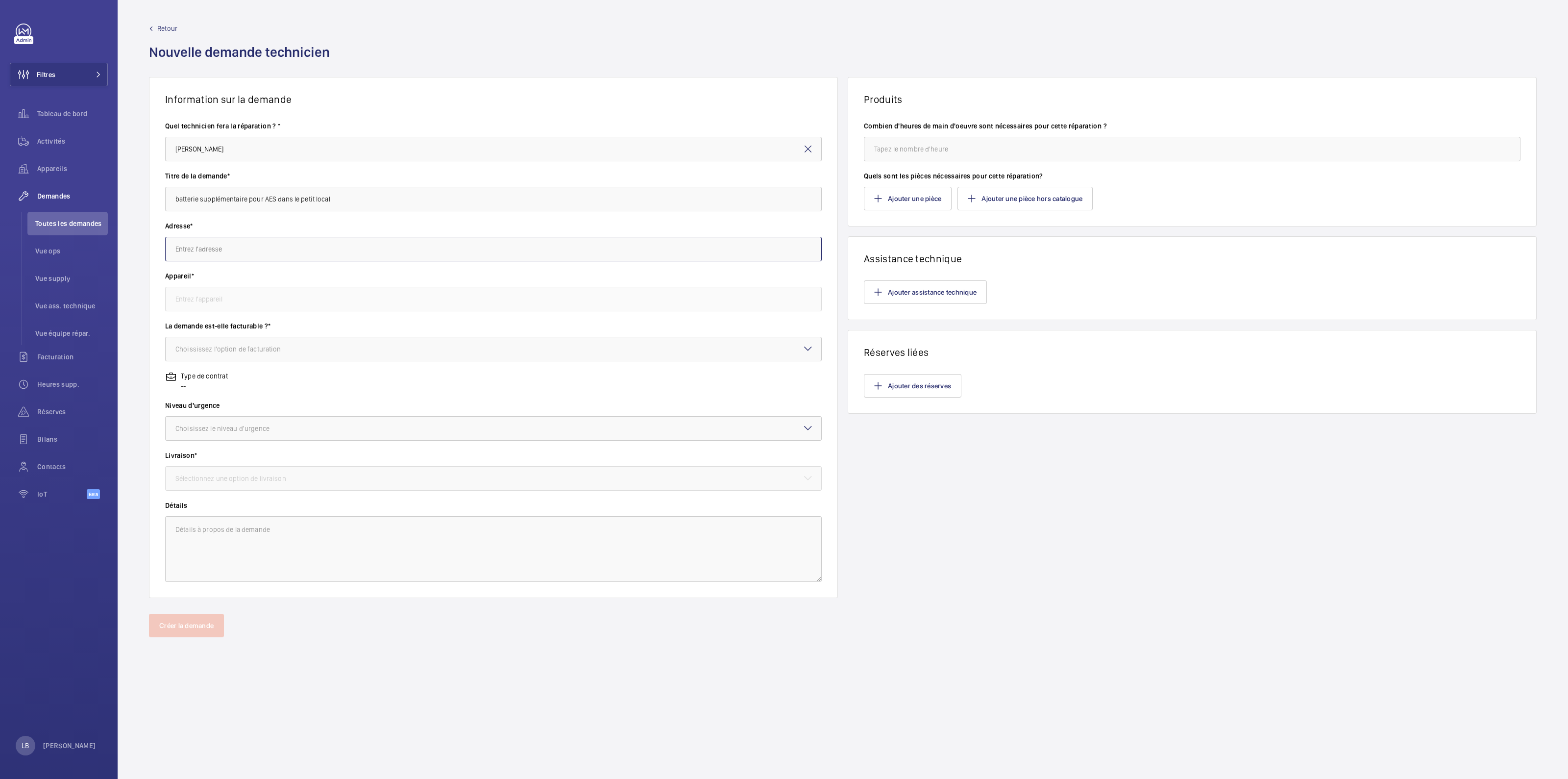
click at [213, 249] on input "text" at bounding box center [493, 249] width 657 height 24
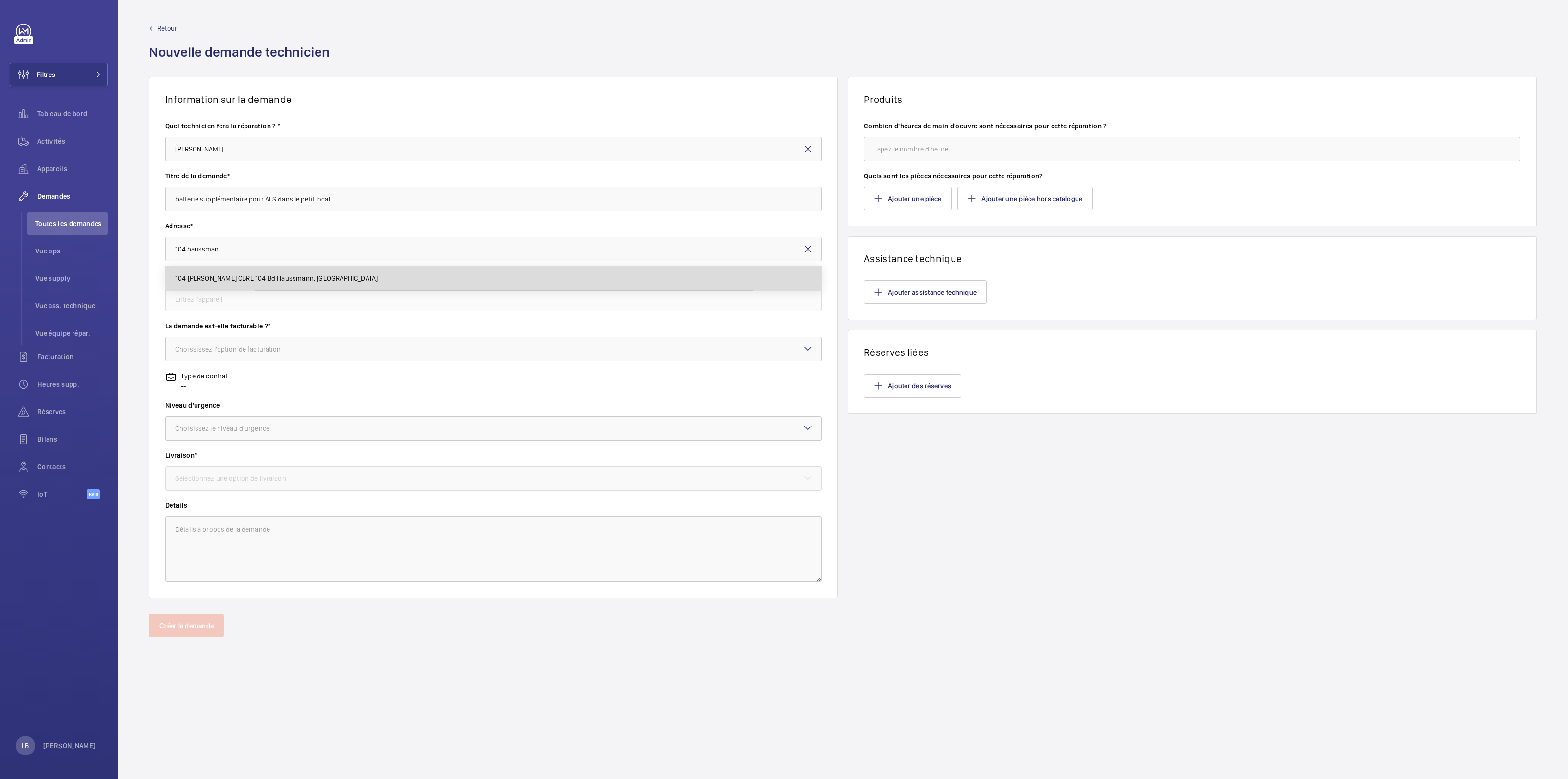
click at [227, 284] on mat-option "104 Haussmann CBRE 104 Bd Haussmann, 75008 PARIS" at bounding box center [493, 279] width 655 height 24
type input "104 Haussmann CBRE 104 Bd Haussmann, 75008 PARIS"
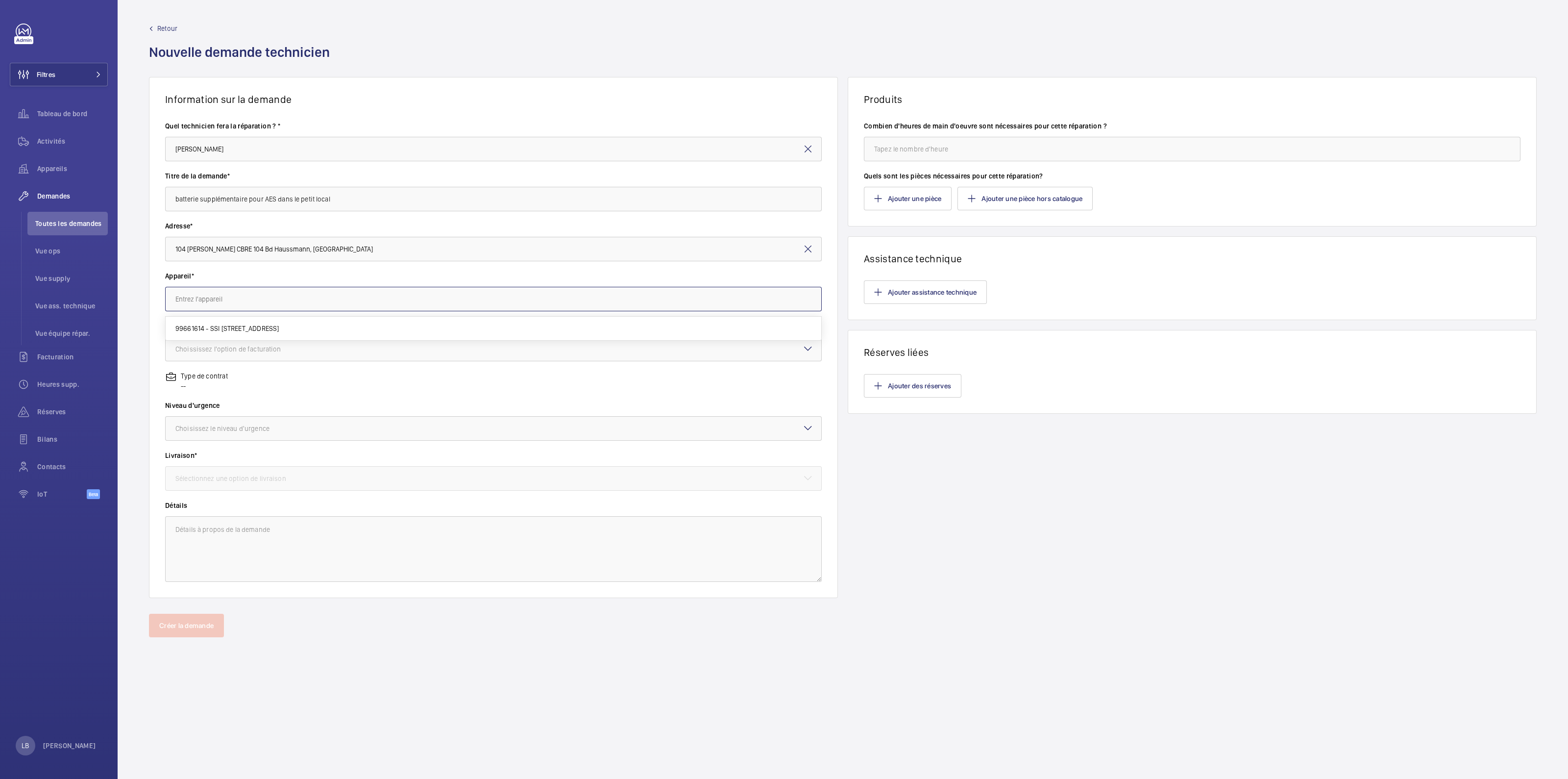
click at [270, 306] on input "text" at bounding box center [493, 299] width 657 height 24
click at [237, 336] on mat-option "99661614 - SSI 106 boulevard Haussmann" at bounding box center [493, 329] width 655 height 24
type input "99661614 - SSI 106 boulevard Haussmann"
click at [235, 342] on div at bounding box center [493, 349] width 655 height 24
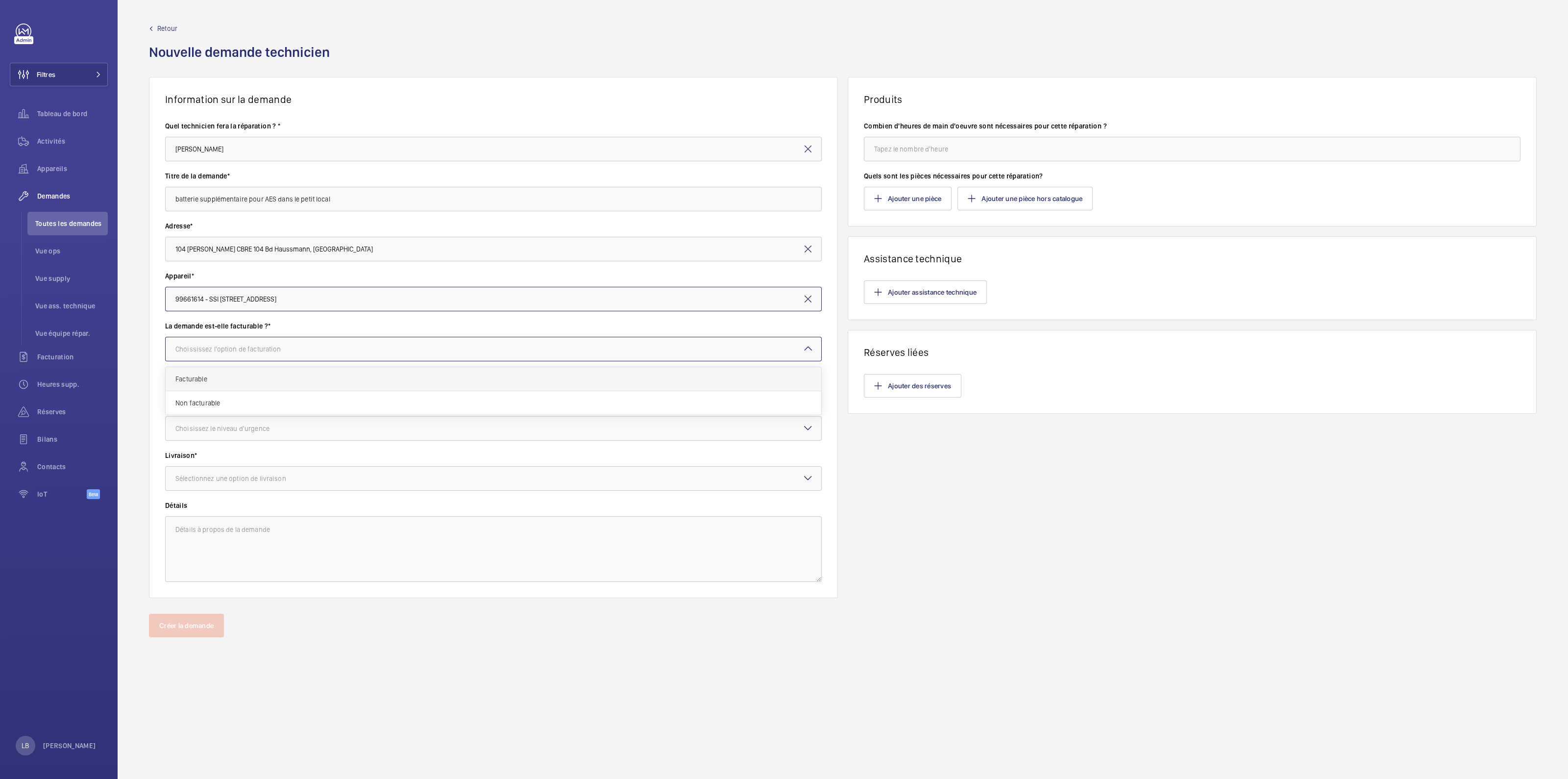
click at [206, 381] on span "Facturable" at bounding box center [493, 379] width 636 height 10
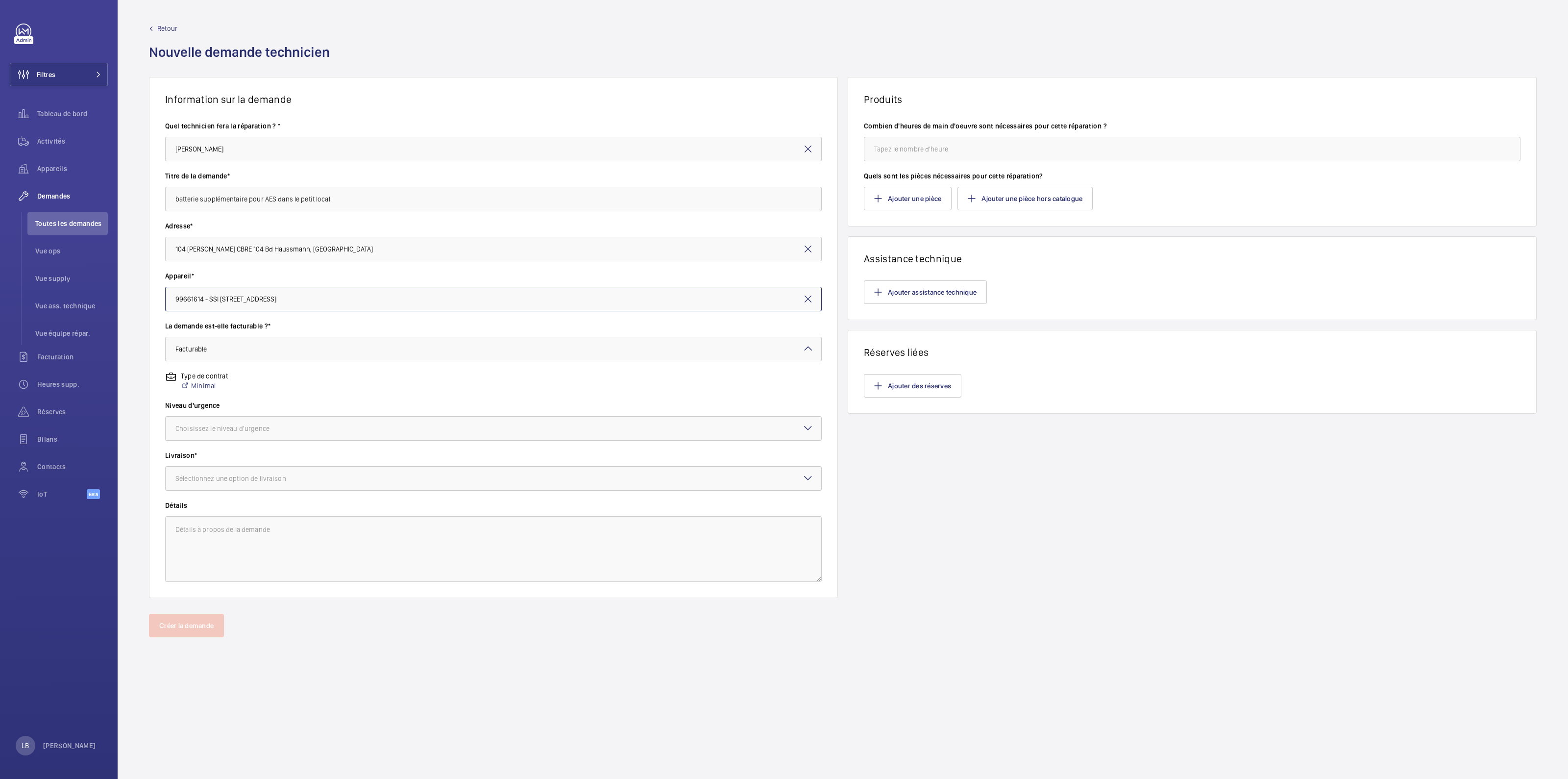
click at [258, 436] on div at bounding box center [493, 428] width 655 height 24
click at [223, 498] on span "Urgent" at bounding box center [493, 507] width 636 height 10
click at [262, 479] on div "Sélectionnez une option de livraison" at bounding box center [243, 478] width 135 height 10
click at [232, 498] on span "WM Entrepôt (Stains)" at bounding box center [493, 557] width 636 height 10
click at [232, 498] on textarea at bounding box center [493, 549] width 657 height 66
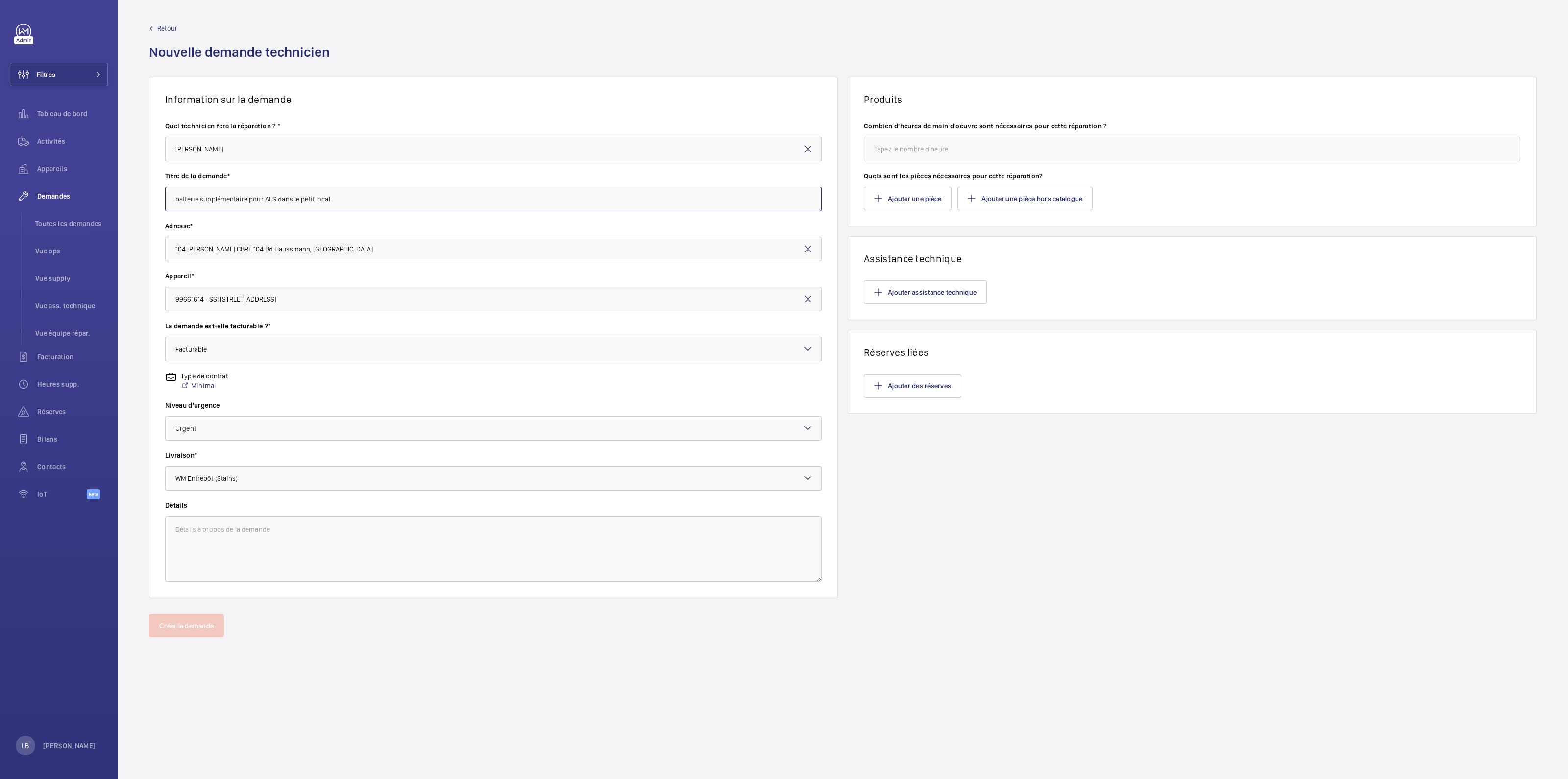
click at [346, 199] on input "batterie supplémentaire pour AES dans le petit local" at bounding box center [493, 199] width 657 height 24
click at [346, 199] on input "batterie supplémentaire pour AES dans le petit local" at bounding box center [493, 199] width 657 height 24
click at [230, 498] on textarea at bounding box center [493, 549] width 657 height 66
paste textarea "batterie supplémentaire pour AES dans le petit local"
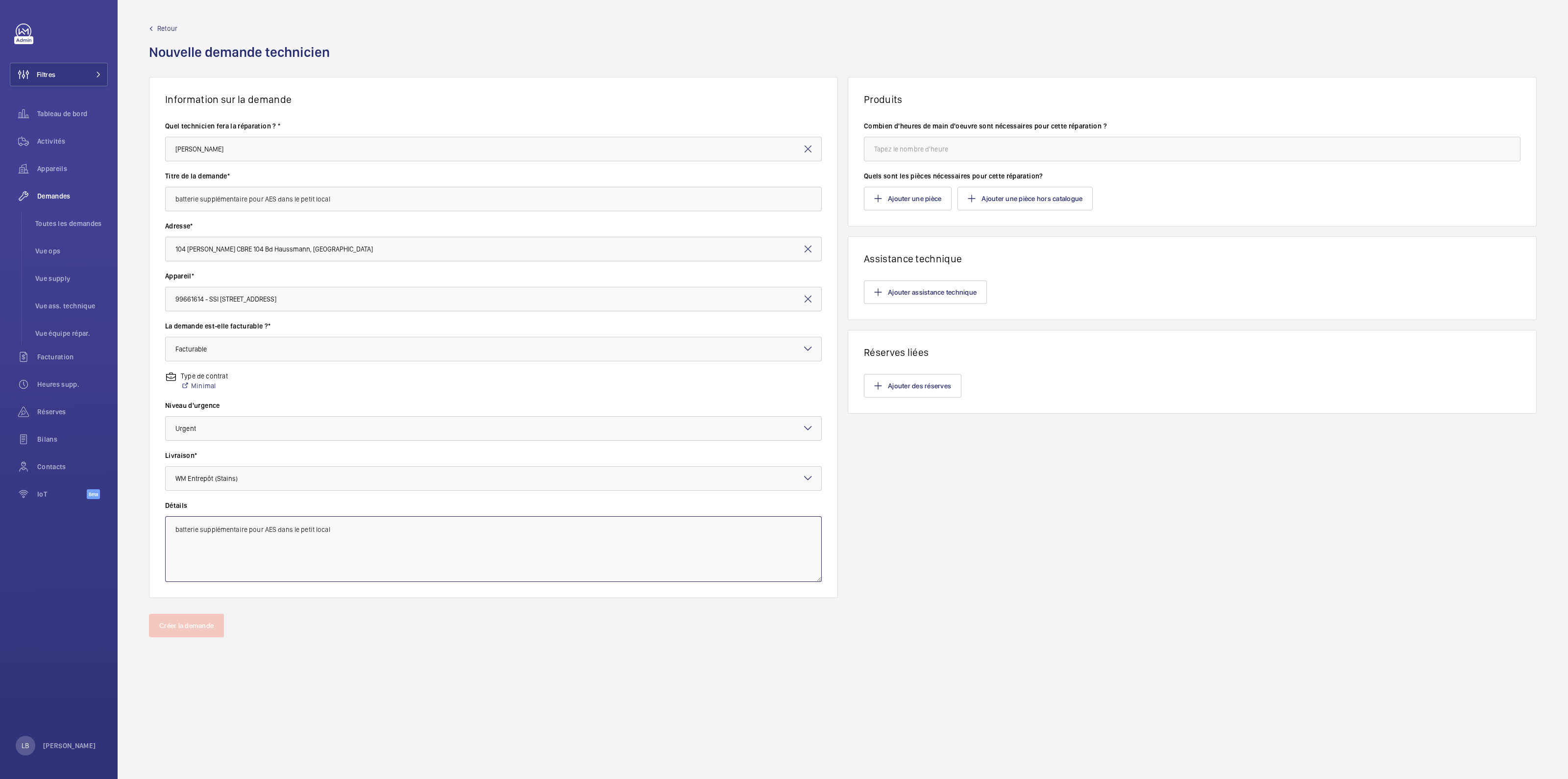
type textarea "batterie supplémentaire pour AES dans le petit local"
click at [1003, 455] on div "Produits Combien d'heures de main d'oeuvre sont nécessaires pour cette réparati…" at bounding box center [1192, 338] width 689 height 521
drag, startPoint x: 943, startPoint y: 146, endPoint x: 938, endPoint y: 150, distance: 6.4
click at [941, 147] on input "number" at bounding box center [1192, 148] width 657 height 24
click at [901, 192] on button "Ajouter une pièce" at bounding box center [908, 199] width 88 height 24
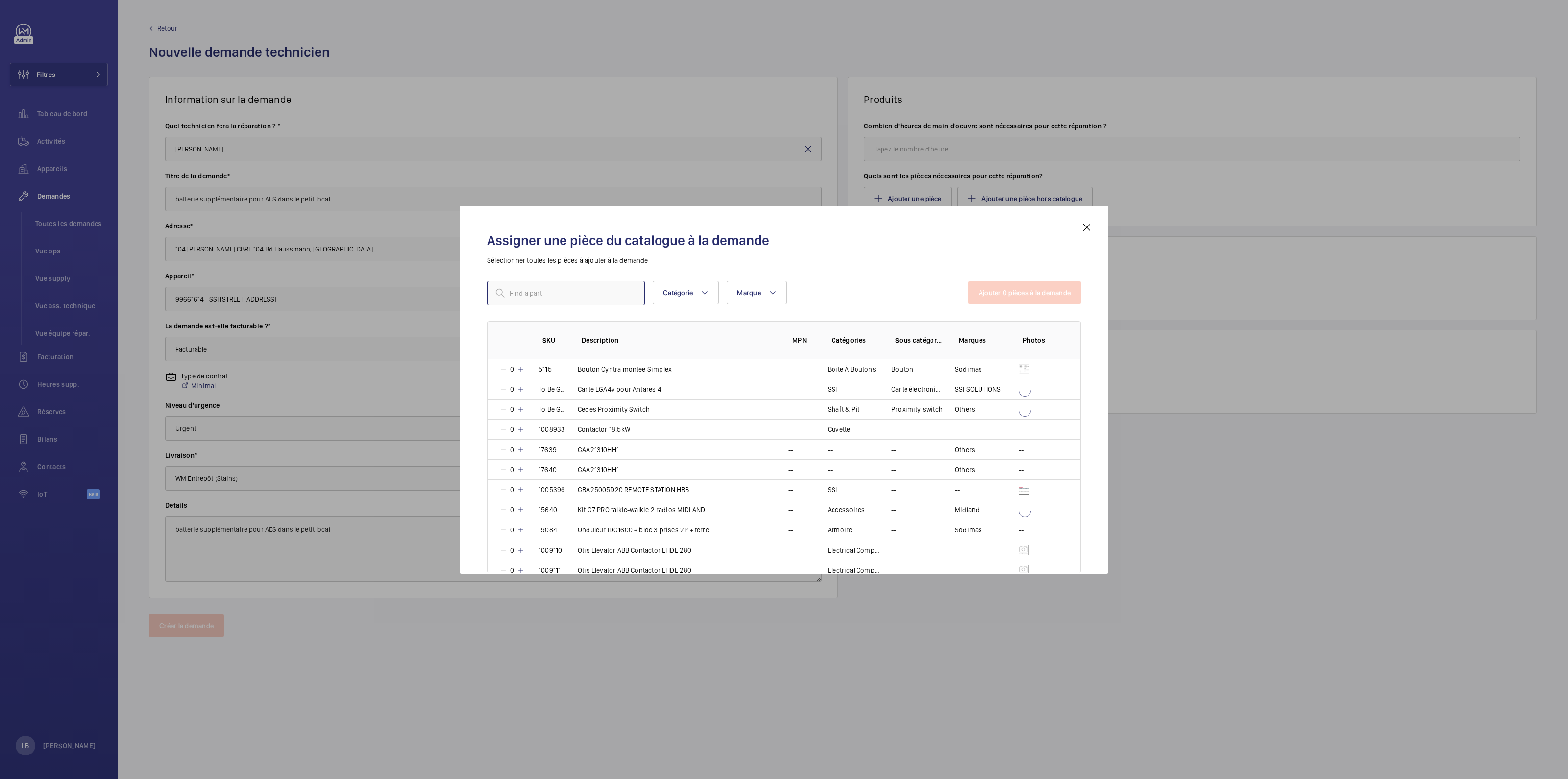
click at [546, 296] on input "text" at bounding box center [566, 292] width 158 height 24
paste input "batterie supplémentaire pour AES dans le petit local"
type input "batterie supplémentaire pour AES dans le petit local"
click at [562, 294] on input "batterie supplémentaire pour AES dans le petit local" at bounding box center [566, 292] width 158 height 24
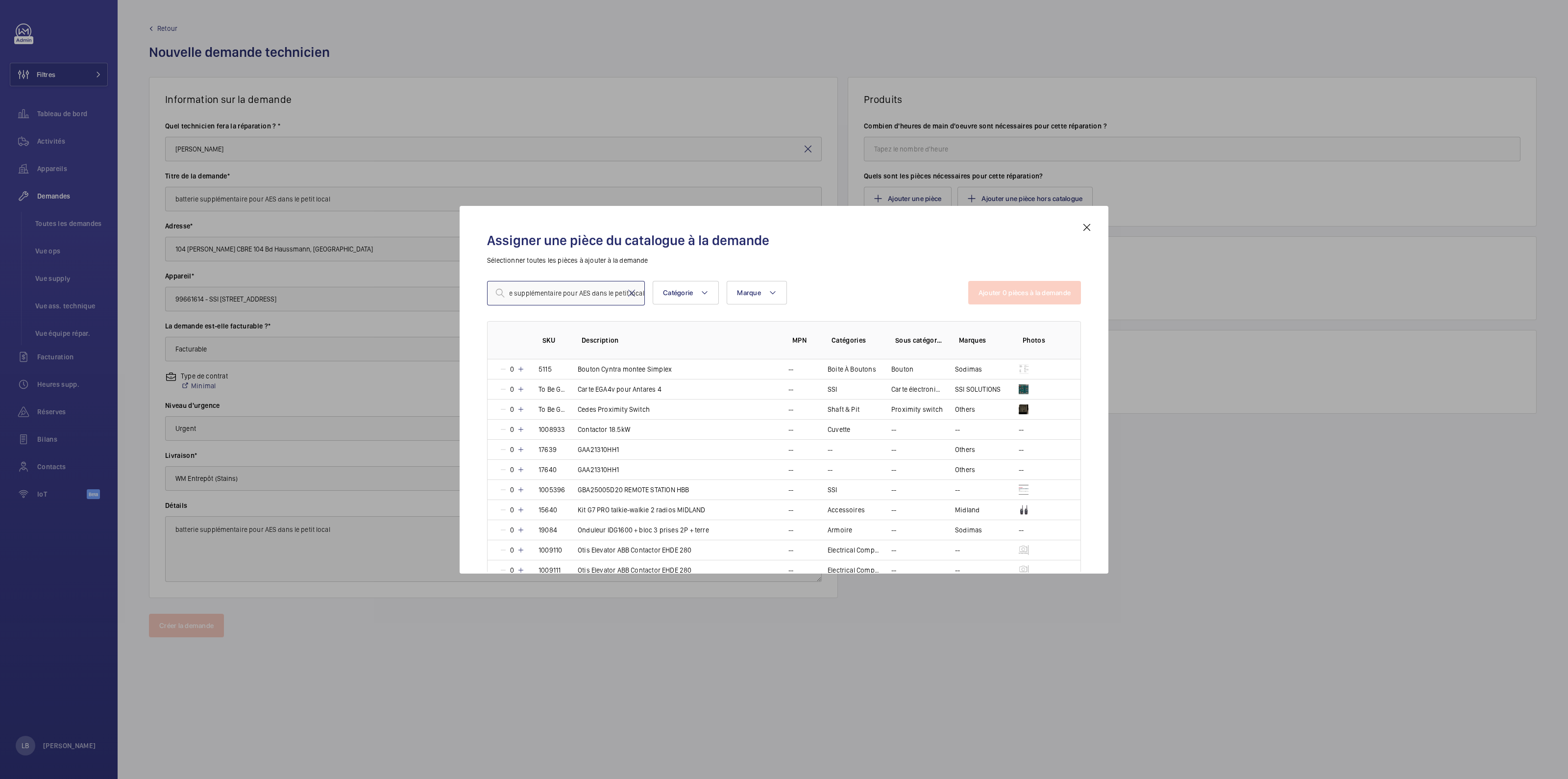
click at [563, 294] on input "batterie supplémentaire pour AES dans le petit local" at bounding box center [566, 292] width 158 height 24
click at [551, 292] on input "text" at bounding box center [566, 292] width 158 height 24
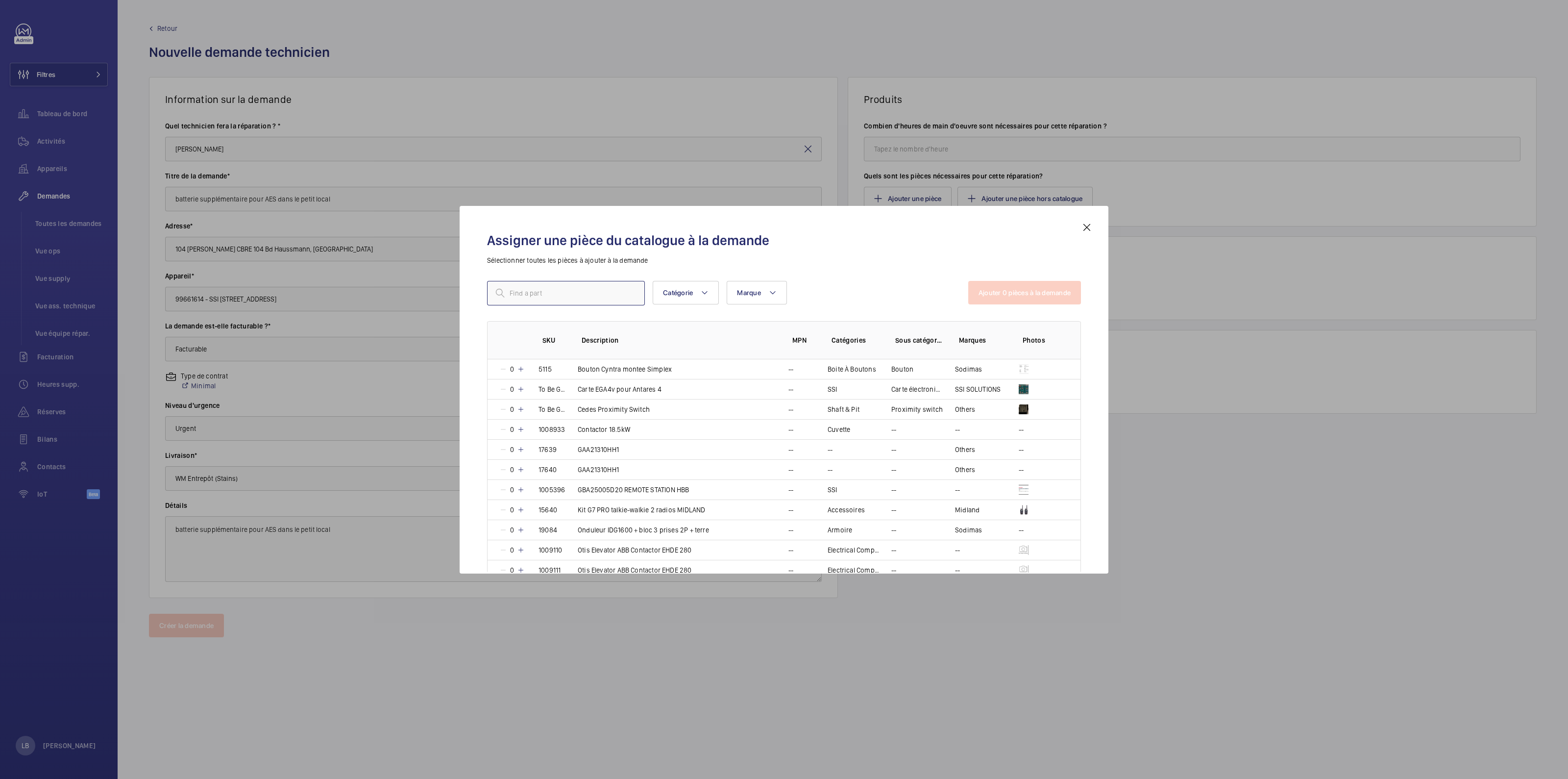
paste input "15023"
type input "15023"
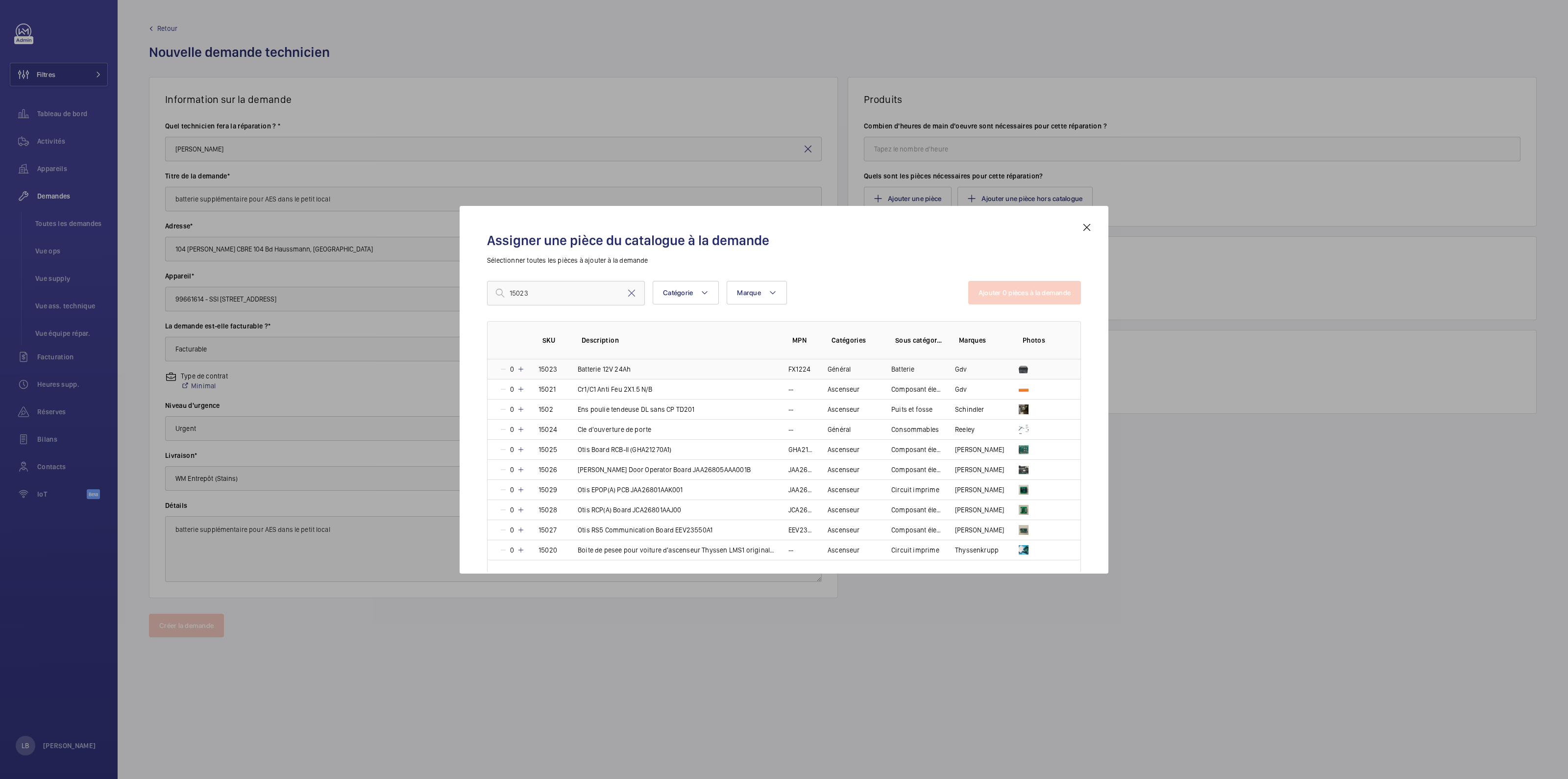
click at [700, 363] on td "Batterie 12V 24Ah" at bounding box center [671, 369] width 211 height 19
click at [519, 365] on mat-icon at bounding box center [519, 369] width 8 height 8
click at [520, 365] on mat-icon at bounding box center [521, 369] width 8 height 8
click at [520, 366] on mat-icon at bounding box center [521, 369] width 8 height 8
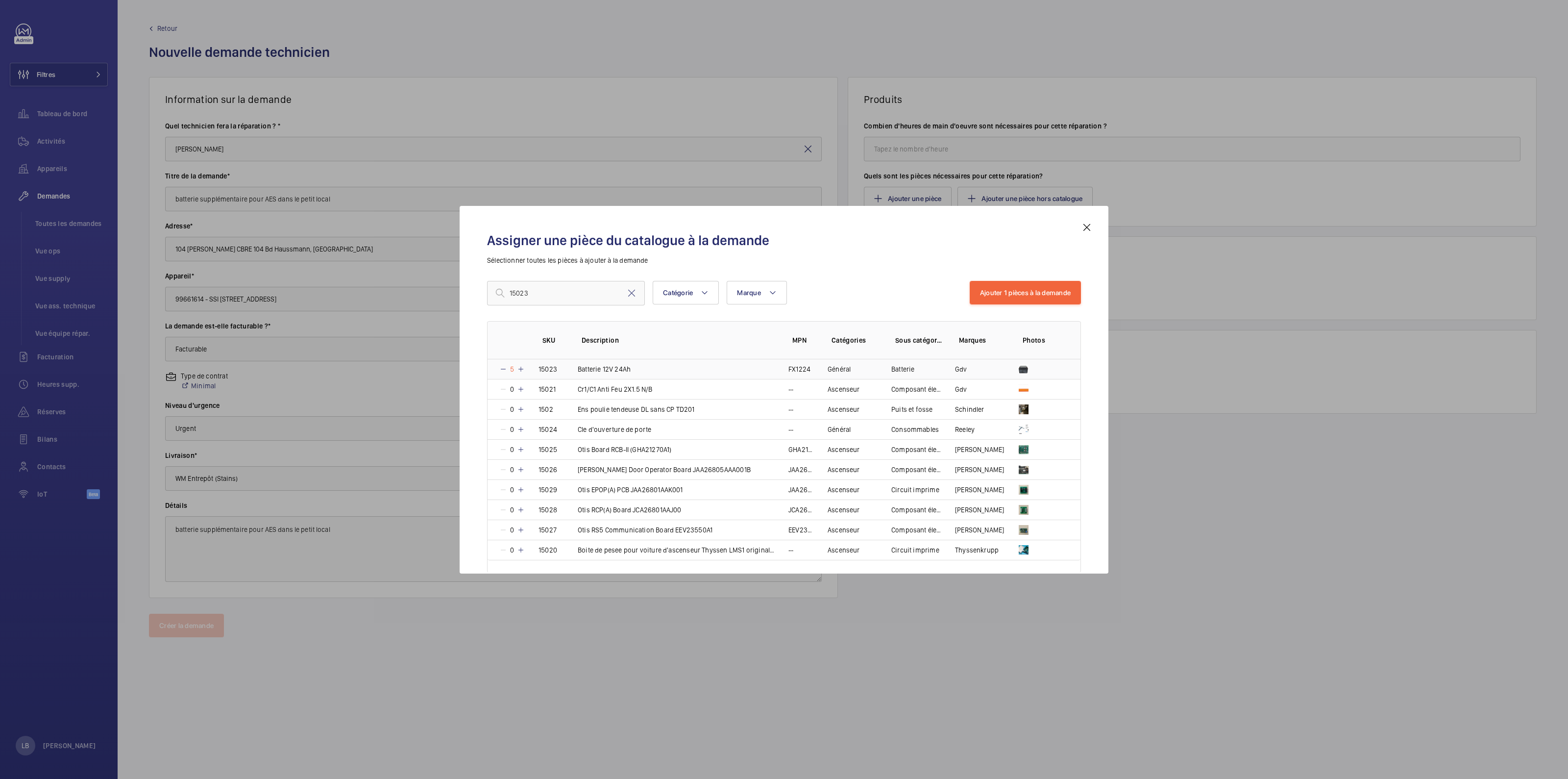
click at [520, 366] on mat-icon at bounding box center [521, 369] width 8 height 8
click at [1003, 283] on button "Ajouter 1 pièces à la demande" at bounding box center [1025, 292] width 111 height 24
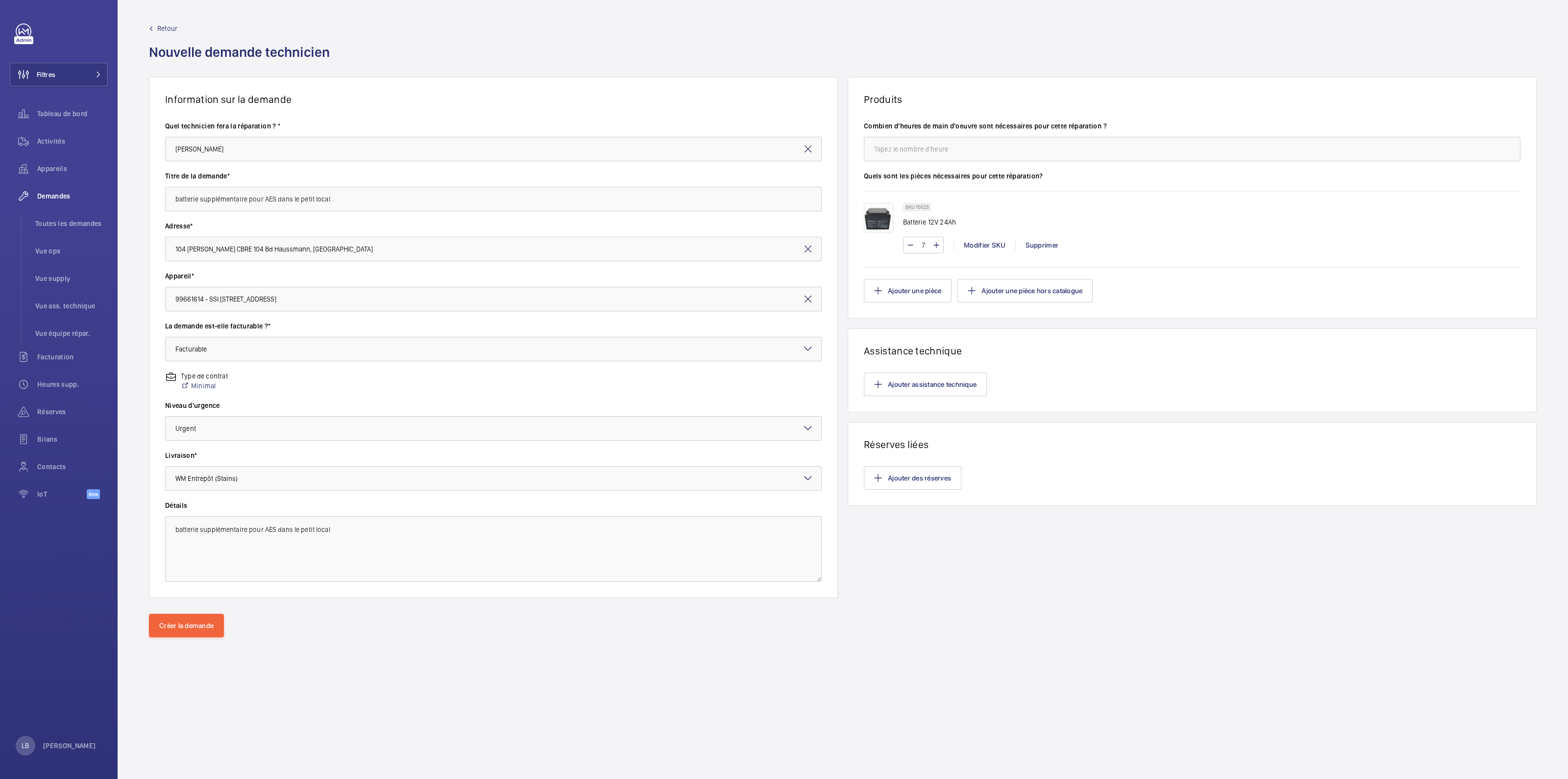
click at [392, 498] on div "Information sur la demande Quel technicien fera la réparation ? * Faycel Hamimi…" at bounding box center [843, 345] width 1450 height 537
click at [202, 498] on button "Créer la demande" at bounding box center [187, 626] width 75 height 24
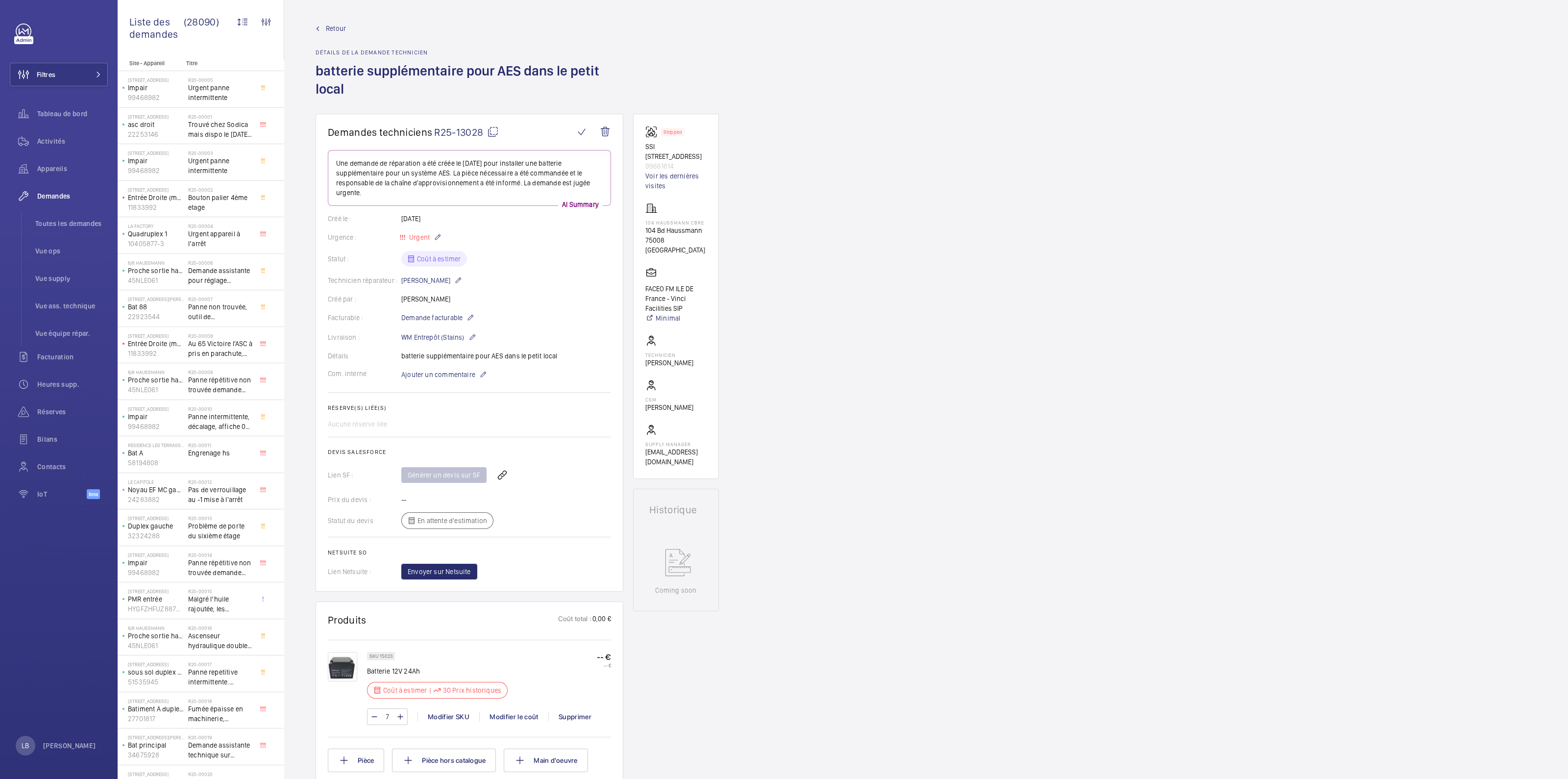
click at [881, 401] on div "Demandes techniciens R25-13028 Une demande de réparation a été créée le 30 sept…" at bounding box center [926, 647] width 1284 height 1066
click at [341, 498] on img at bounding box center [342, 666] width 29 height 29
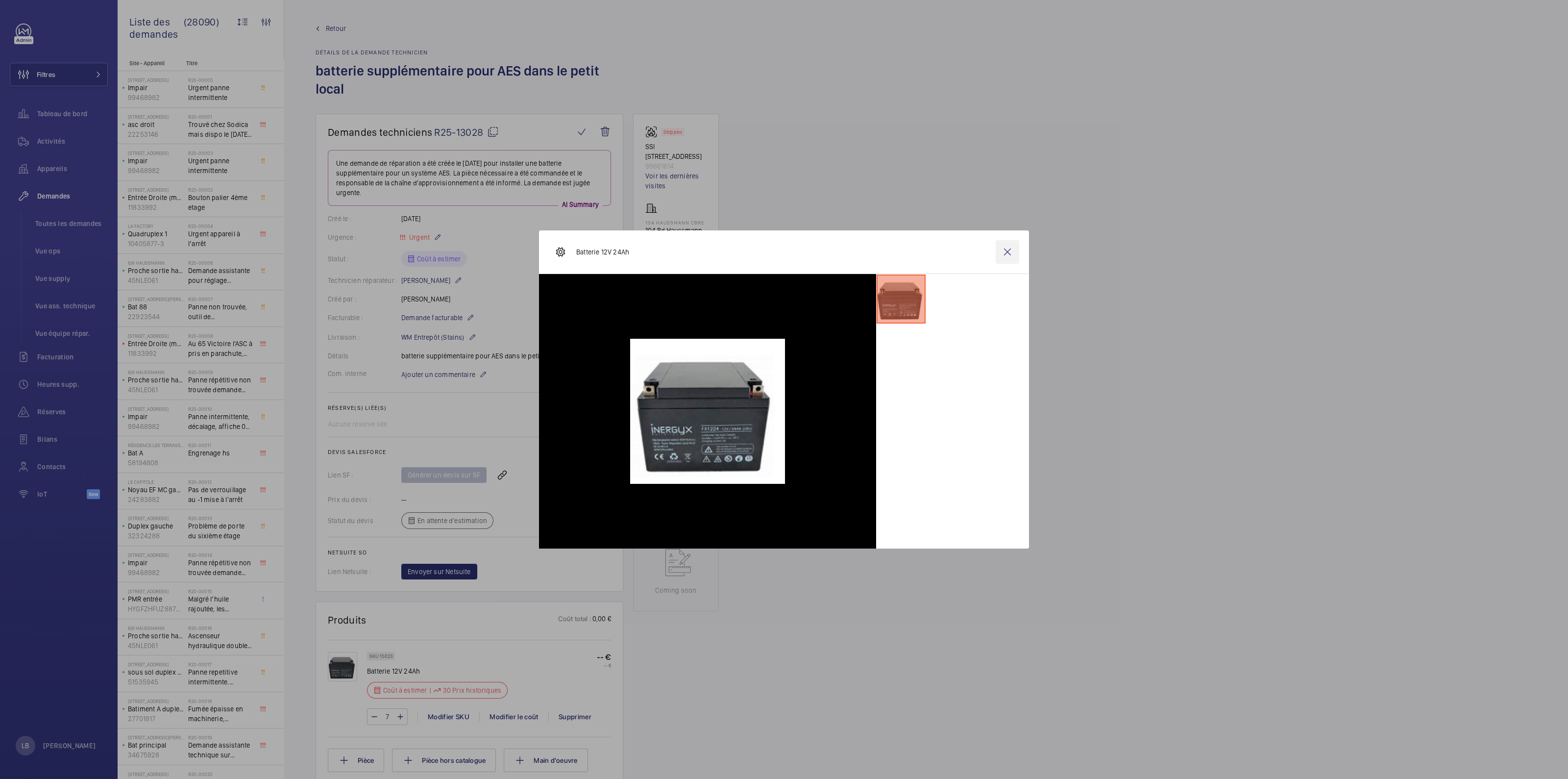
click at [1003, 249] on wm-front-icon-button at bounding box center [1007, 252] width 24 height 24
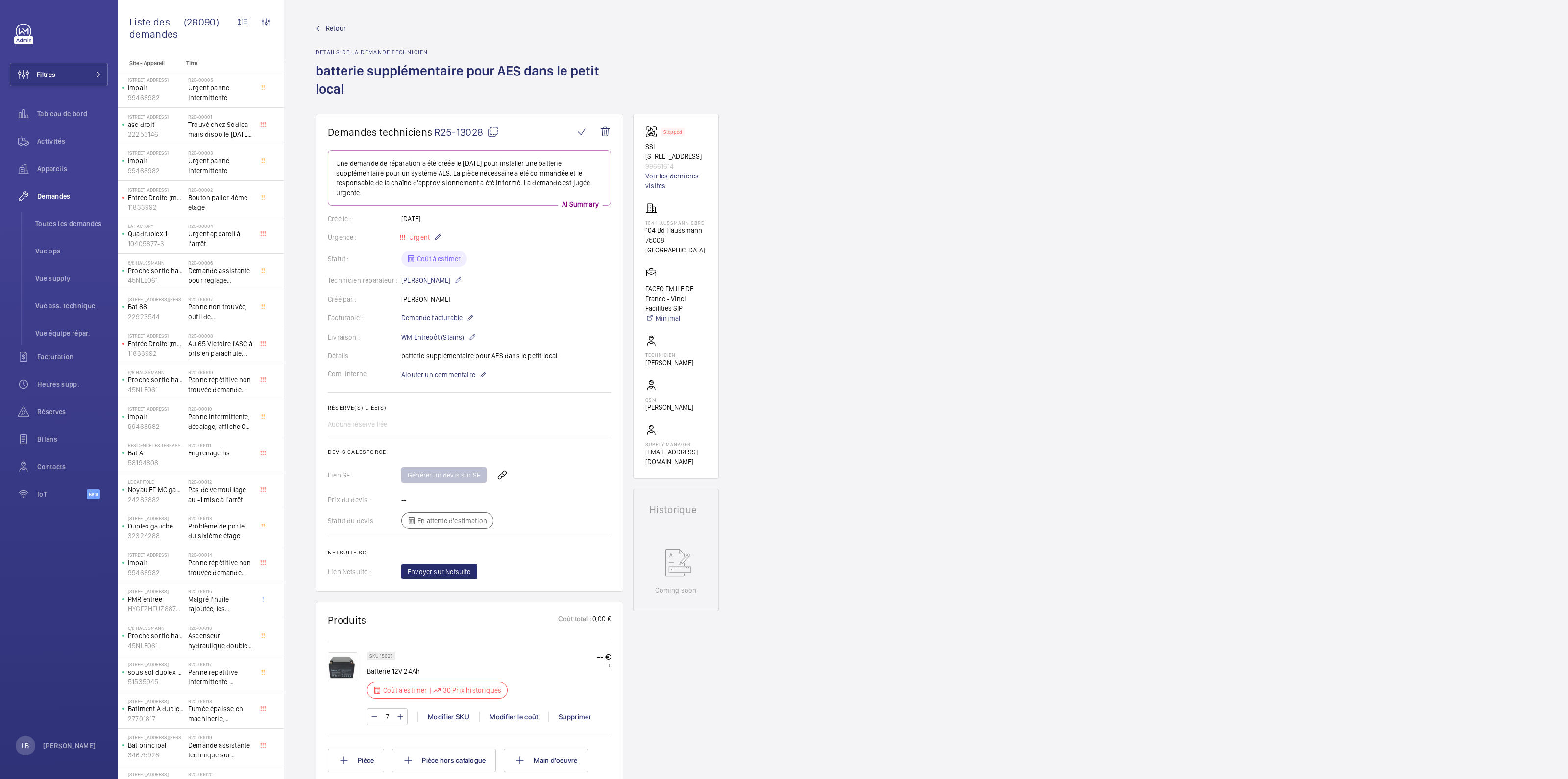
click at [911, 332] on div "Demandes techniciens R25-13028 Une demande de réparation a été créée le 30 sept…" at bounding box center [926, 647] width 1284 height 1066
click at [957, 463] on div "Demandes techniciens R25-13028 Une demande de réparation a été créée le 30 sept…" at bounding box center [926, 647] width 1284 height 1066
click at [1003, 403] on div "Demandes techniciens R25-13028 Une demande de réparation a été créée le 30 sept…" at bounding box center [926, 647] width 1284 height 1066
click at [505, 498] on div "Modifier le coût" at bounding box center [513, 716] width 69 height 10
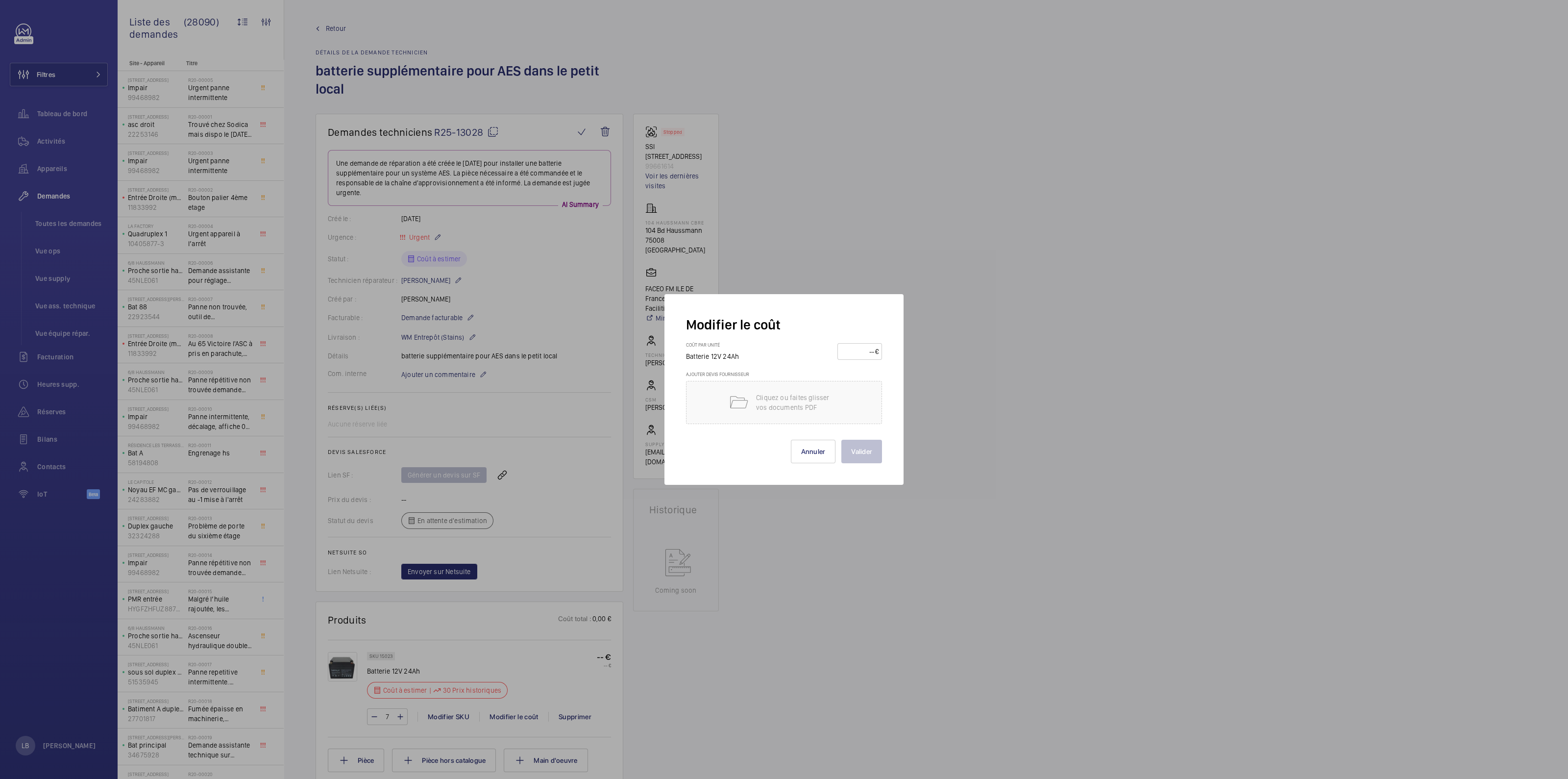
click at [872, 349] on input "number" at bounding box center [858, 351] width 34 height 16
type input "55"
click at [841, 440] on button "Valider" at bounding box center [861, 451] width 41 height 24
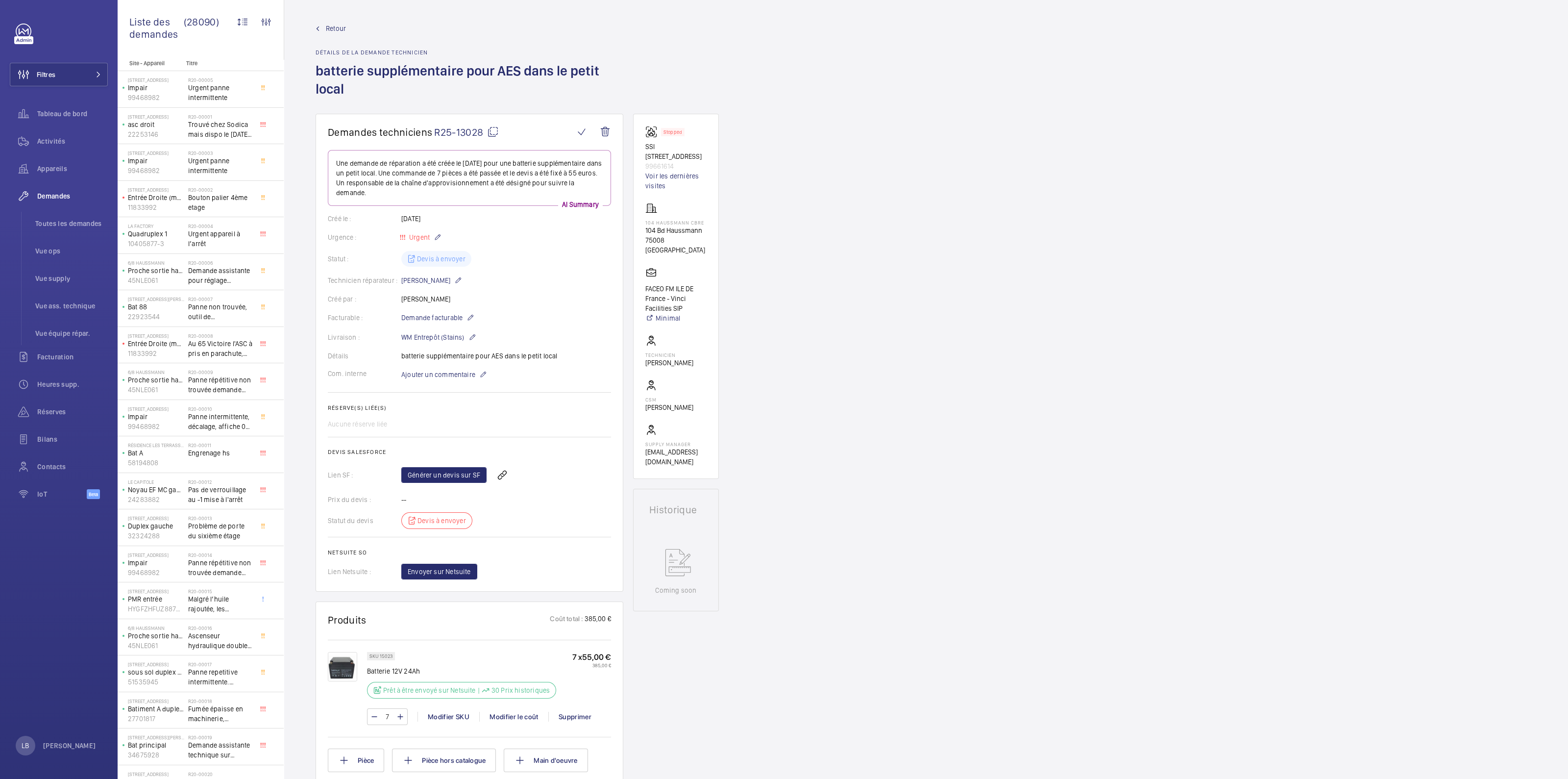
click at [491, 130] on mat-icon at bounding box center [493, 132] width 12 height 12
click at [1003, 498] on div "Demandes techniciens R25-13028 Une demande de réparation a été créée le 30/09/2…" at bounding box center [926, 647] width 1284 height 1066
click at [430, 475] on link "Générer un devis sur SF" at bounding box center [444, 475] width 85 height 16
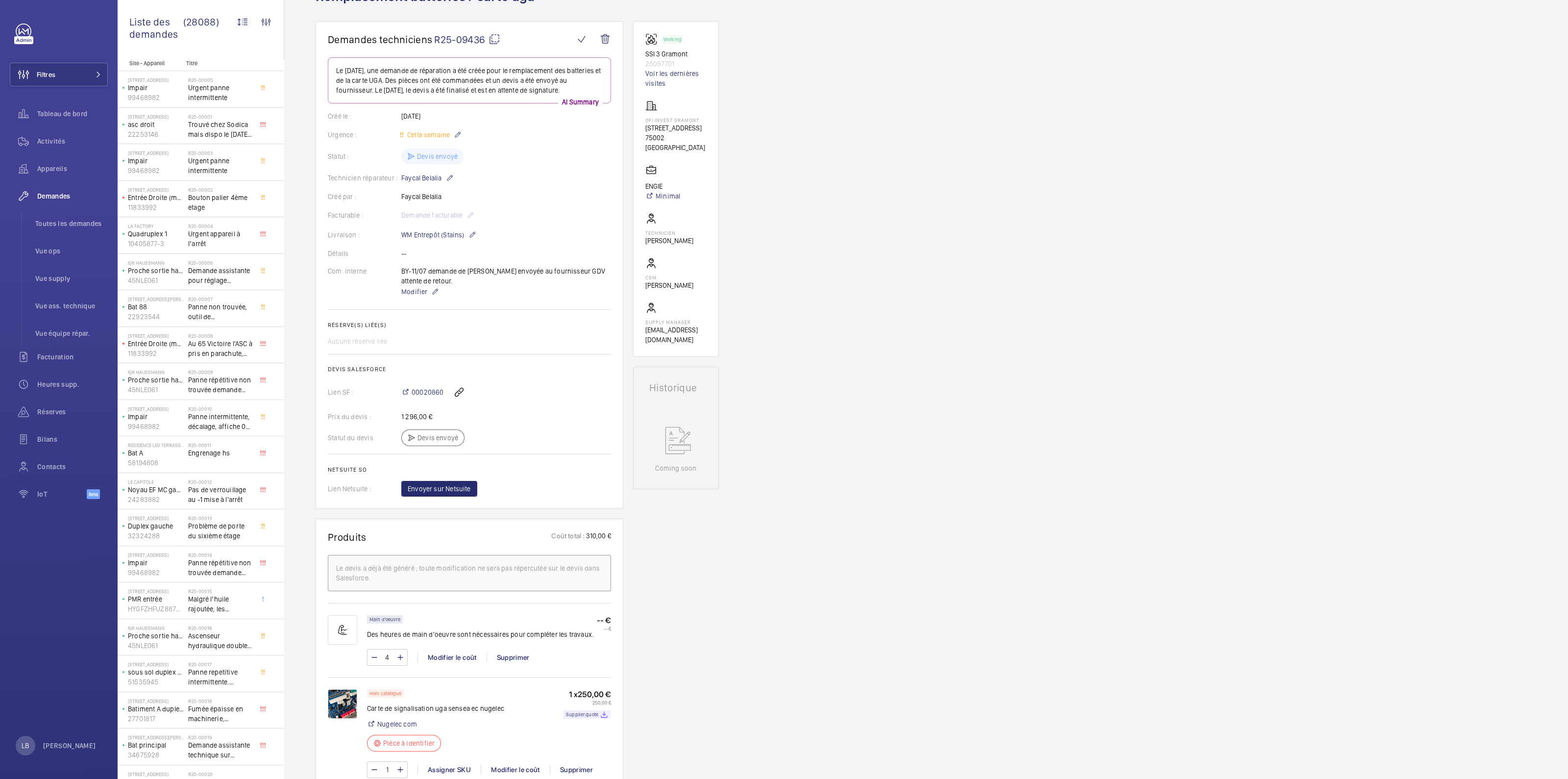
scroll to position [69, 0]
drag, startPoint x: 720, startPoint y: 726, endPoint x: 653, endPoint y: 731, distance: 67.2
click at [963, 234] on div "Demandes techniciens R25-09436 Le [DATE], une demande de réparation a été créée…" at bounding box center [926, 681] width 1284 height 1309
click at [1003, 257] on div "Demandes techniciens R25-09436 Le [DATE], une demande de réparation a été créée…" at bounding box center [926, 681] width 1284 height 1309
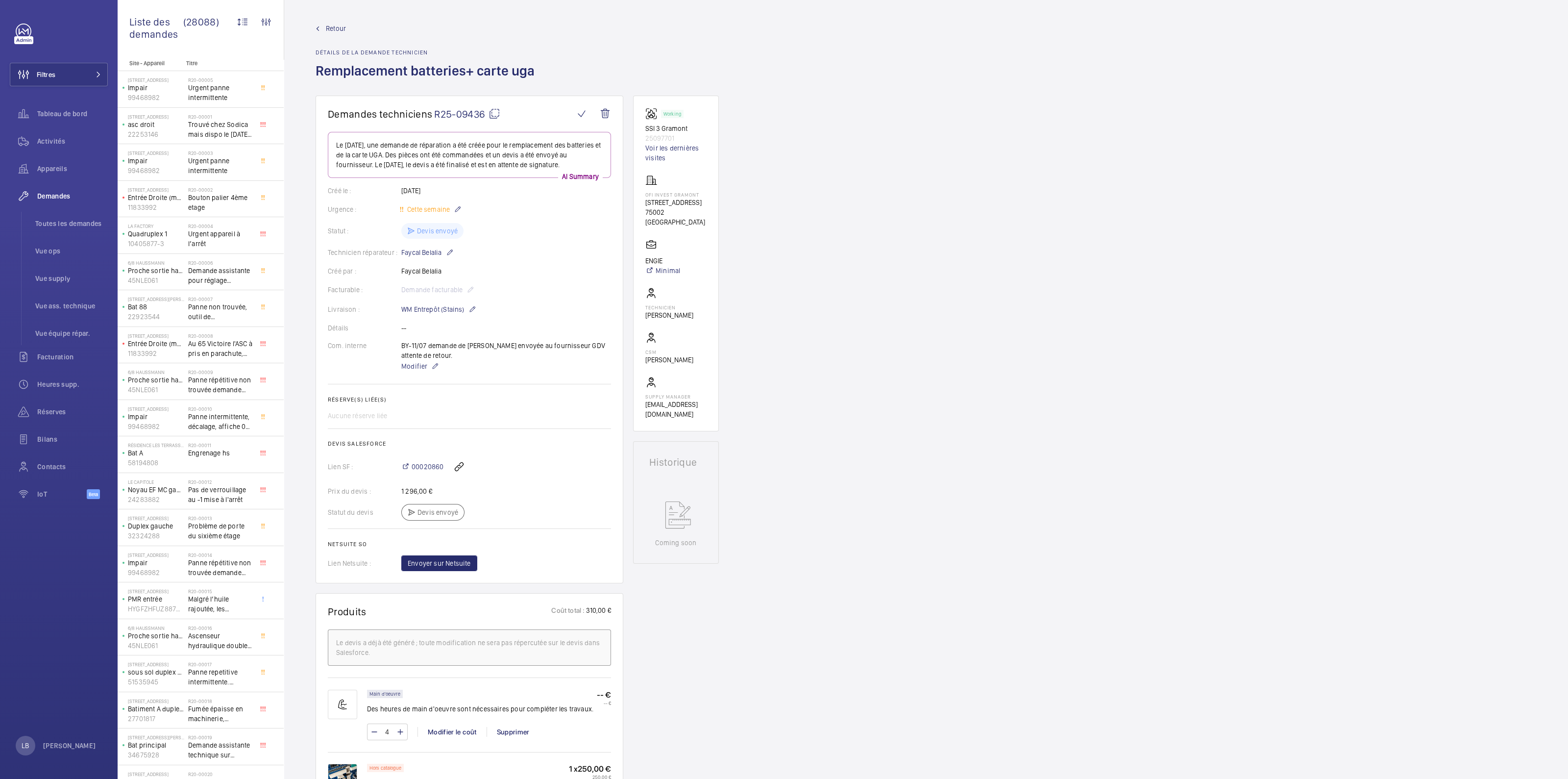
click at [337, 26] on span "Retour" at bounding box center [336, 29] width 20 height 10
click at [981, 324] on div "Demandes techniciens R25-09436 Le [DATE], une demande de réparation a été créée…" at bounding box center [926, 750] width 1284 height 1309
click at [322, 21] on wm-front-admin-header "Retour Détails de la demande technicien Remplacement batteries+ carte uga" at bounding box center [926, 48] width 1284 height 96
click at [321, 31] on link "Retour" at bounding box center [428, 29] width 225 height 10
click at [1003, 207] on div "Demandes techniciens R25-09436 Le [DATE], une demande de réparation a été créée…" at bounding box center [926, 750] width 1284 height 1309
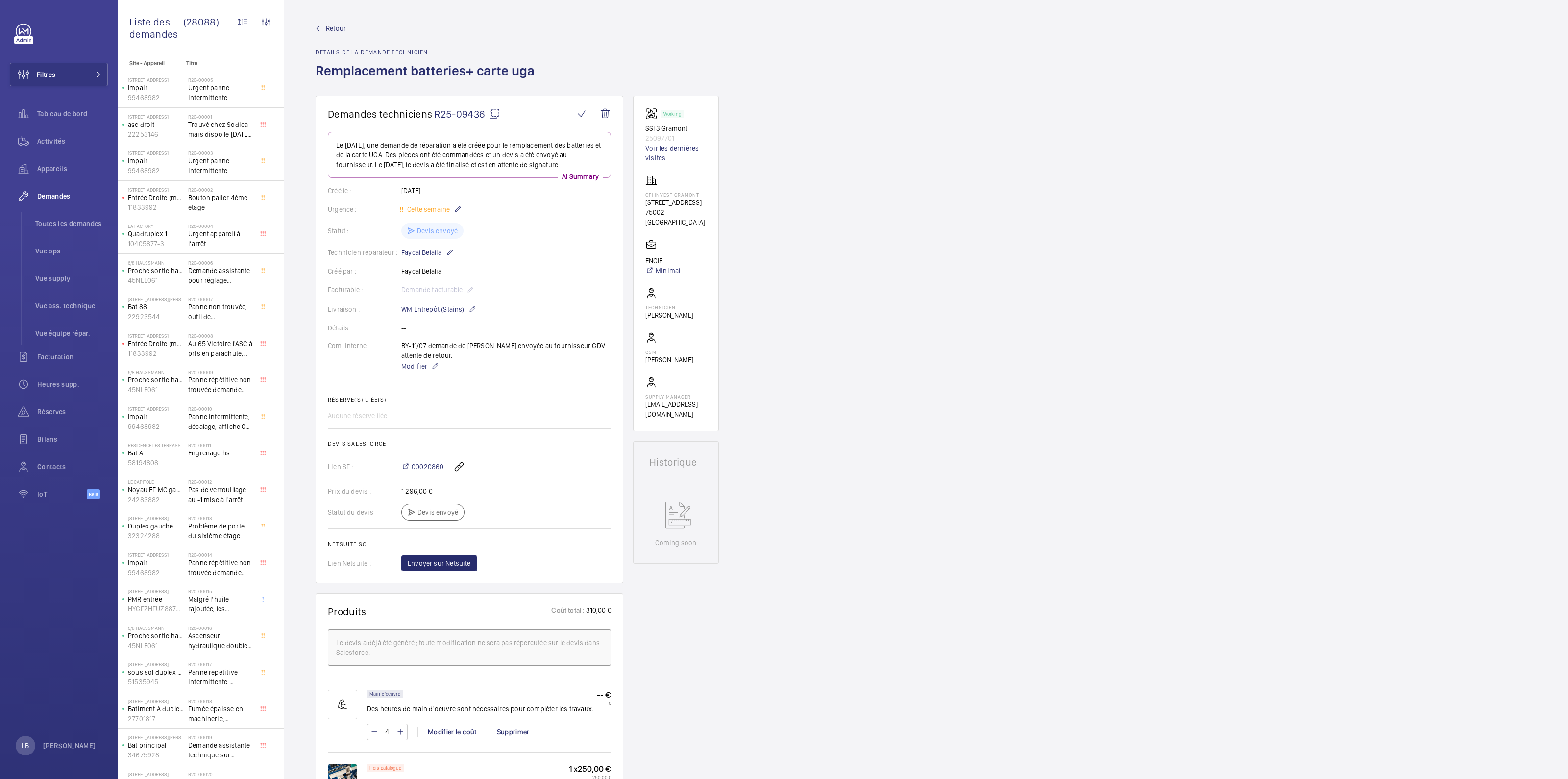
click at [672, 150] on link "Voir les dernières visites" at bounding box center [676, 153] width 61 height 19
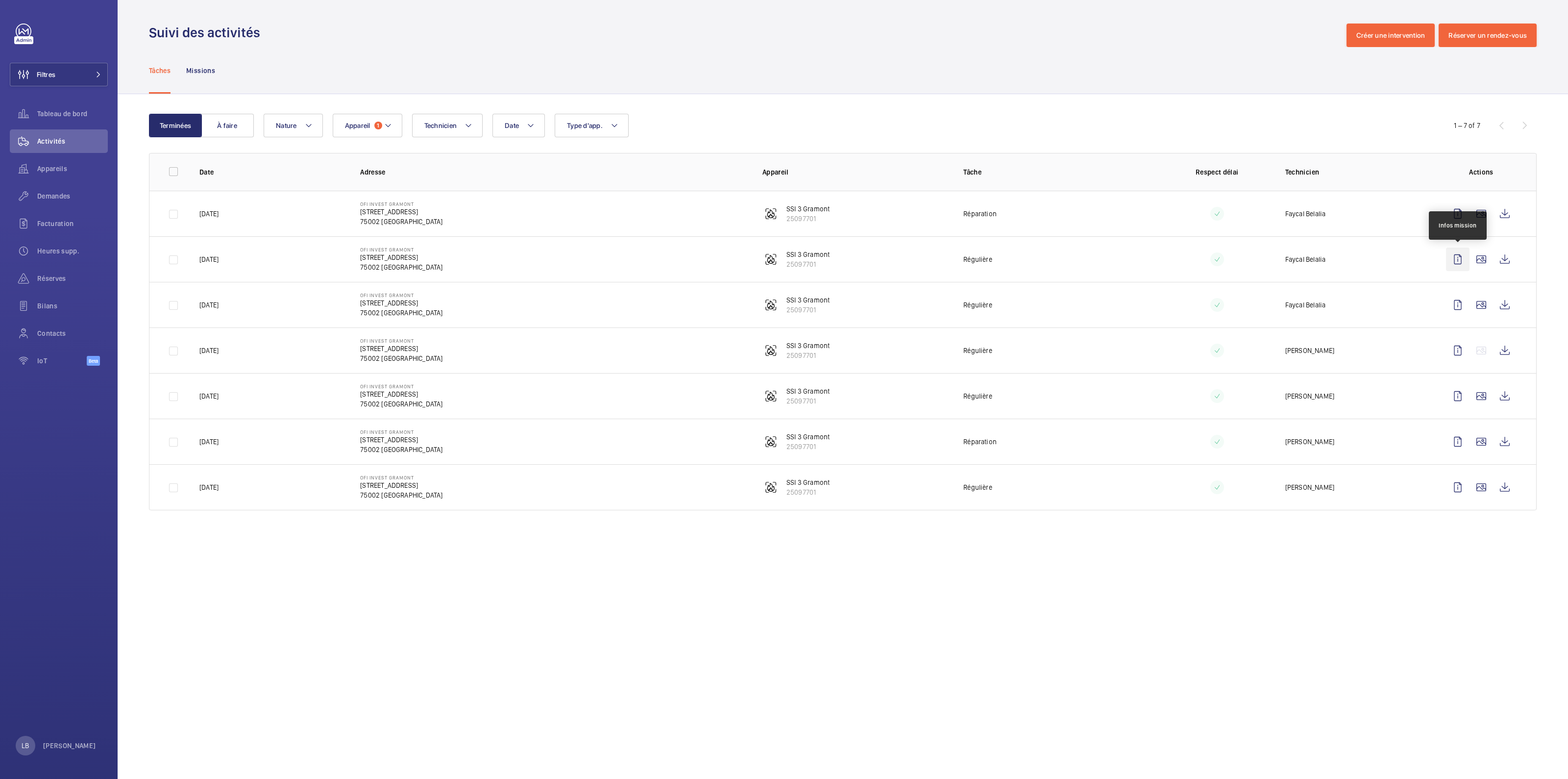
click at [1003, 254] on wm-front-icon-button at bounding box center [1458, 259] width 24 height 24
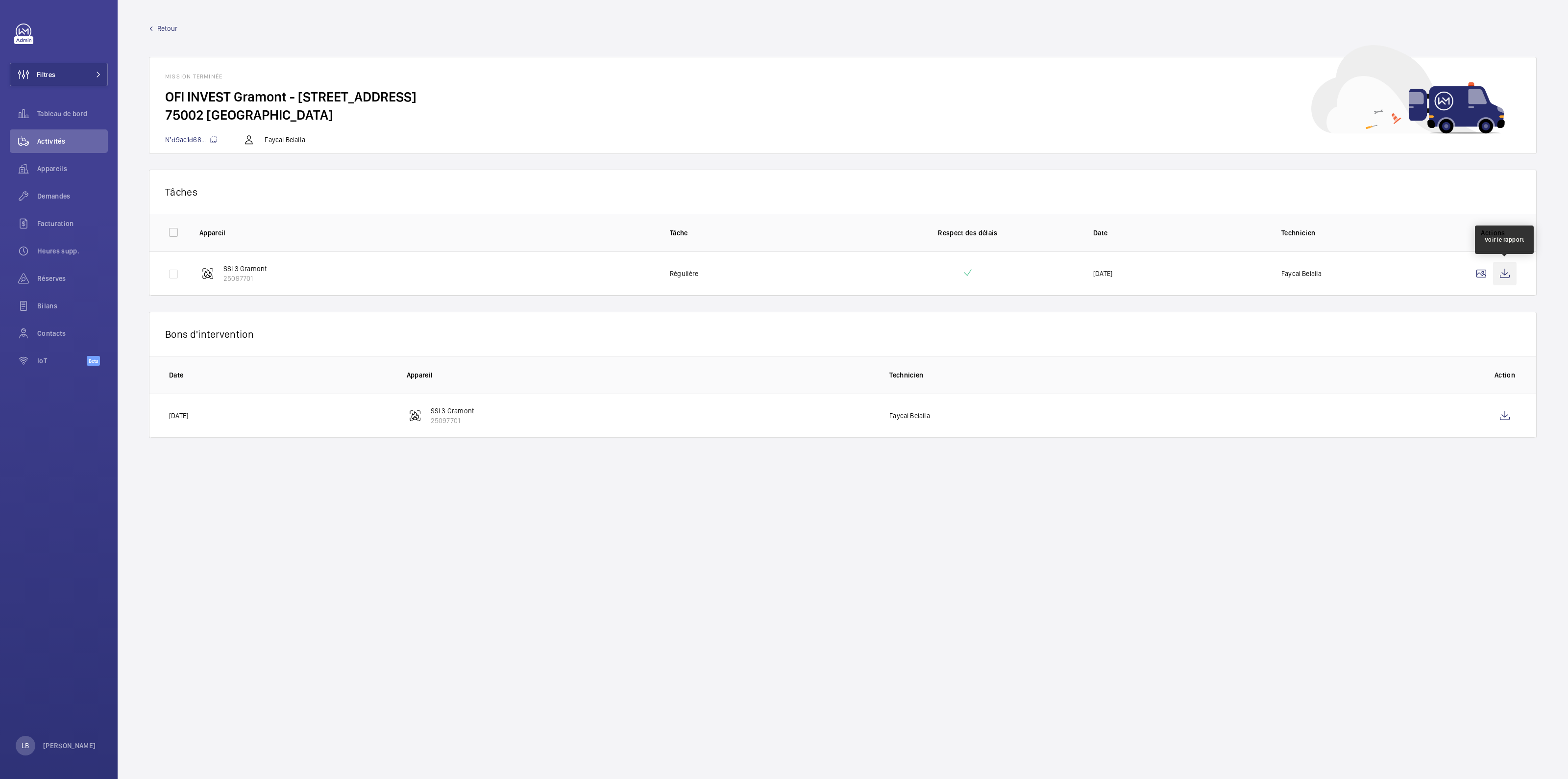
click at [1003, 272] on wm-front-icon-button at bounding box center [1505, 274] width 24 height 24
